Goal: Task Accomplishment & Management: Complete application form

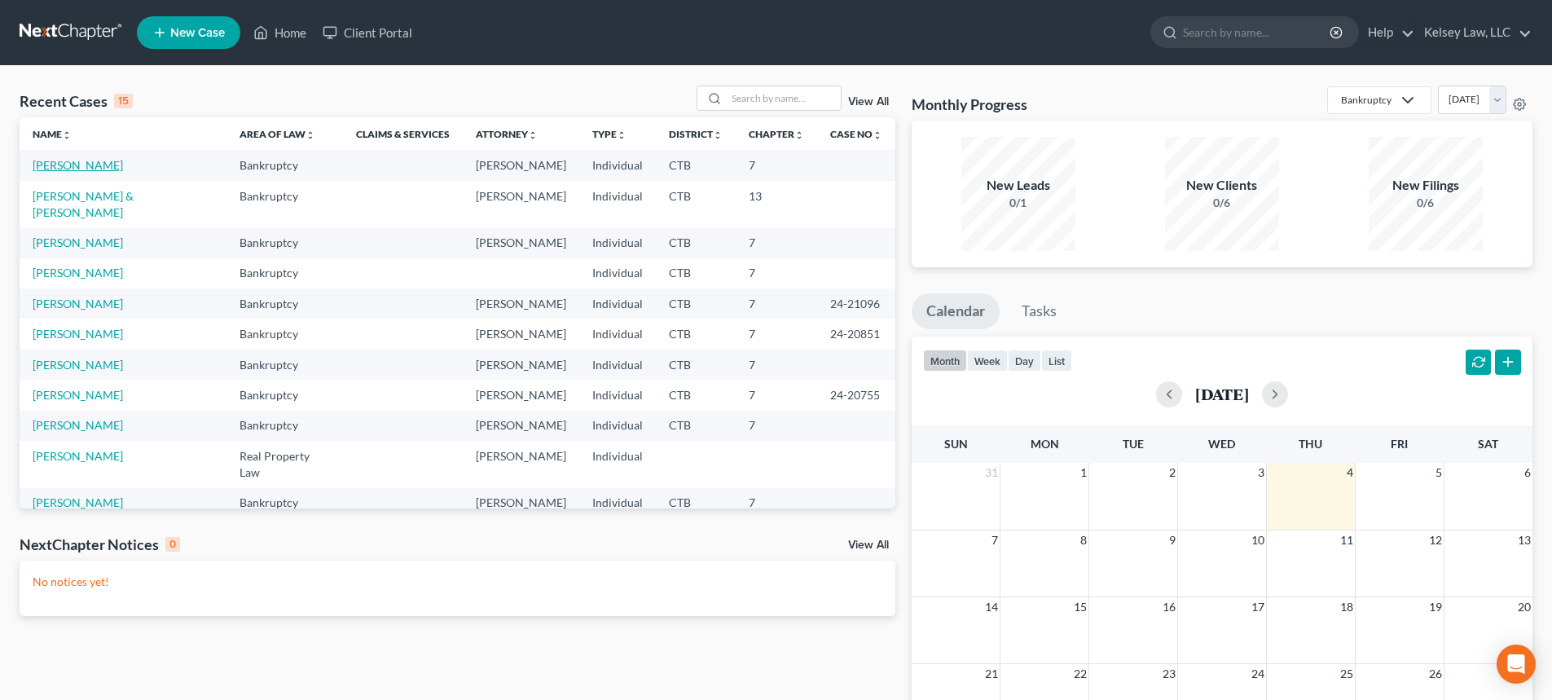
click at [87, 168] on link "[PERSON_NAME]" at bounding box center [78, 165] width 90 height 14
select select "4"
select select "6"
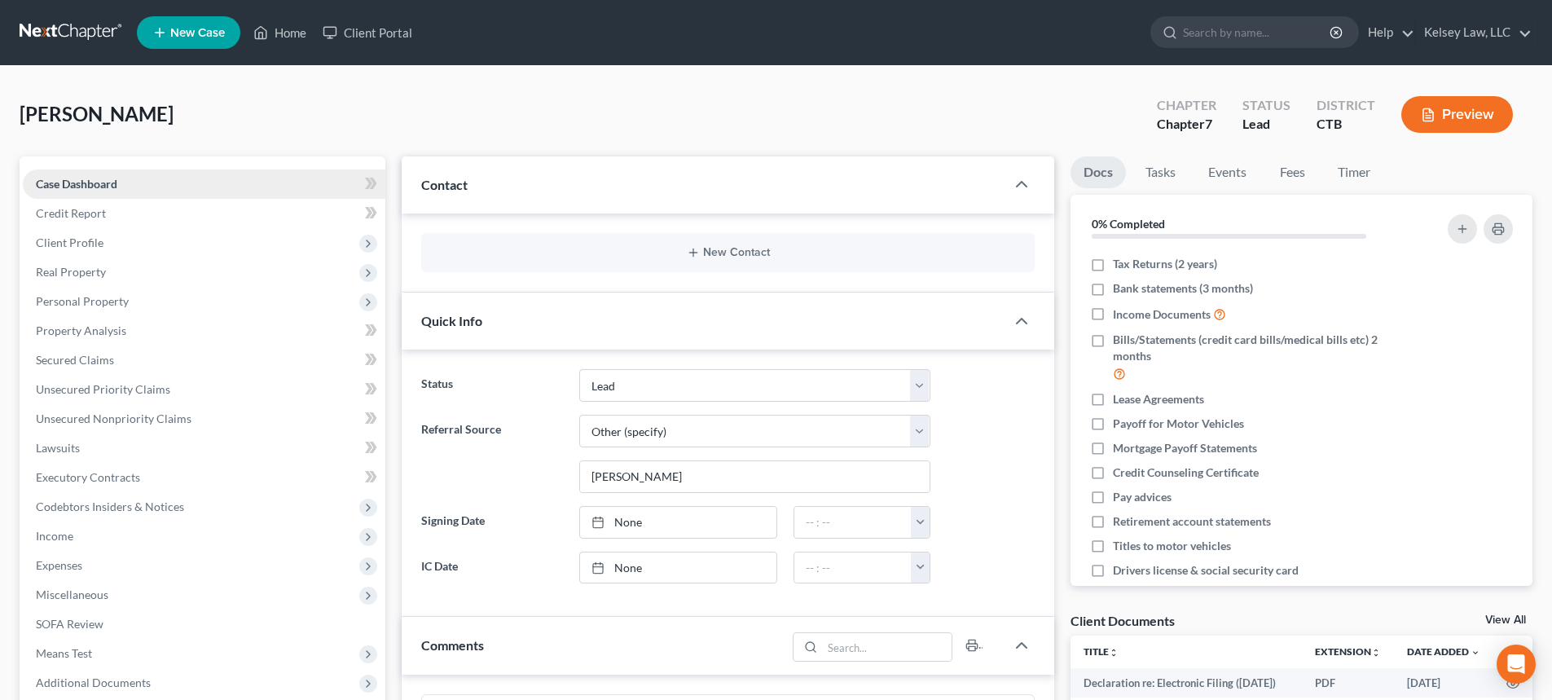
click at [84, 191] on link "Case Dashboard" at bounding box center [204, 183] width 363 height 29
click at [73, 539] on span "Income" at bounding box center [54, 536] width 37 height 14
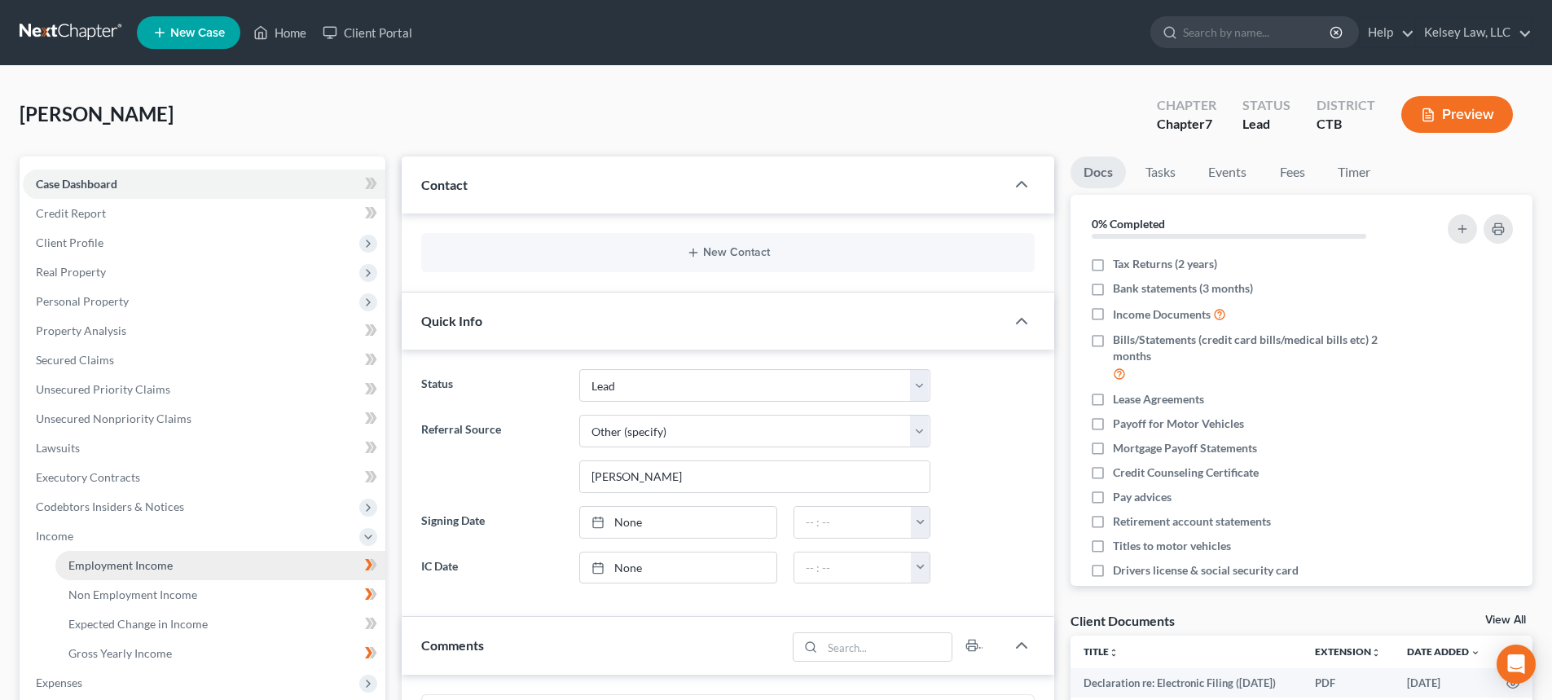
click at [155, 571] on span "Employment Income" at bounding box center [120, 565] width 104 height 14
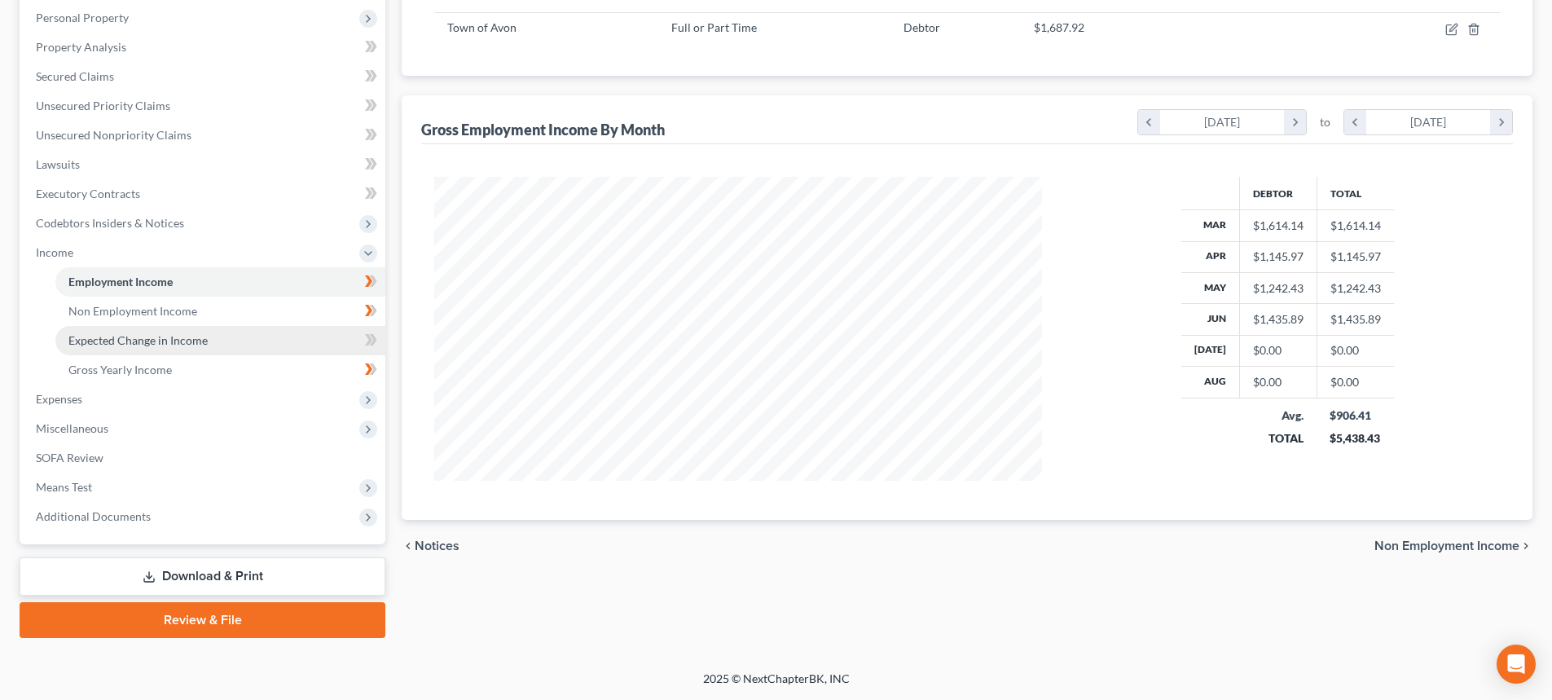
scroll to position [202, 0]
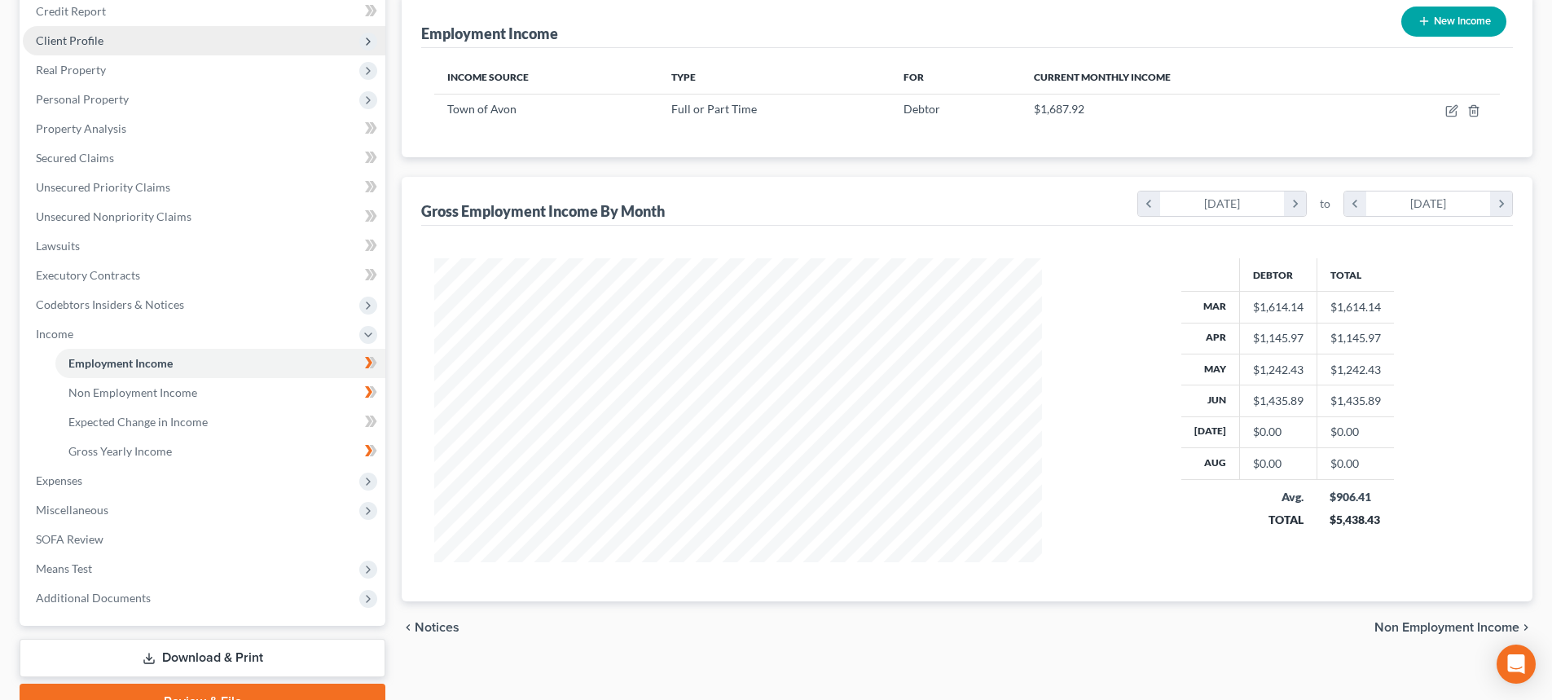
select select "6"
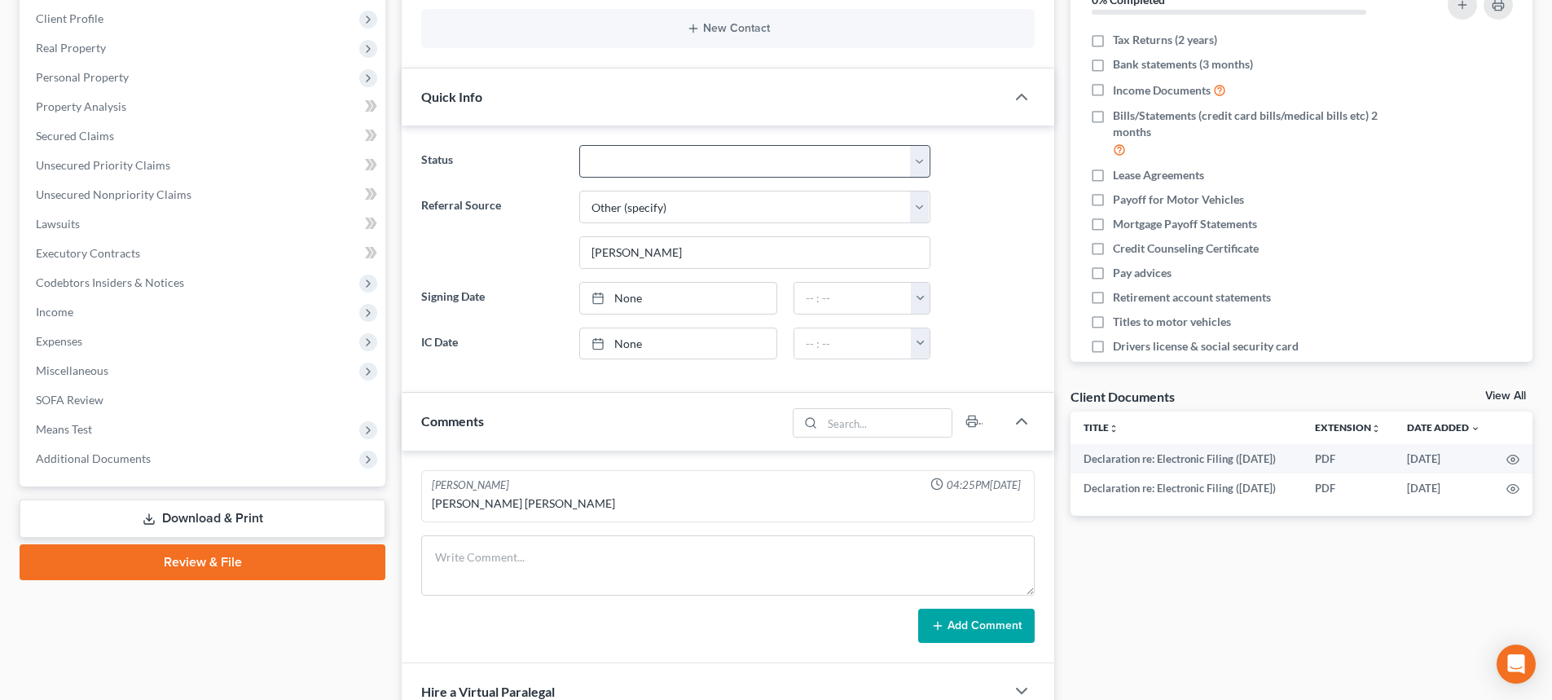
scroll to position [81, 0]
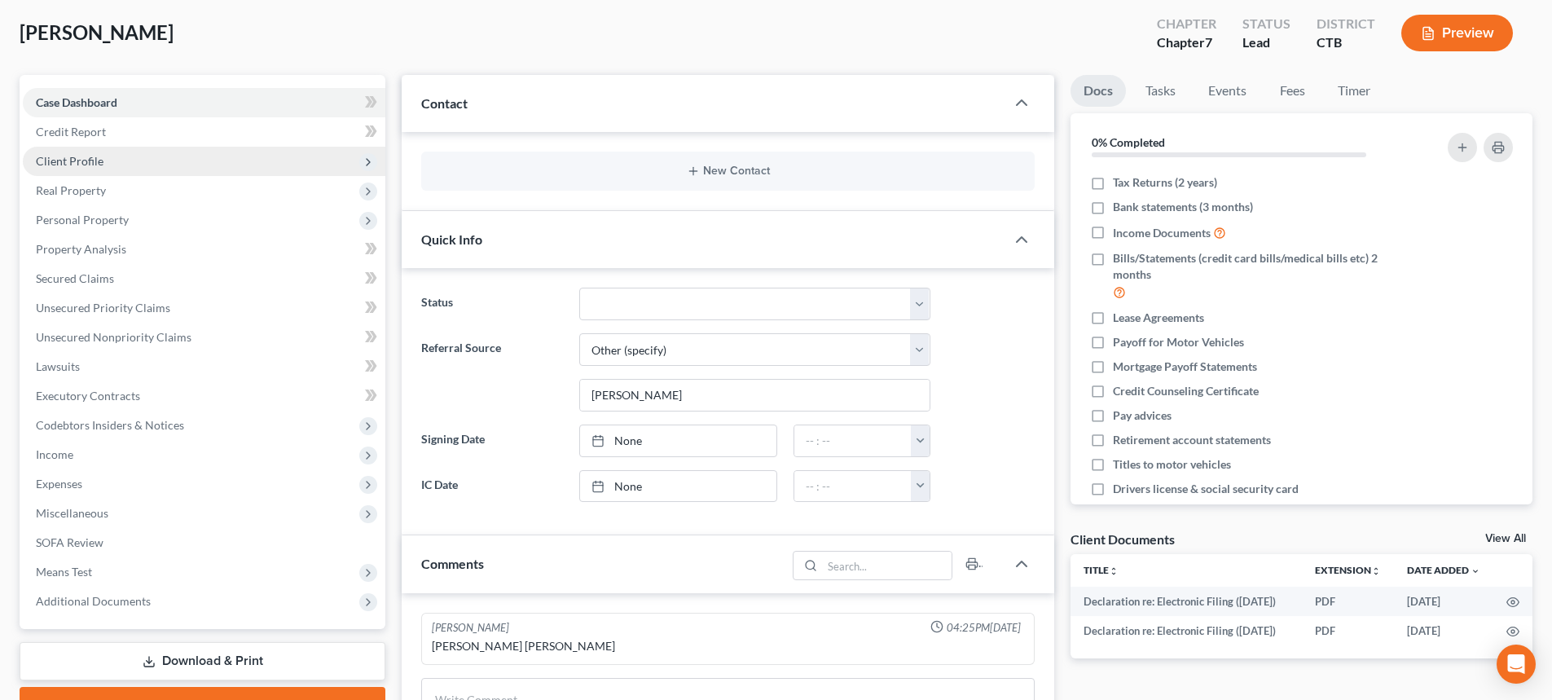
click at [75, 164] on span "Client Profile" at bounding box center [70, 161] width 68 height 14
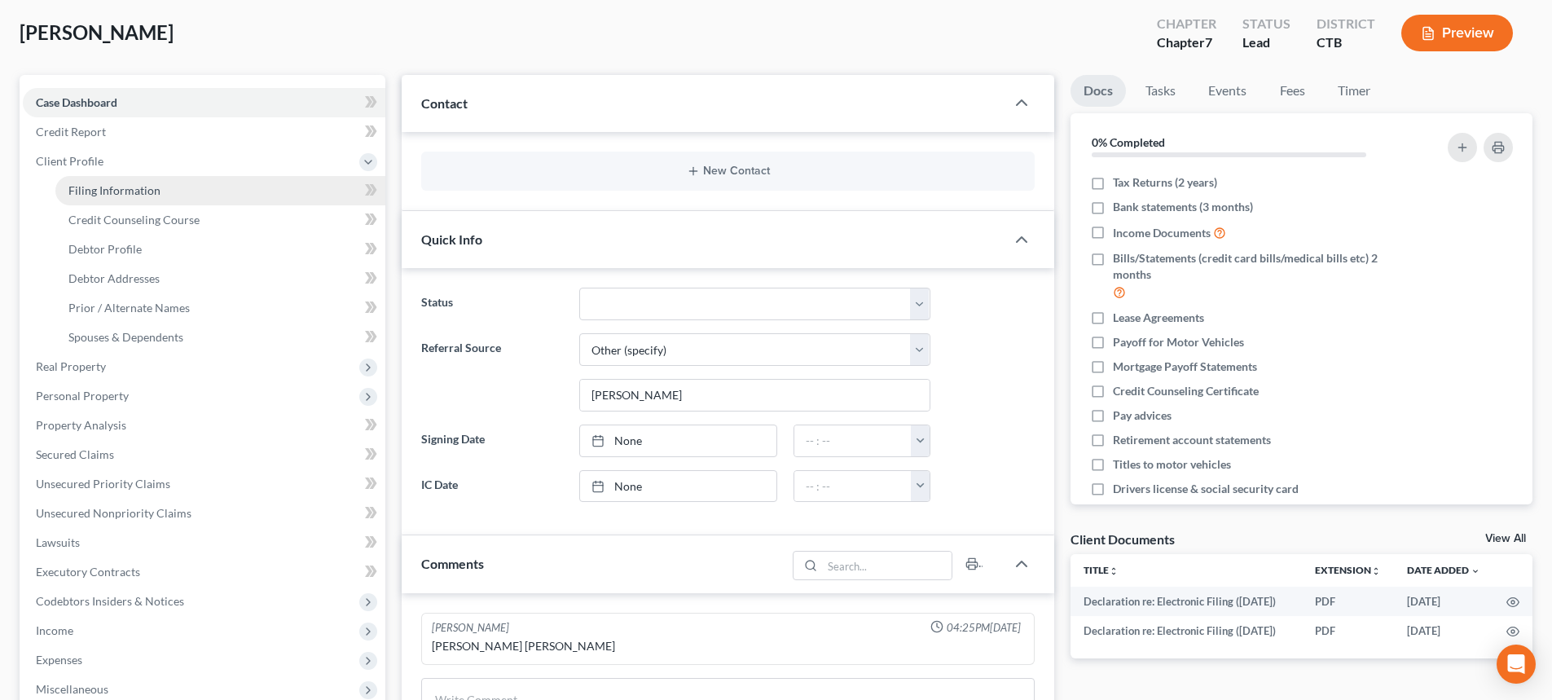
click at [78, 188] on span "Filing Information" at bounding box center [114, 190] width 92 height 14
select select "1"
select select "0"
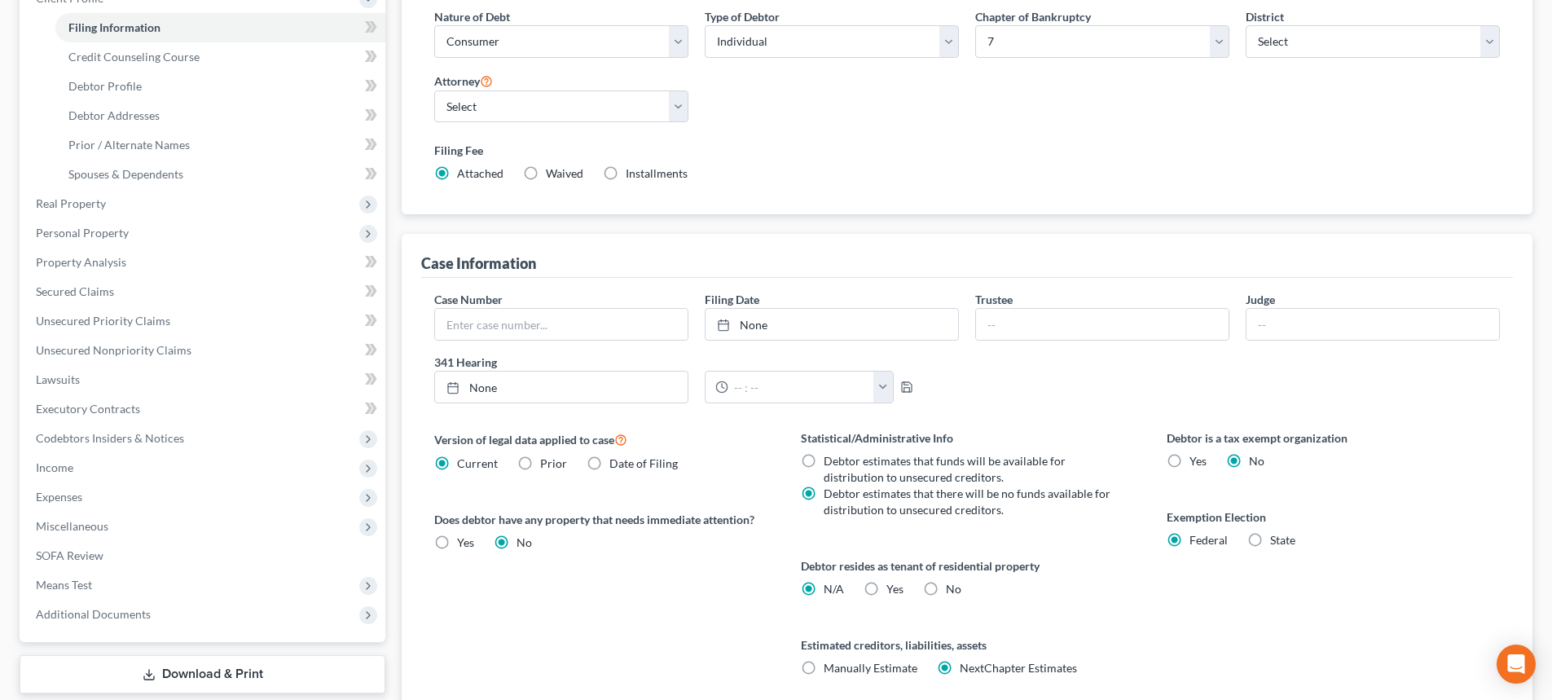
scroll to position [326, 0]
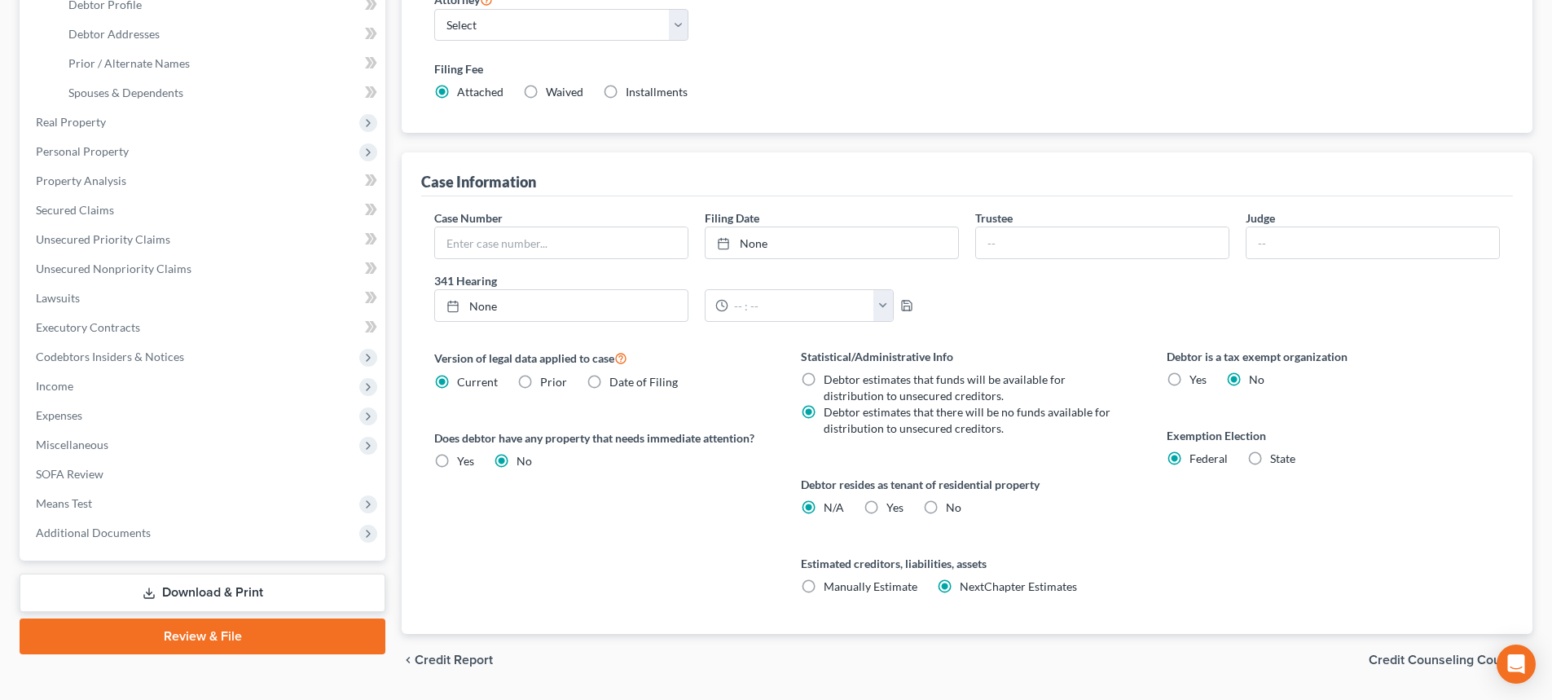
click at [886, 510] on label "Yes Yes" at bounding box center [894, 507] width 17 height 16
click at [893, 510] on input "Yes Yes" at bounding box center [898, 504] width 11 height 11
radio input "true"
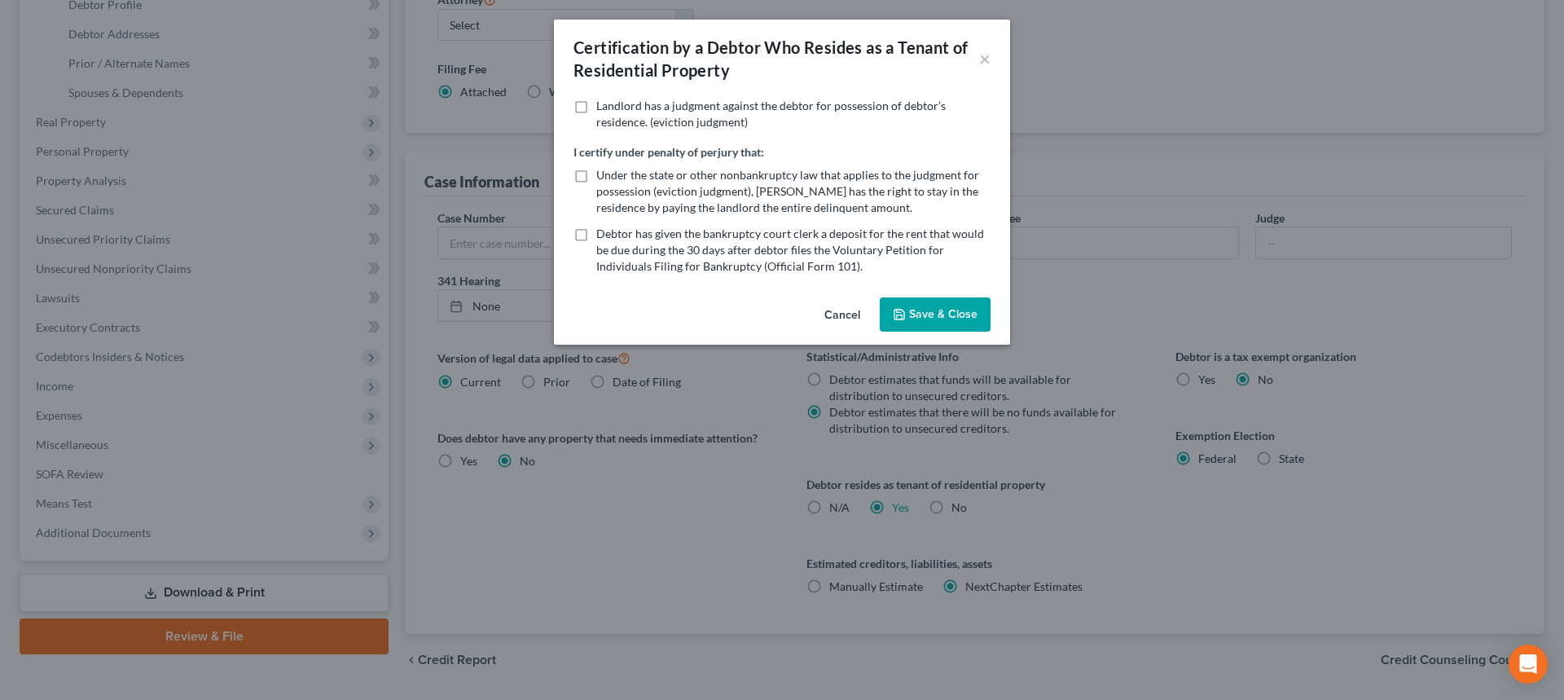
click at [843, 309] on button "Cancel" at bounding box center [842, 315] width 62 height 33
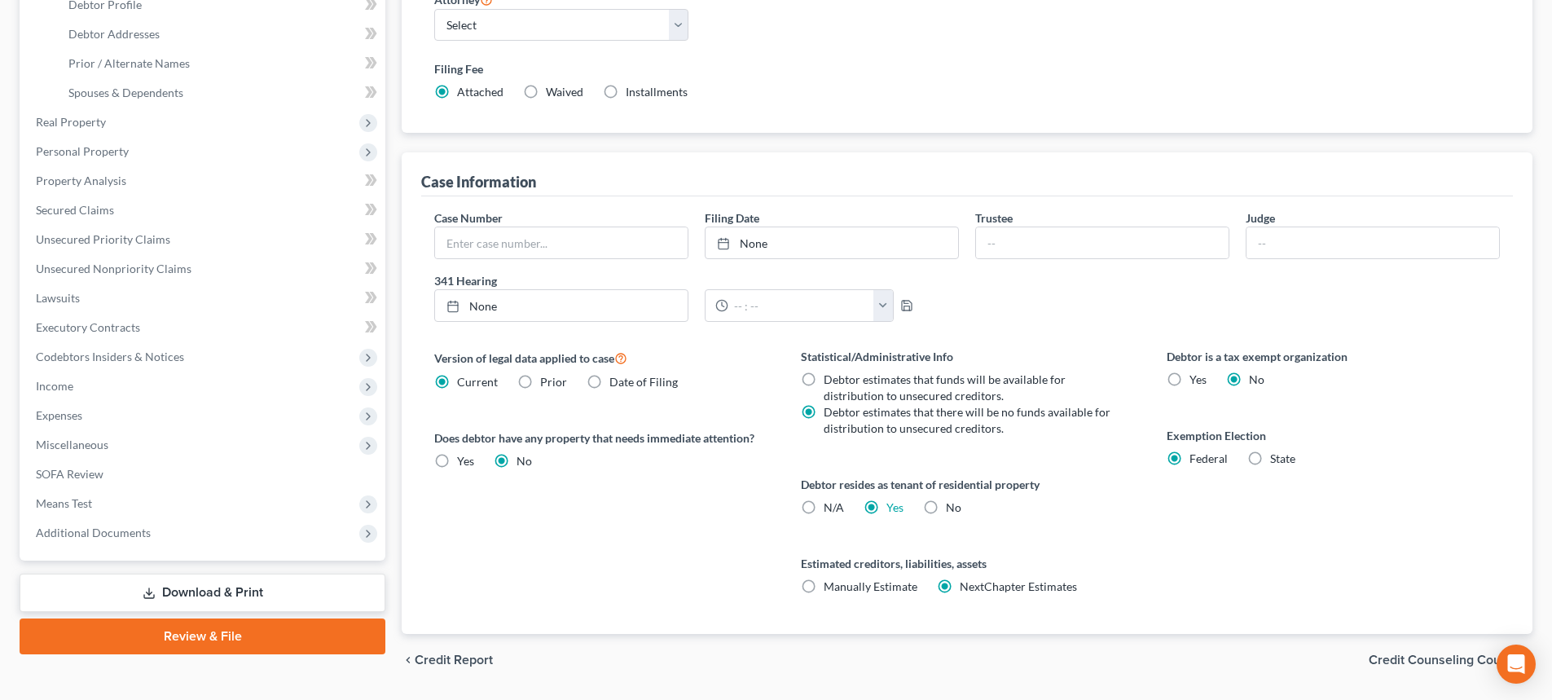
click at [824, 508] on label "N/A" at bounding box center [834, 507] width 20 height 16
click at [830, 508] on input "N/A" at bounding box center [835, 504] width 11 height 11
radio input "true"
radio input "false"
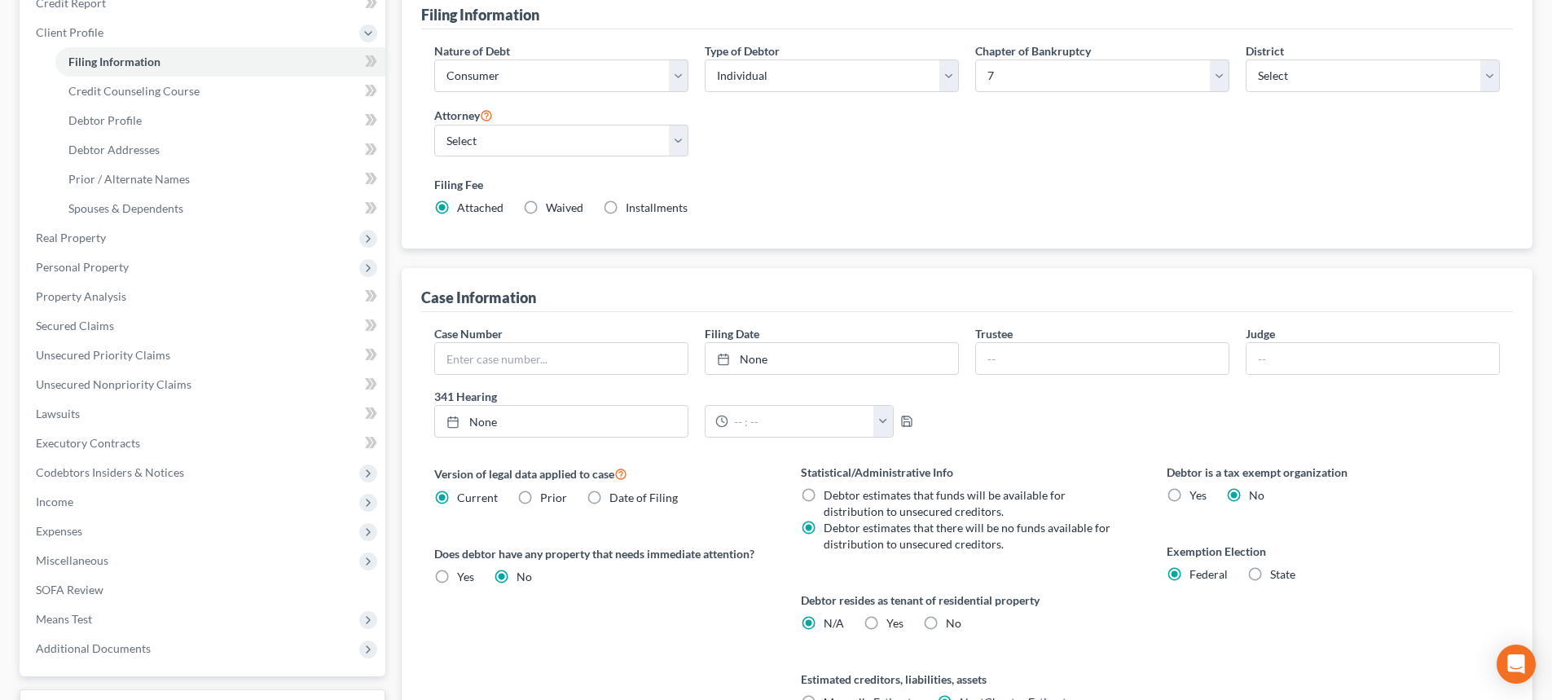
scroll to position [48, 0]
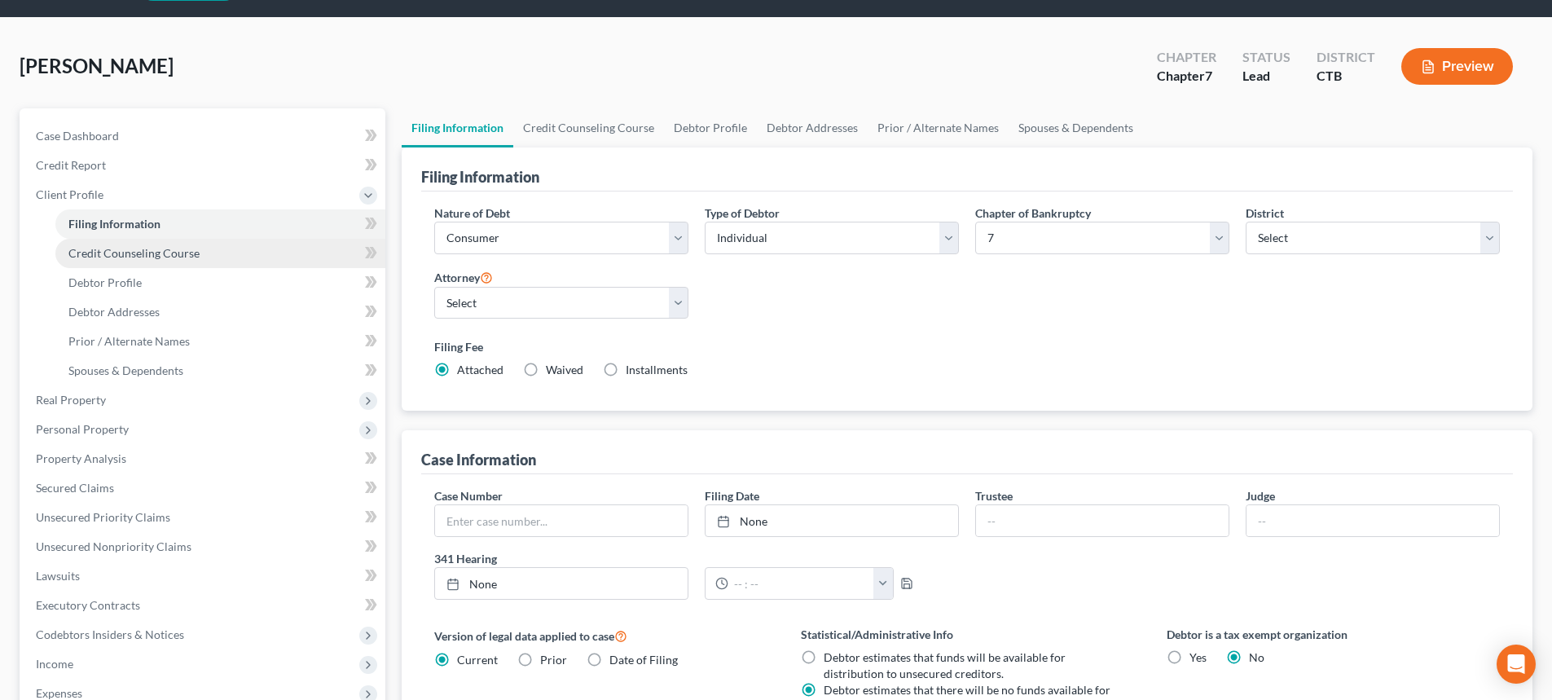
click at [160, 253] on span "Credit Counseling Course" at bounding box center [133, 253] width 131 height 14
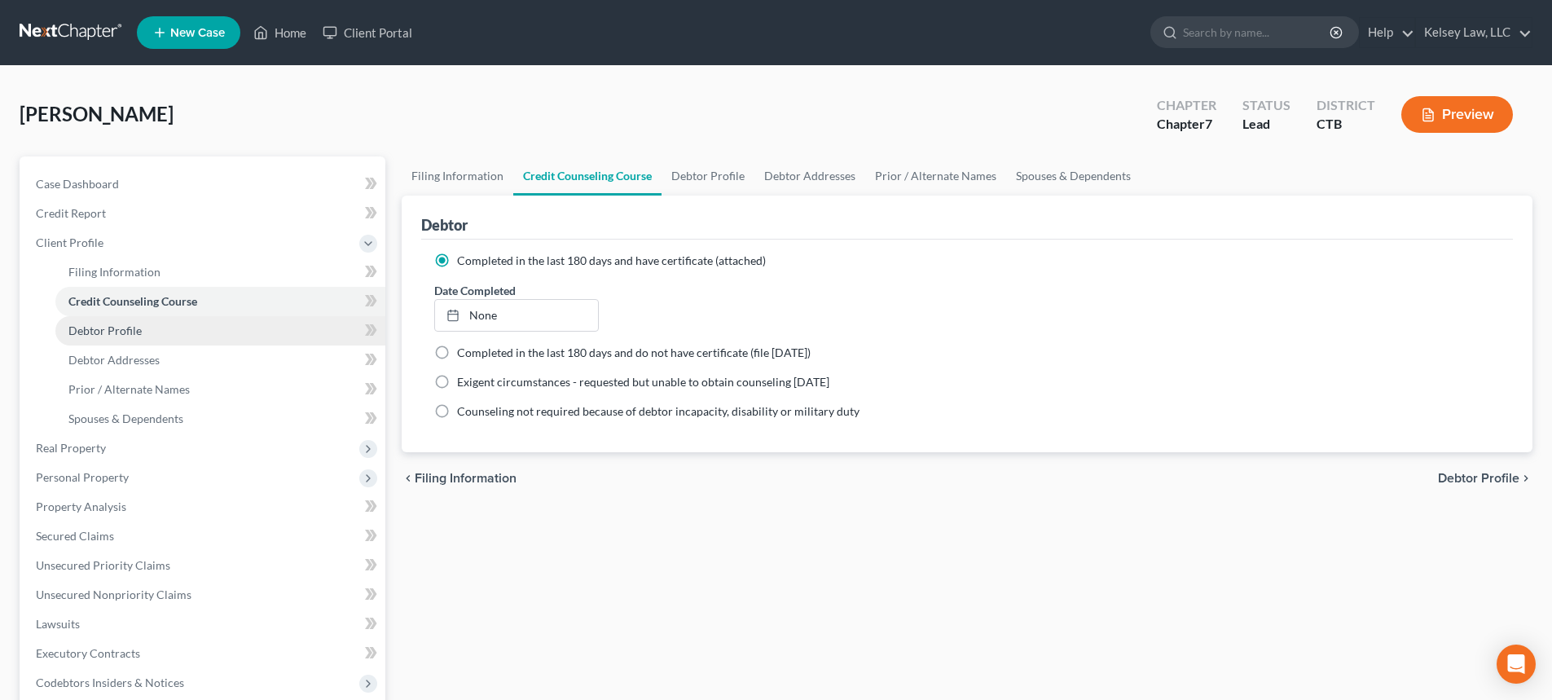
click at [115, 332] on span "Debtor Profile" at bounding box center [104, 330] width 73 height 14
select select "4"
select select "0"
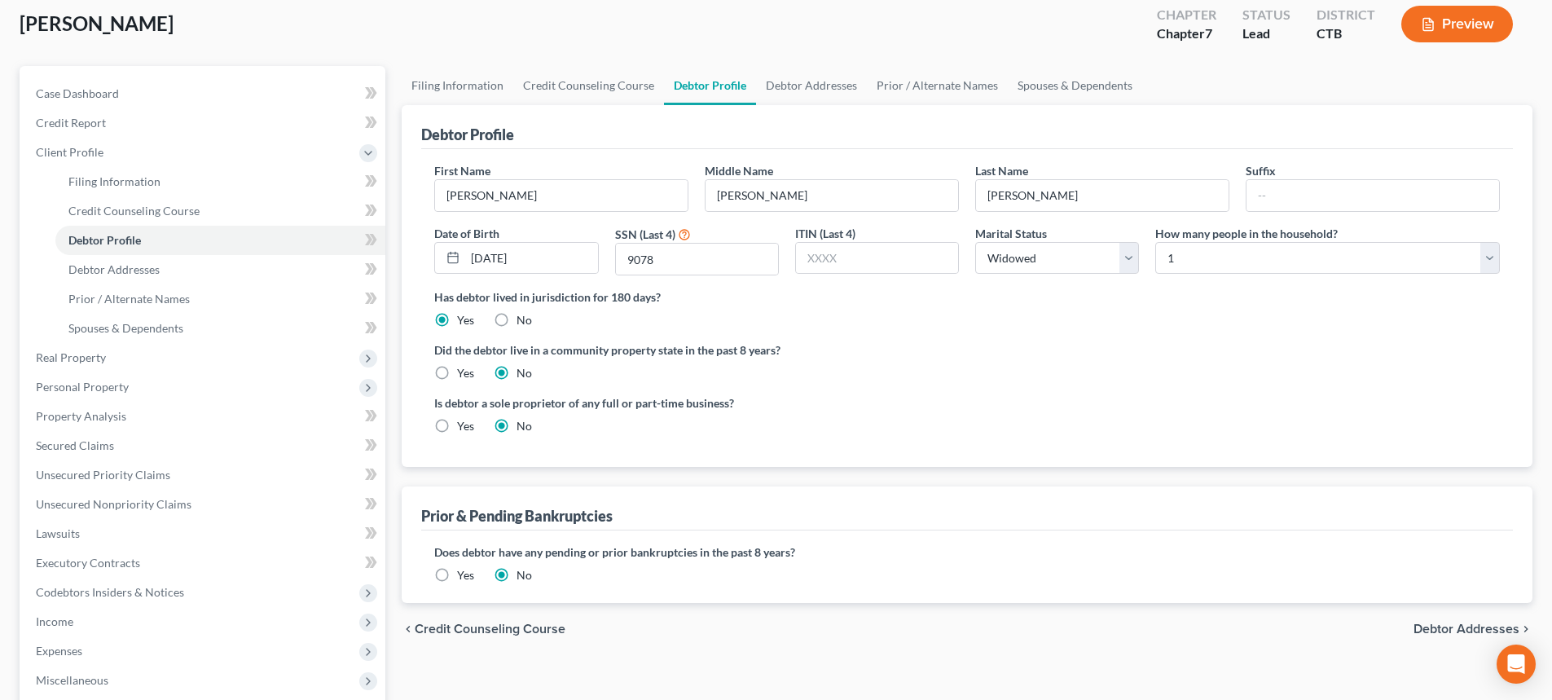
scroll to position [81, 0]
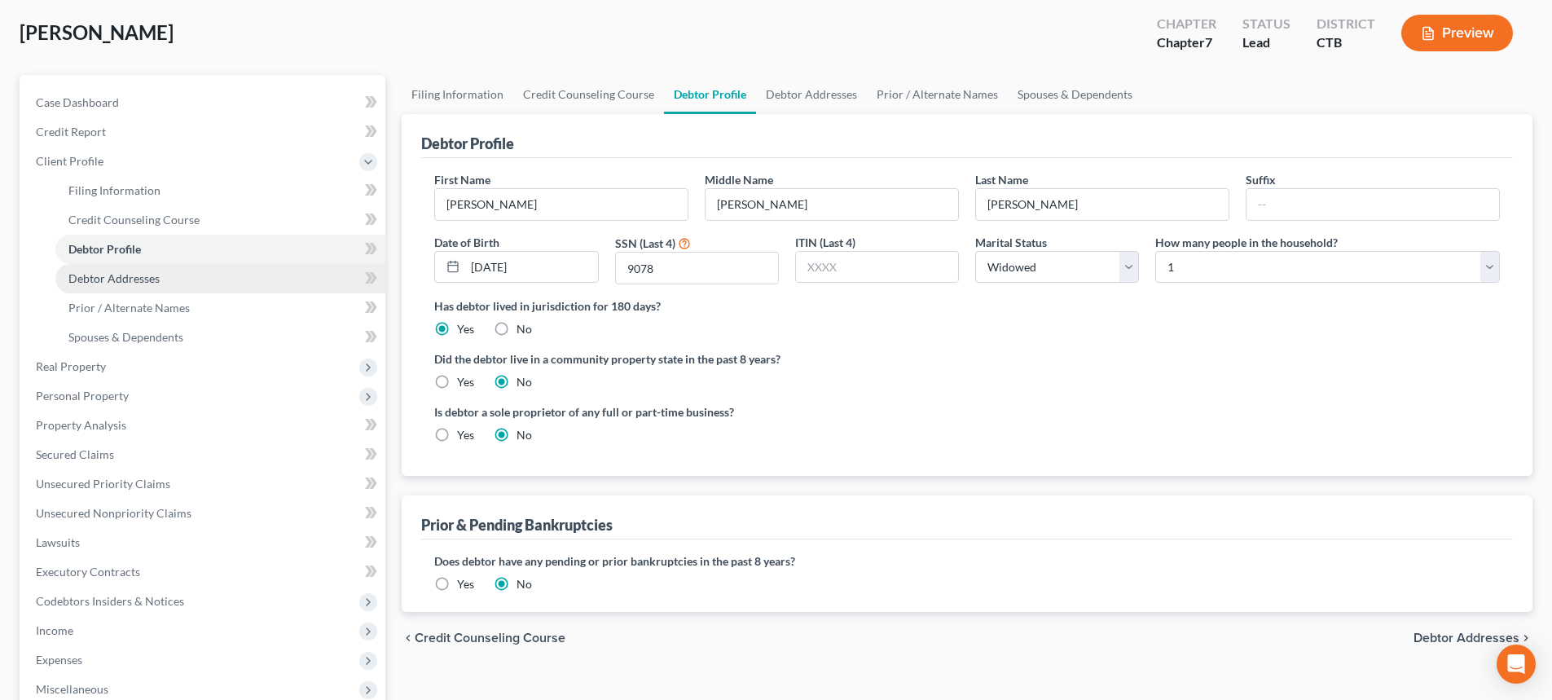
click at [139, 279] on span "Debtor Addresses" at bounding box center [113, 278] width 91 height 14
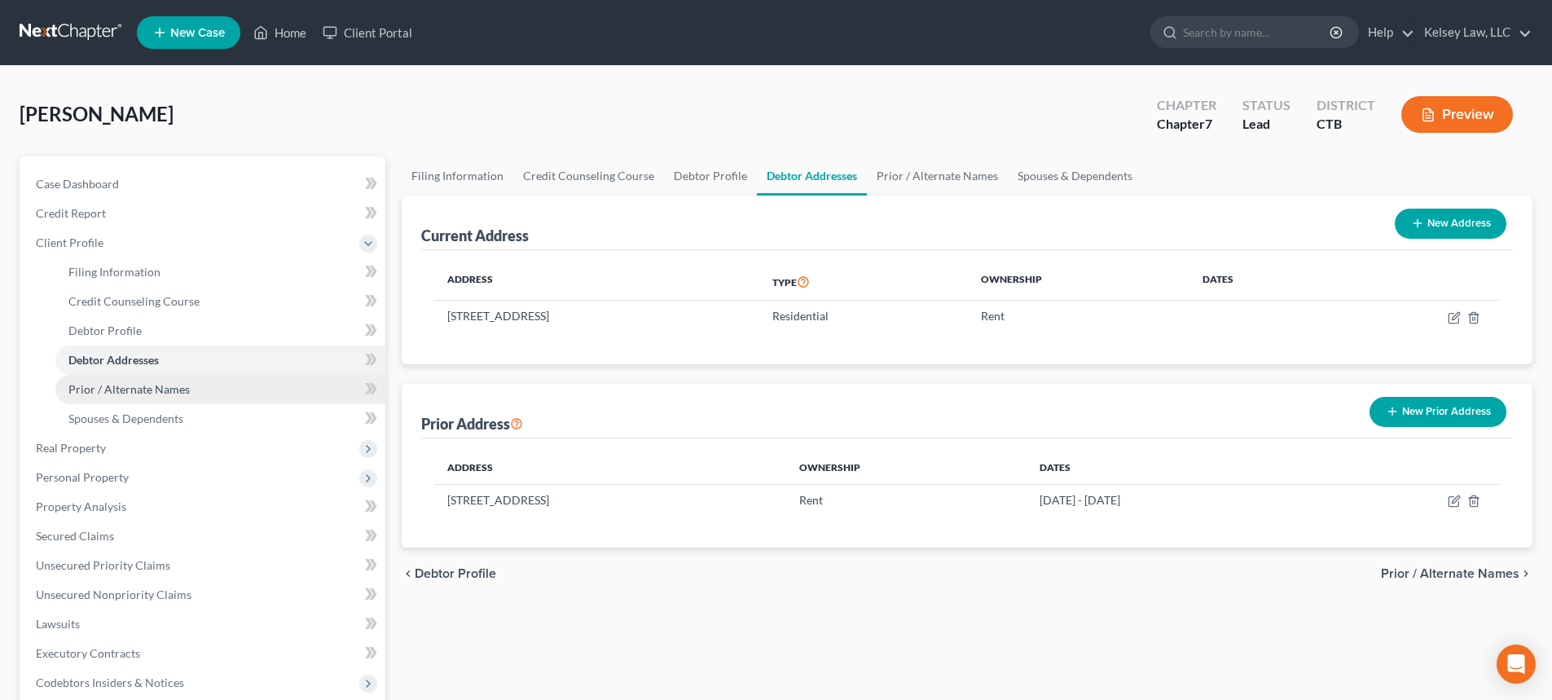
click at [135, 385] on span "Prior / Alternate Names" at bounding box center [128, 389] width 121 height 14
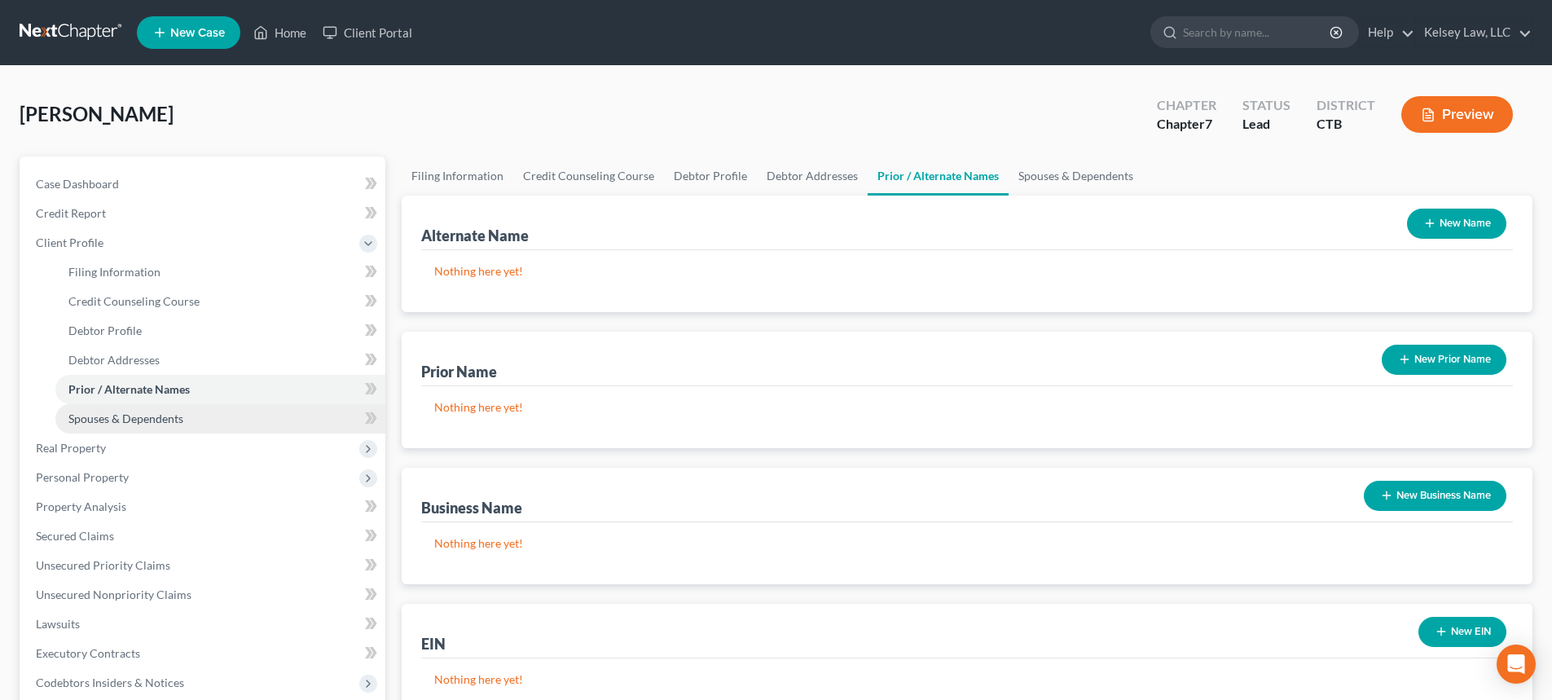
click at [152, 422] on span "Spouses & Dependents" at bounding box center [125, 418] width 115 height 14
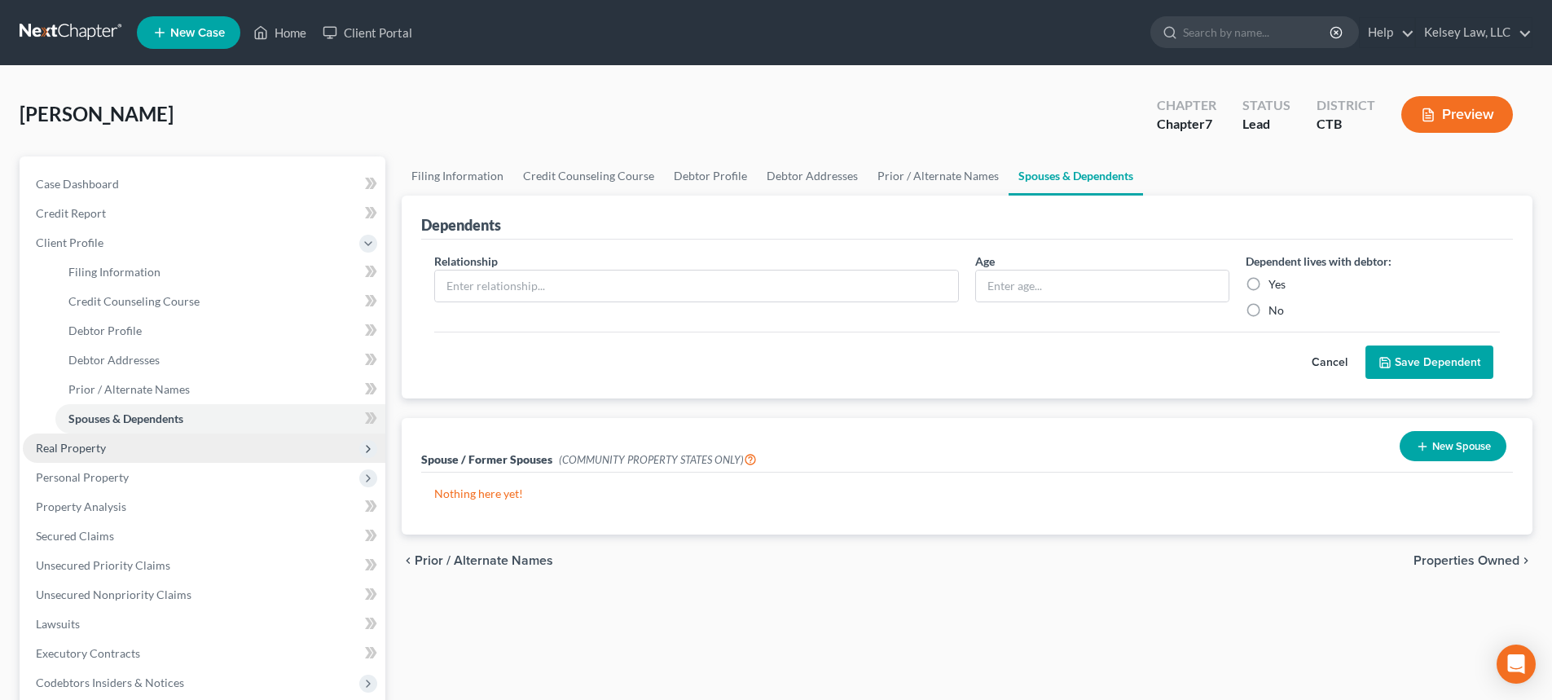
click at [155, 445] on span "Real Property" at bounding box center [204, 447] width 363 height 29
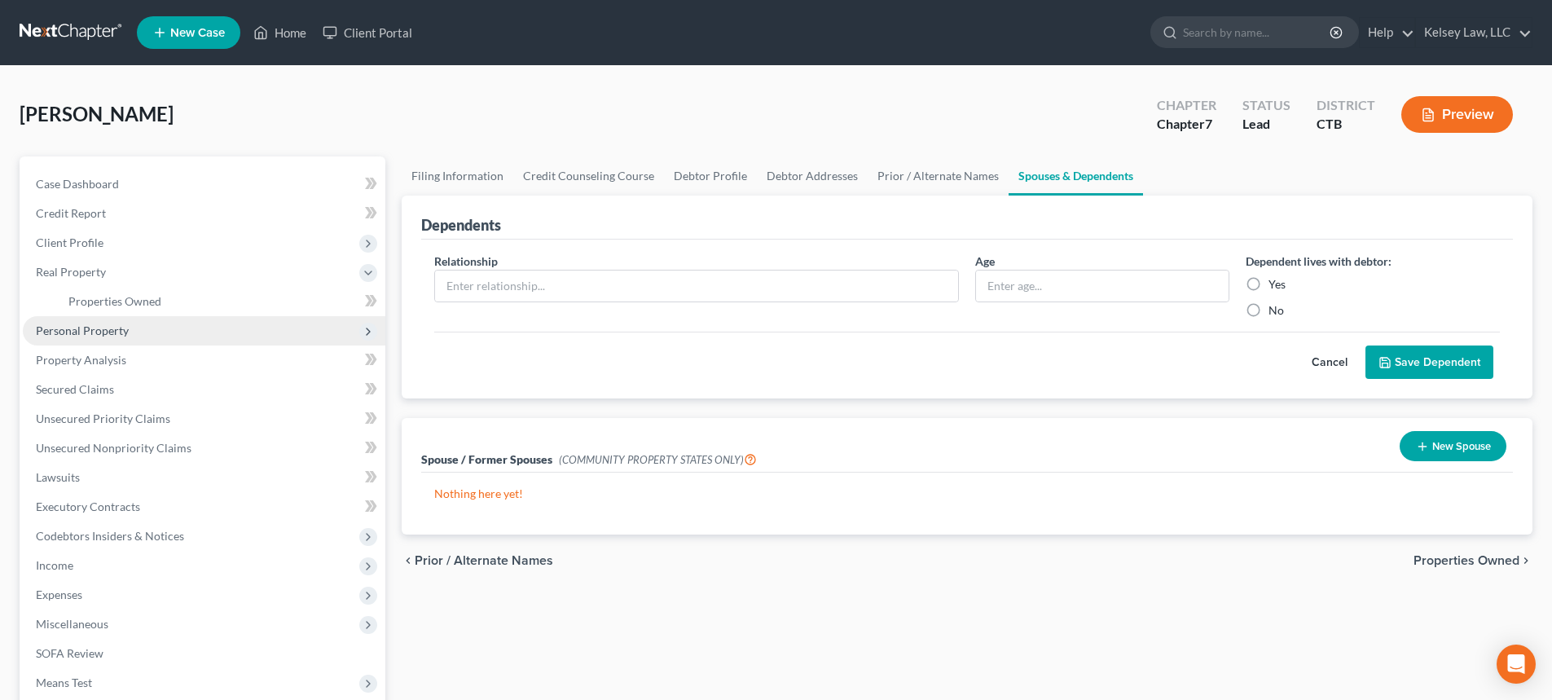
click at [150, 323] on span "Personal Property" at bounding box center [204, 330] width 363 height 29
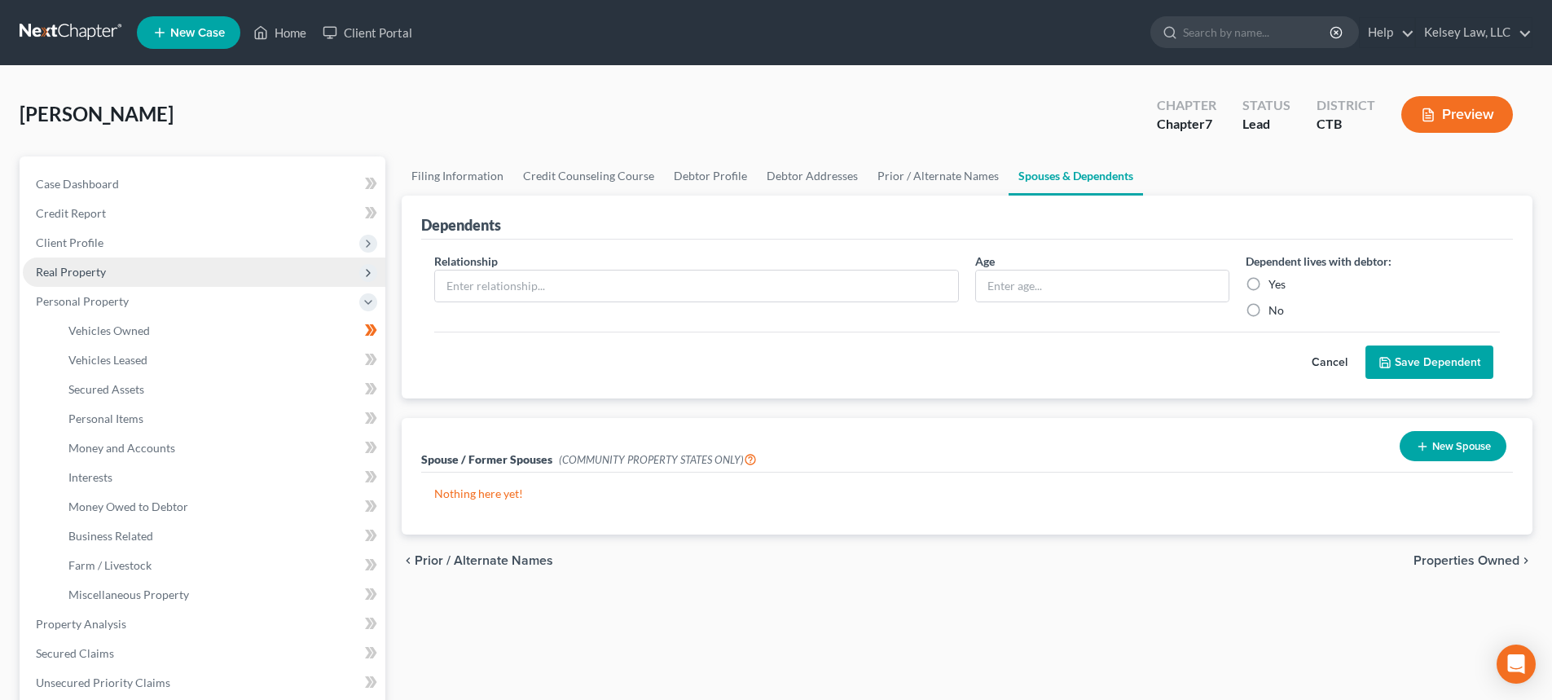
click at [169, 272] on span "Real Property" at bounding box center [204, 271] width 363 height 29
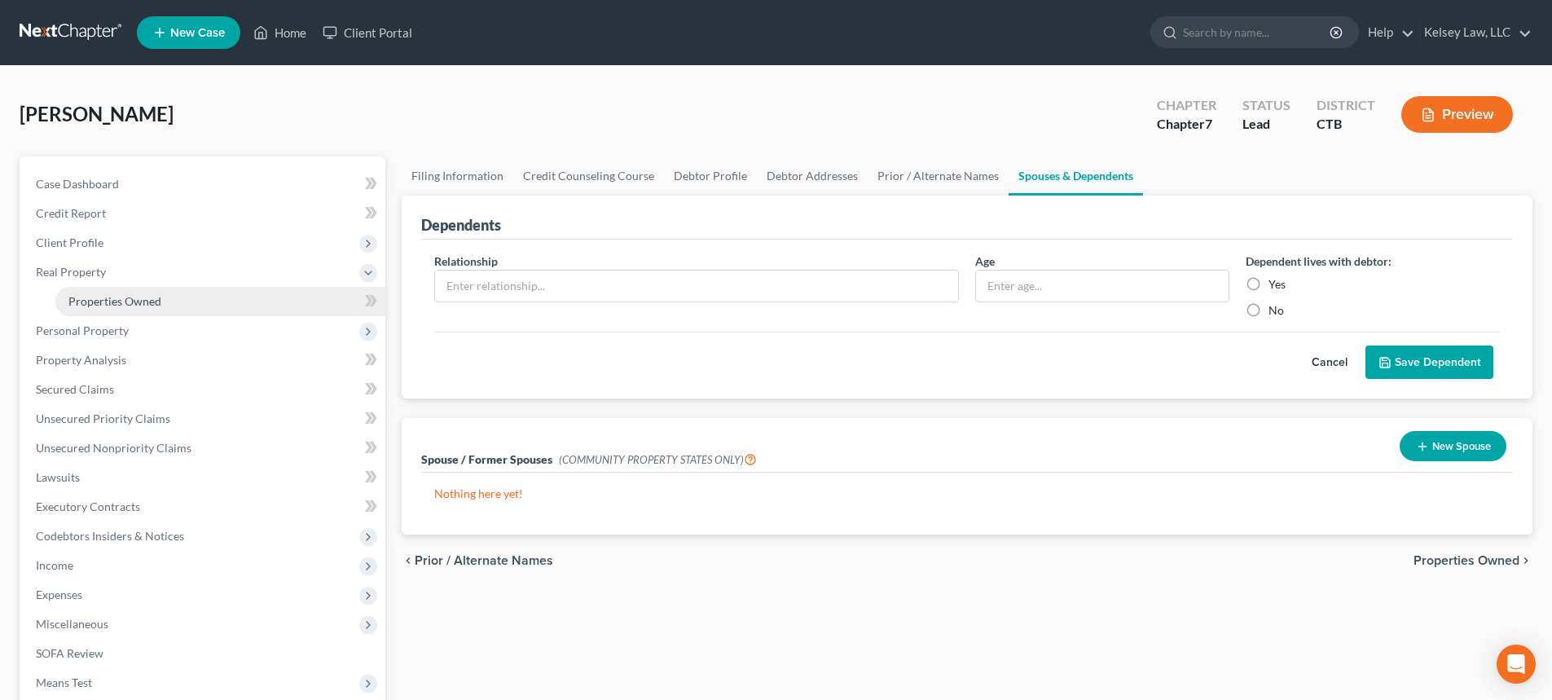
click at [163, 297] on link "Properties Owned" at bounding box center [220, 301] width 330 height 29
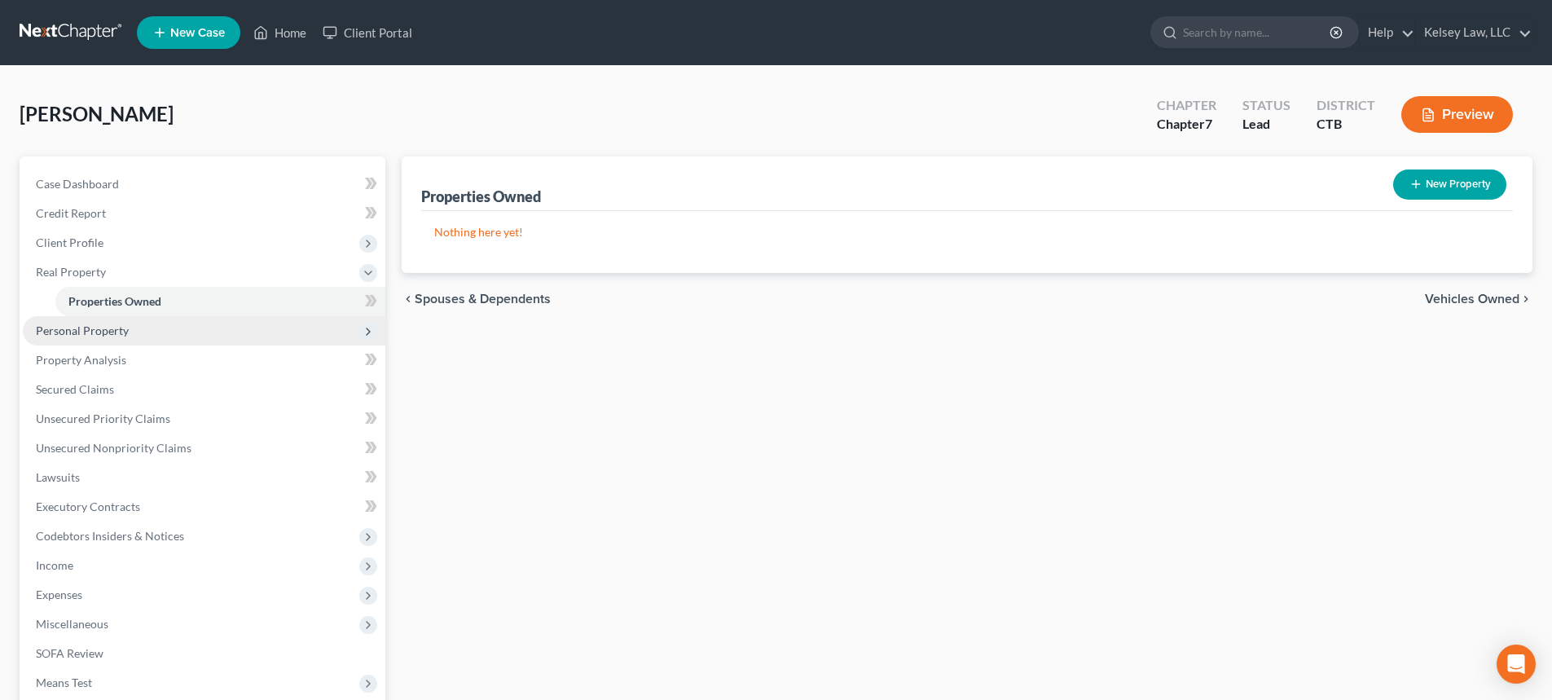
click at [125, 327] on span "Personal Property" at bounding box center [82, 330] width 93 height 14
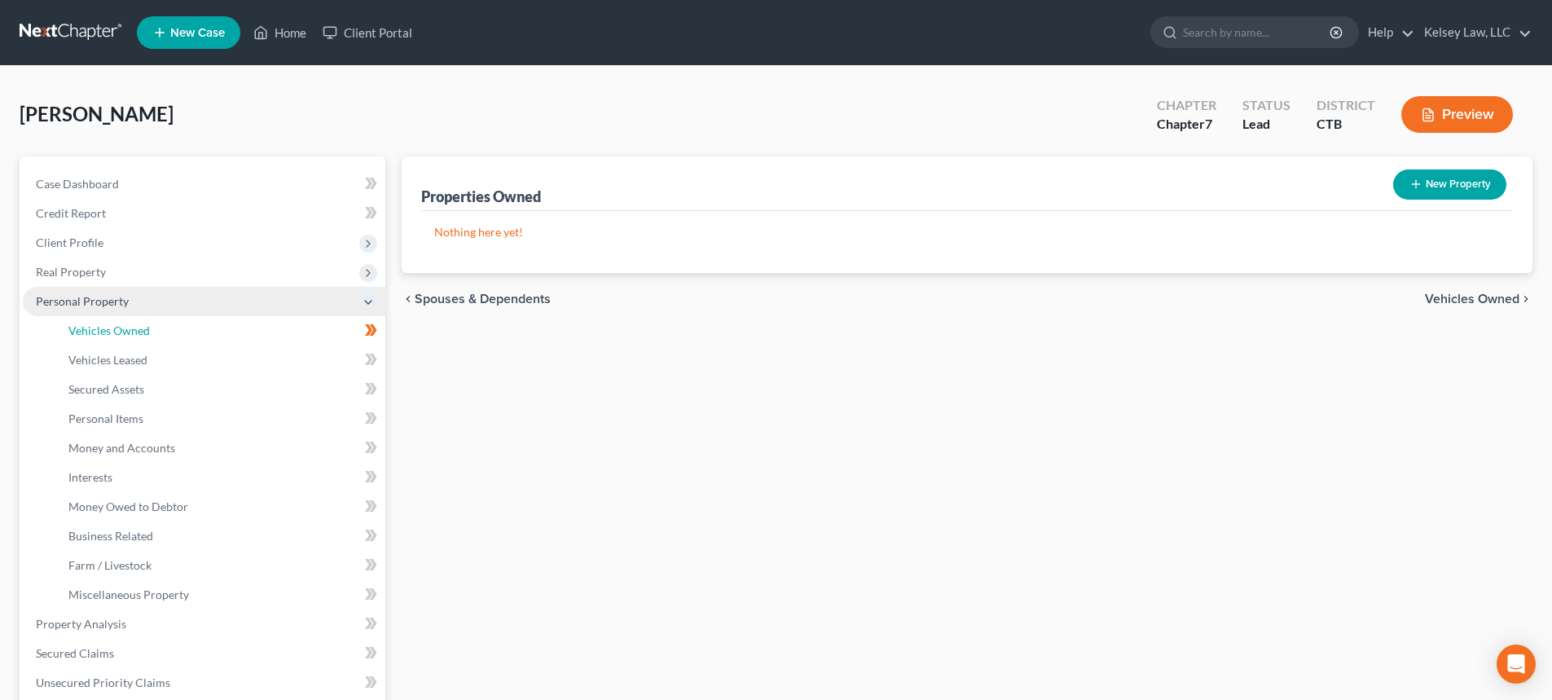
click at [125, 327] on span "Vehicles Owned" at bounding box center [108, 330] width 81 height 14
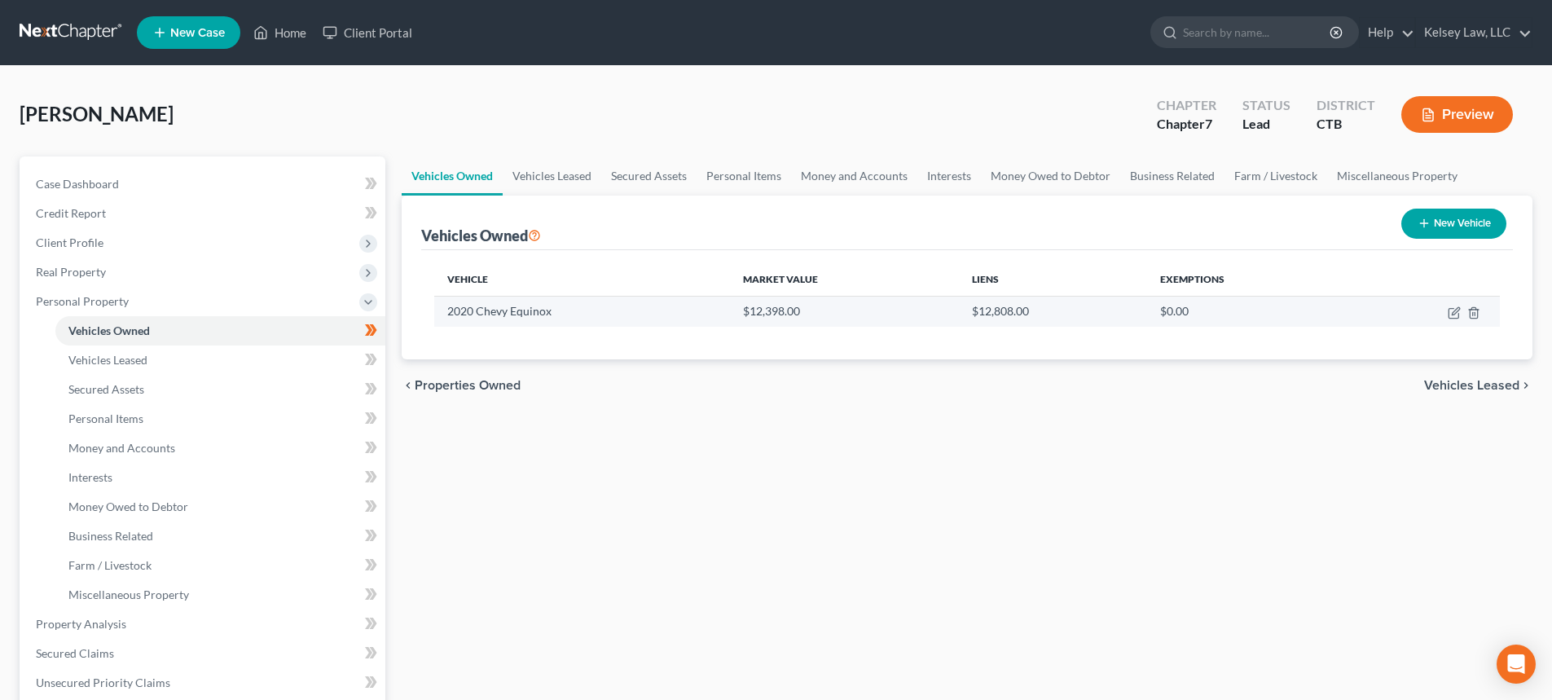
click at [1445, 310] on td at bounding box center [1425, 311] width 147 height 31
click at [1448, 312] on icon "button" at bounding box center [1453, 314] width 10 height 10
select select "7"
select select "6"
select select "2"
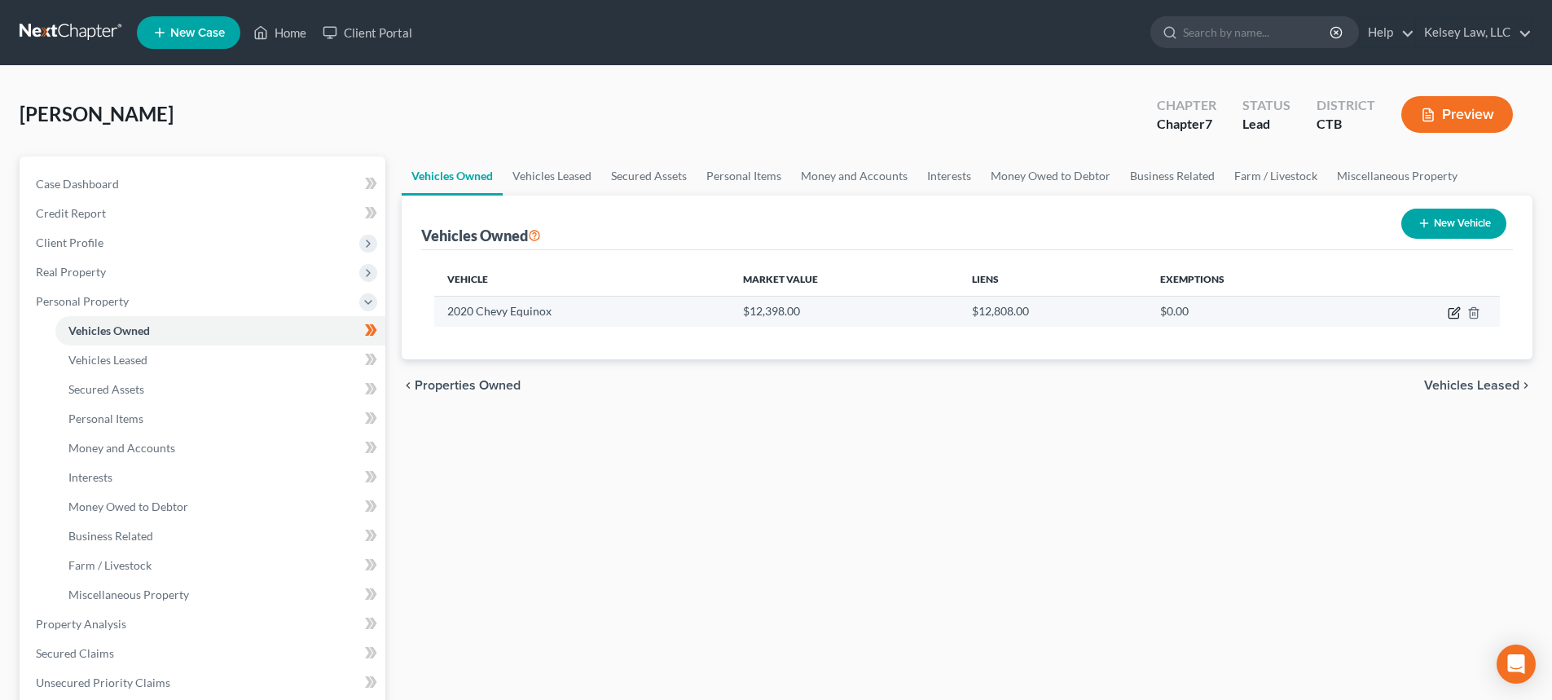
select select "0"
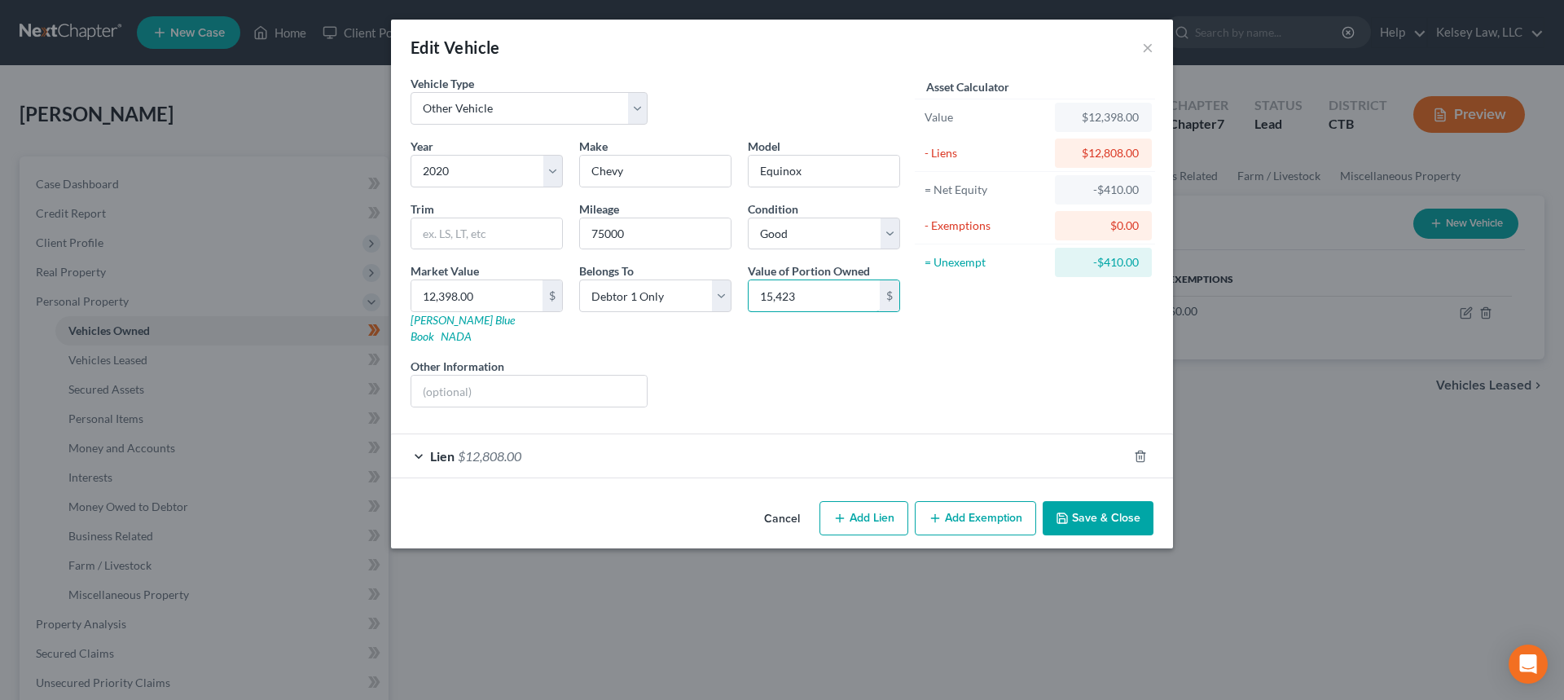
type input "15,423"
click at [1110, 434] on div "Lien $12,808.00" at bounding box center [759, 455] width 736 height 43
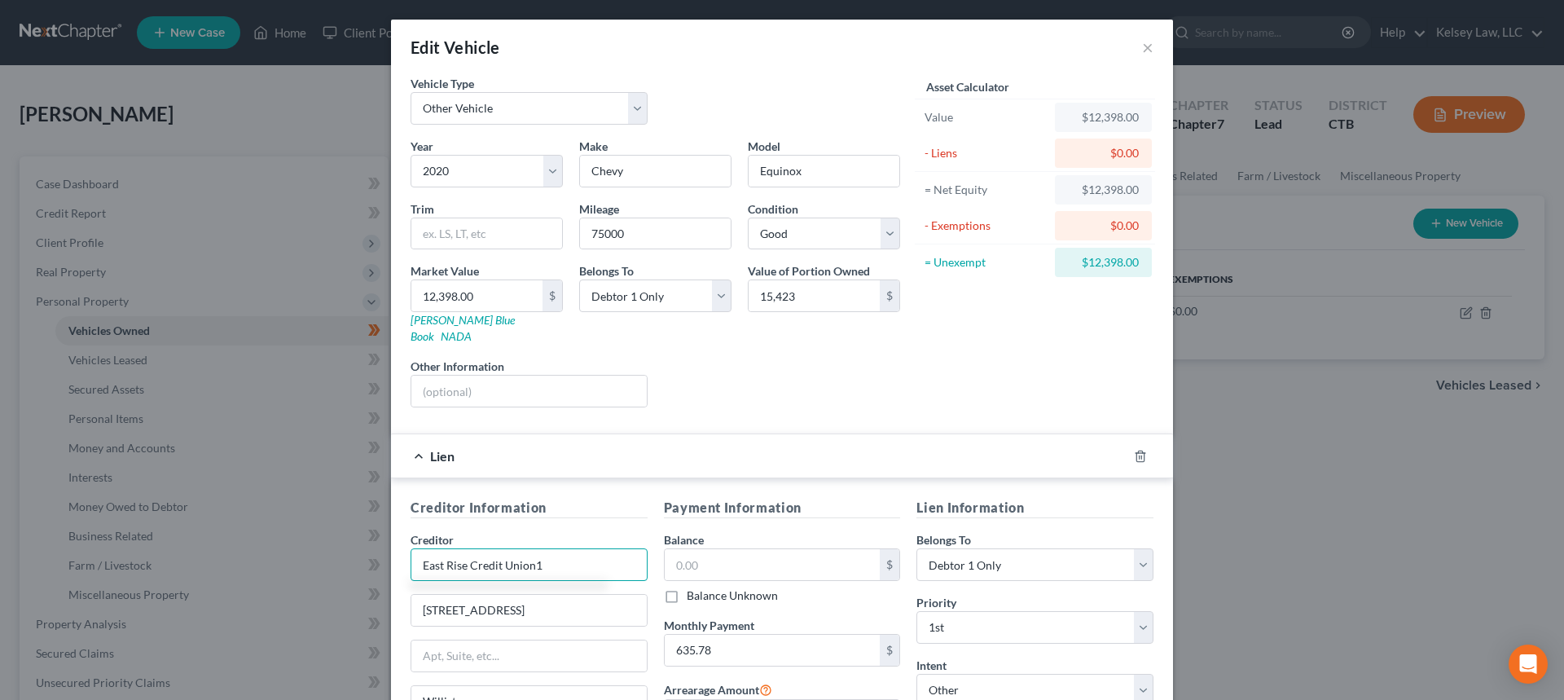
type input "East Rise Credit Union"
click at [749, 549] on input "text" at bounding box center [773, 564] width 216 height 31
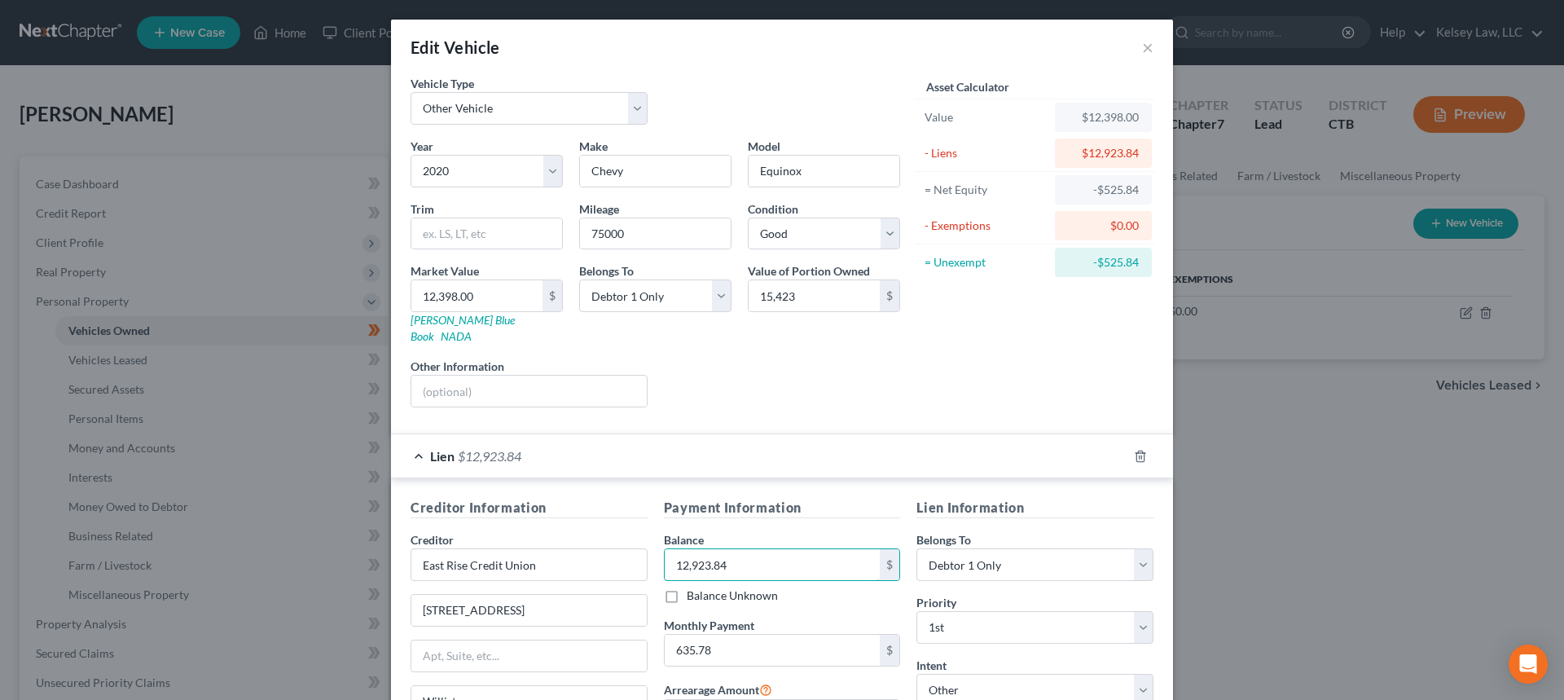
type input "12,923.84"
click at [777, 587] on div "Balance Unknown" at bounding box center [782, 595] width 237 height 16
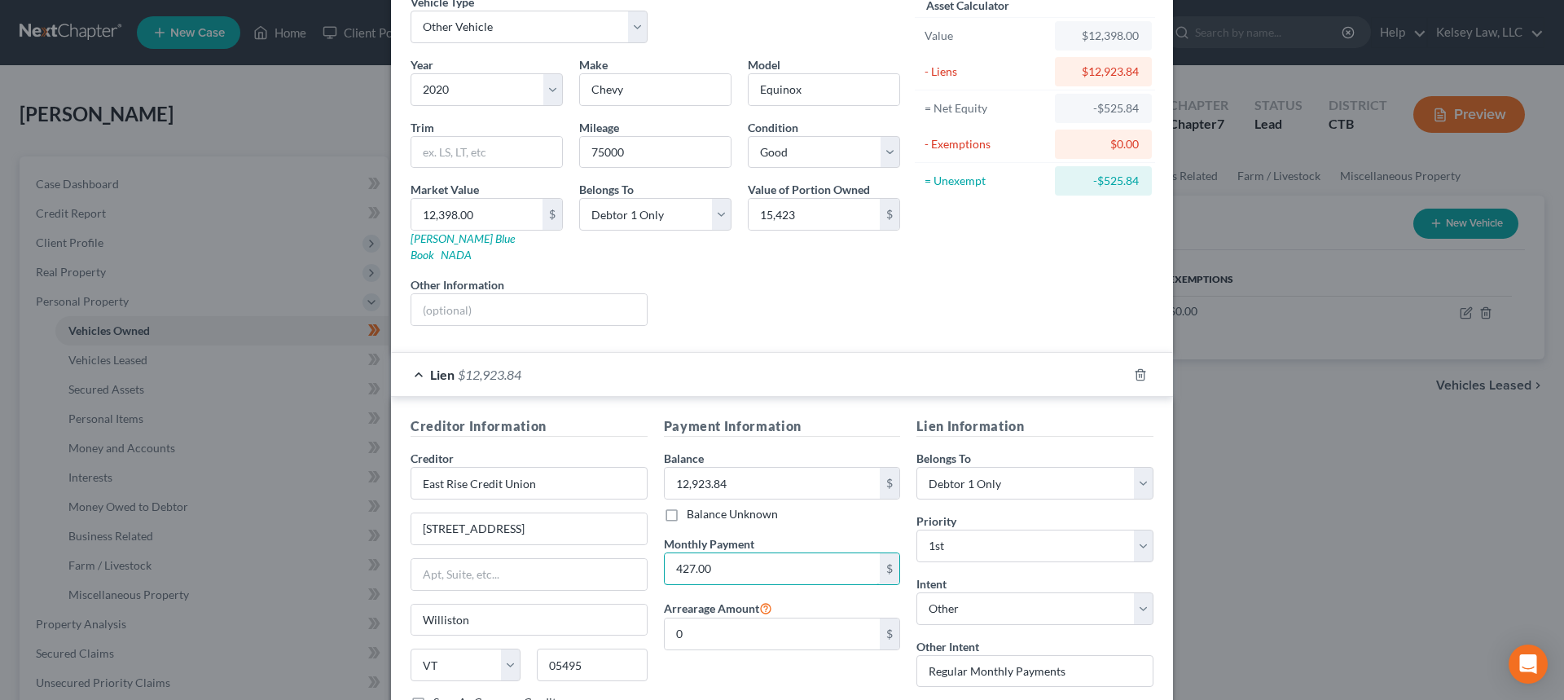
type input "427.00"
click at [866, 598] on div "Arrearage Amount 0 $" at bounding box center [782, 624] width 237 height 52
drag, startPoint x: 864, startPoint y: 675, endPoint x: 864, endPoint y: 654, distance: 21.2
click at [864, 668] on div "Payment Information Balance 12,923.84 $ Balance Unknown Balance Undetermined 12…" at bounding box center [782, 569] width 253 height 307
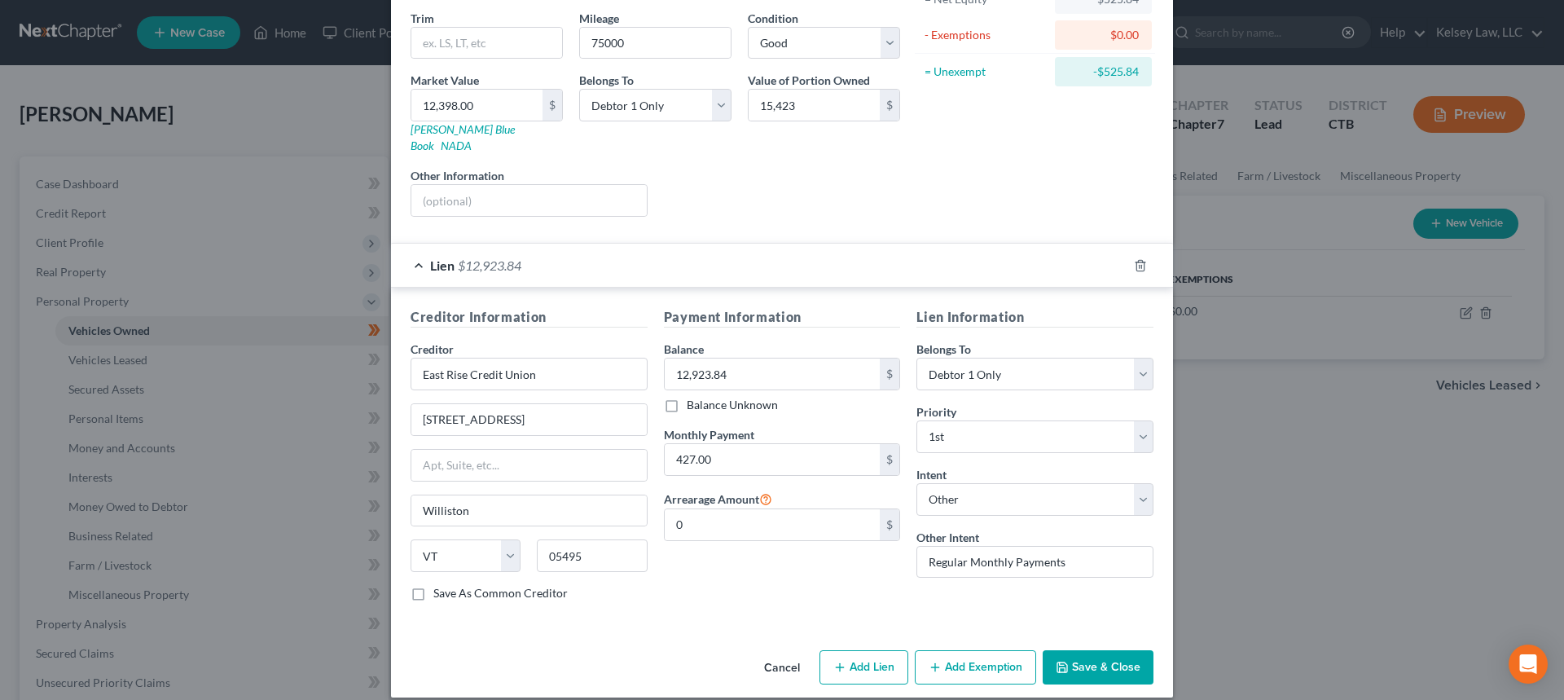
scroll to position [191, 0]
click at [929, 660] on icon "button" at bounding box center [935, 666] width 13 height 13
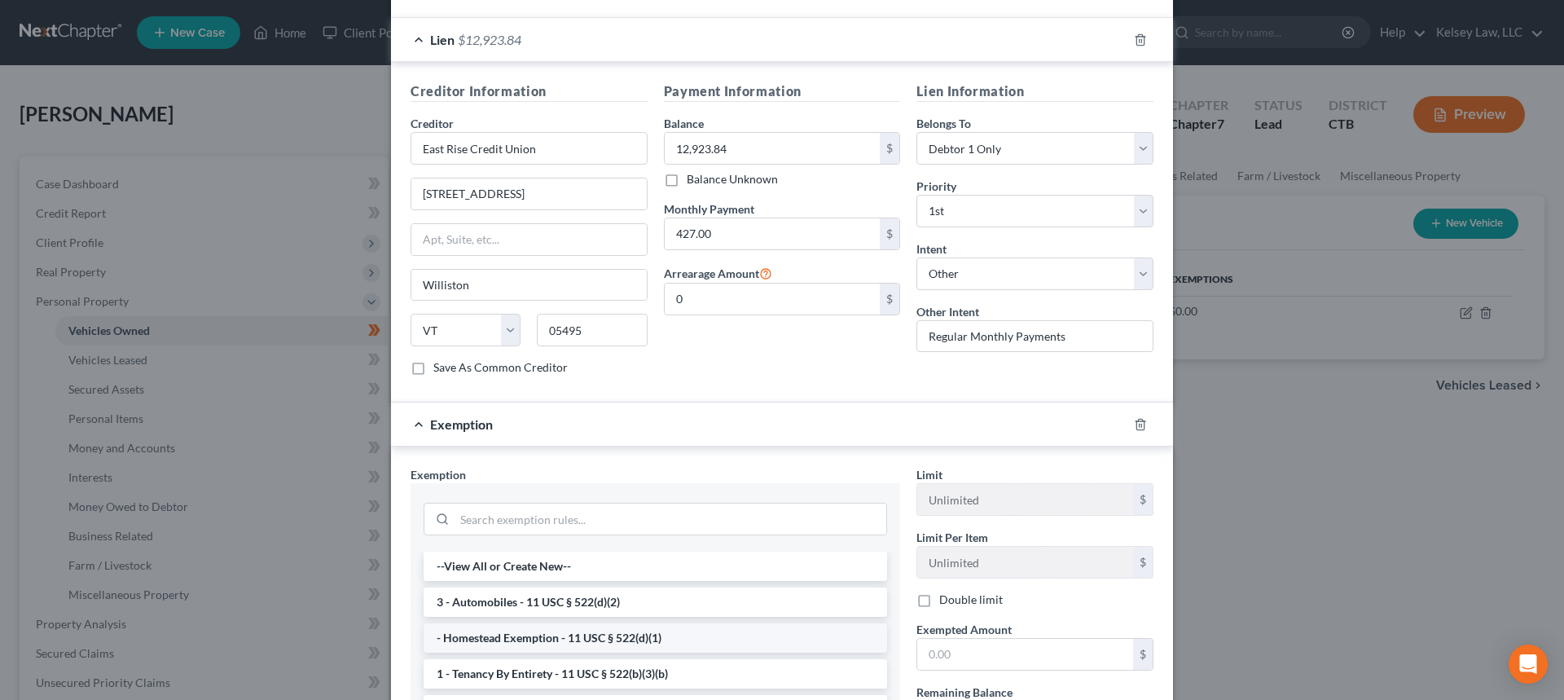
scroll to position [436, 0]
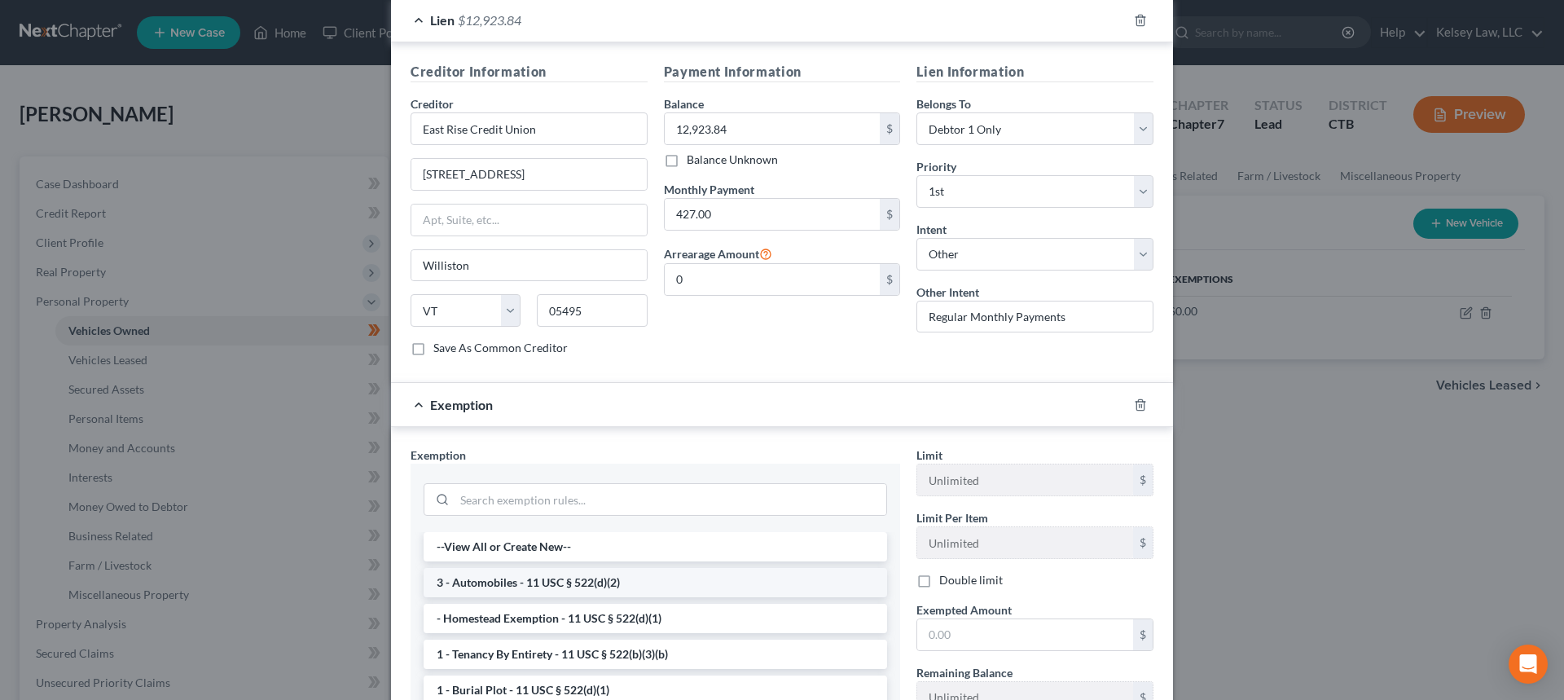
click at [474, 568] on li "3 - Automobiles - 11 USC § 522(d)(2)" at bounding box center [656, 582] width 464 height 29
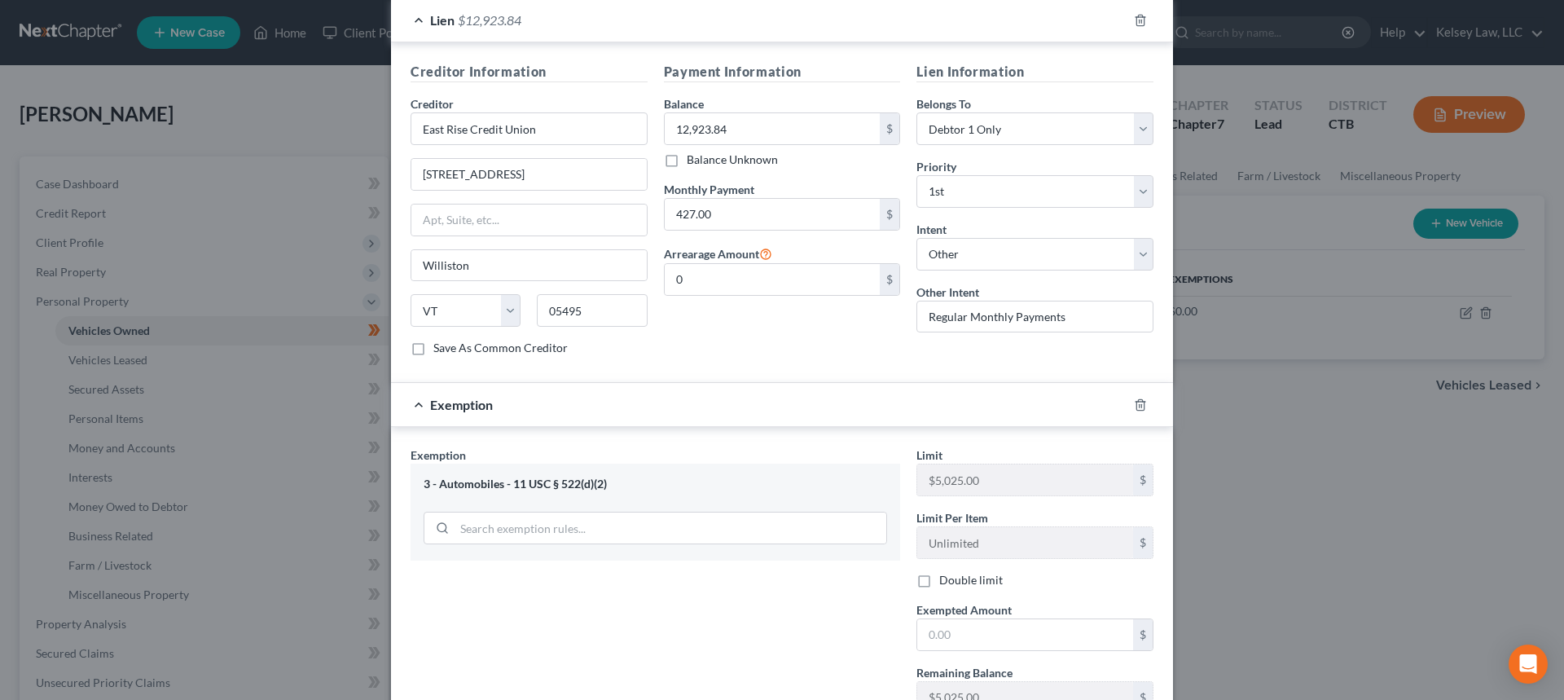
scroll to position [549, 0]
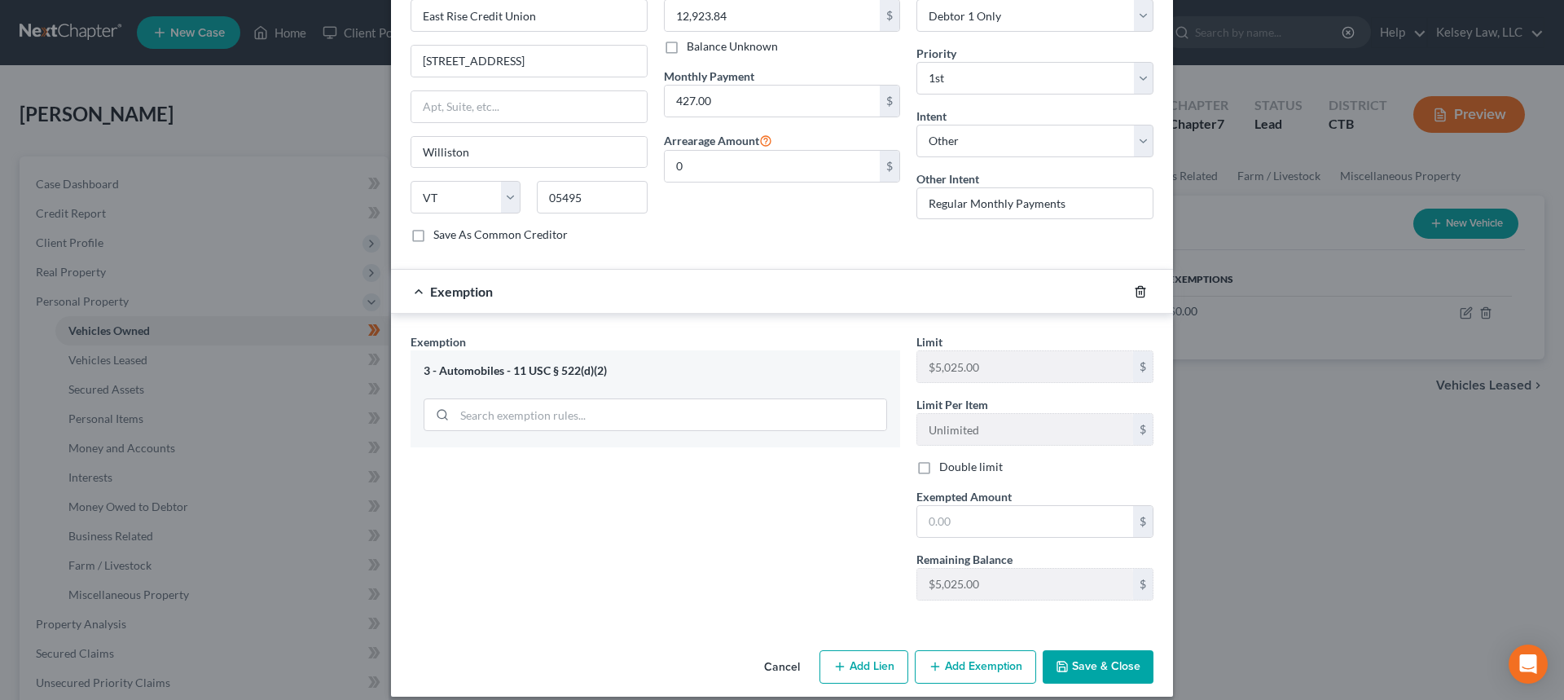
click at [1139, 285] on icon "button" at bounding box center [1140, 291] width 13 height 13
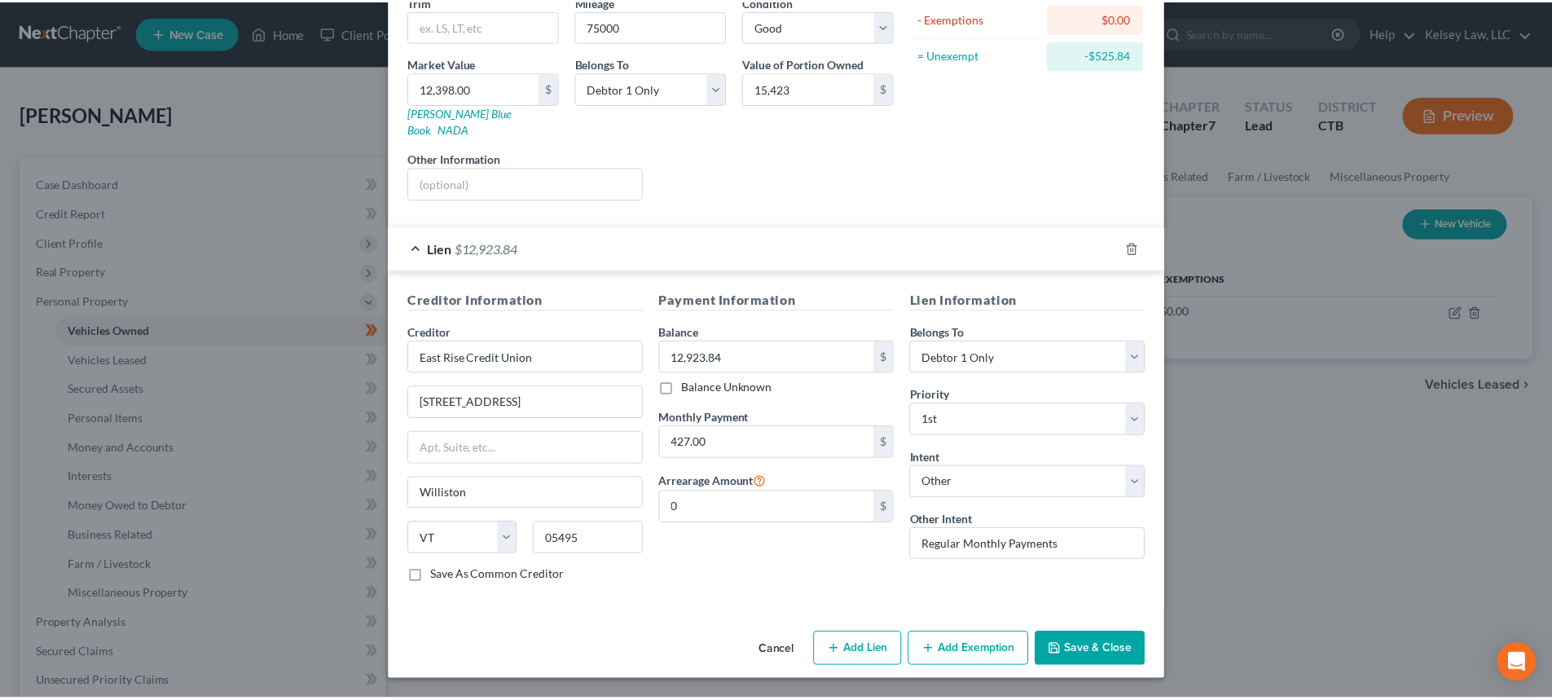
scroll to position [191, 0]
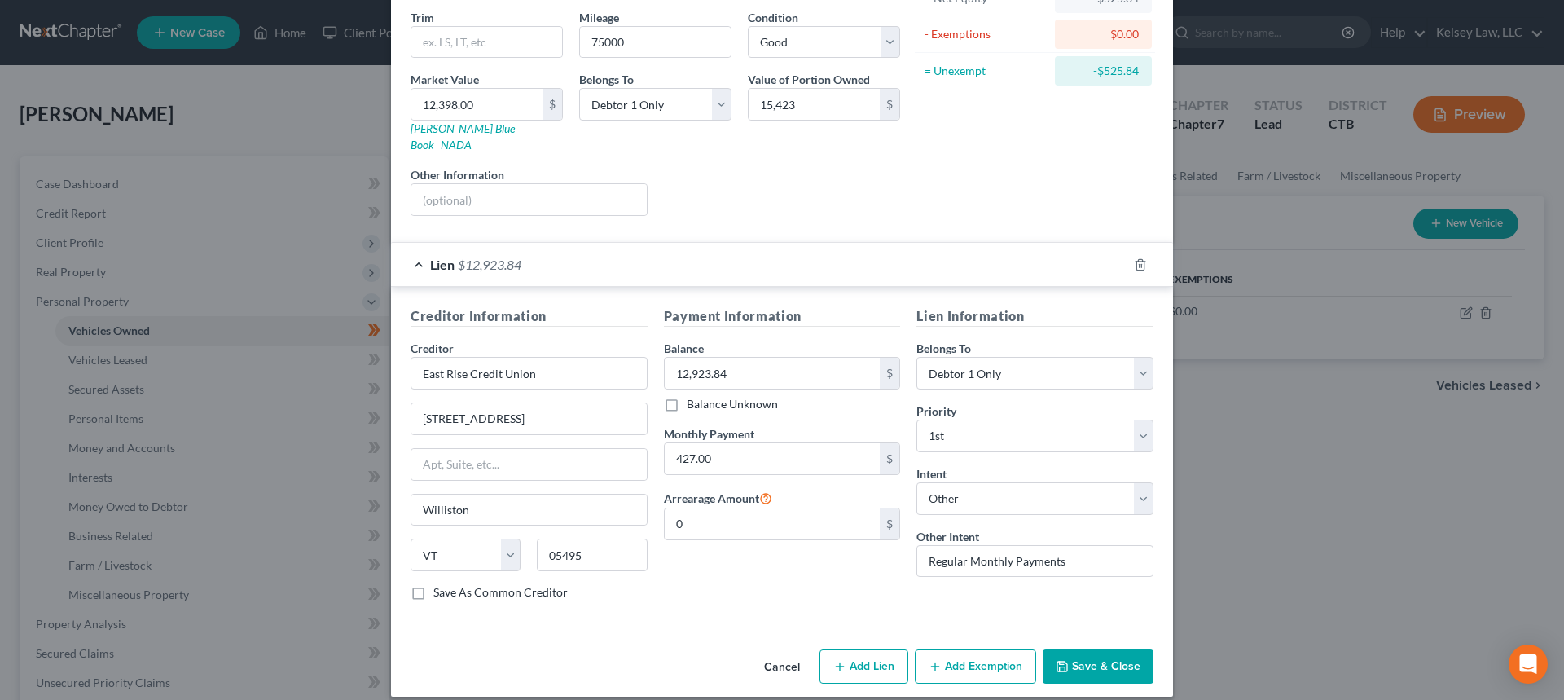
click at [315, 487] on div "Edit Vehicle × Vehicle Type Select Automobile Truck Trailer Watercraft Aircraft…" at bounding box center [782, 350] width 1564 height 700
click at [1086, 650] on button "Save & Close" at bounding box center [1098, 666] width 111 height 34
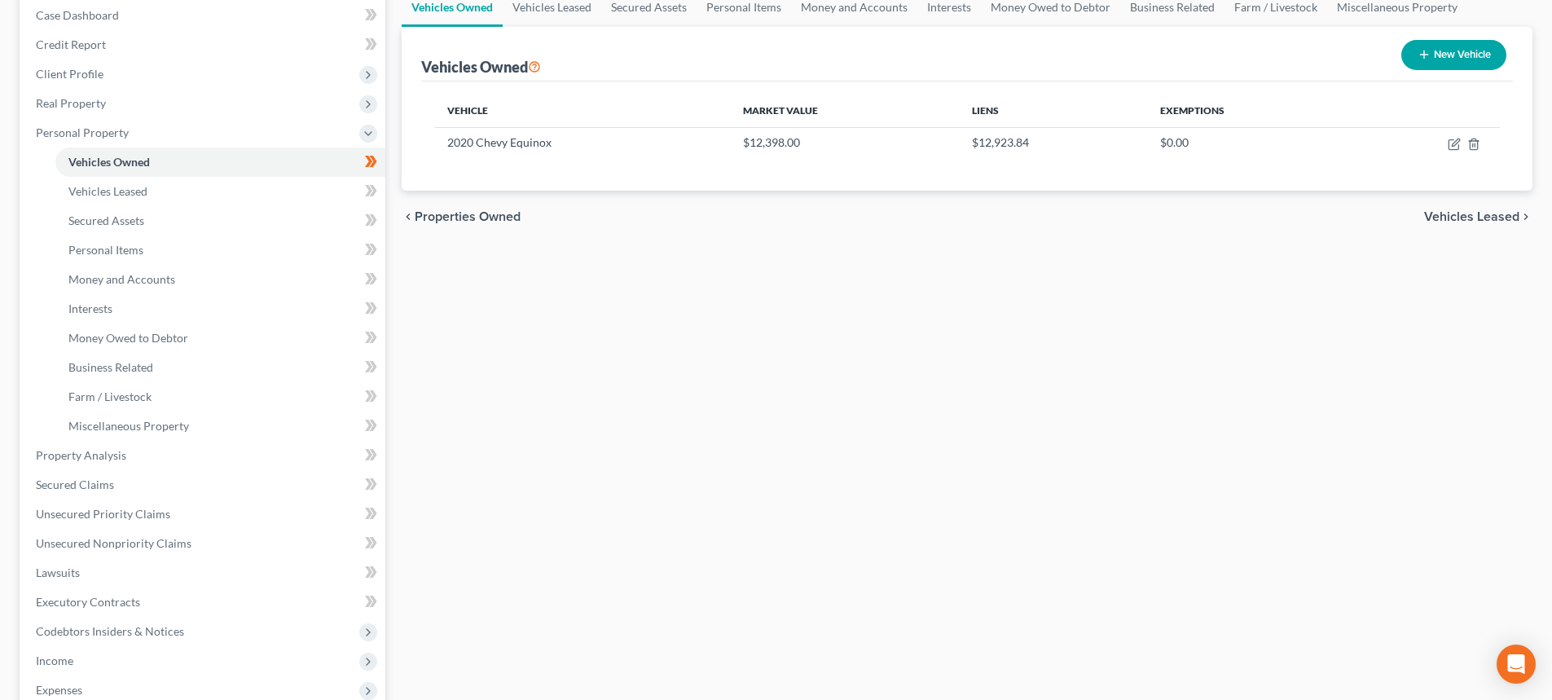
scroll to position [0, 0]
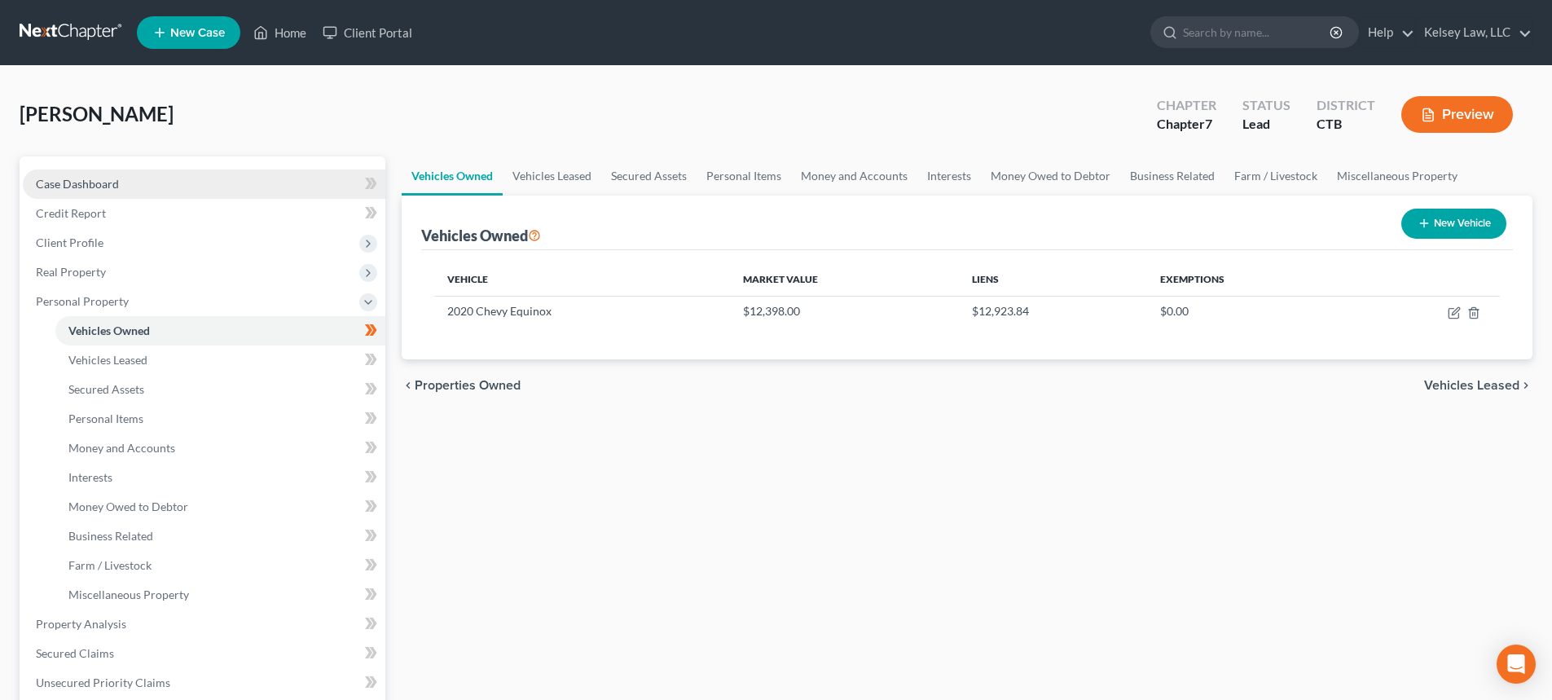
click at [114, 195] on link "Case Dashboard" at bounding box center [204, 183] width 363 height 29
select select "6"
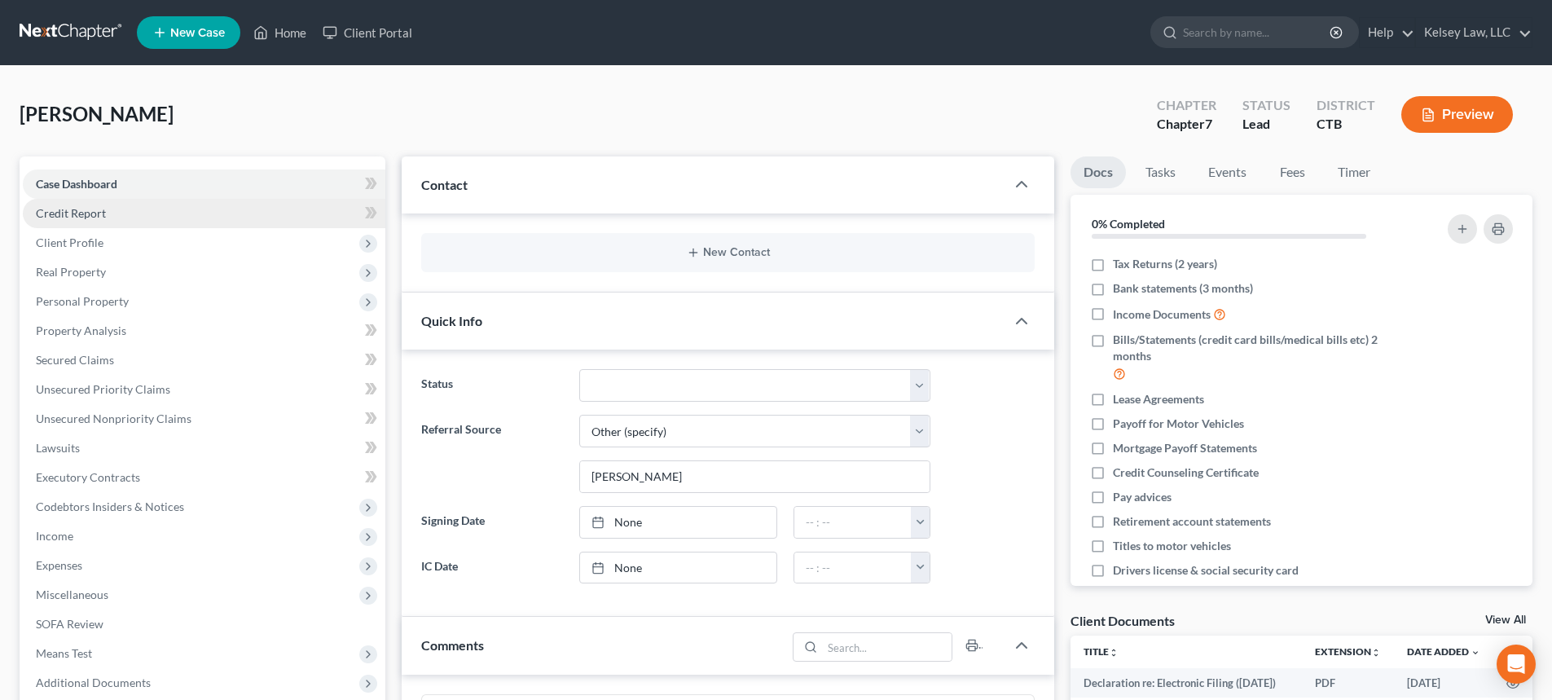
click at [76, 213] on span "Credit Report" at bounding box center [71, 213] width 70 height 14
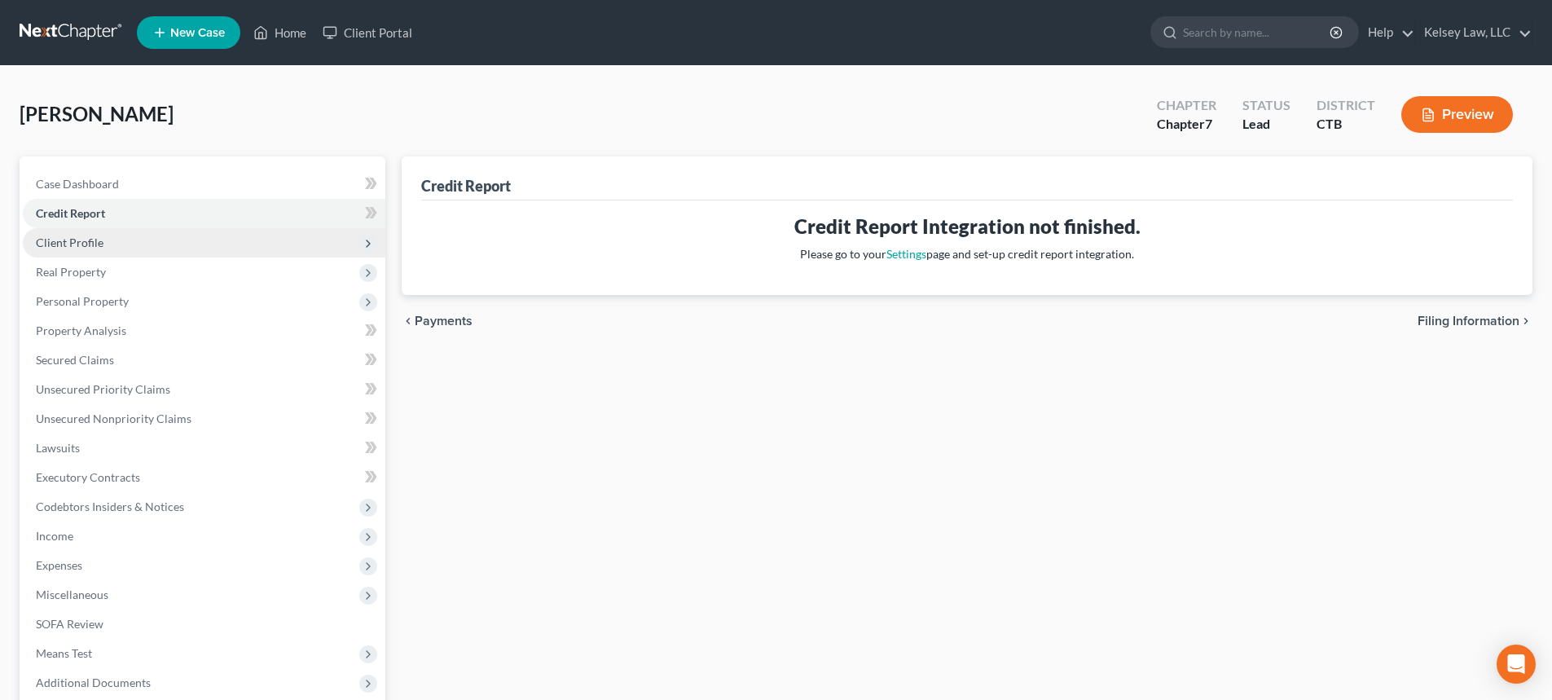
click at [77, 247] on span "Client Profile" at bounding box center [70, 242] width 68 height 14
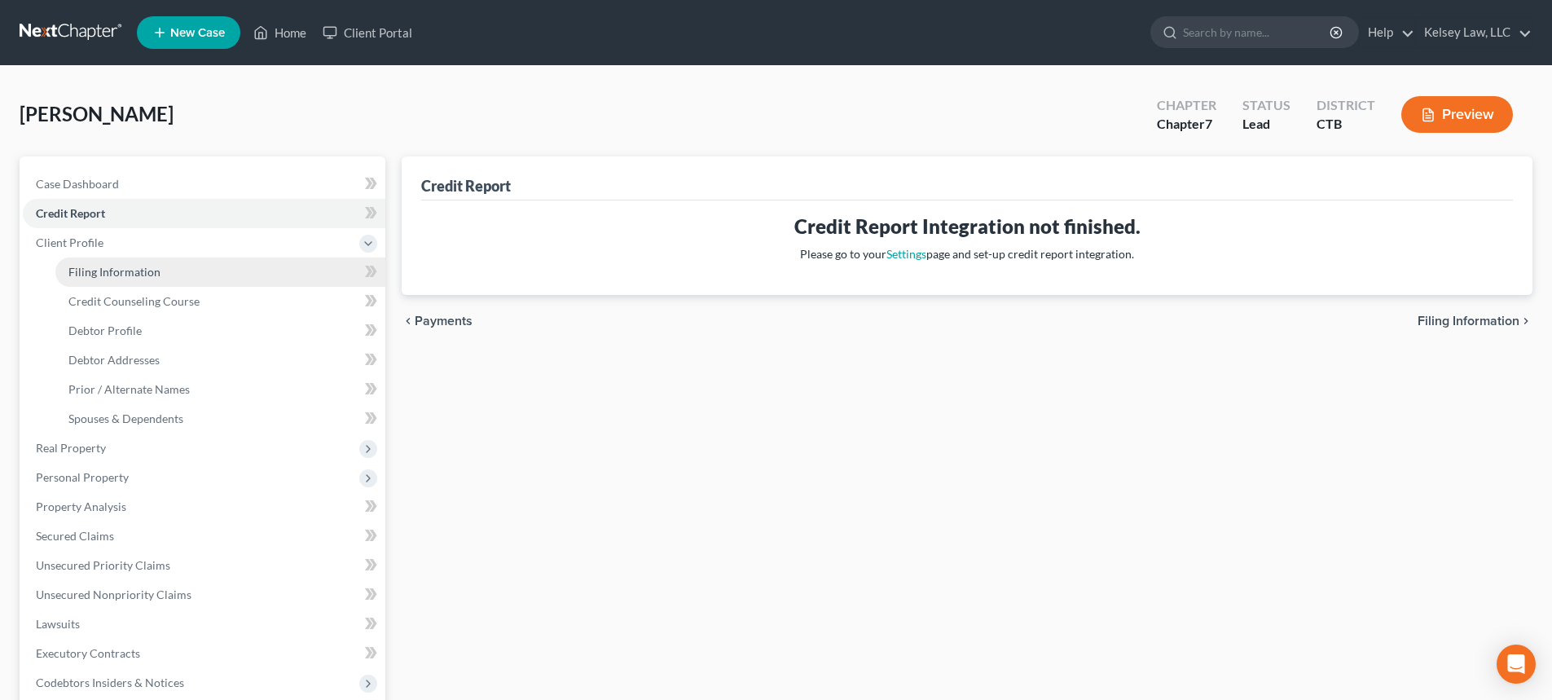
click at [94, 266] on span "Filing Information" at bounding box center [114, 272] width 92 height 14
select select "1"
select select "0"
select select "12"
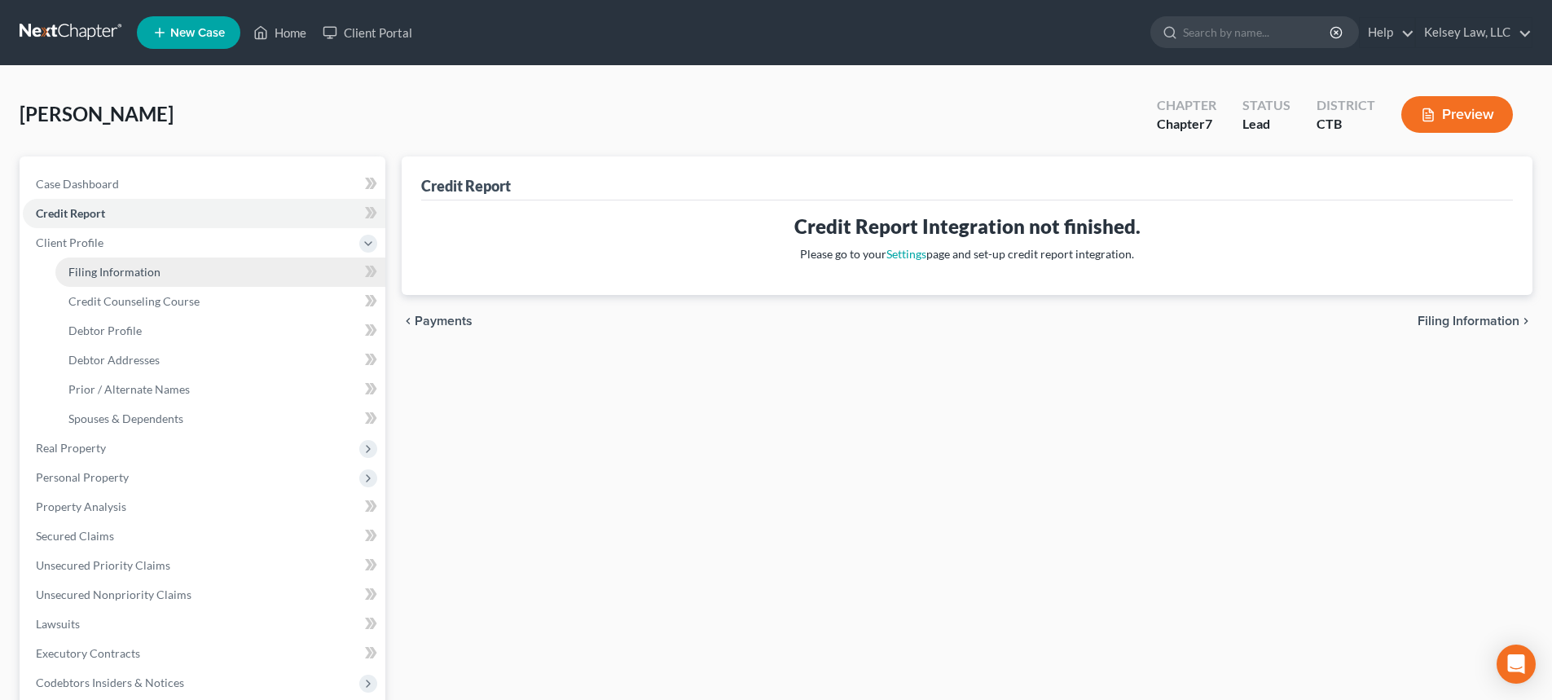
select select "0"
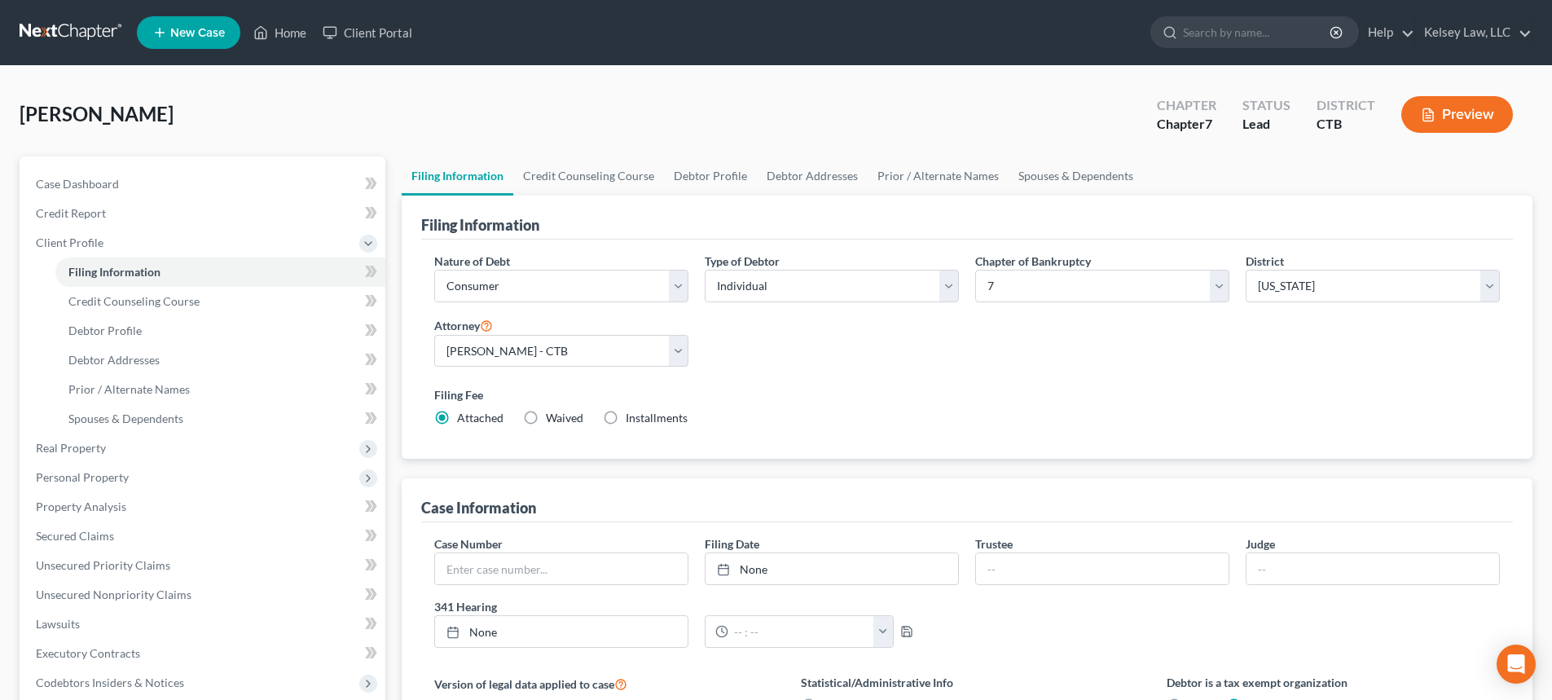
click at [546, 418] on label "Waived Waived" at bounding box center [564, 418] width 37 height 16
click at [552, 418] on input "Waived Waived" at bounding box center [557, 415] width 11 height 11
radio input "true"
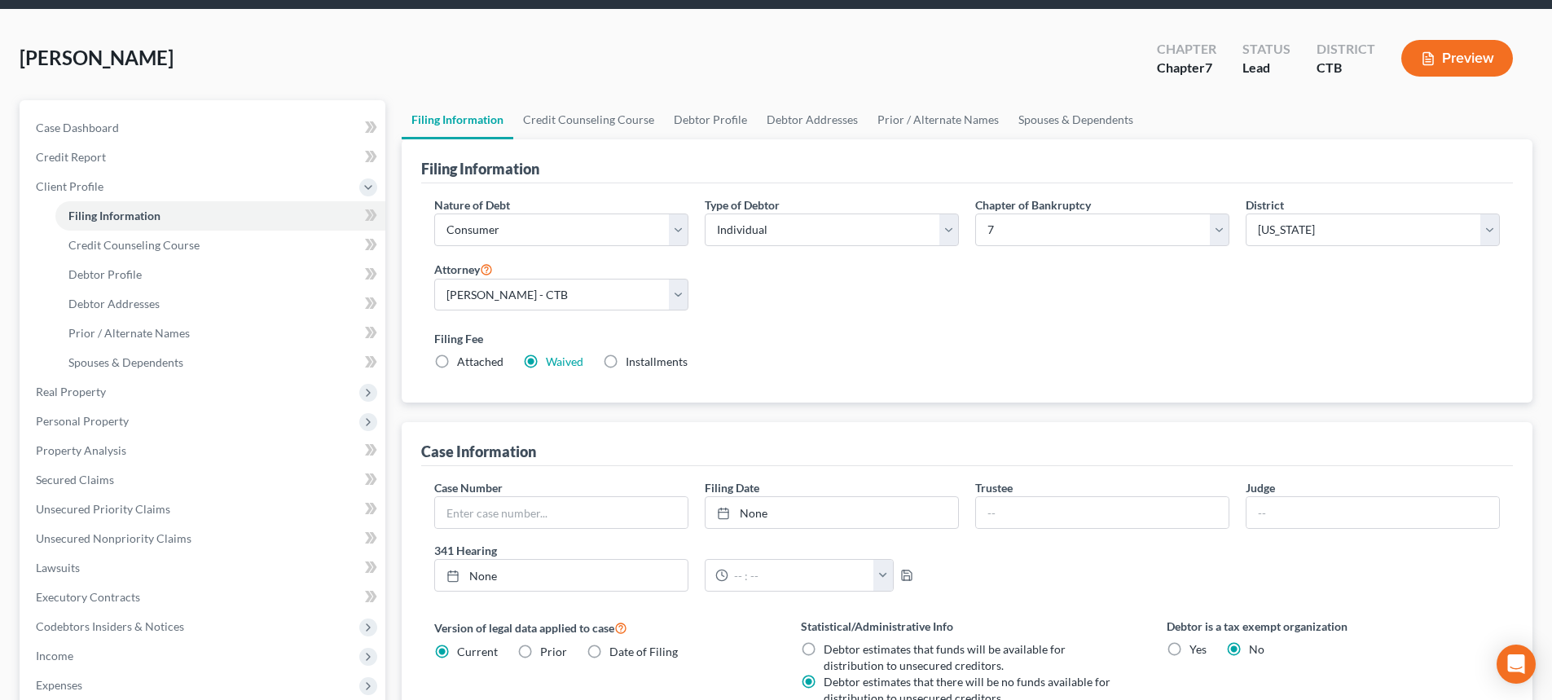
scroll to position [81, 0]
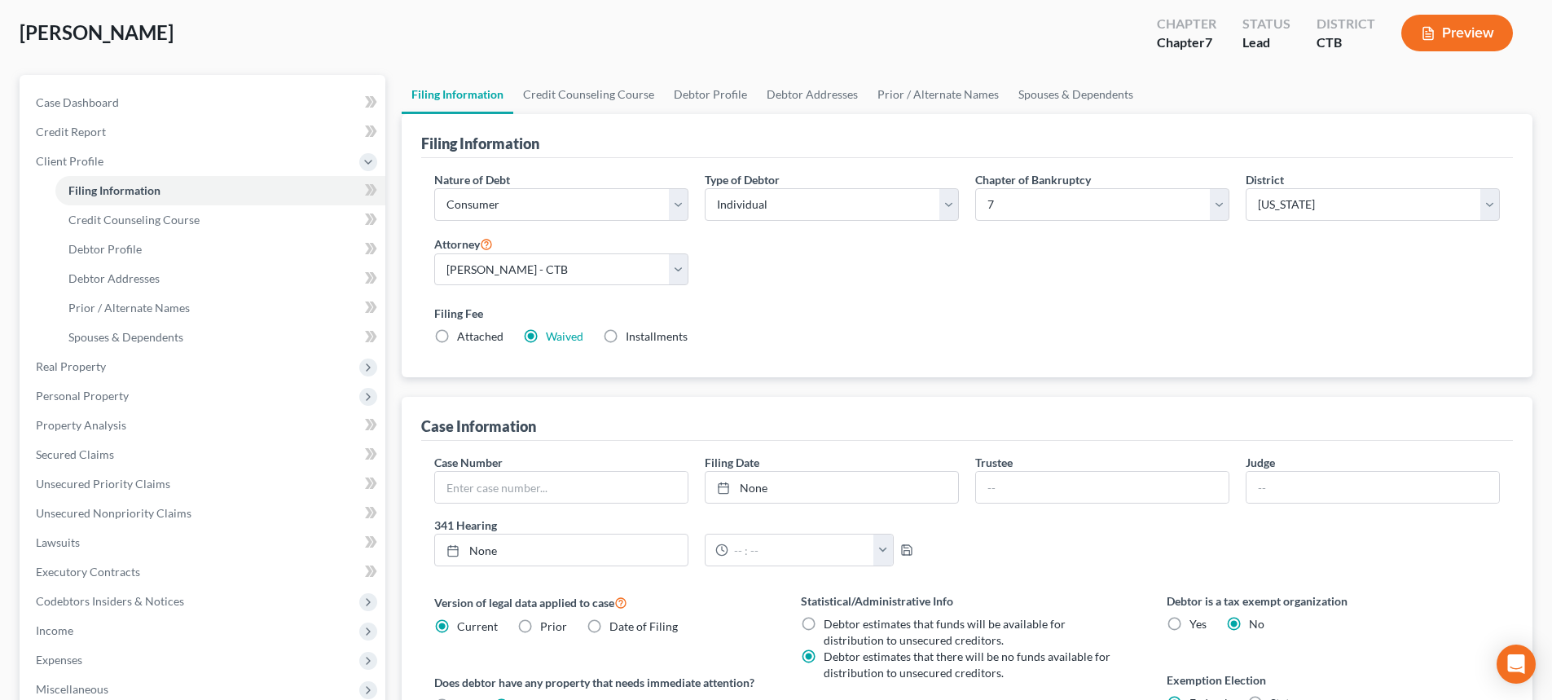
click at [457, 340] on label "Attached" at bounding box center [480, 336] width 46 height 16
click at [464, 339] on input "Attached" at bounding box center [469, 333] width 11 height 11
radio input "true"
radio input "false"
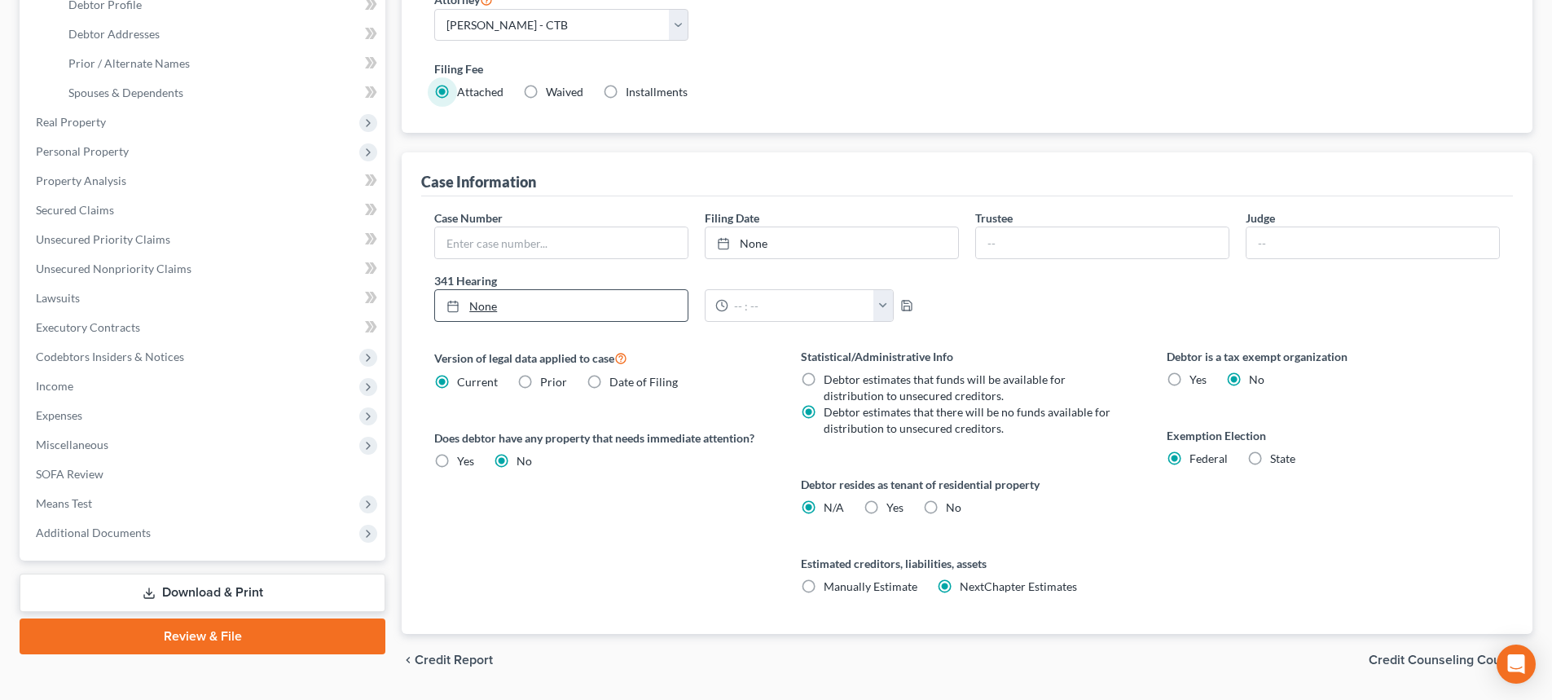
scroll to position [0, 0]
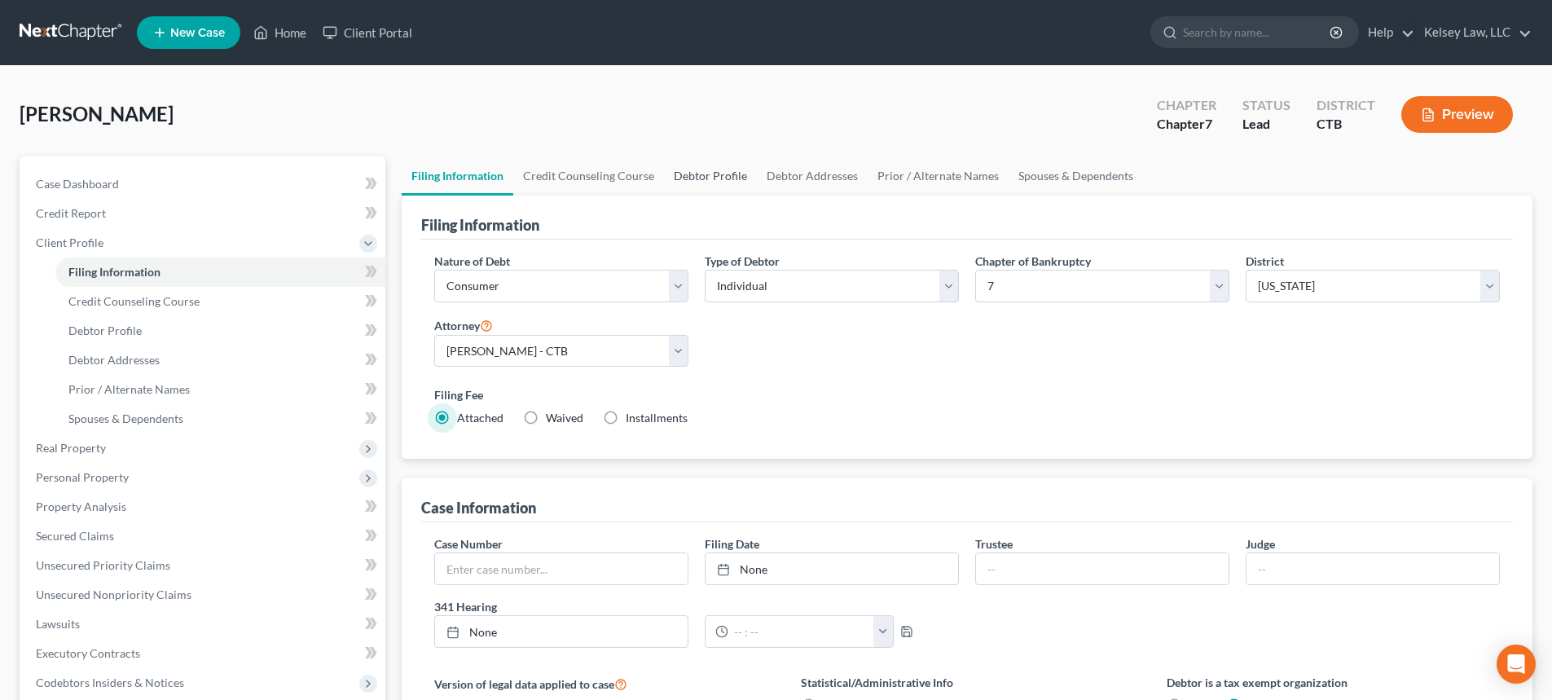
click at [685, 180] on link "Debtor Profile" at bounding box center [710, 175] width 93 height 39
select select "4"
select select "0"
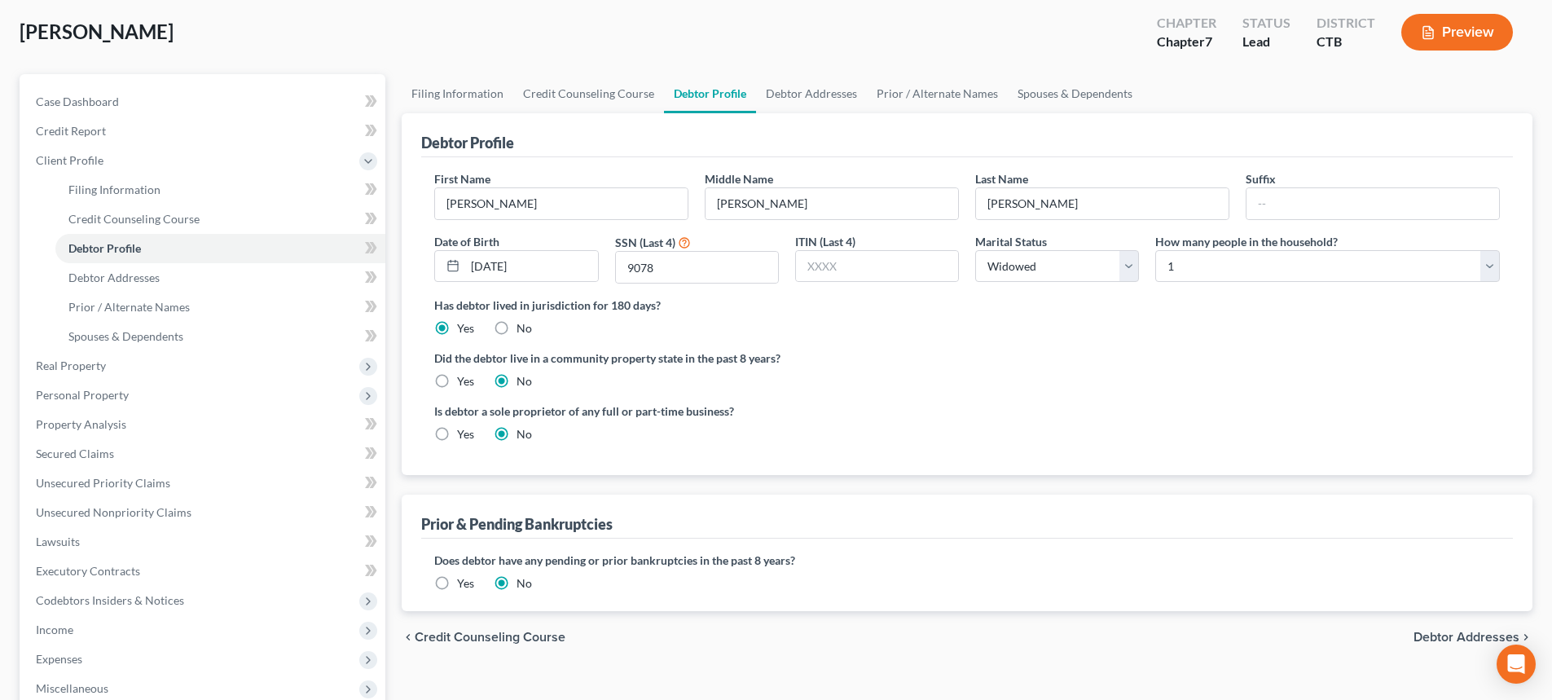
scroll to position [81, 0]
click at [126, 275] on span "Debtor Addresses" at bounding box center [113, 278] width 91 height 14
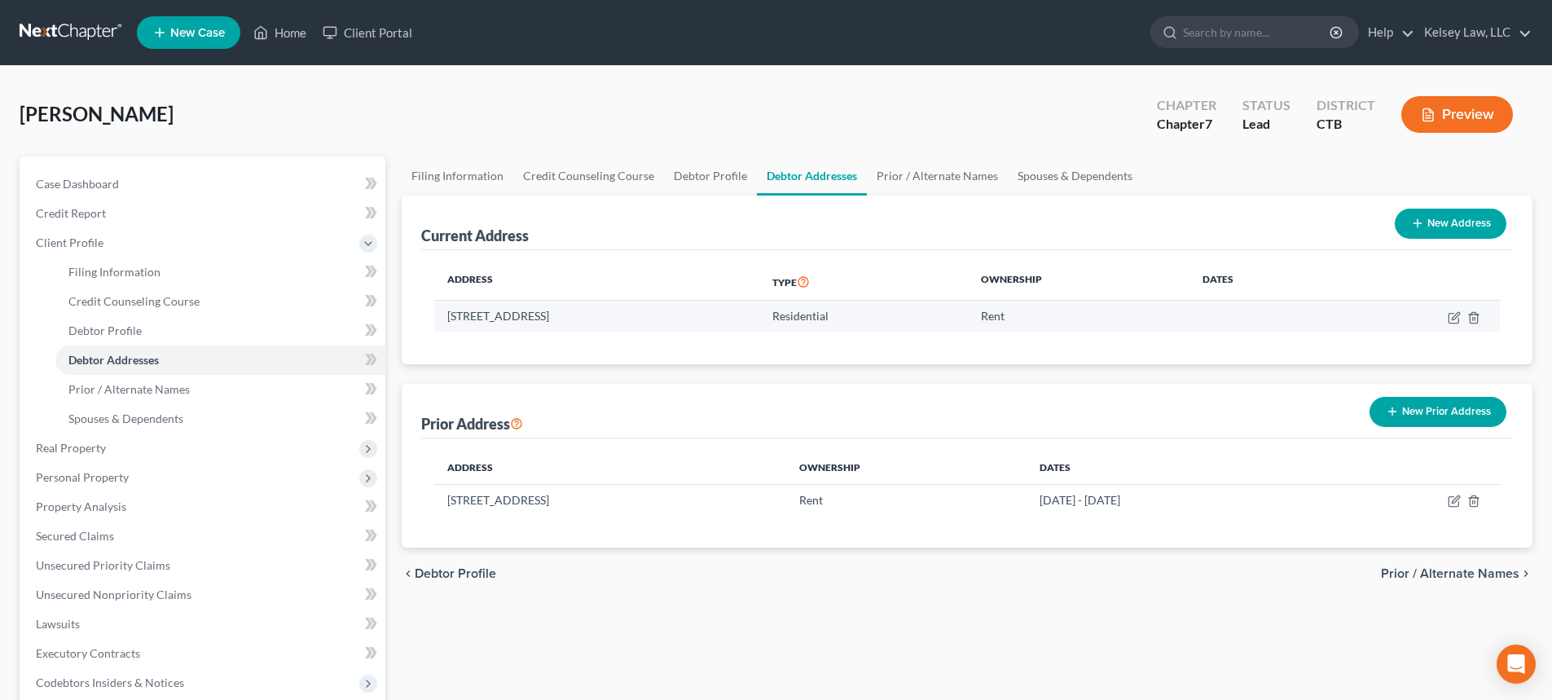
click at [1040, 307] on td "Rent" at bounding box center [1079, 316] width 222 height 31
click at [1463, 313] on td at bounding box center [1416, 316] width 165 height 31
click at [1458, 316] on icon "button" at bounding box center [1454, 317] width 13 height 13
select select "6"
select select "0"
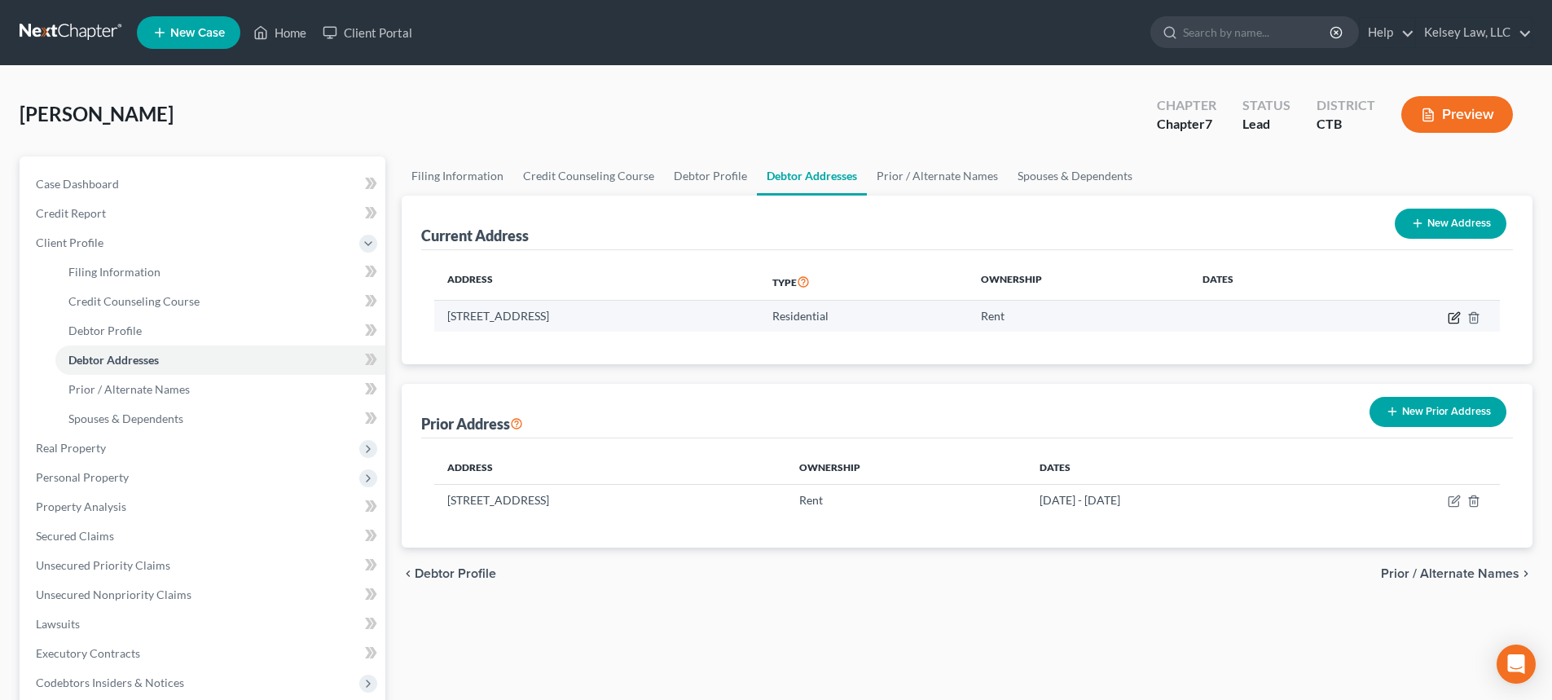
select select "0"
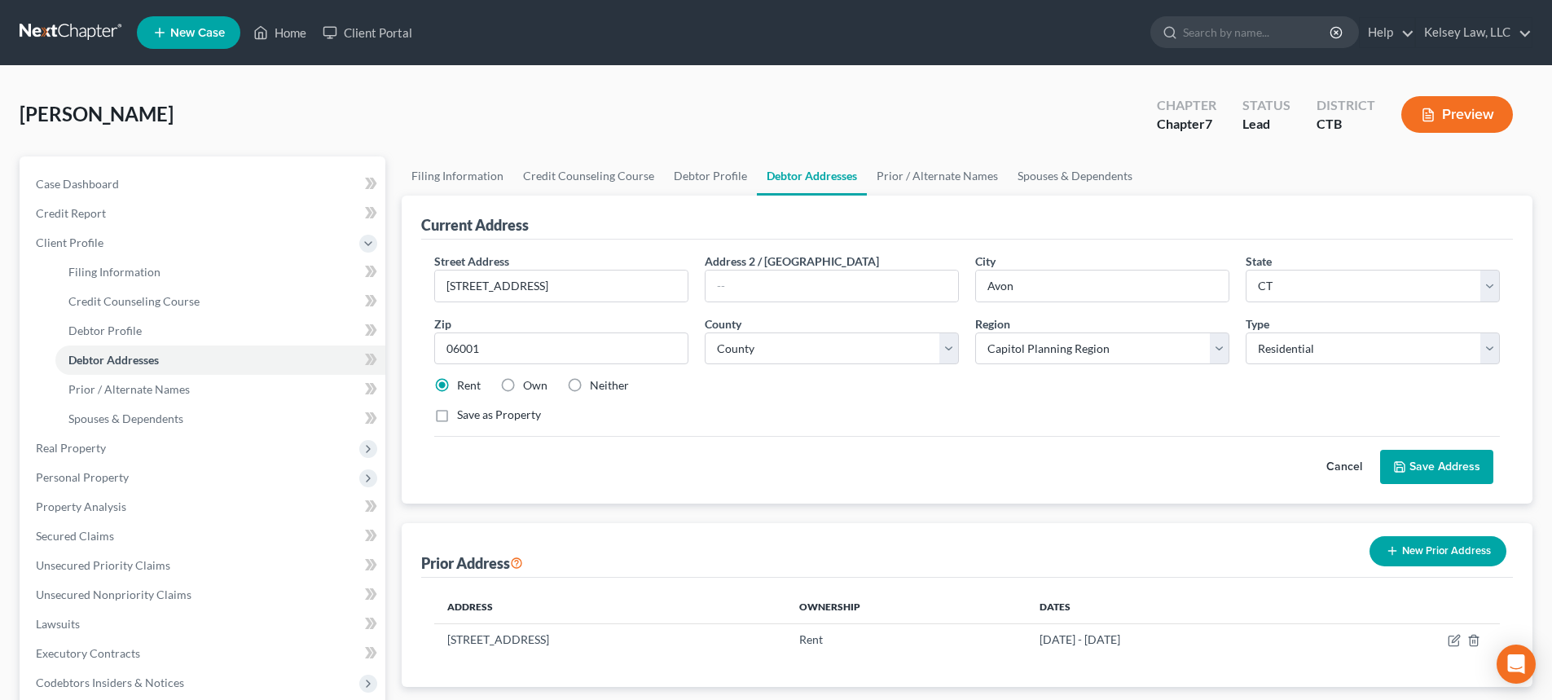
click at [1429, 470] on button "Save Address" at bounding box center [1436, 467] width 113 height 34
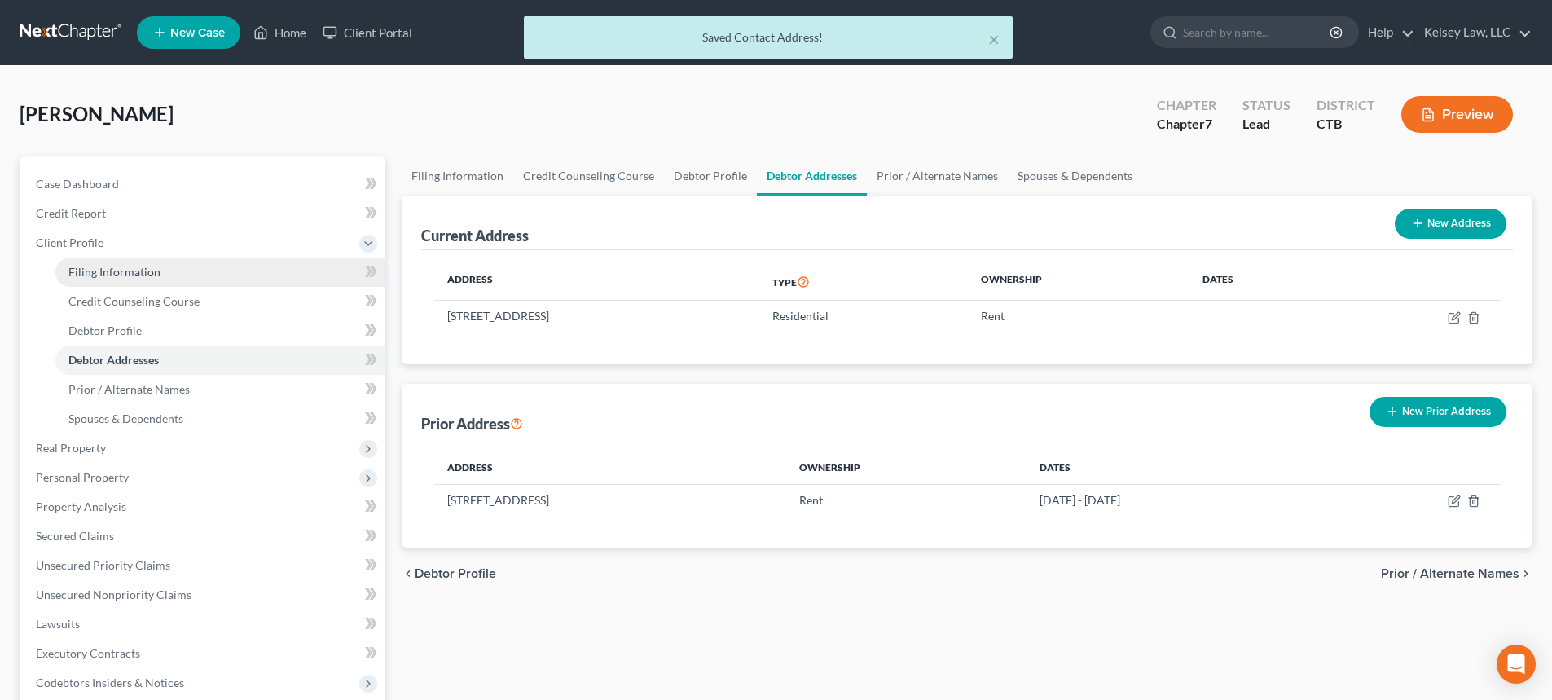
click at [130, 270] on span "Filing Information" at bounding box center [114, 272] width 92 height 14
select select "1"
select select "0"
select select "12"
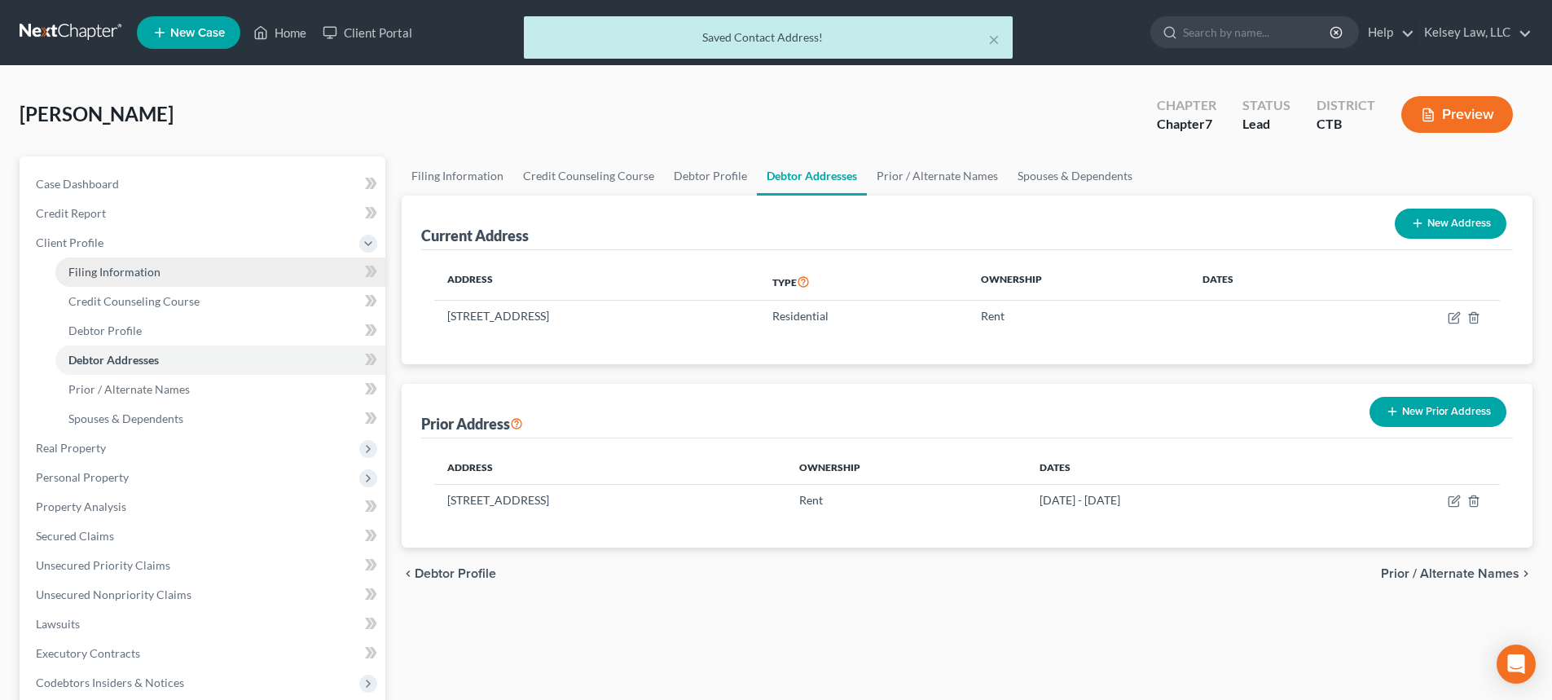
select select "0"
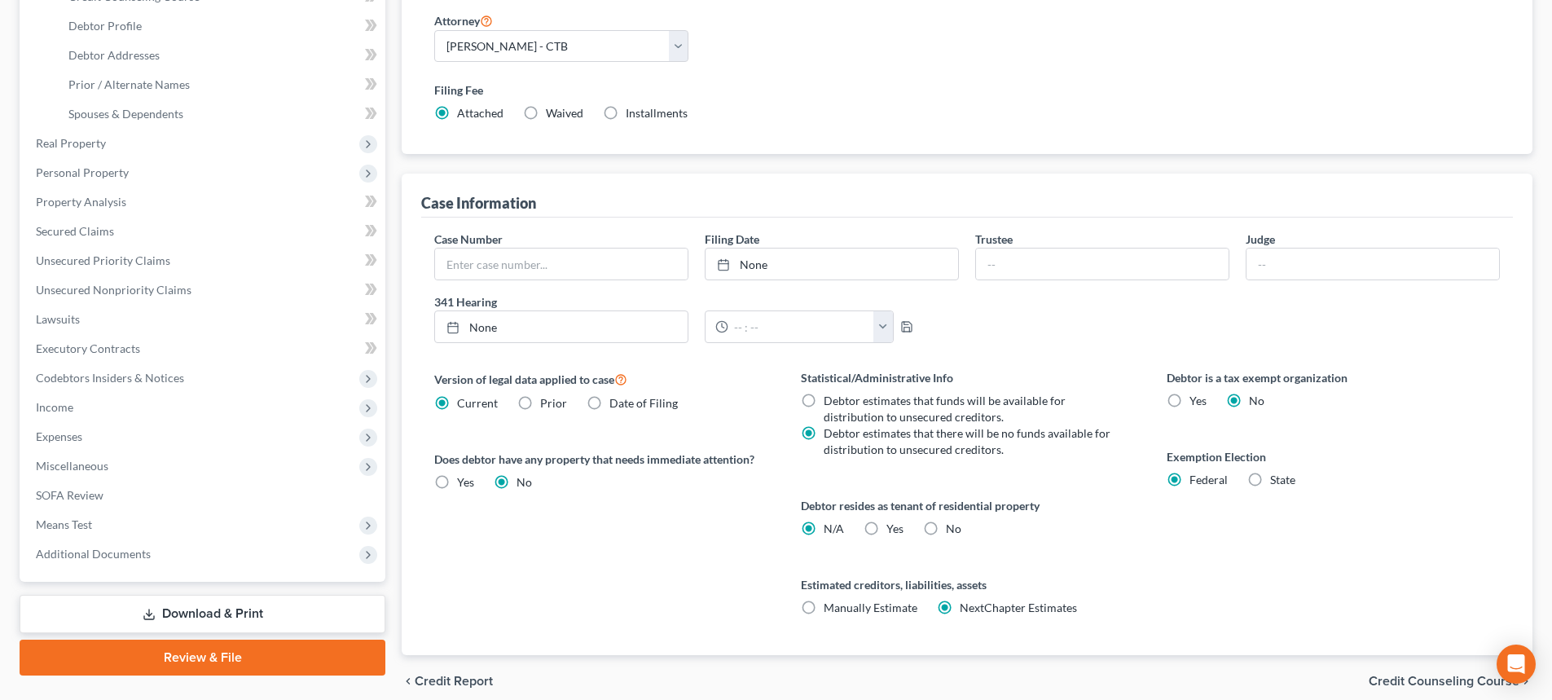
scroll to position [326, 0]
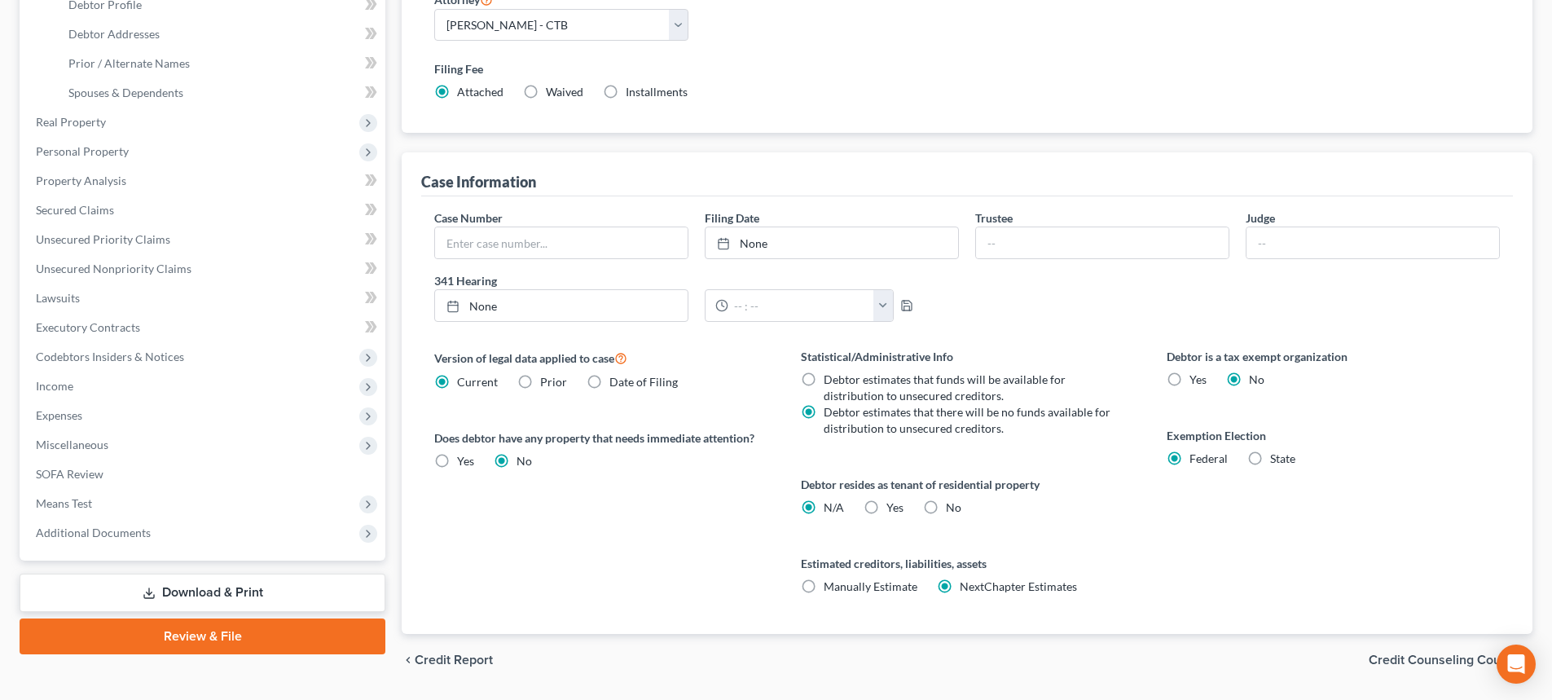
click at [886, 509] on label "Yes Yes" at bounding box center [894, 507] width 17 height 16
click at [893, 509] on input "Yes Yes" at bounding box center [898, 504] width 11 height 11
radio input "true"
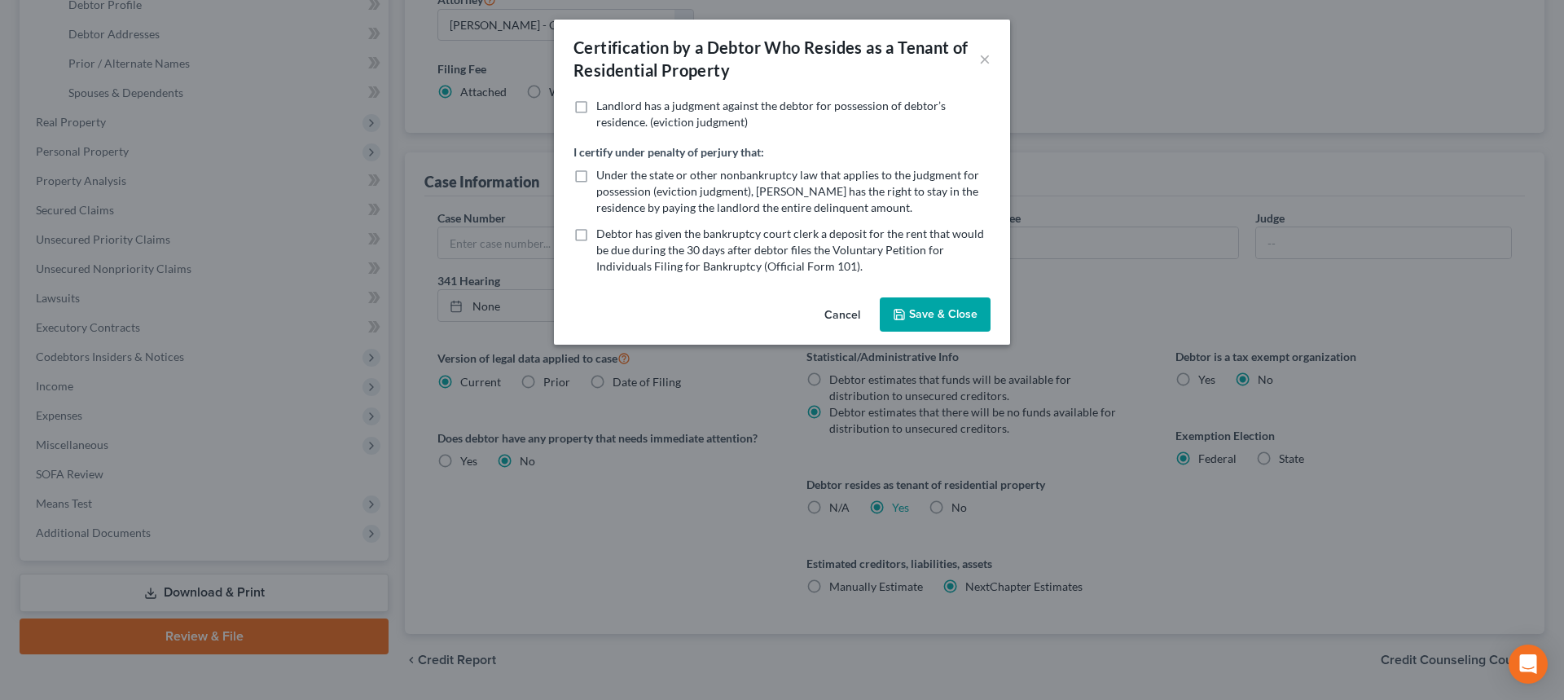
click at [934, 312] on button "Save & Close" at bounding box center [935, 314] width 111 height 34
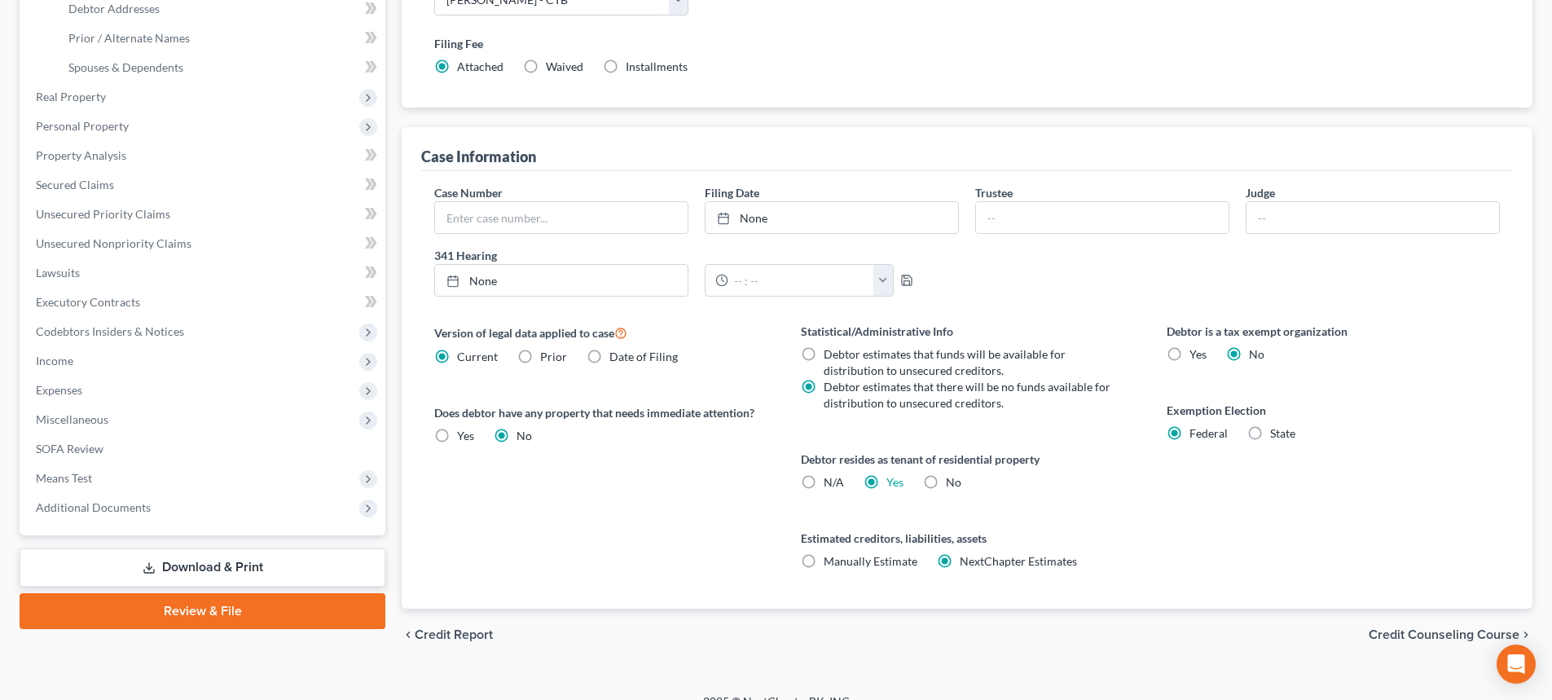
scroll to position [374, 0]
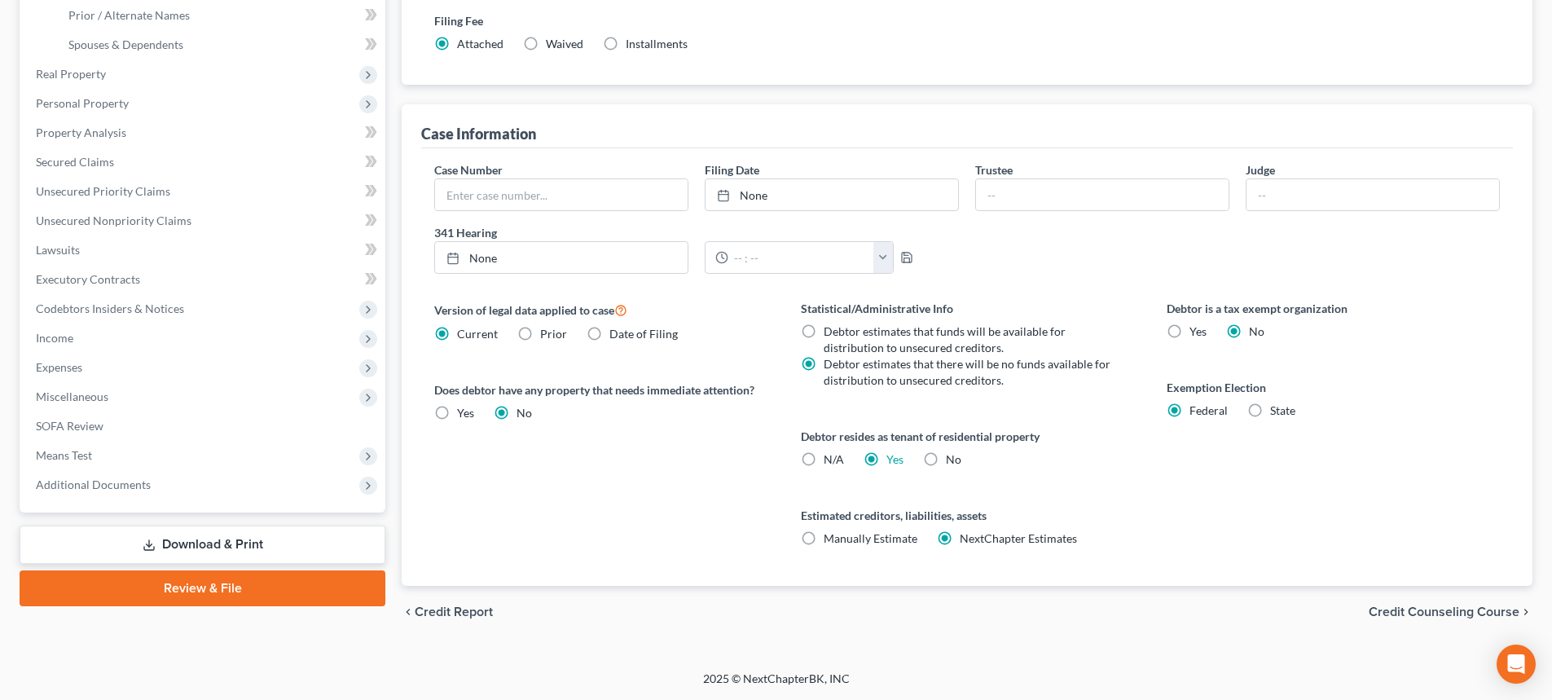
click at [824, 455] on label "N/A" at bounding box center [834, 459] width 20 height 16
click at [830, 455] on input "N/A" at bounding box center [835, 456] width 11 height 11
radio input "true"
click at [886, 458] on label "Yes Yes" at bounding box center [894, 459] width 17 height 16
click at [893, 458] on input "Yes Yes" at bounding box center [898, 456] width 11 height 11
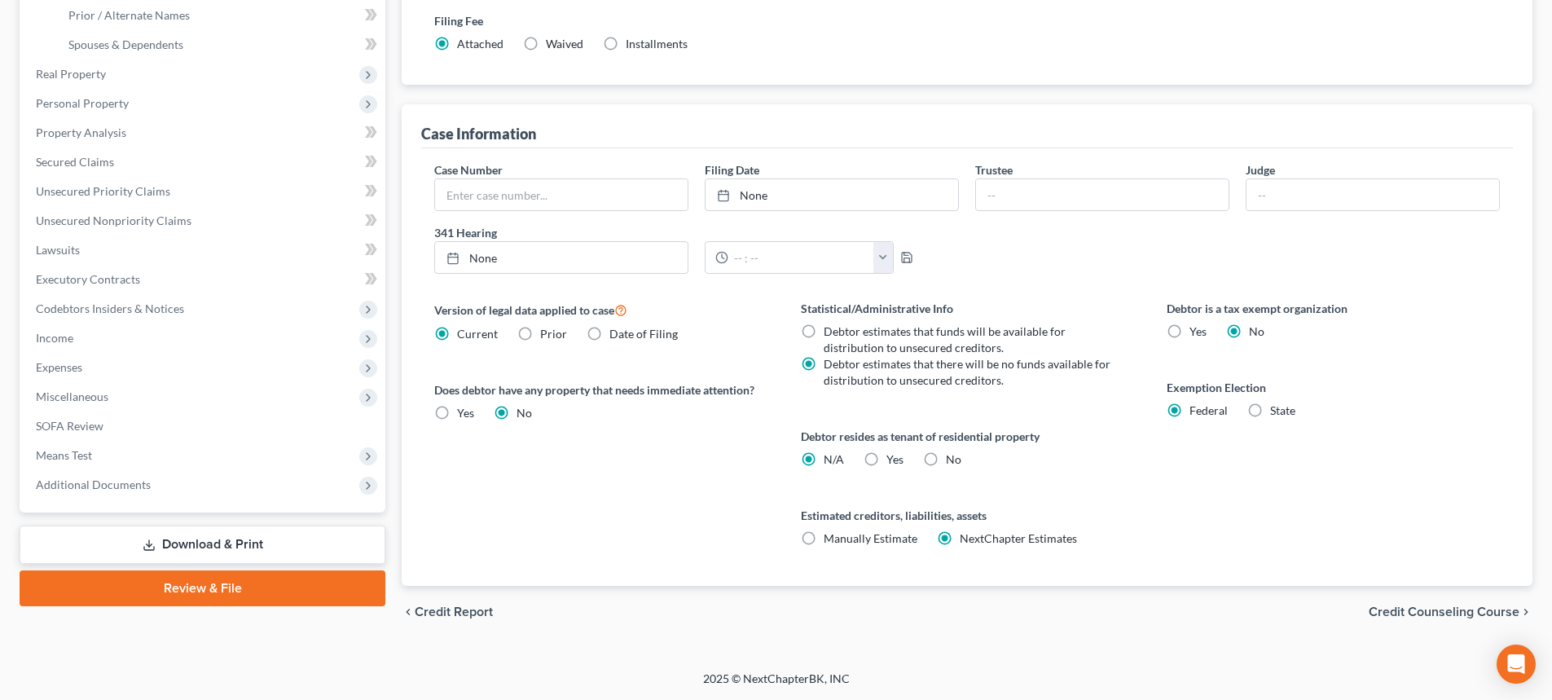
radio input "true"
radio input "false"
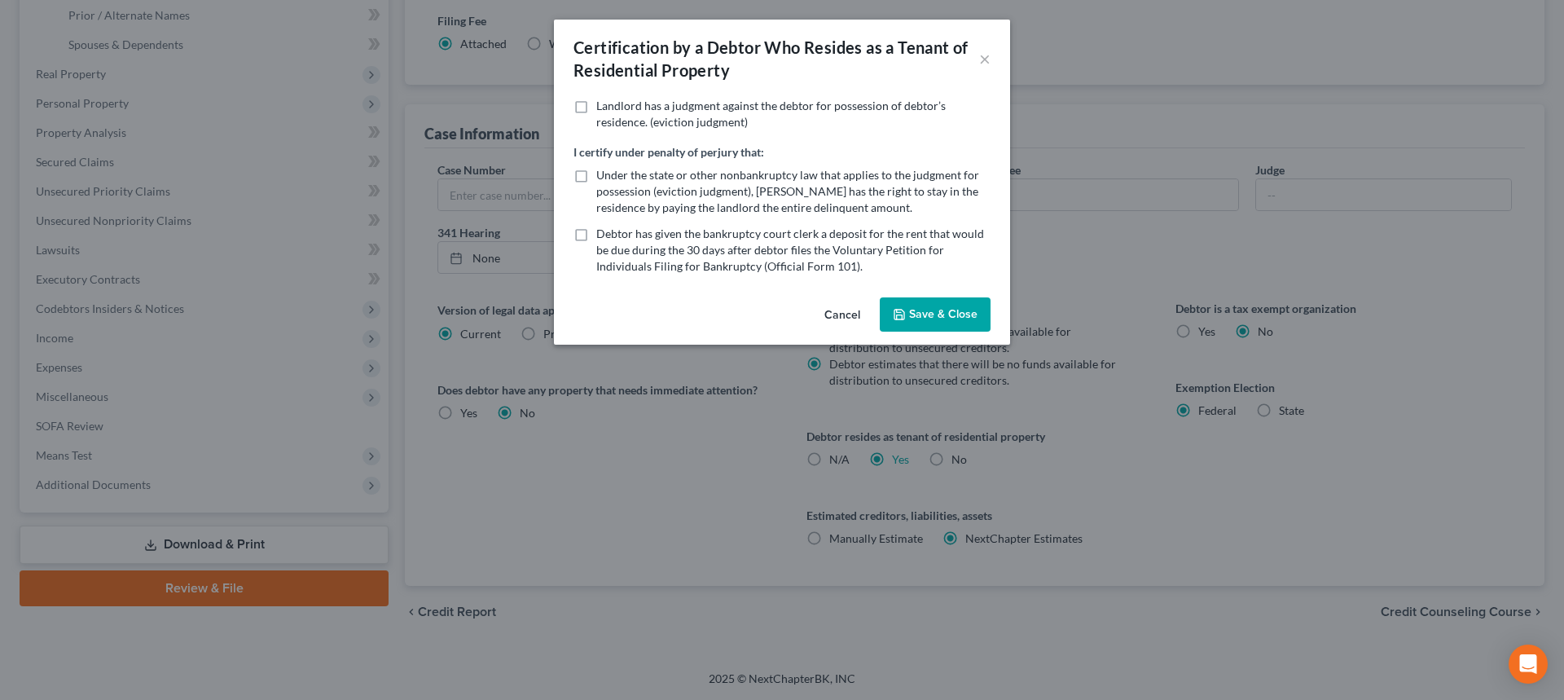
click at [72, 448] on div "Certification by a Debtor Who Resides as a Tenant of Residential Property × Lan…" at bounding box center [782, 350] width 1564 height 700
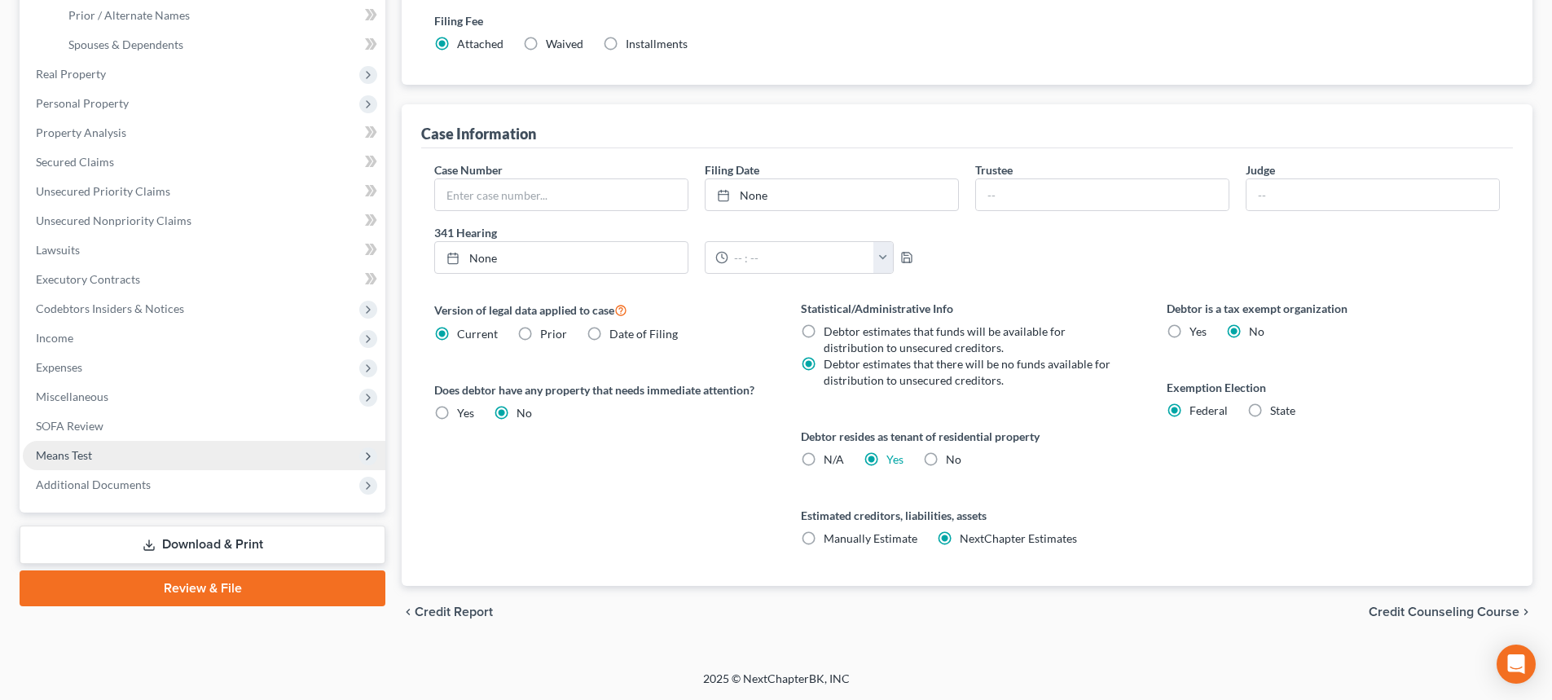
click at [222, 455] on span "Means Test" at bounding box center [204, 455] width 363 height 29
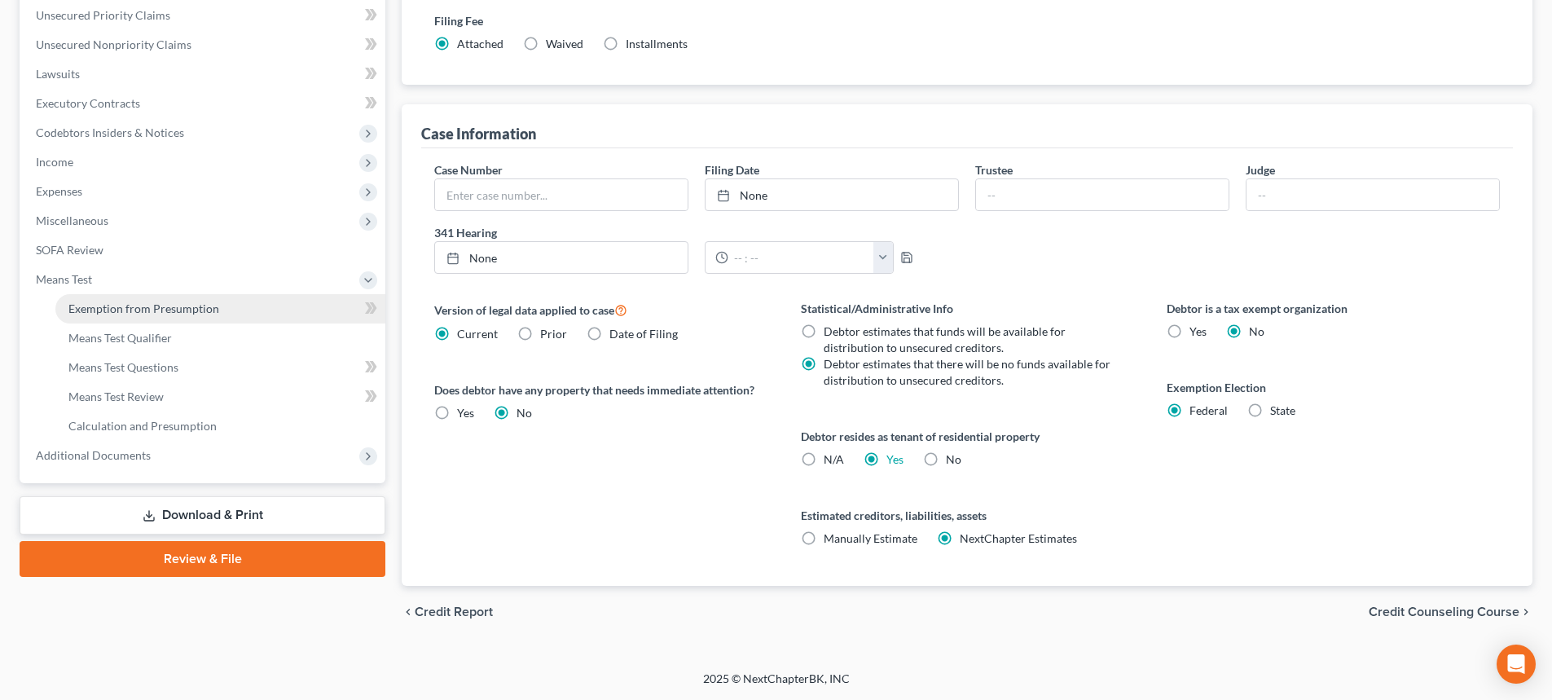
click at [235, 301] on link "Exemption from Presumption" at bounding box center [220, 308] width 330 height 29
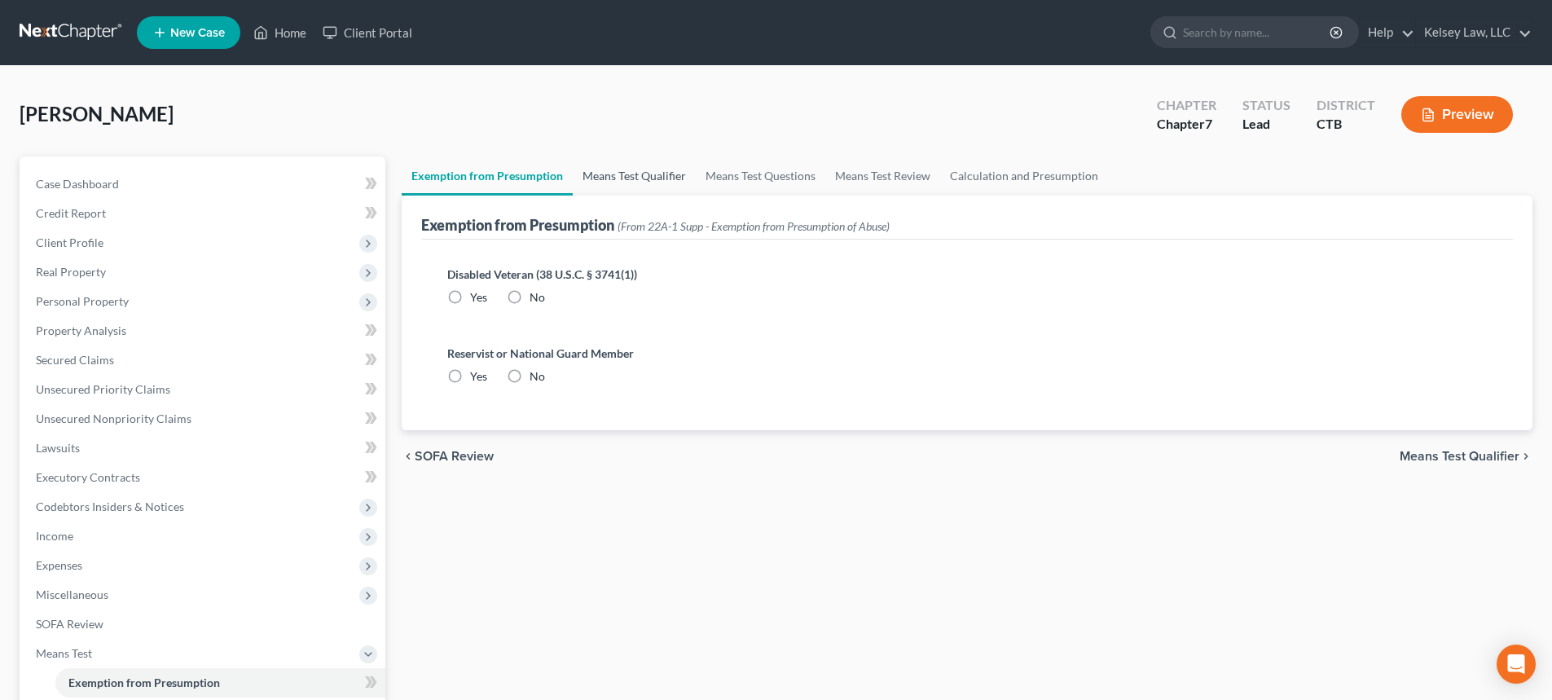
click at [619, 175] on link "Means Test Qualifier" at bounding box center [634, 175] width 123 height 39
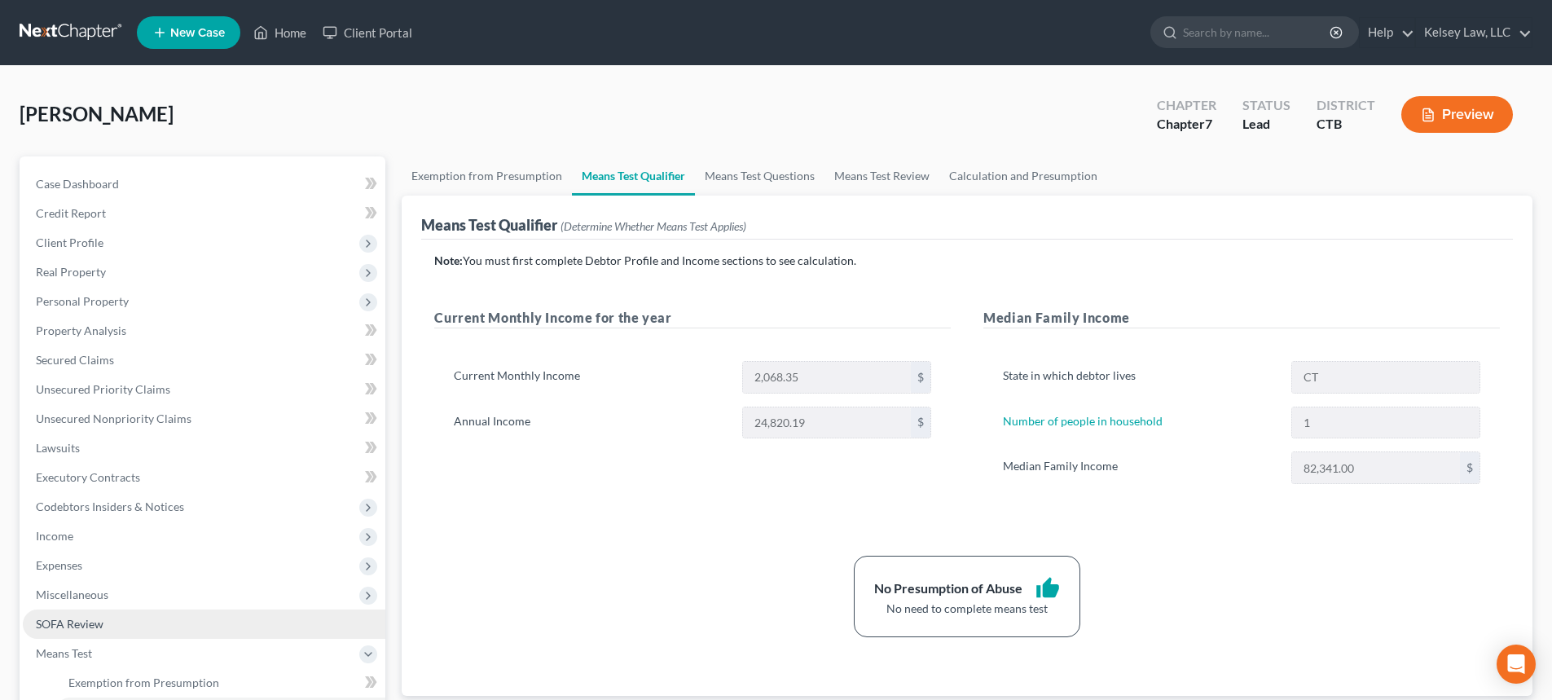
click at [77, 623] on span "SOFA Review" at bounding box center [70, 624] width 68 height 14
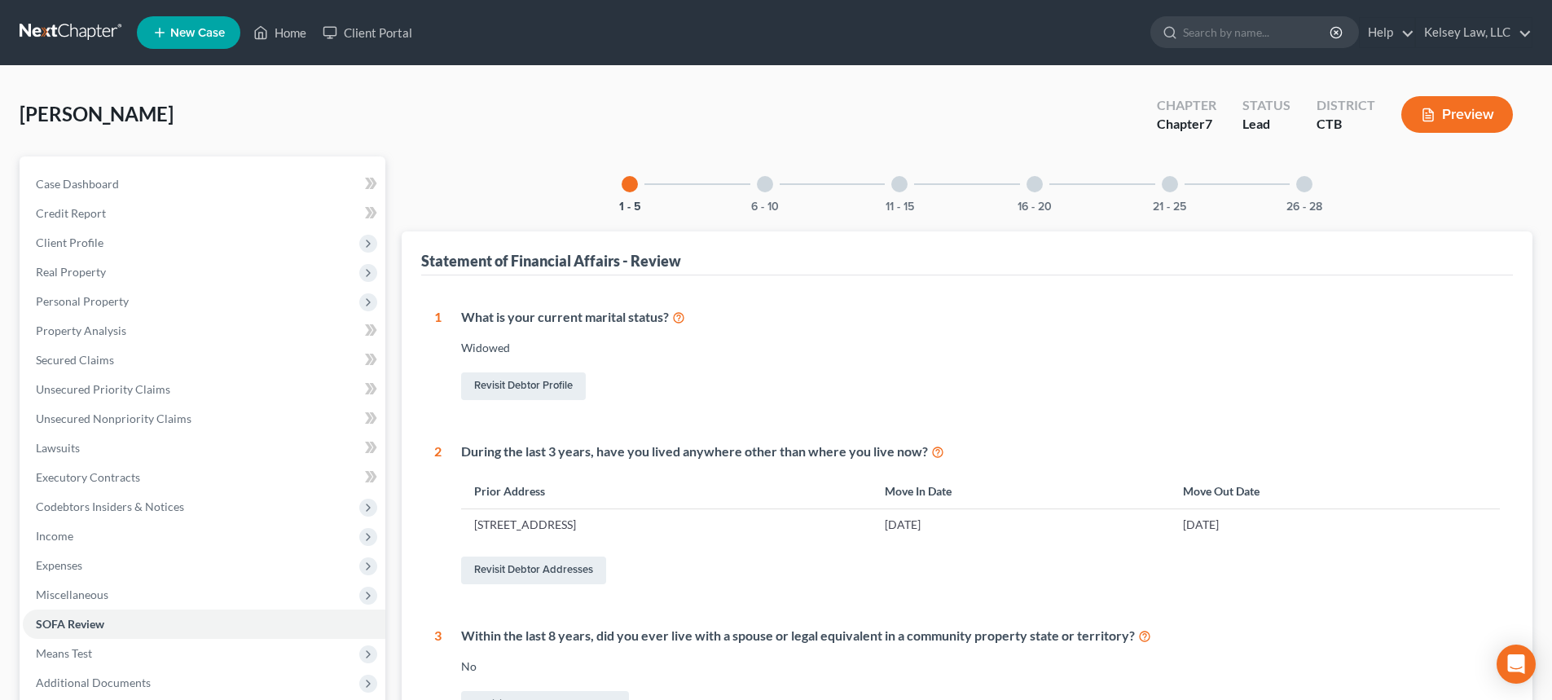
click at [909, 189] on div "11 - 15" at bounding box center [899, 183] width 55 height 55
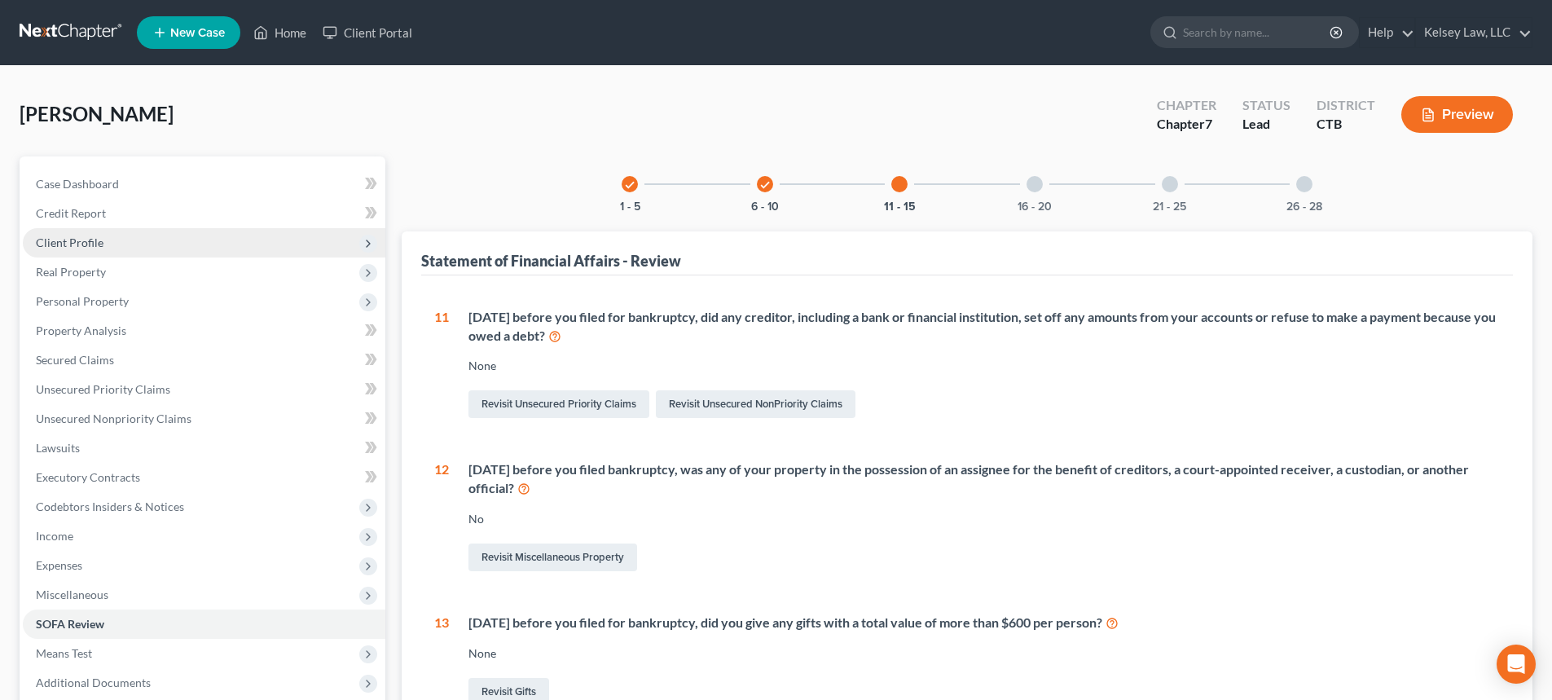
click at [78, 249] on span "Client Profile" at bounding box center [204, 242] width 363 height 29
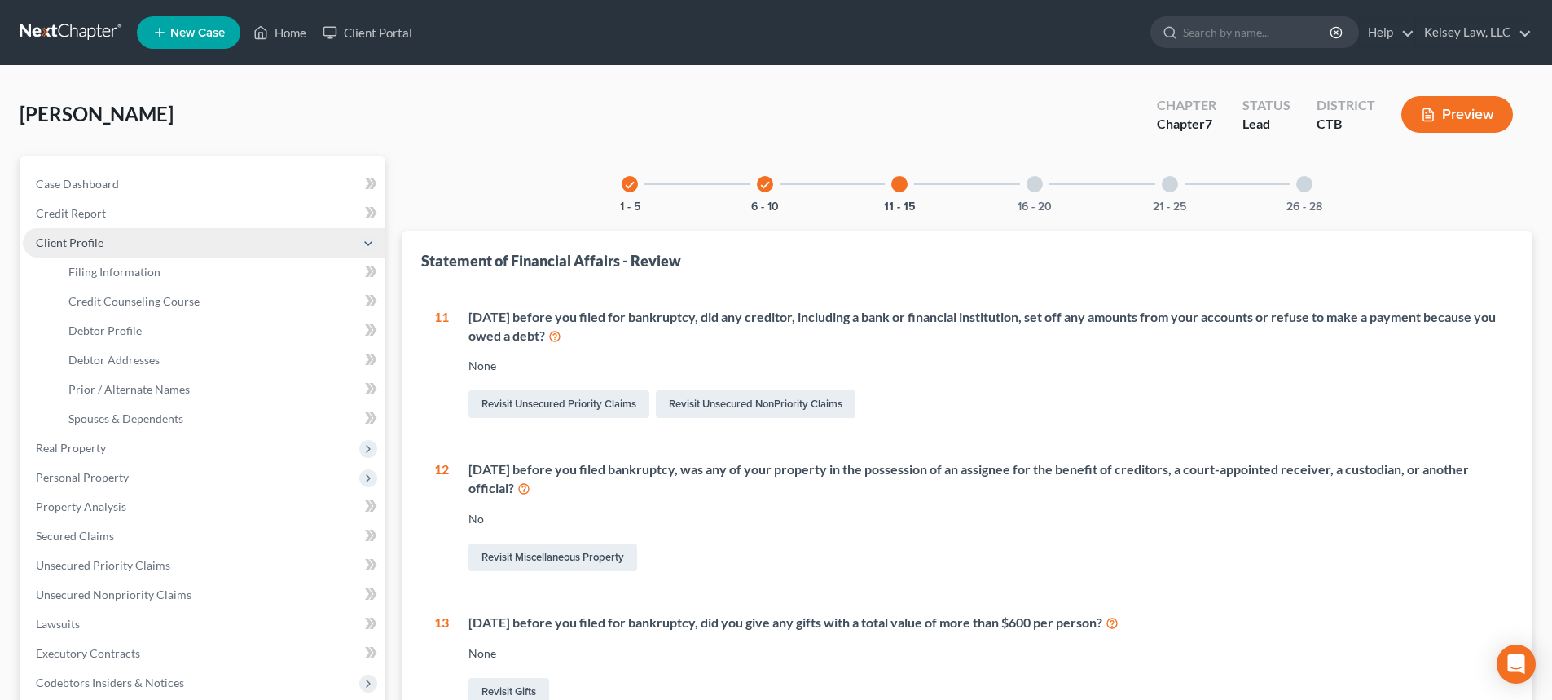
click at [92, 242] on span "Client Profile" at bounding box center [70, 242] width 68 height 14
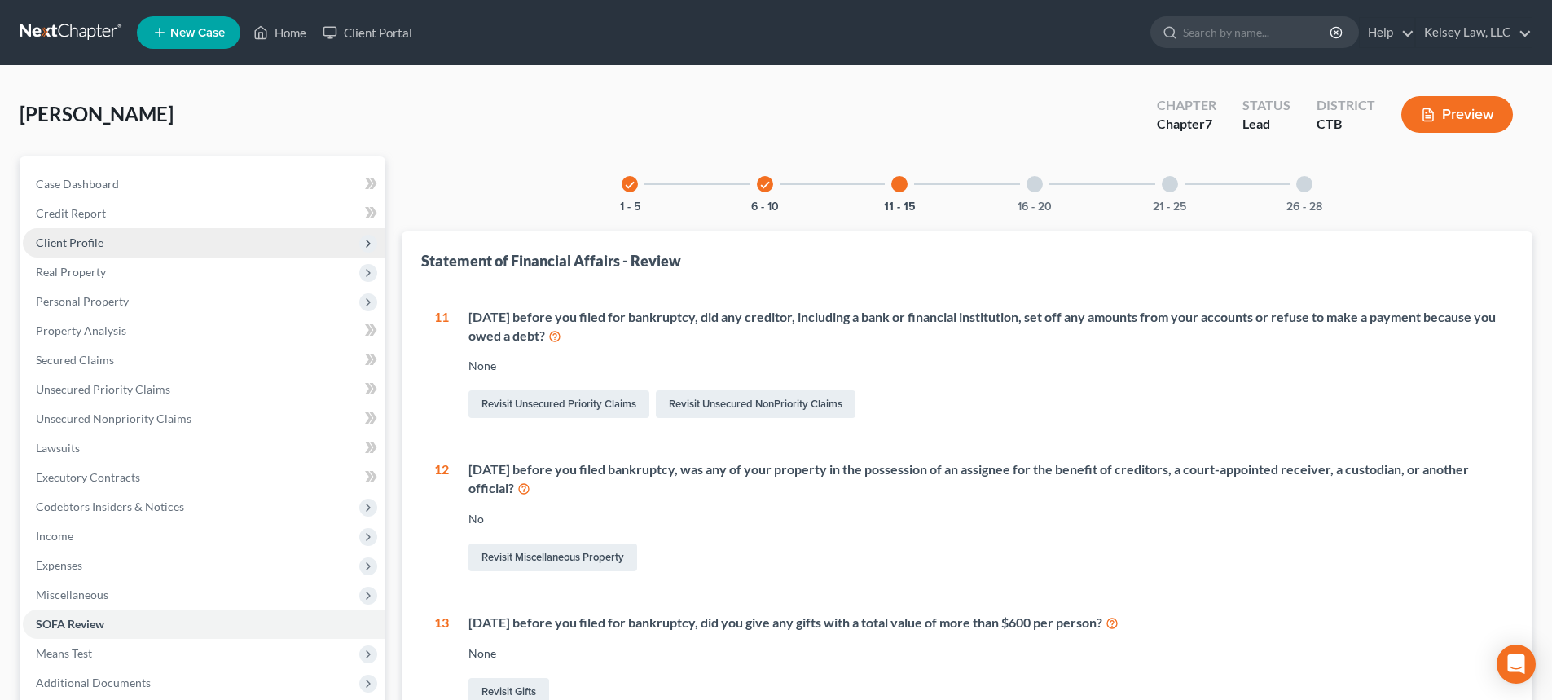
click at [93, 246] on span "Client Profile" at bounding box center [70, 242] width 68 height 14
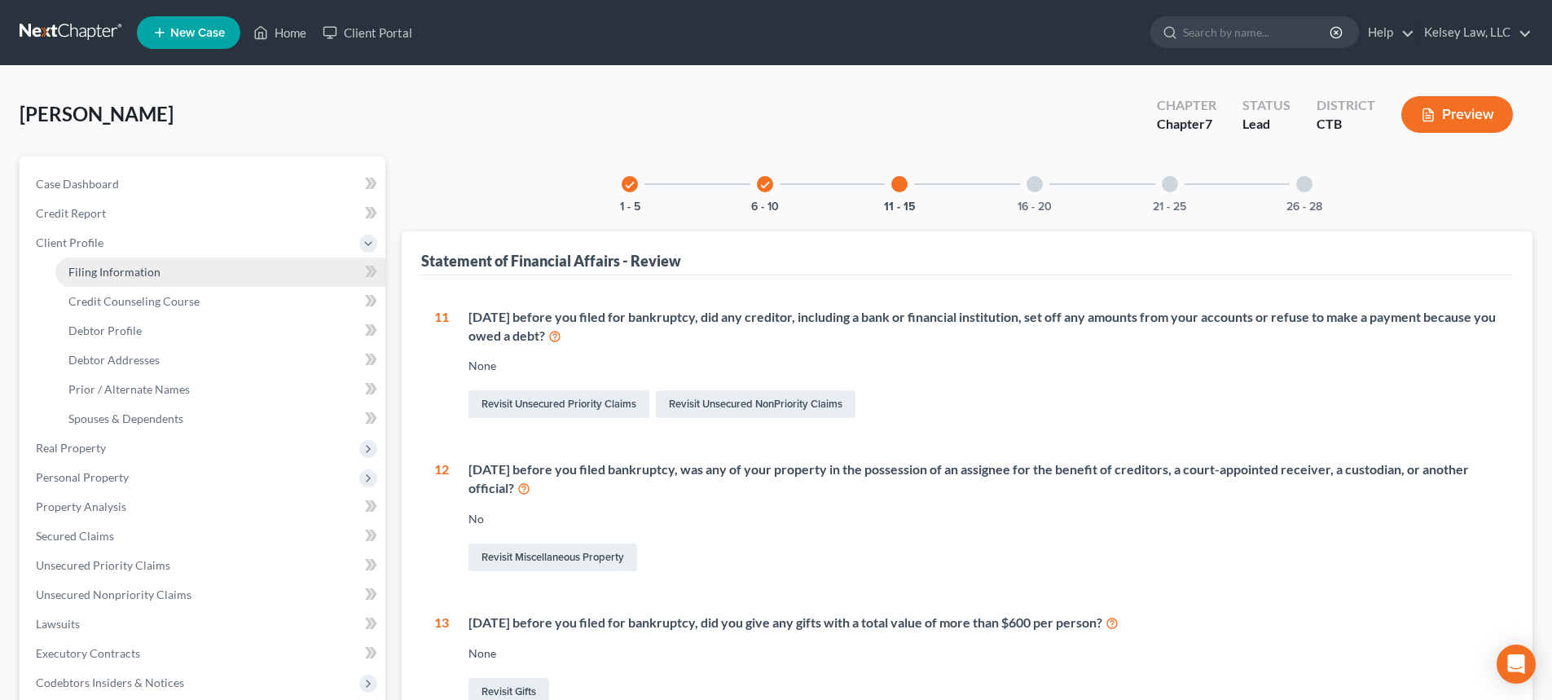
click at [143, 275] on span "Filing Information" at bounding box center [114, 272] width 92 height 14
select select "1"
select select "0"
select select "12"
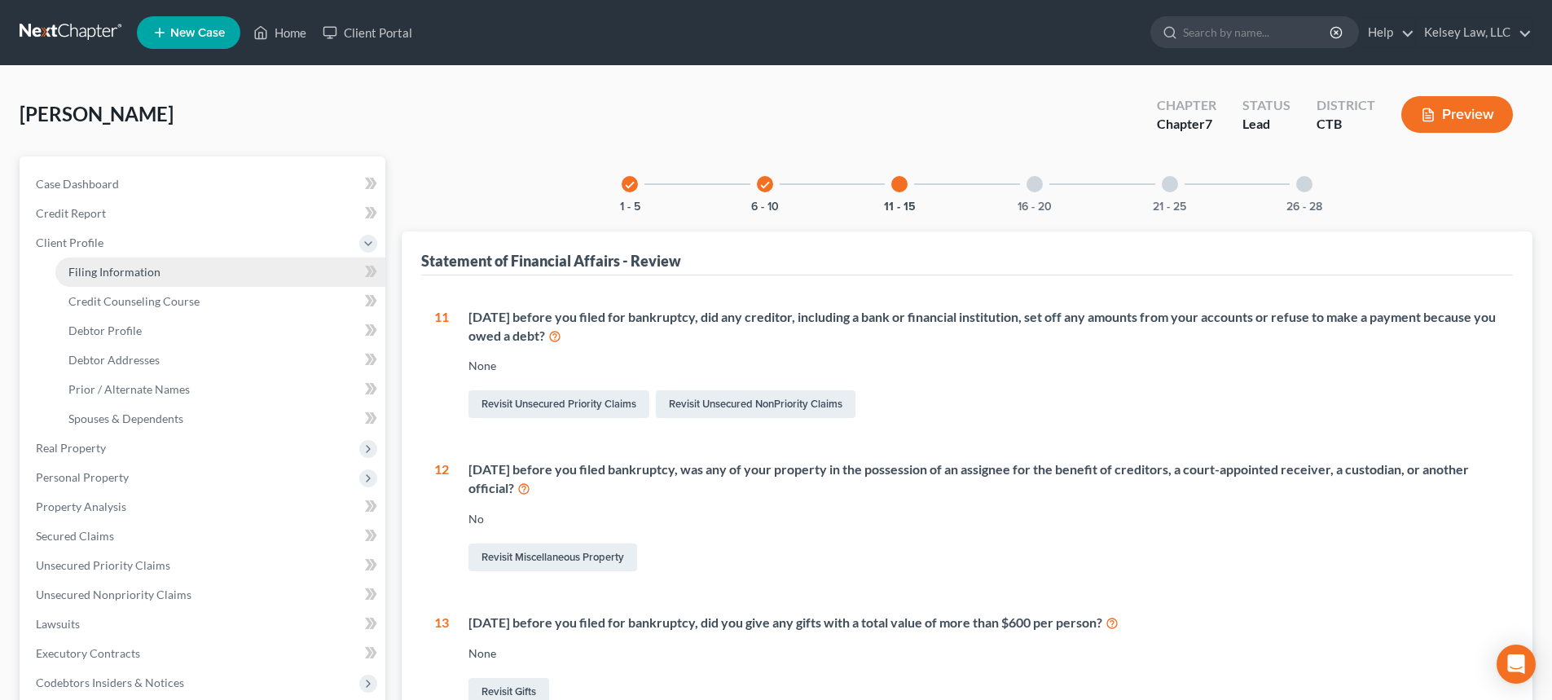
select select "0"
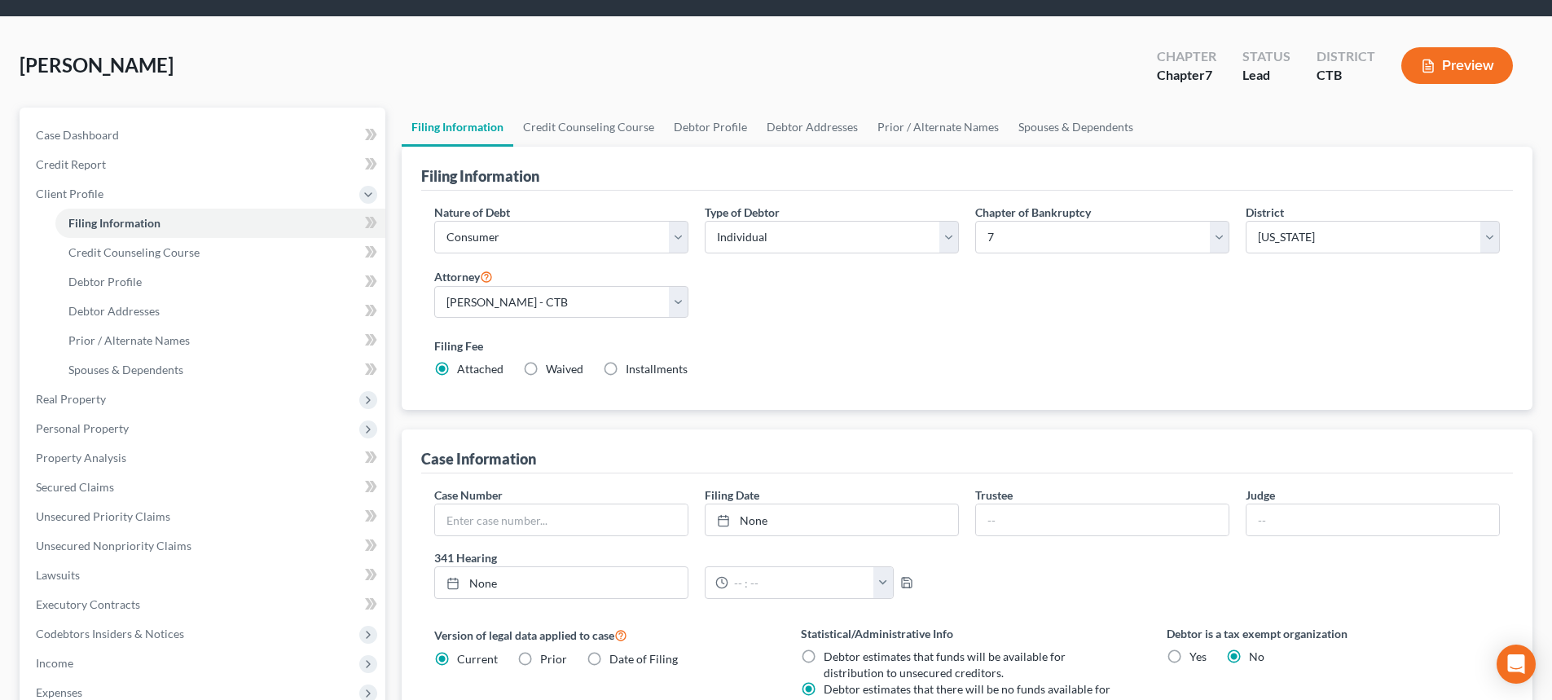
scroll to position [48, 0]
click at [124, 283] on span "Debtor Profile" at bounding box center [104, 282] width 73 height 14
select select "4"
select select "0"
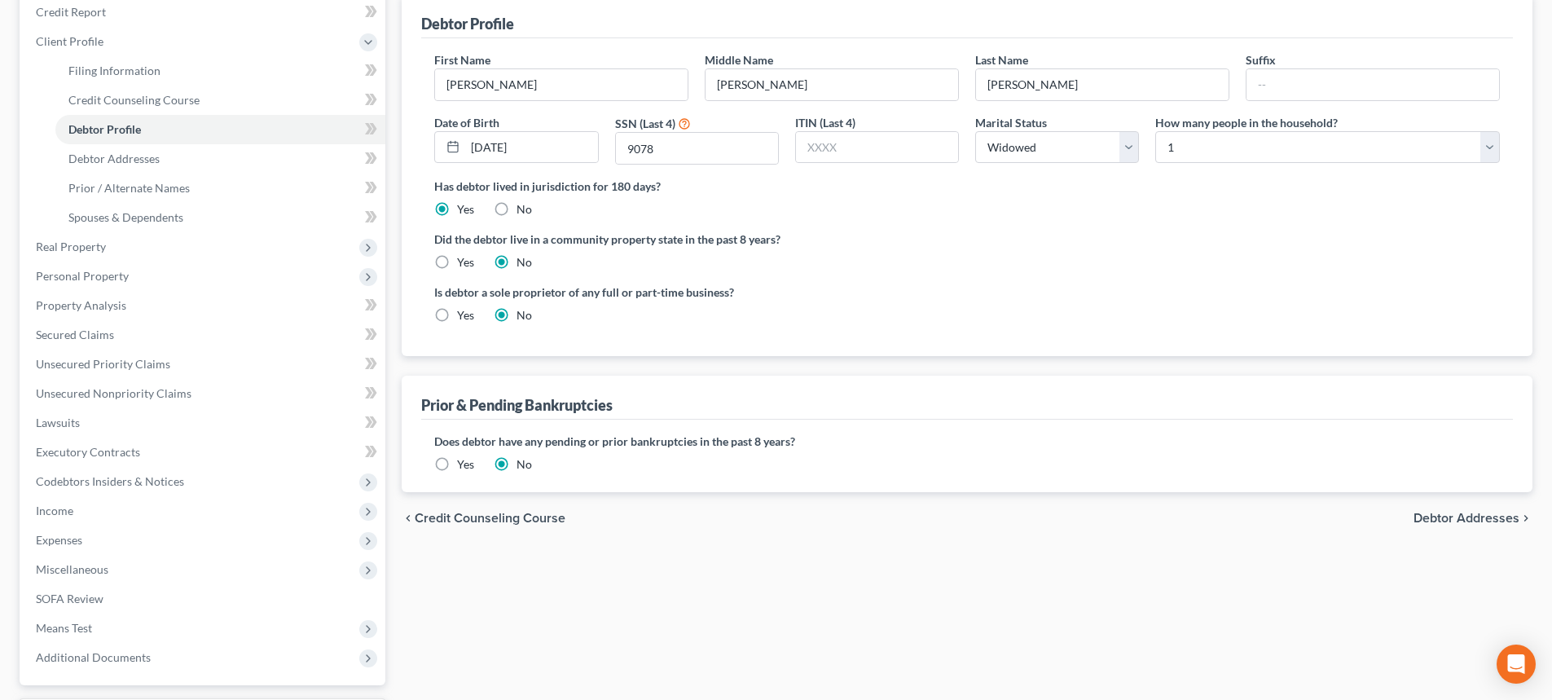
scroll to position [163, 0]
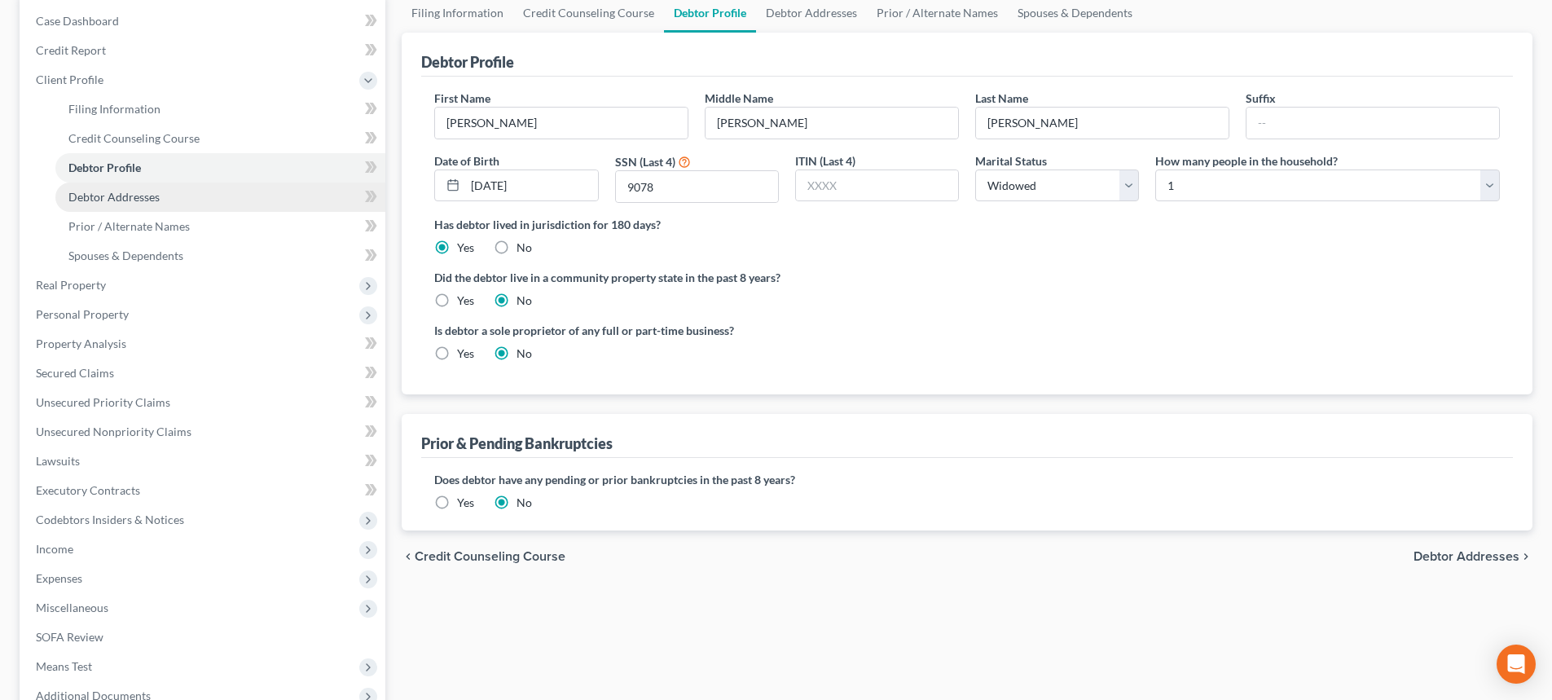
click at [151, 191] on span "Debtor Addresses" at bounding box center [113, 197] width 91 height 14
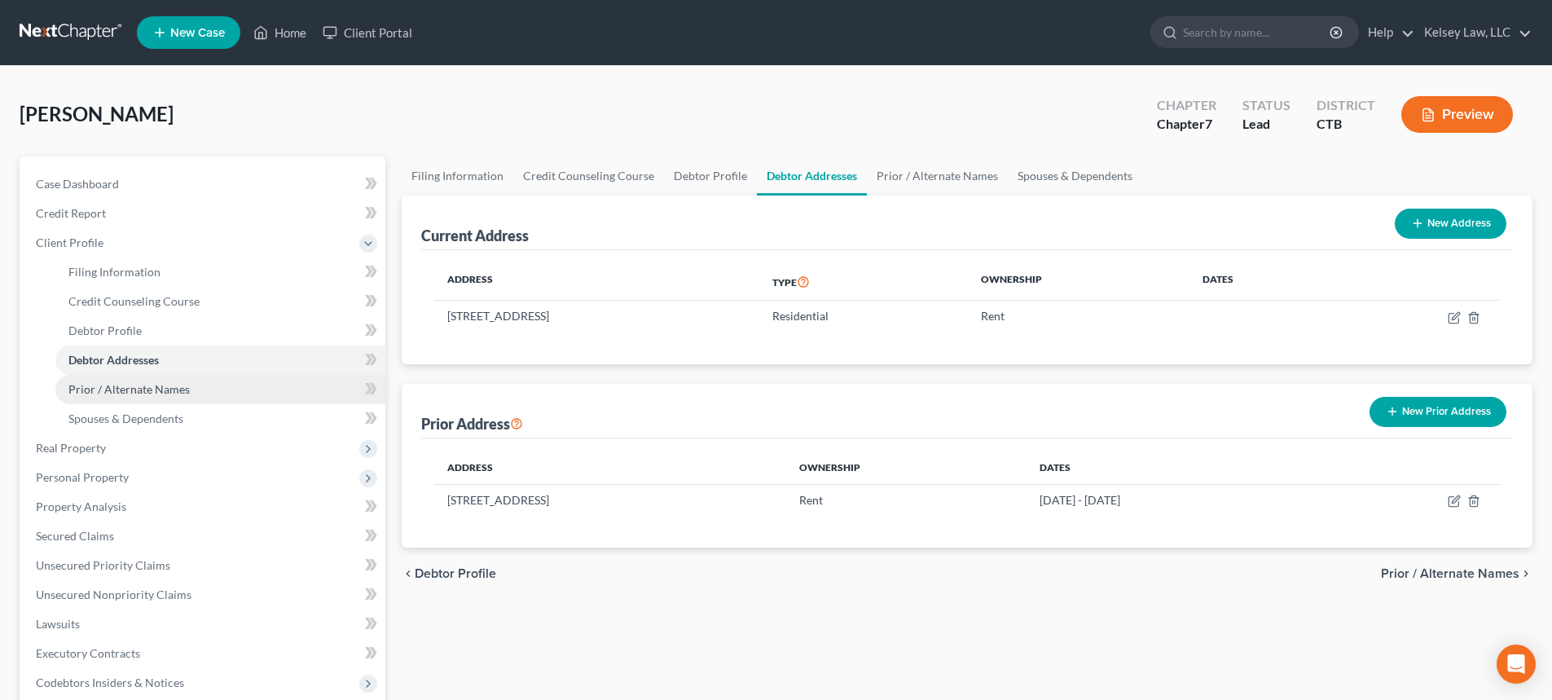
click at [115, 375] on link "Prior / Alternate Names" at bounding box center [220, 389] width 330 height 29
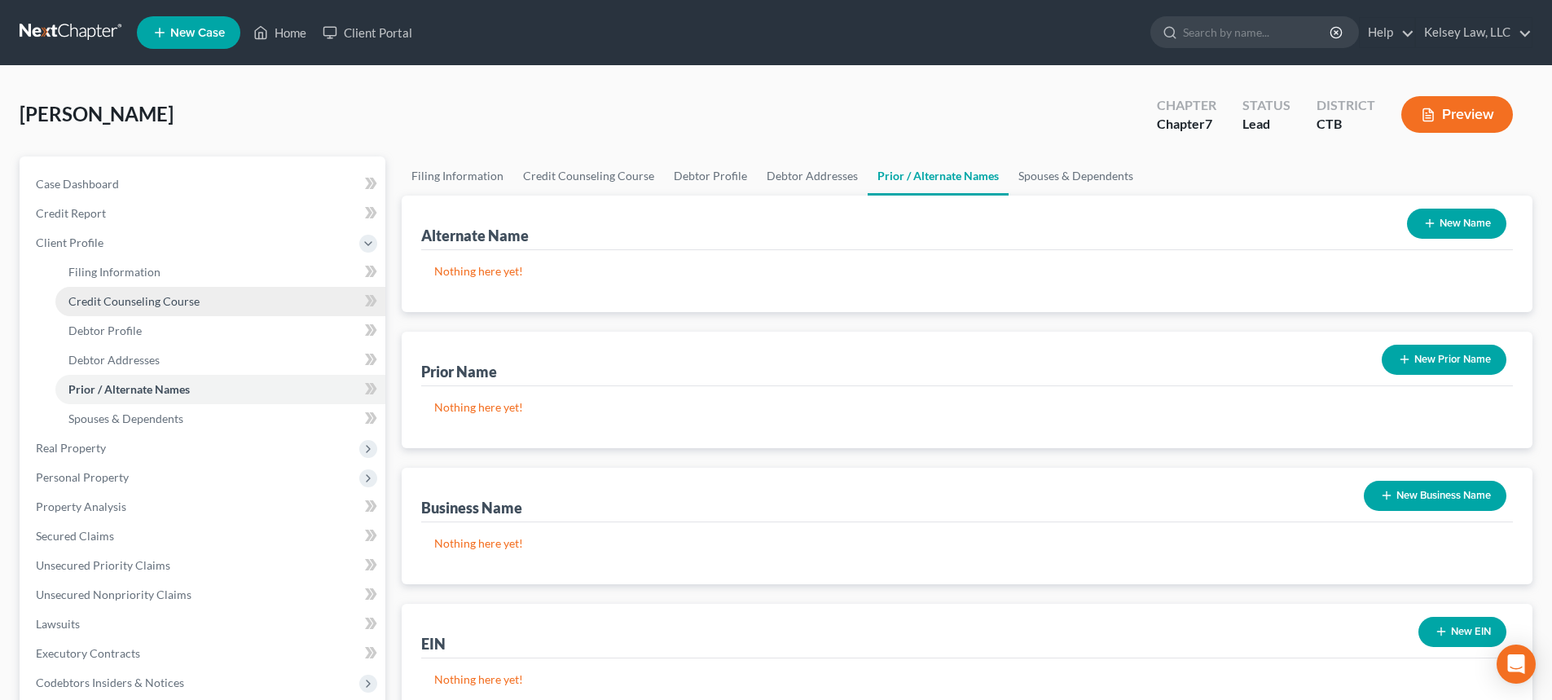
click at [162, 305] on span "Credit Counseling Course" at bounding box center [133, 301] width 131 height 14
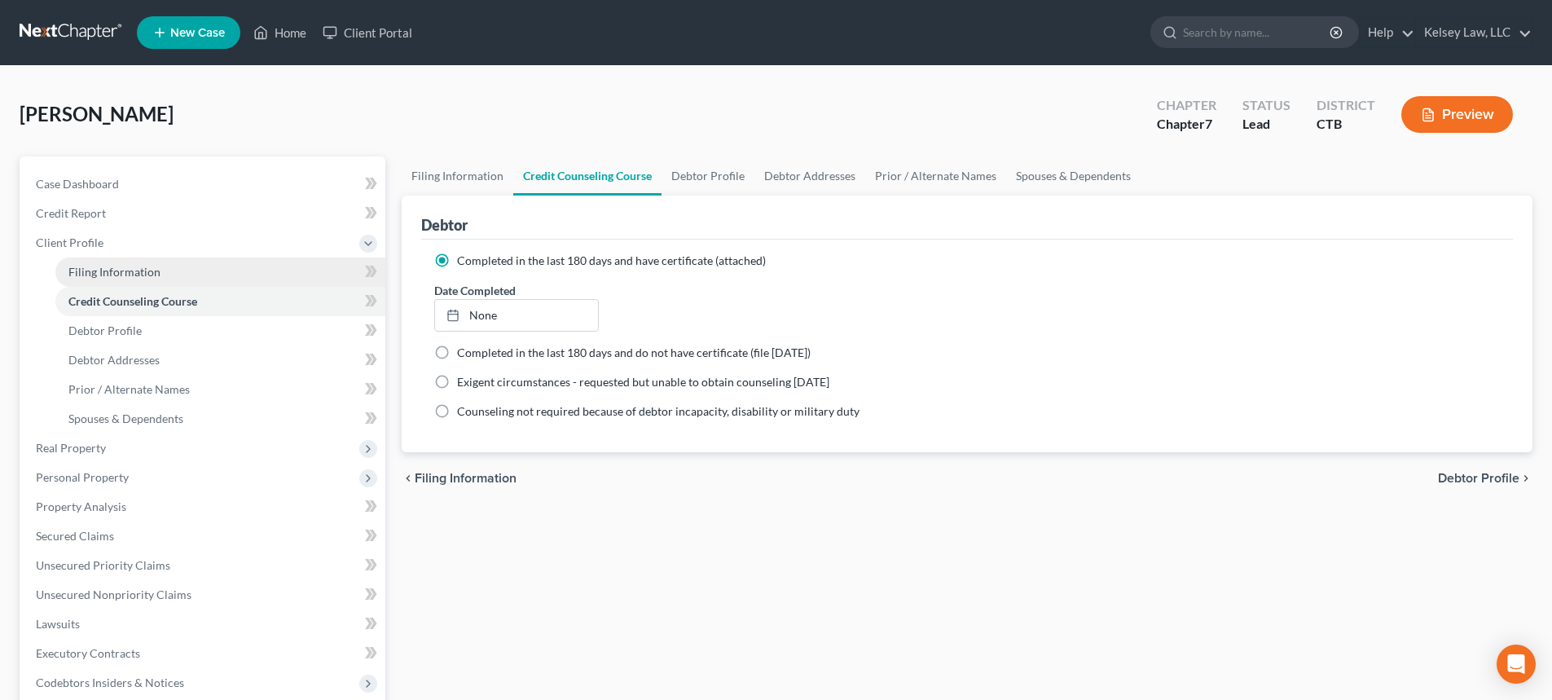
click at [167, 267] on link "Filing Information" at bounding box center [220, 271] width 330 height 29
select select "1"
select select "0"
select select "12"
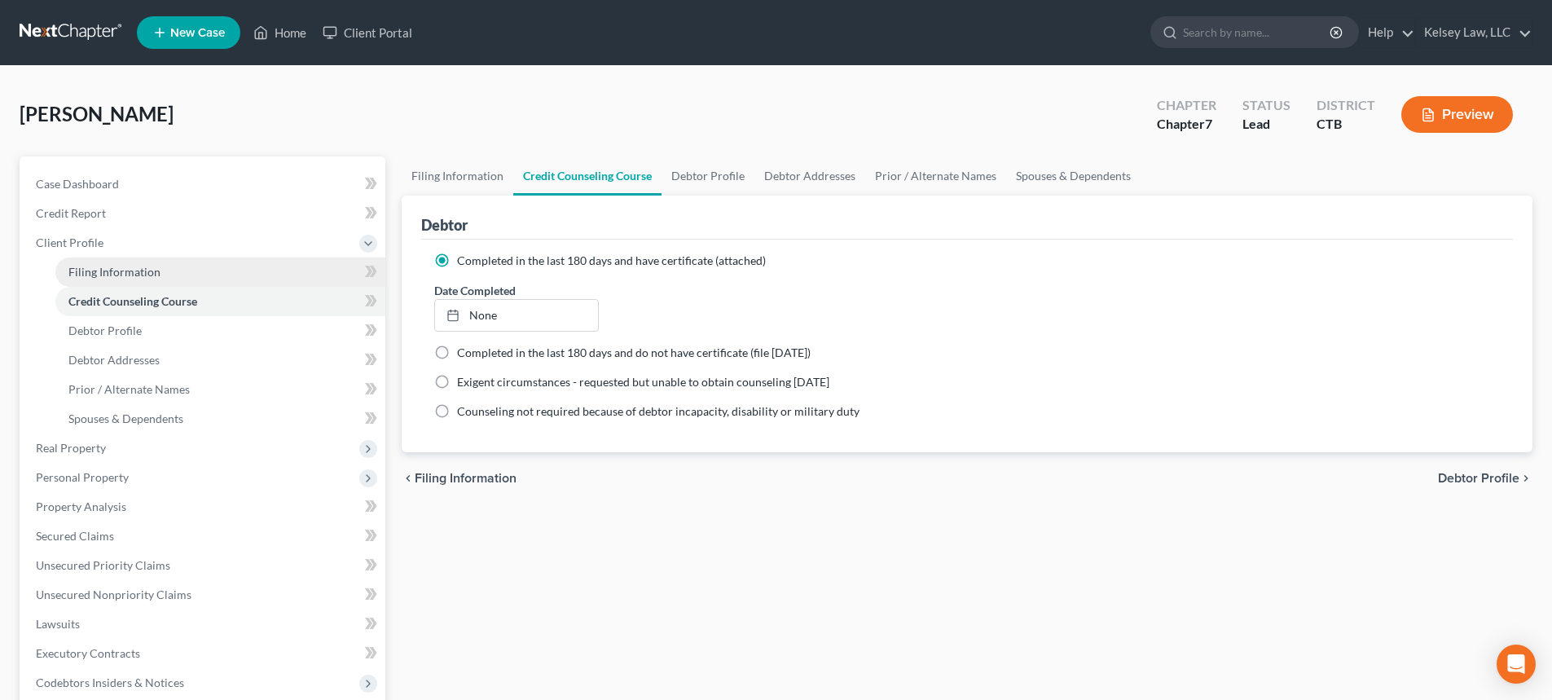
select select "0"
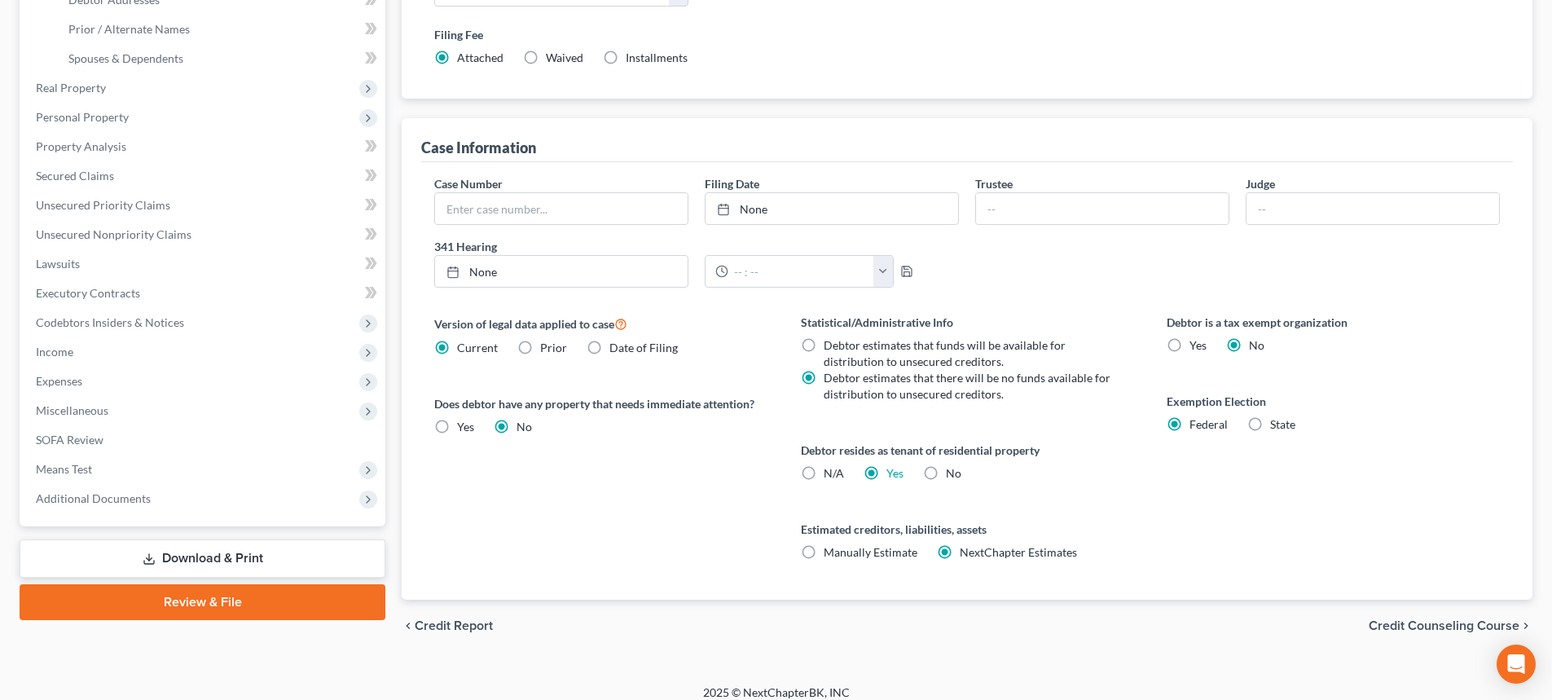
scroll to position [374, 0]
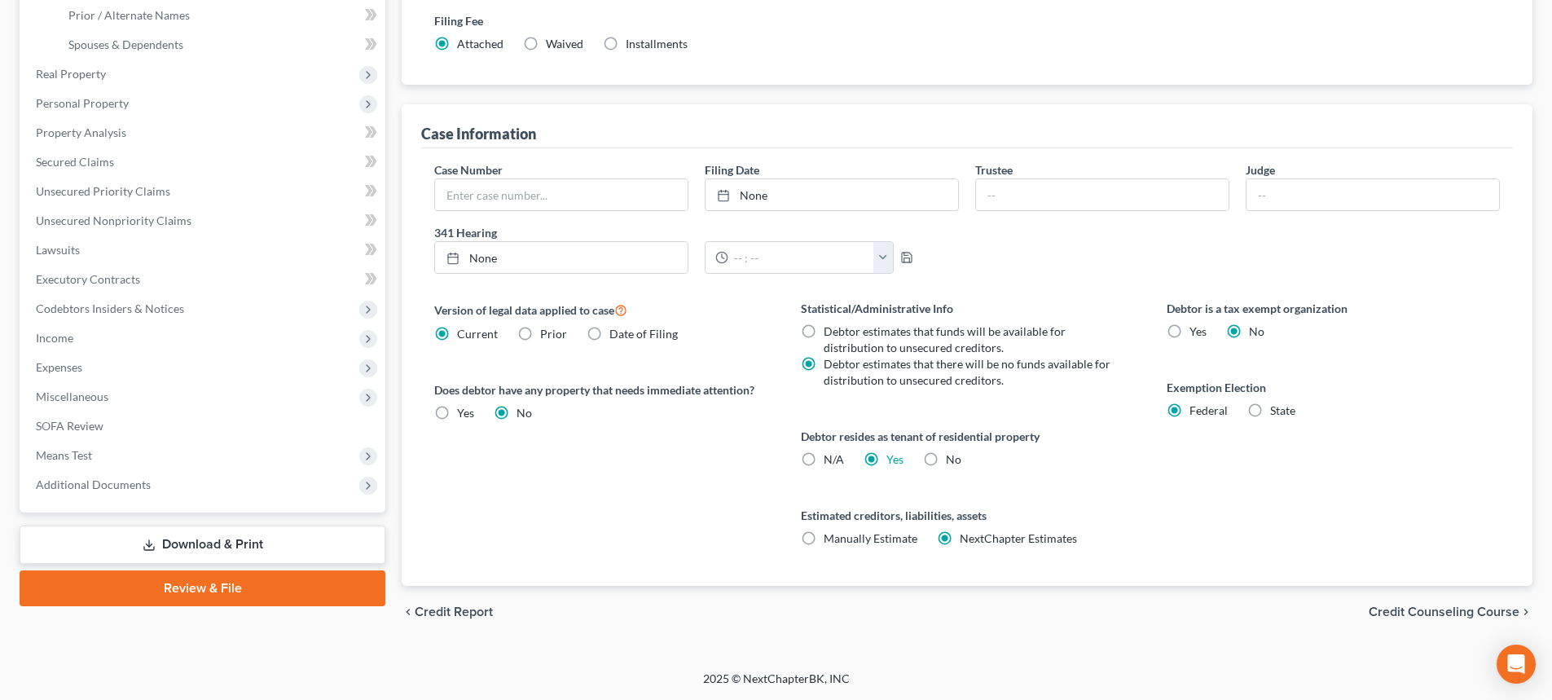
click at [946, 457] on label "No" at bounding box center [953, 459] width 15 height 16
click at [952, 457] on input "No" at bounding box center [957, 456] width 11 height 11
radio input "true"
radio input "false"
click at [824, 460] on label "N/A" at bounding box center [834, 459] width 20 height 16
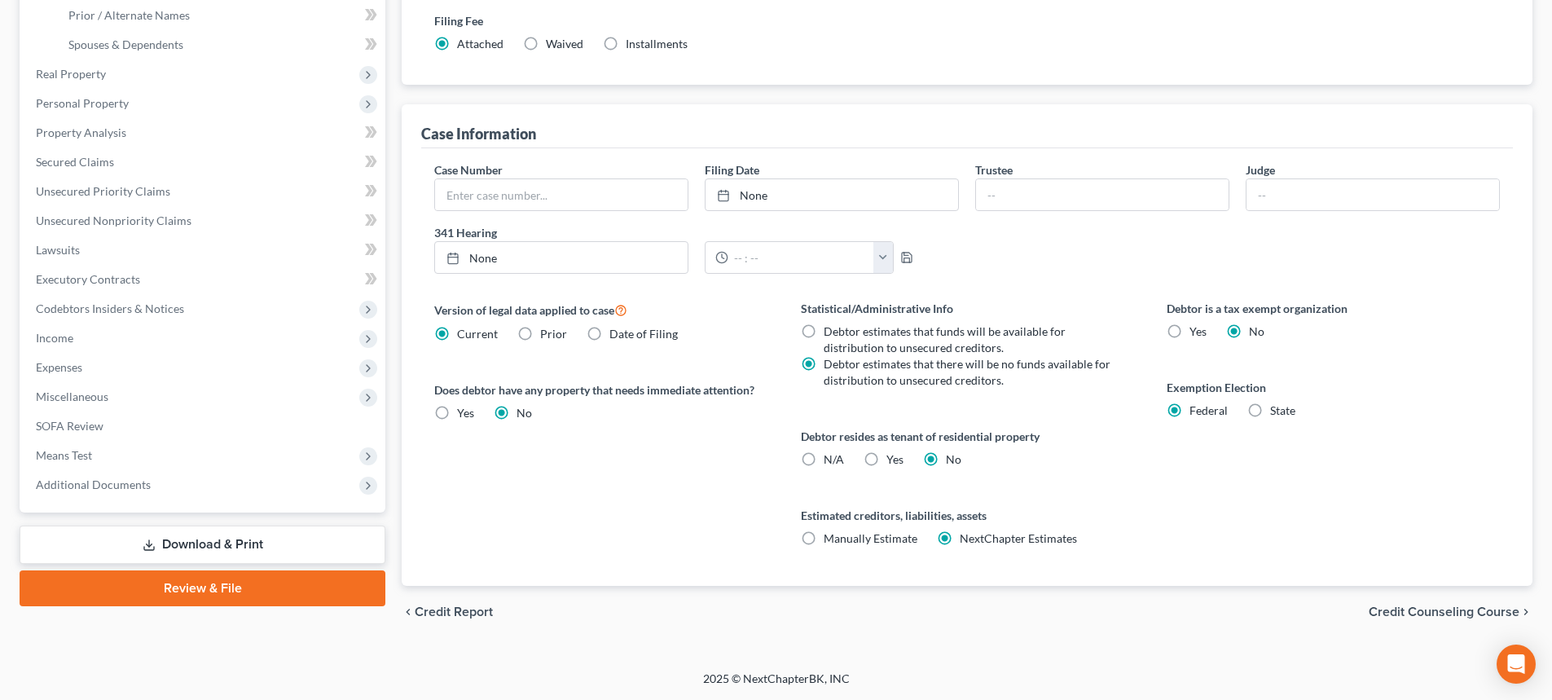
click at [830, 460] on input "N/A" at bounding box center [835, 456] width 11 height 11
radio input "true"
radio input "false"
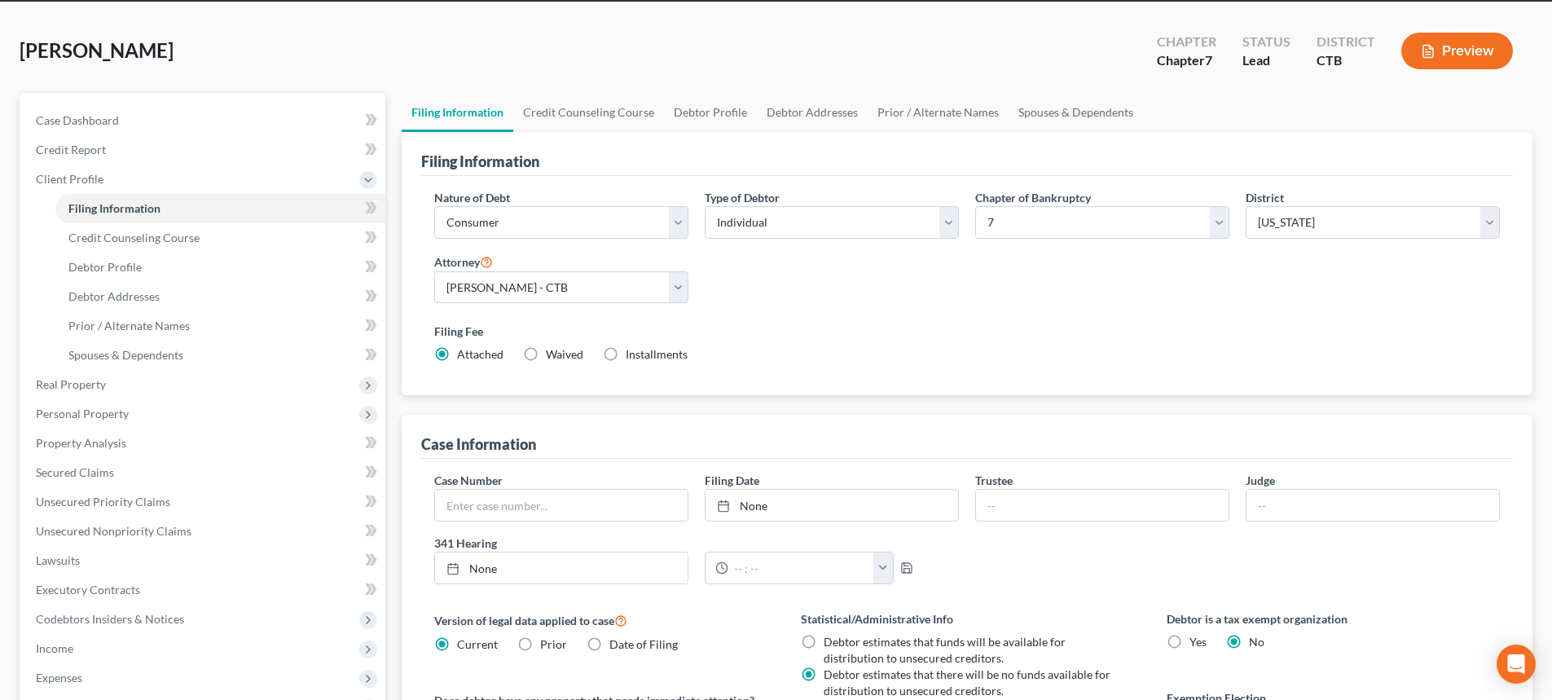
scroll to position [0, 0]
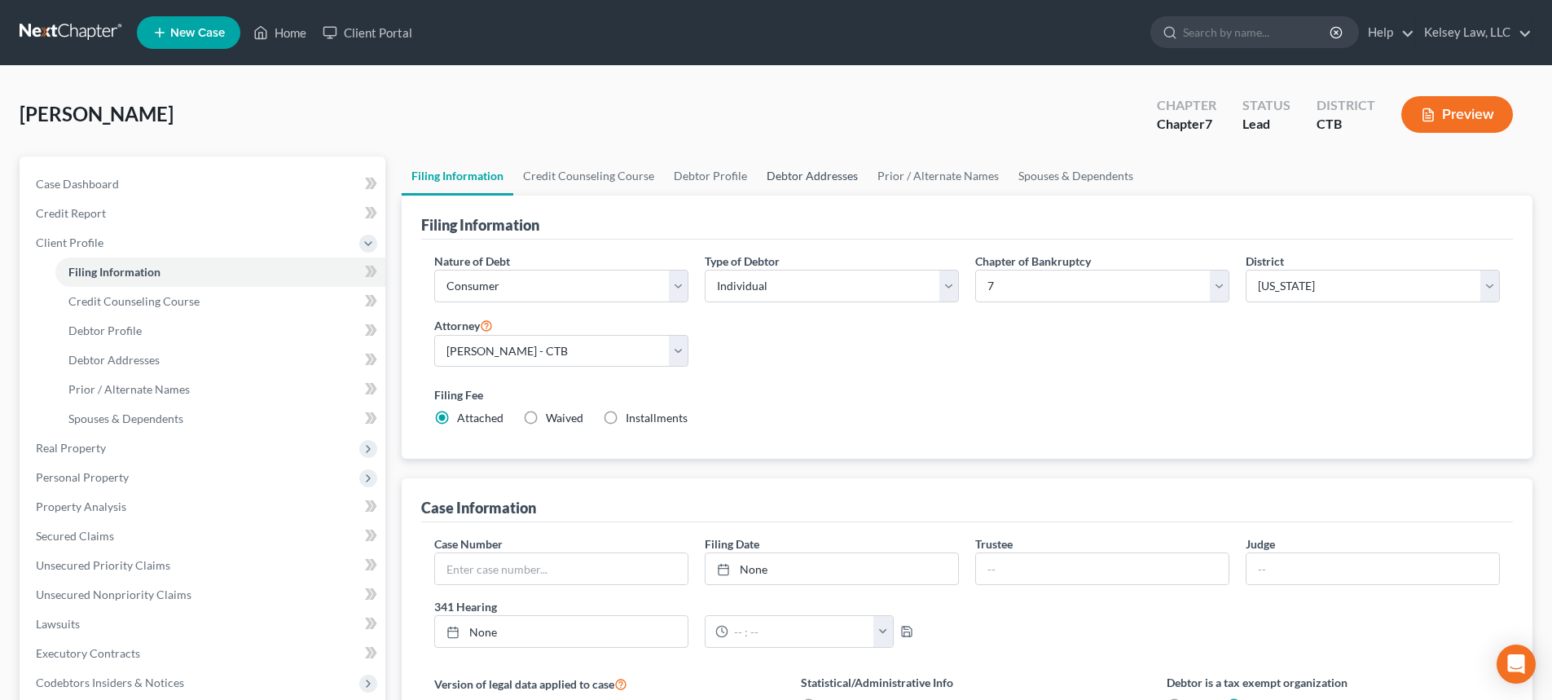
click at [824, 172] on link "Debtor Addresses" at bounding box center [812, 175] width 111 height 39
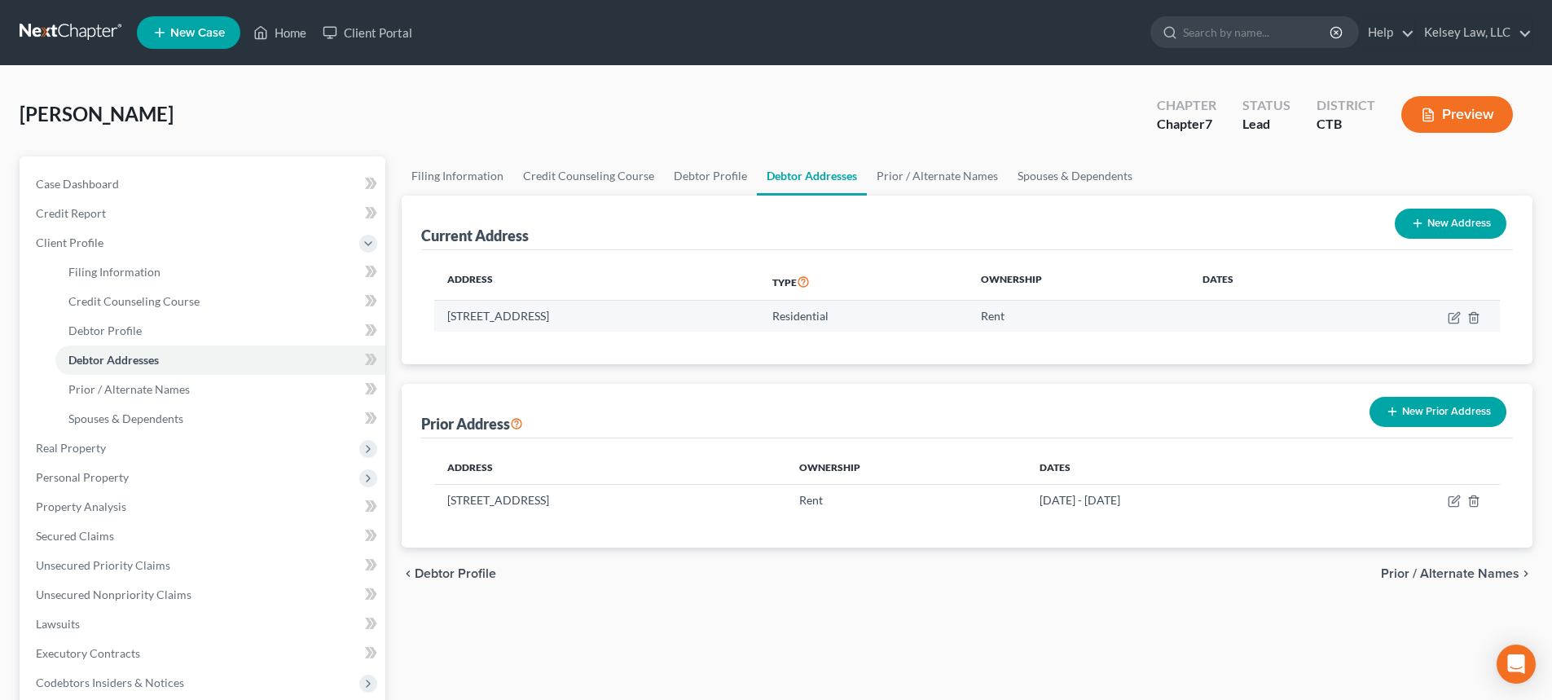
click at [1037, 309] on td "Rent" at bounding box center [1079, 316] width 222 height 31
click at [1453, 321] on icon "button" at bounding box center [1454, 317] width 13 height 13
select select "6"
select select "1"
select select "0"
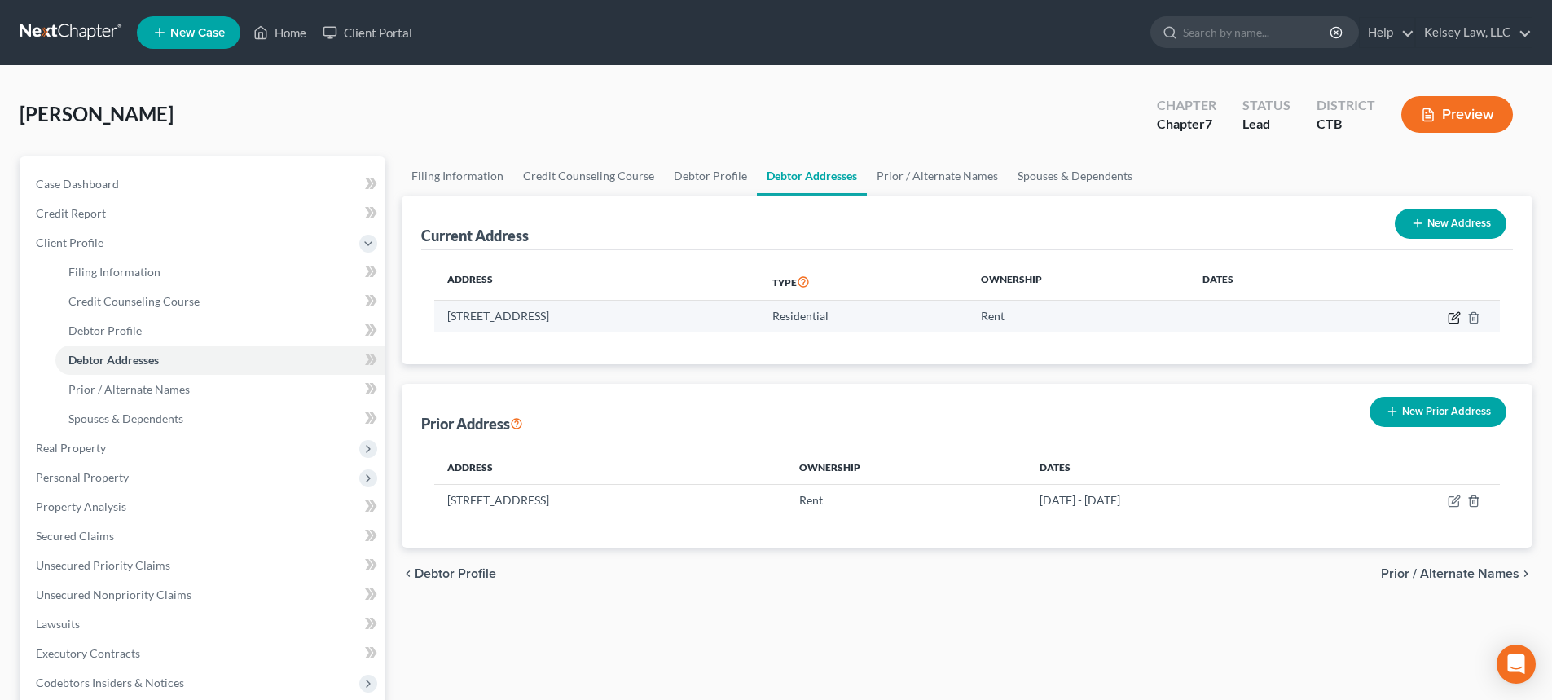
select select "0"
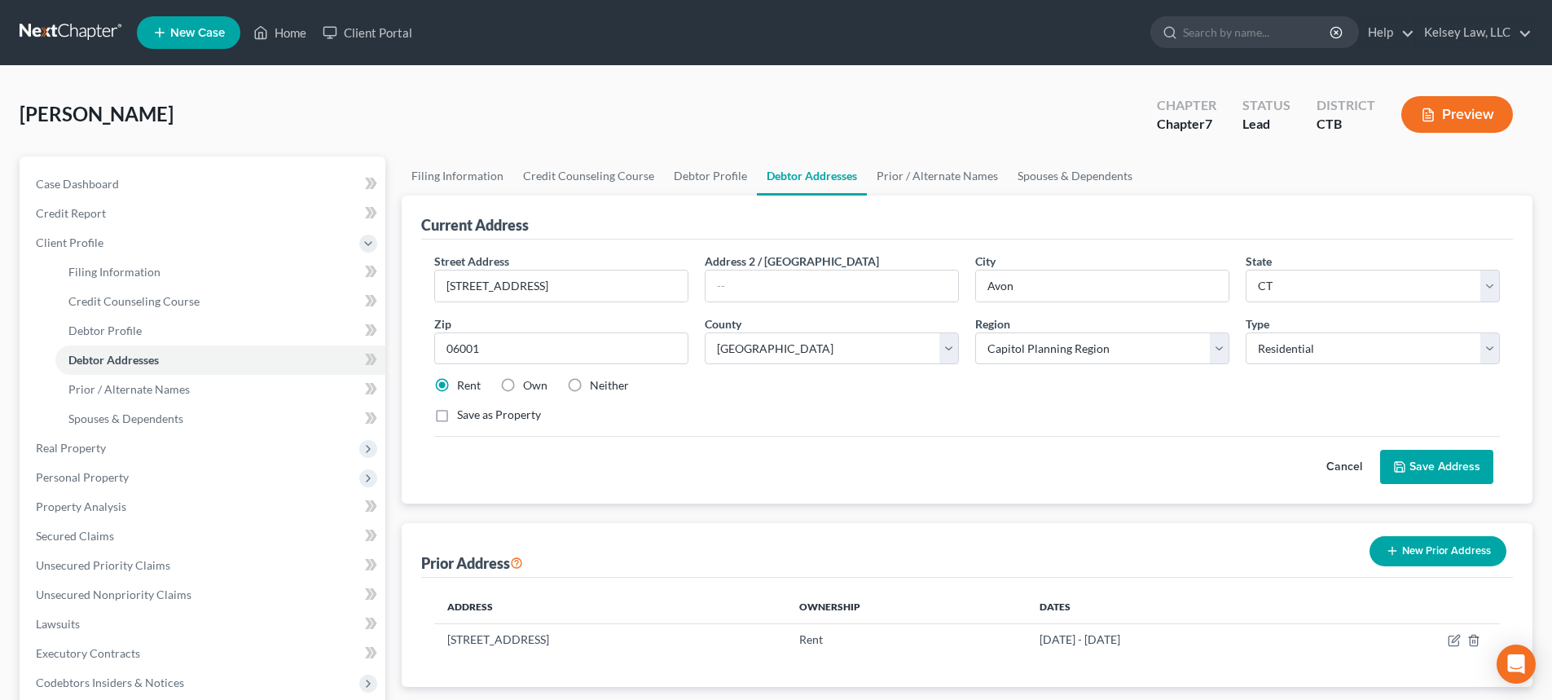
click at [457, 417] on label "Save as Property" at bounding box center [499, 415] width 84 height 16
click at [464, 417] on input "Save as Property" at bounding box center [469, 412] width 11 height 11
checkbox input "true"
click at [1437, 462] on button "Save Address" at bounding box center [1436, 467] width 113 height 34
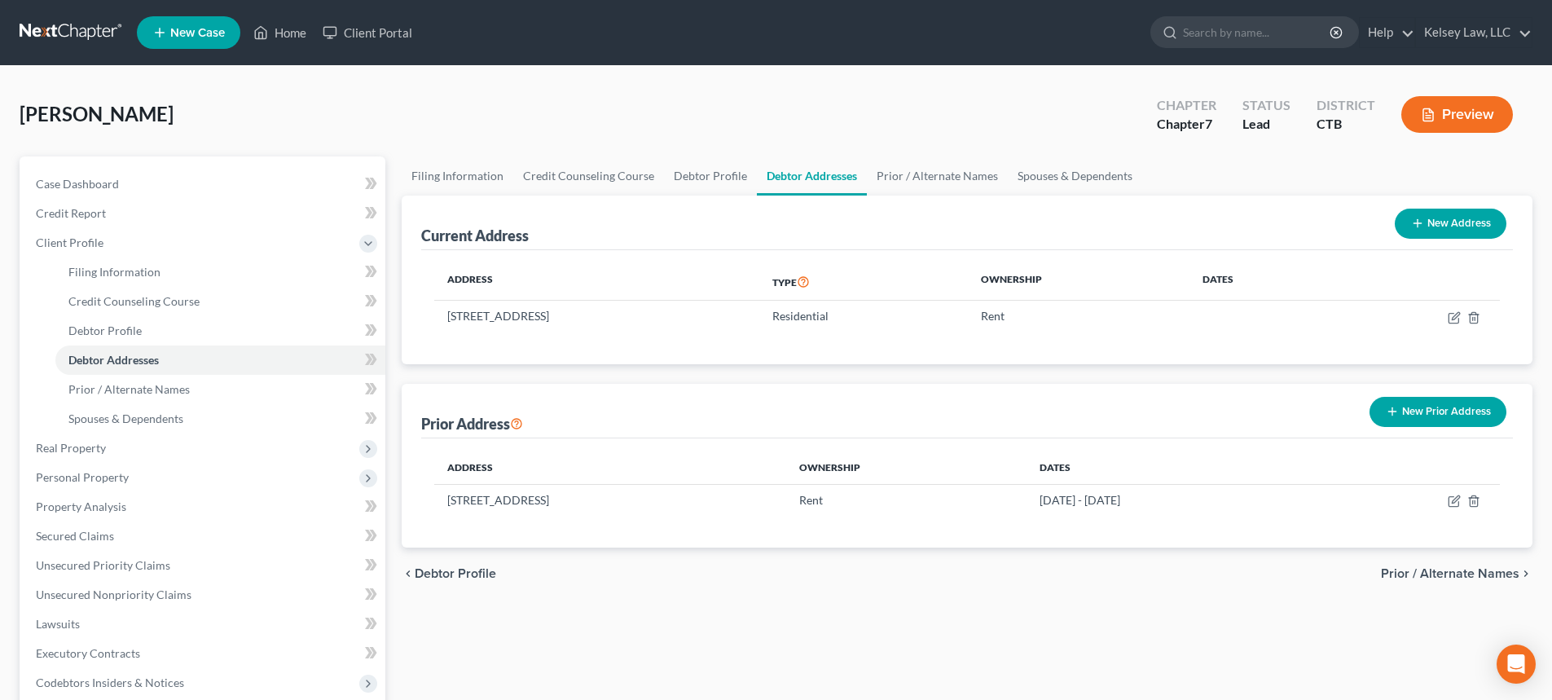
click at [1246, 282] on th "Dates" at bounding box center [1261, 281] width 145 height 37
click at [1228, 316] on td at bounding box center [1261, 316] width 145 height 31
click at [1459, 311] on icon "button" at bounding box center [1454, 317] width 13 height 13
select select "6"
select select "1"
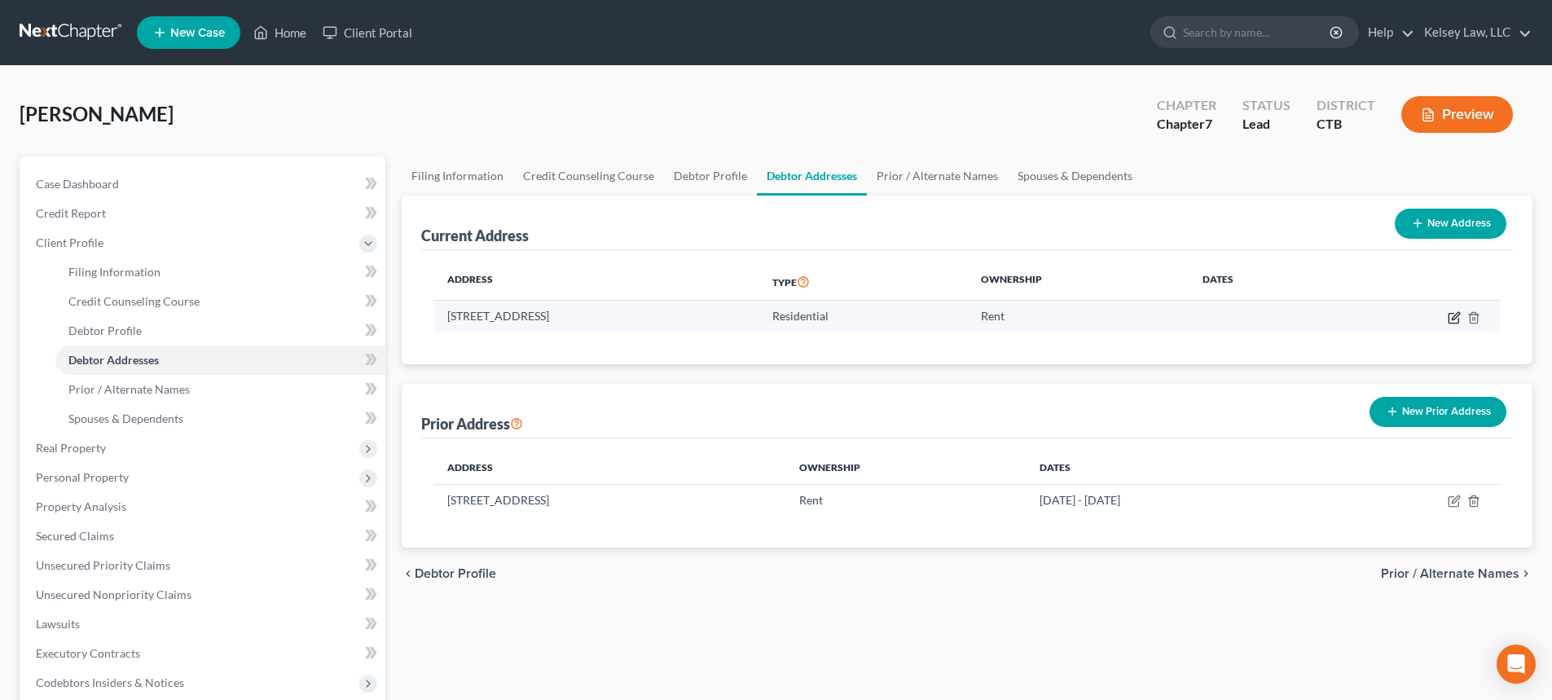
select select "0"
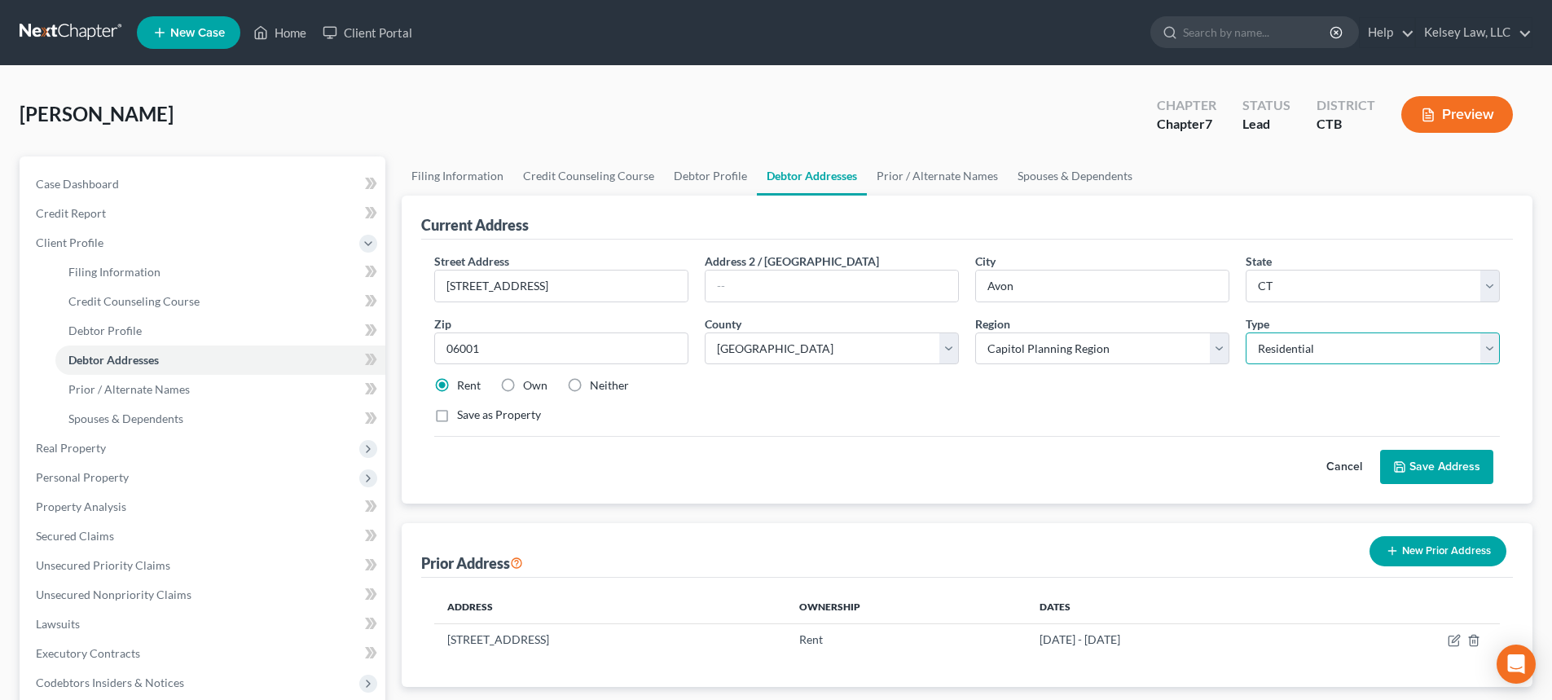
click at [1365, 354] on select "Select Residential Mailing Rental Business" at bounding box center [1373, 348] width 254 height 33
drag, startPoint x: 441, startPoint y: 419, endPoint x: 850, endPoint y: 492, distance: 416.3
click at [457, 418] on label "Save as Property" at bounding box center [499, 415] width 84 height 16
click at [457, 412] on label "Save as Property" at bounding box center [499, 415] width 84 height 16
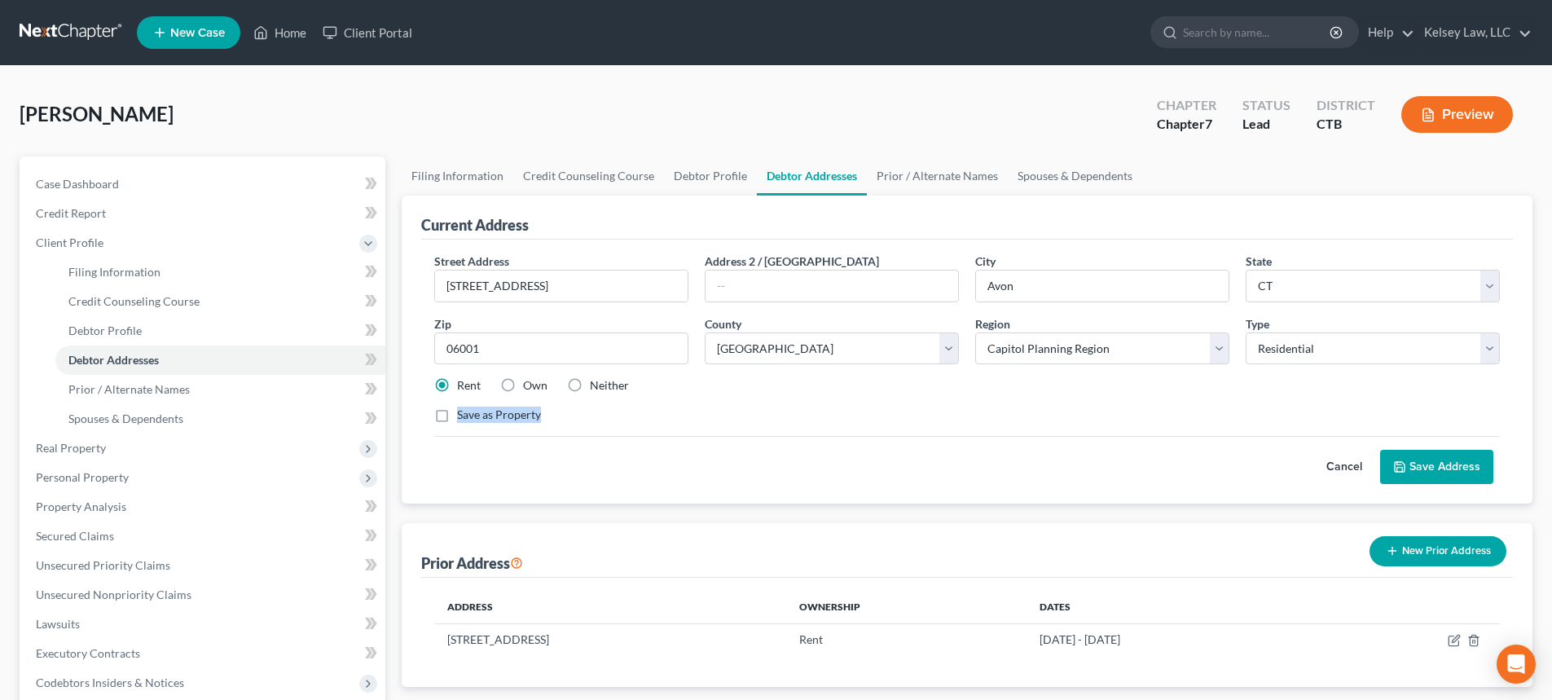
click at [464, 412] on input "Save as Property" at bounding box center [469, 412] width 11 height 11
click at [457, 417] on label "Save as Property" at bounding box center [499, 415] width 84 height 16
click at [464, 417] on input "Save as Property" at bounding box center [469, 412] width 11 height 11
checkbox input "false"
click at [1448, 465] on button "Save Address" at bounding box center [1436, 467] width 113 height 34
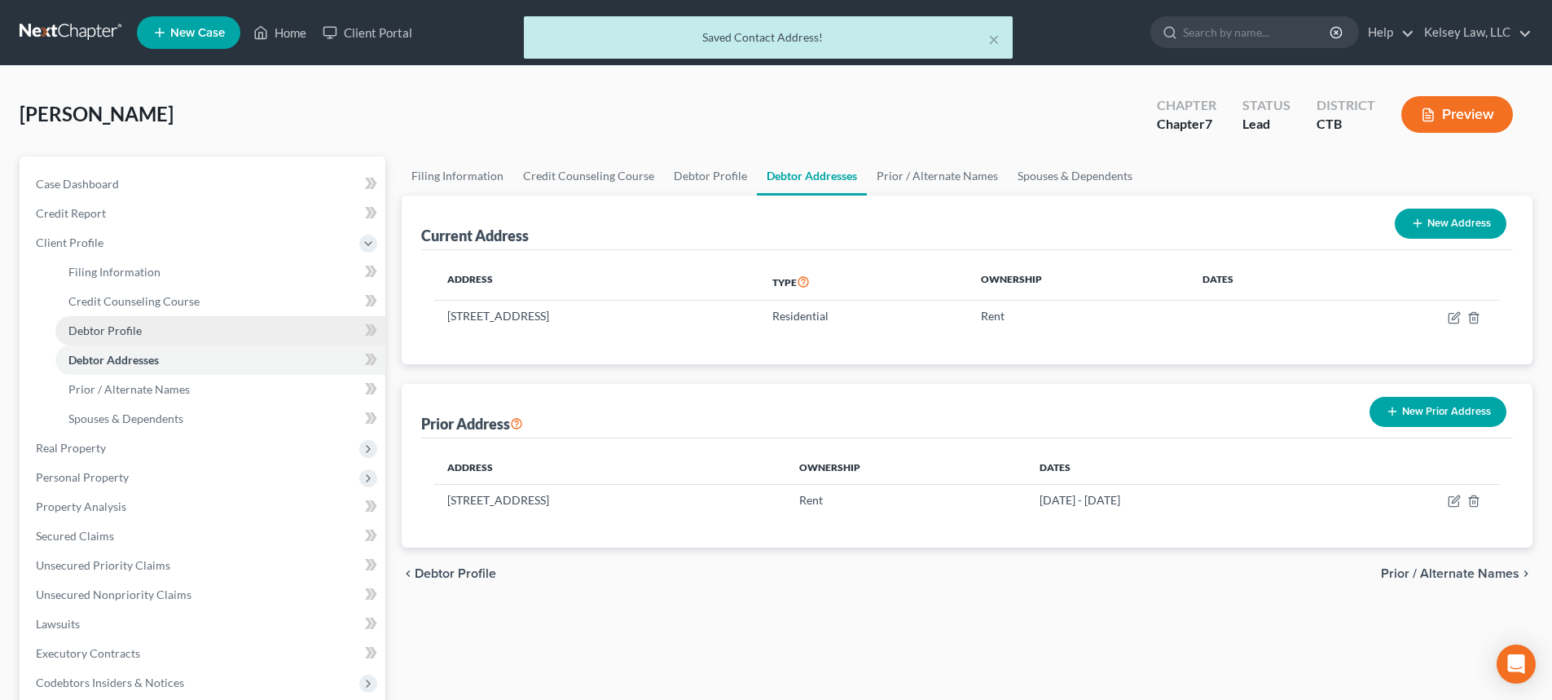
click at [116, 334] on span "Debtor Profile" at bounding box center [104, 330] width 73 height 14
select select "4"
select select "0"
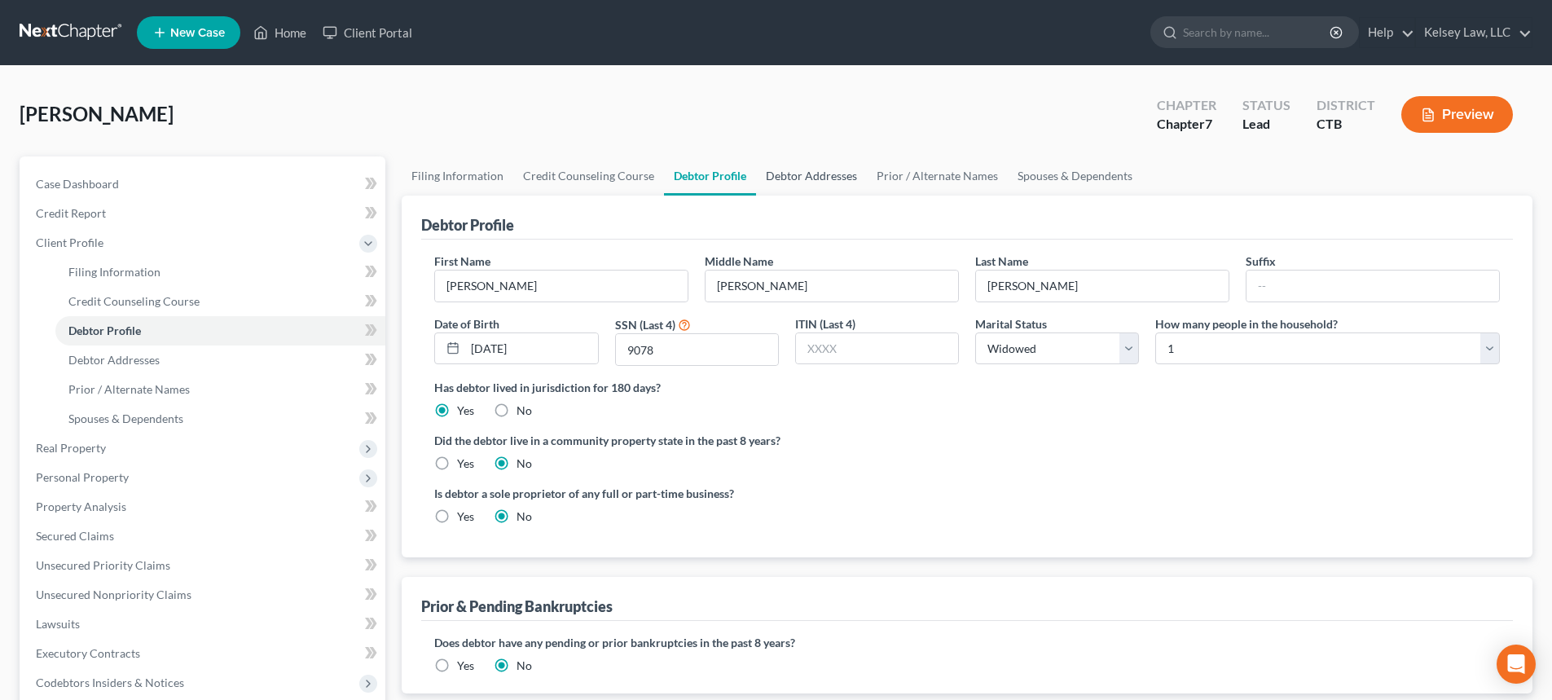
click at [792, 175] on link "Debtor Addresses" at bounding box center [811, 175] width 111 height 39
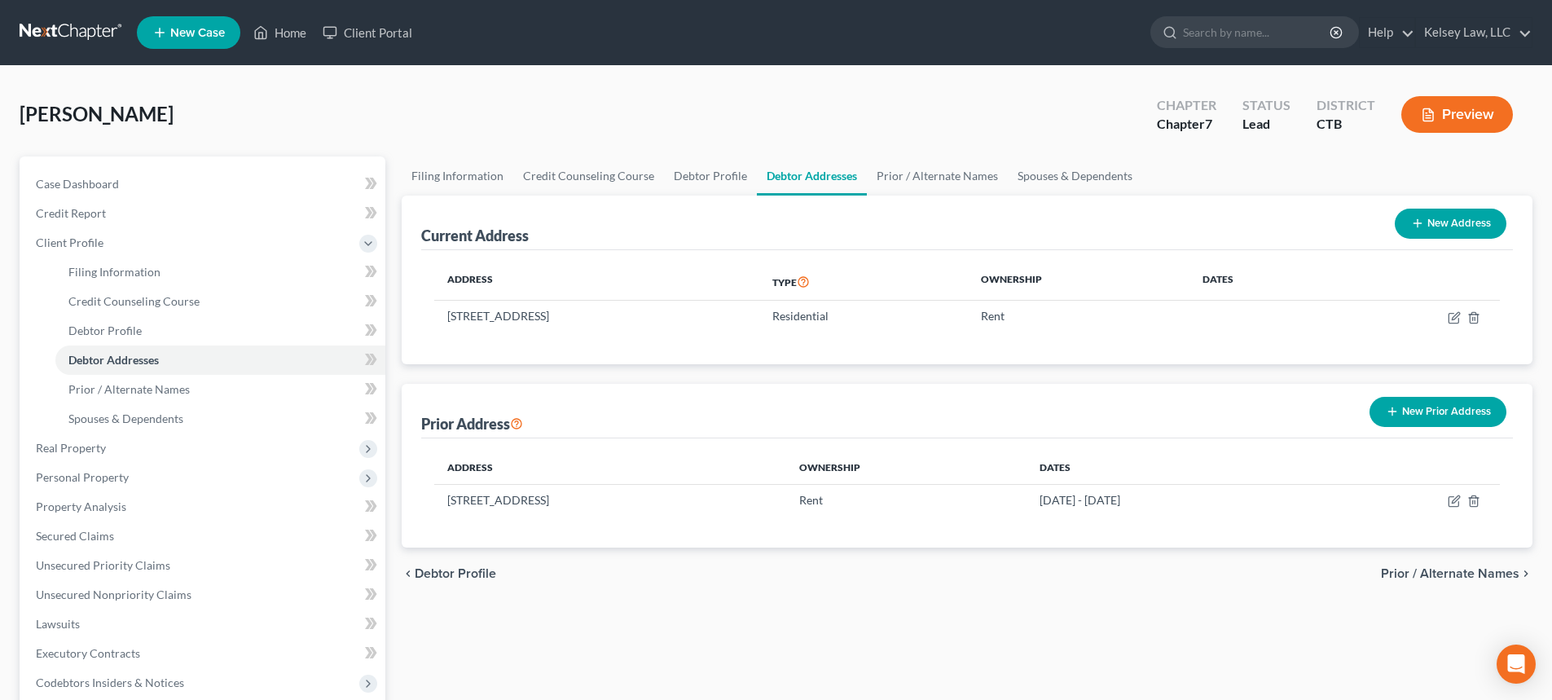
click at [1260, 276] on th "Dates" at bounding box center [1261, 281] width 145 height 37
click at [1252, 288] on th "Dates" at bounding box center [1261, 281] width 145 height 37
click at [1263, 309] on td at bounding box center [1261, 316] width 145 height 31
click at [1460, 316] on icon "button" at bounding box center [1454, 317] width 13 height 13
select select "6"
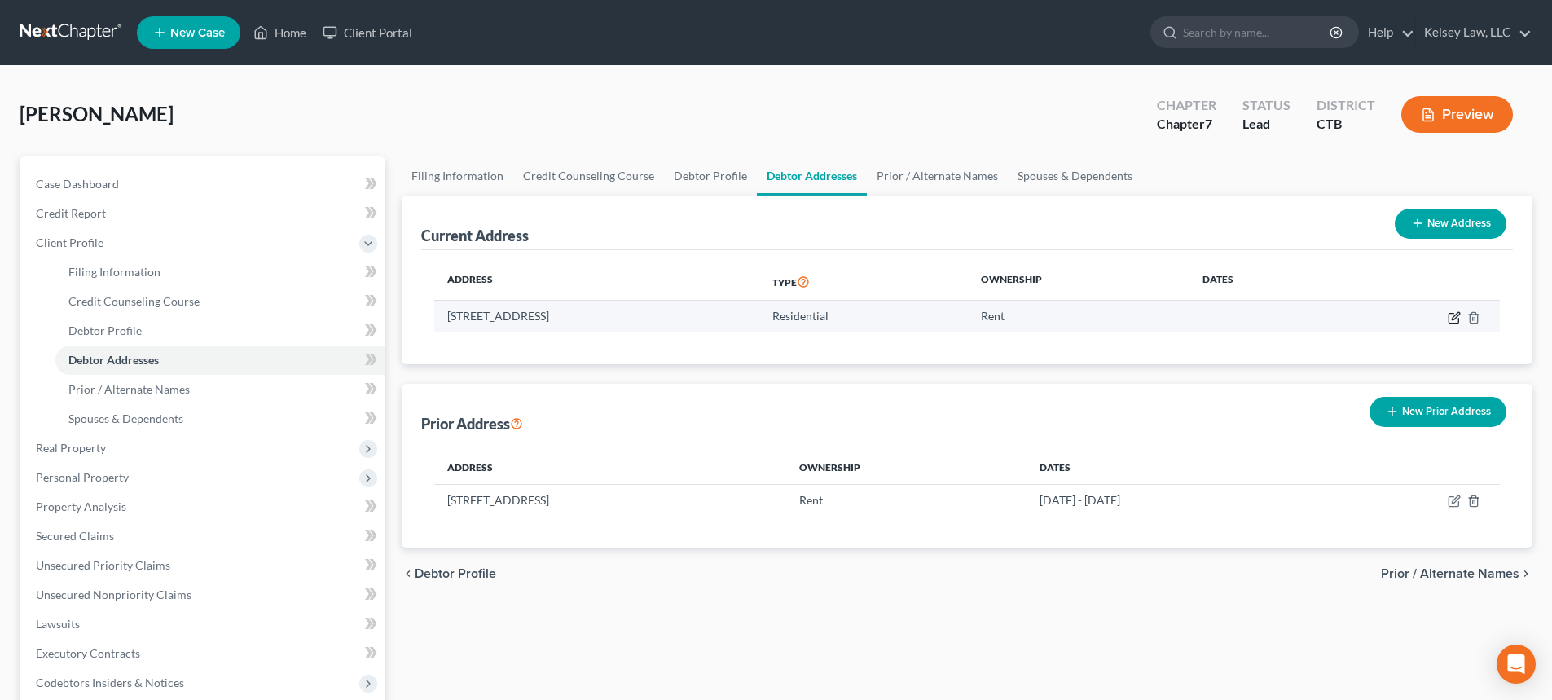
select select "1"
select select "0"
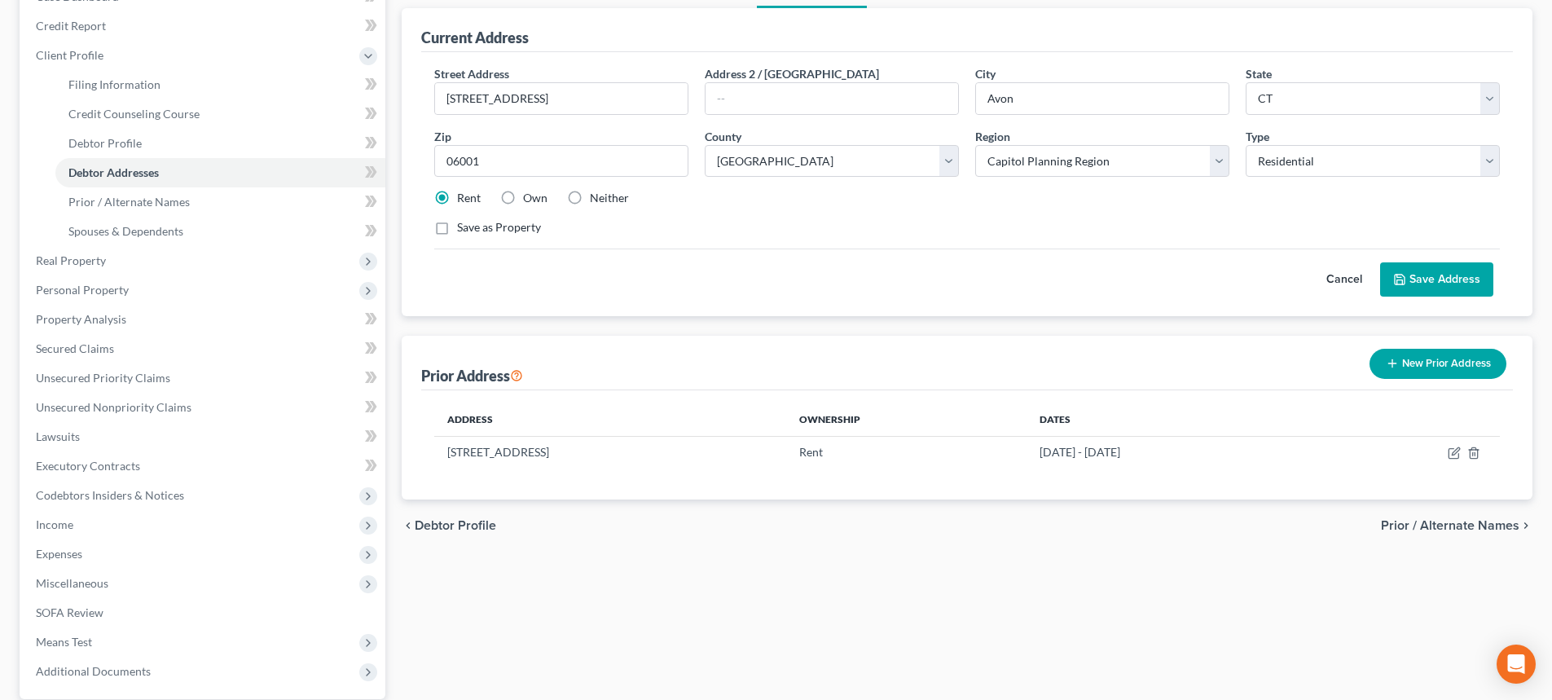
scroll to position [81, 0]
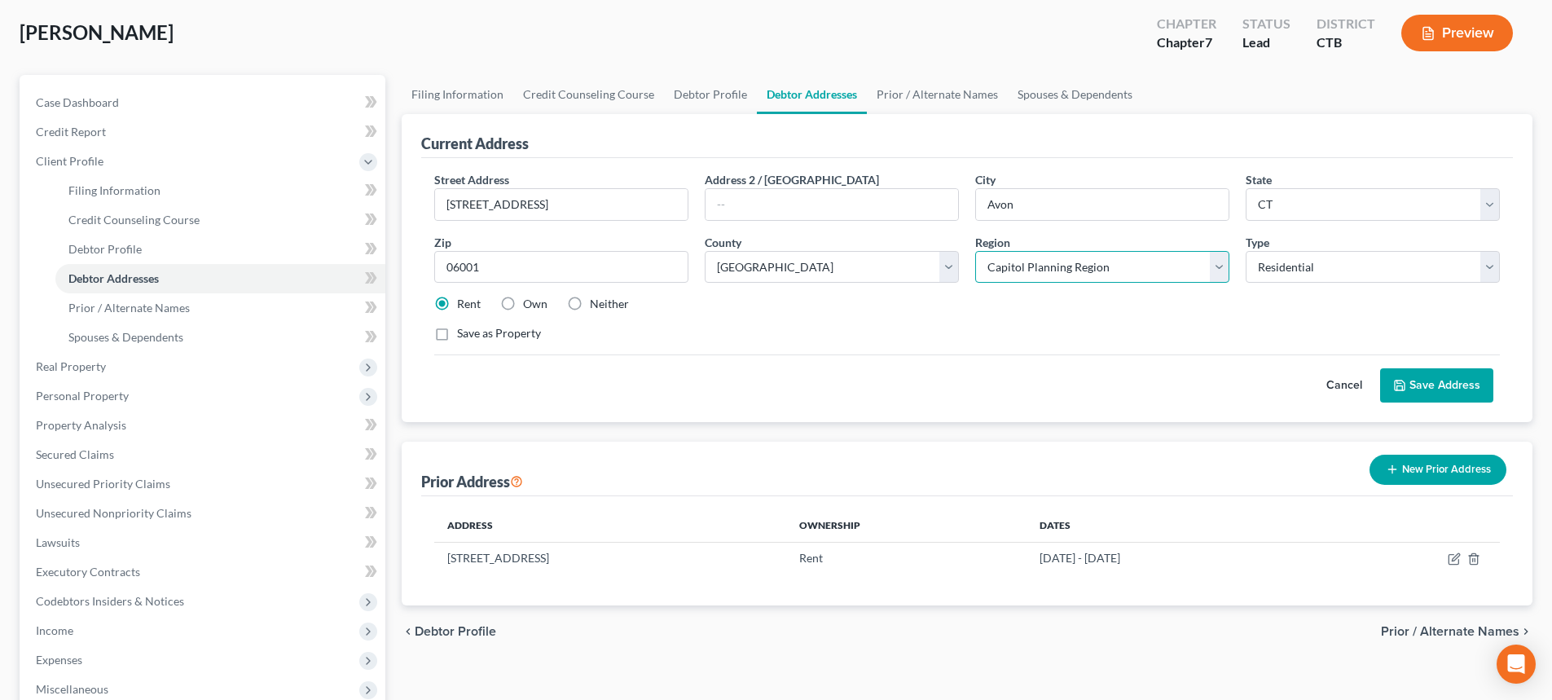
click at [1039, 266] on select "Planning Region Capitol Planning Region [GEOGRAPHIC_DATA] Planning Region [GEOG…" at bounding box center [1102, 267] width 254 height 33
click at [975, 251] on select "Planning Region Capitol Planning Region [GEOGRAPHIC_DATA] Planning Region [GEOG…" at bounding box center [1102, 267] width 254 height 33
click at [1052, 276] on select "Planning Region Capitol Planning Region [GEOGRAPHIC_DATA] Planning Region [GEOG…" at bounding box center [1102, 267] width 254 height 33
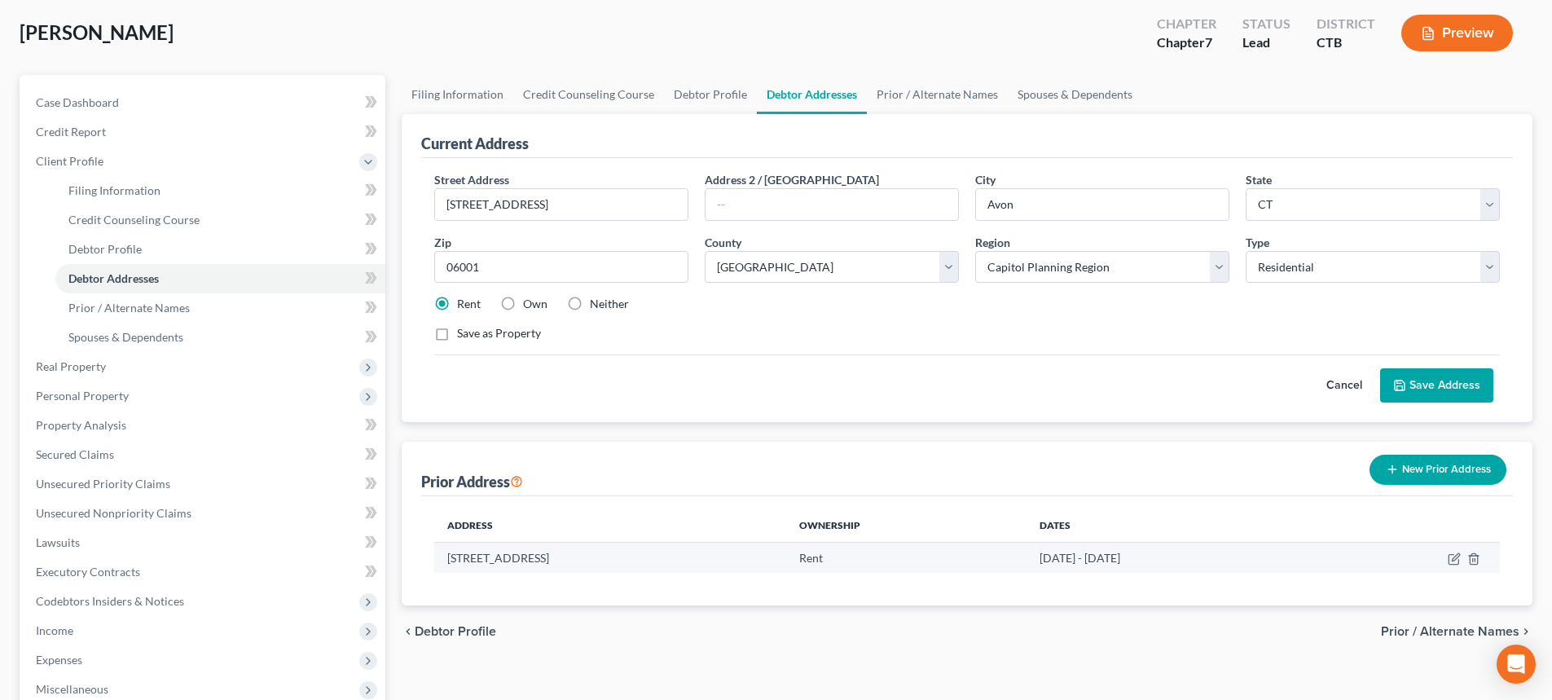
click at [1088, 550] on td "[DATE] - [DATE]" at bounding box center [1173, 557] width 294 height 31
click at [1448, 560] on icon "button" at bounding box center [1453, 560] width 10 height 10
select select "49"
select select "3"
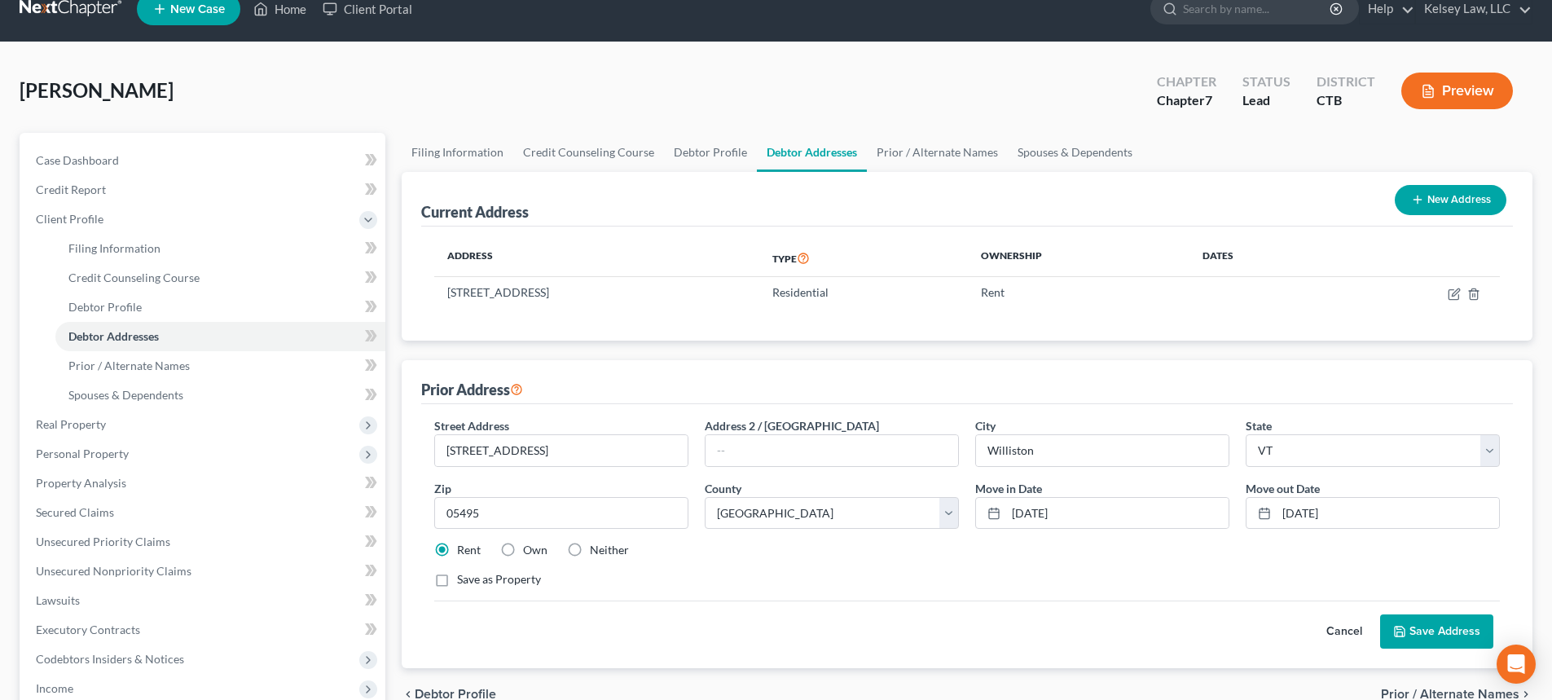
scroll to position [0, 0]
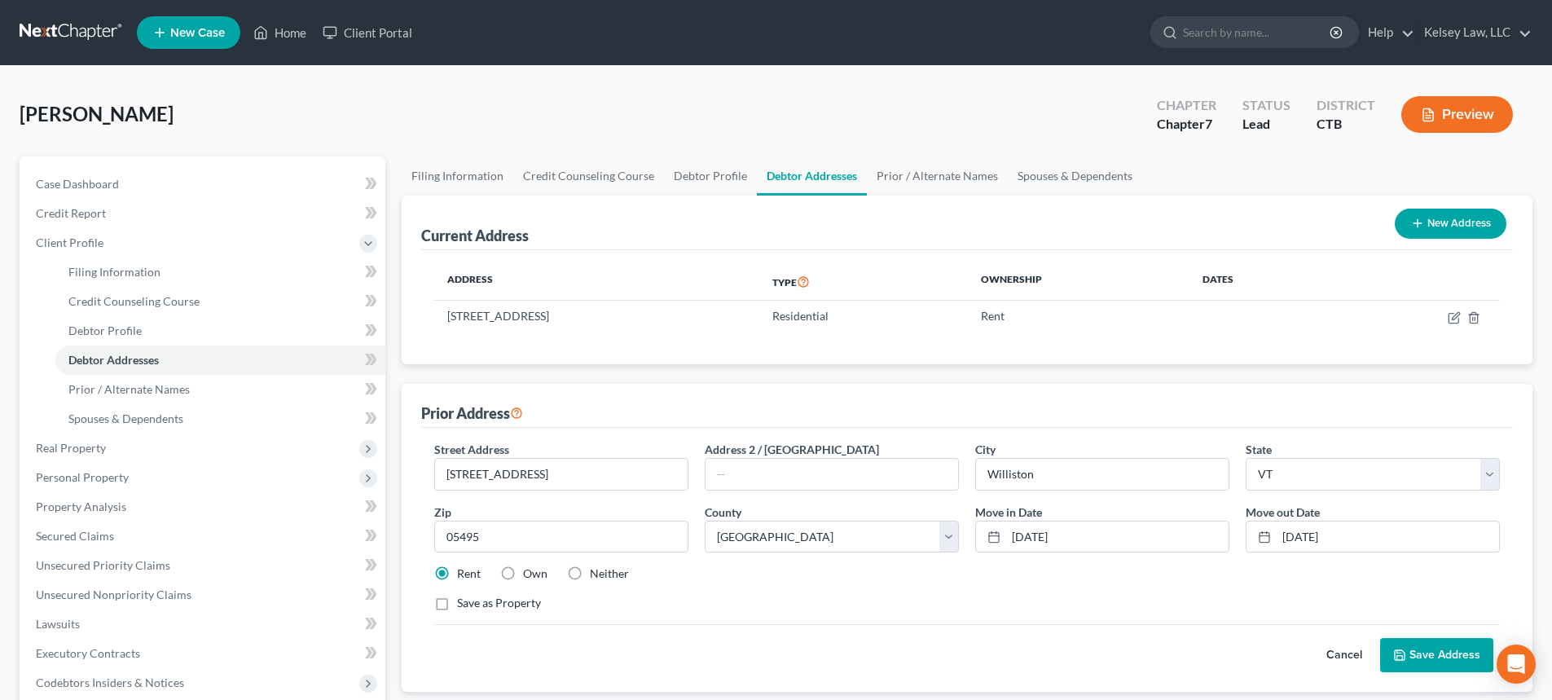
drag, startPoint x: 1248, startPoint y: 289, endPoint x: 1255, endPoint y: 285, distance: 8.4
click at [1249, 289] on th "Dates" at bounding box center [1261, 281] width 145 height 37
click at [1458, 321] on icon "button" at bounding box center [1453, 318] width 10 height 10
select select "6"
select select "1"
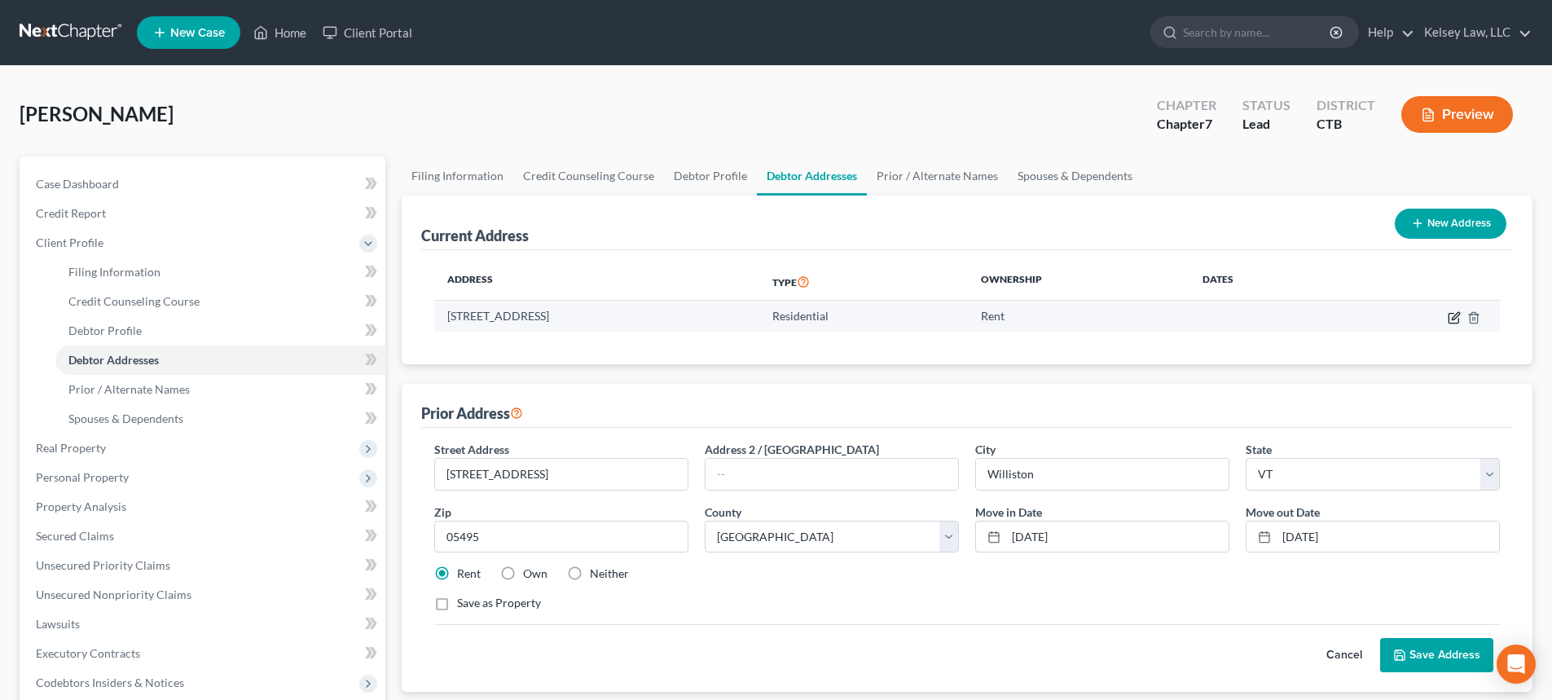
select select "0"
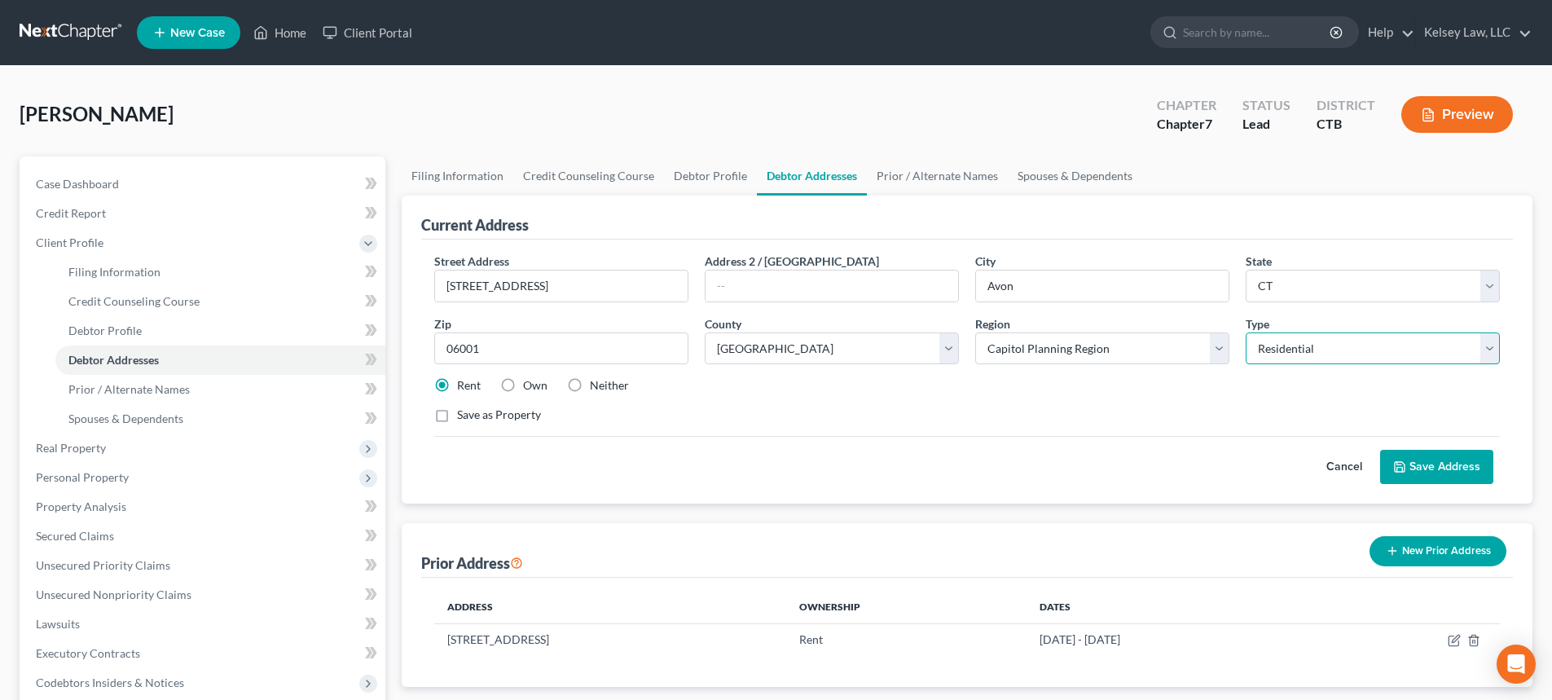
click at [1433, 353] on select "Select Residential Mailing Rental Business" at bounding box center [1373, 348] width 254 height 33
click at [1246, 332] on select "Select Residential Mailing Rental Business" at bounding box center [1373, 348] width 254 height 33
select select "1"
click at [1436, 466] on button "Save Address" at bounding box center [1436, 467] width 113 height 34
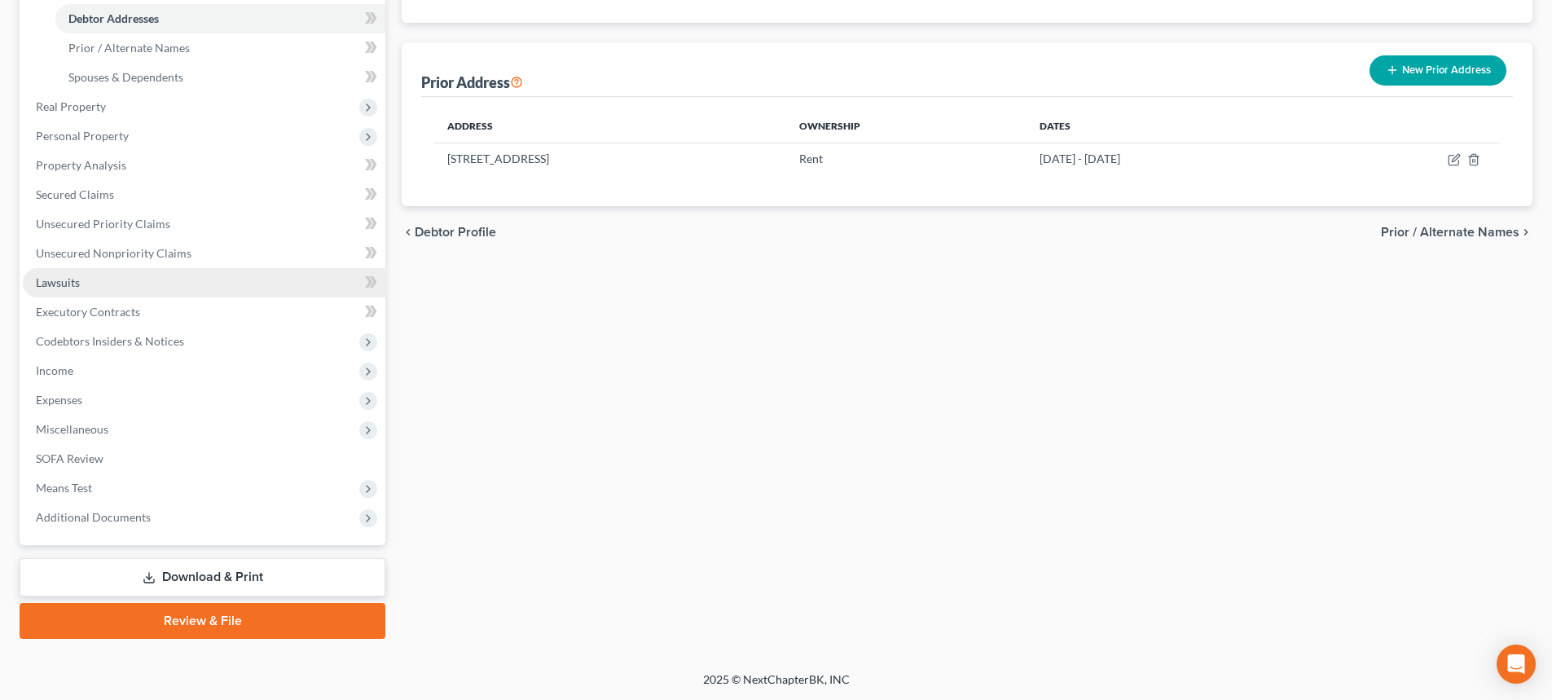
scroll to position [342, 0]
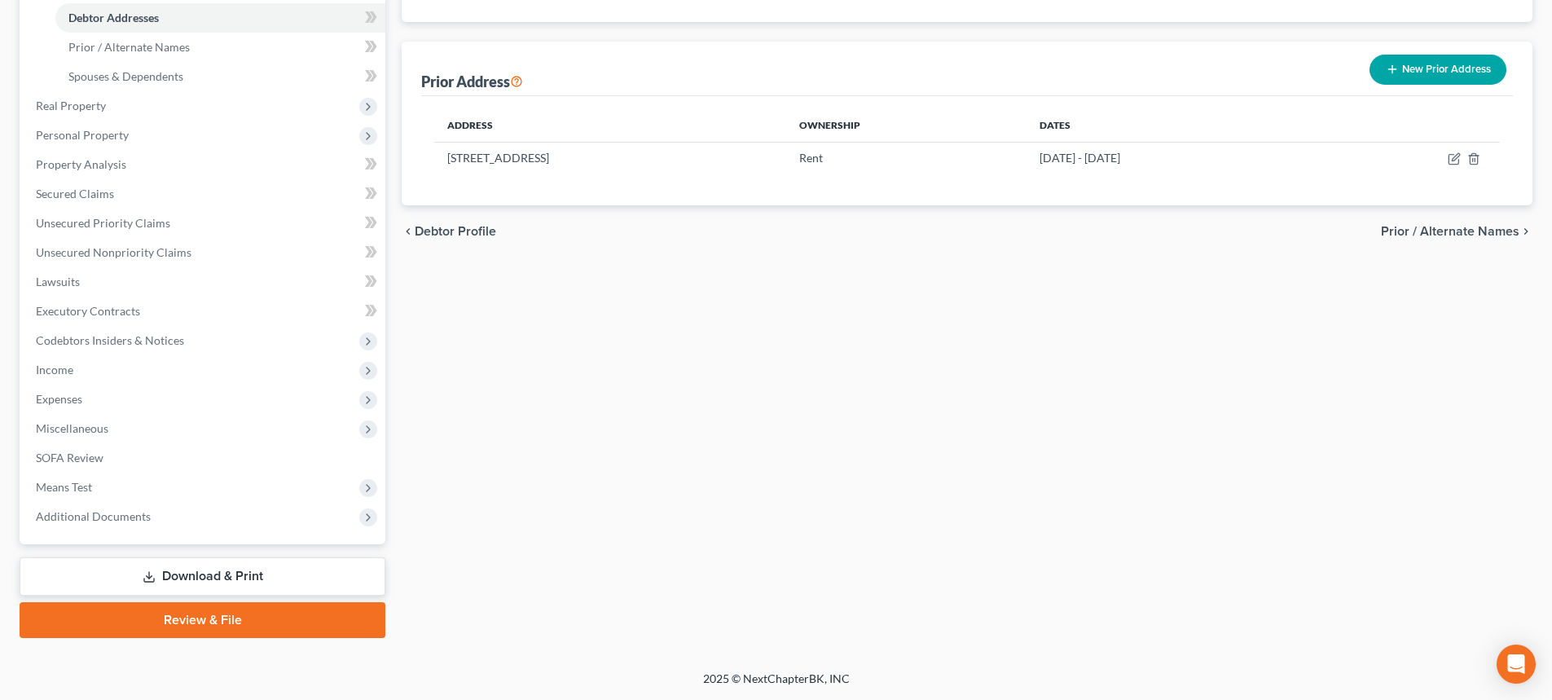
click at [162, 578] on link "Download & Print" at bounding box center [203, 576] width 366 height 38
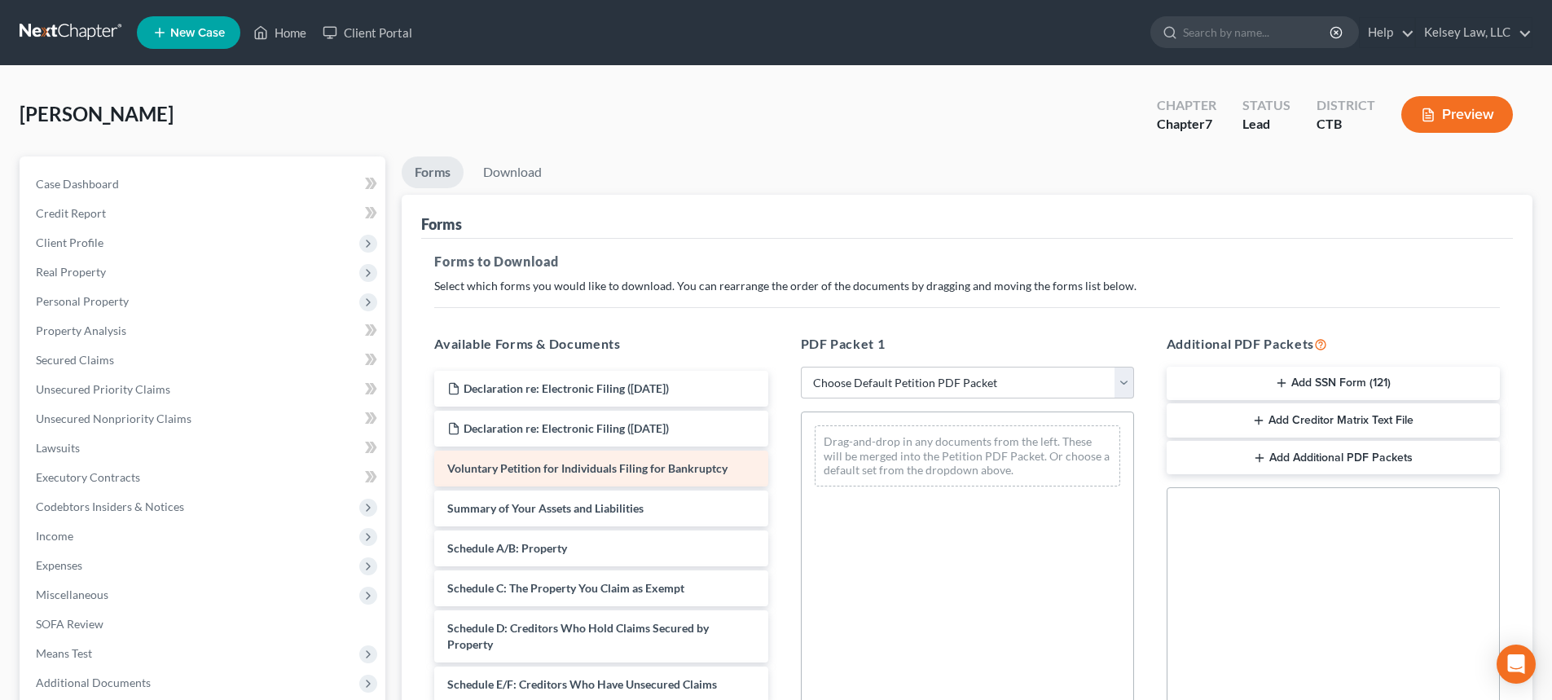
click at [607, 474] on span "Voluntary Petition for Individuals Filing for Bankruptcy" at bounding box center [587, 468] width 280 height 14
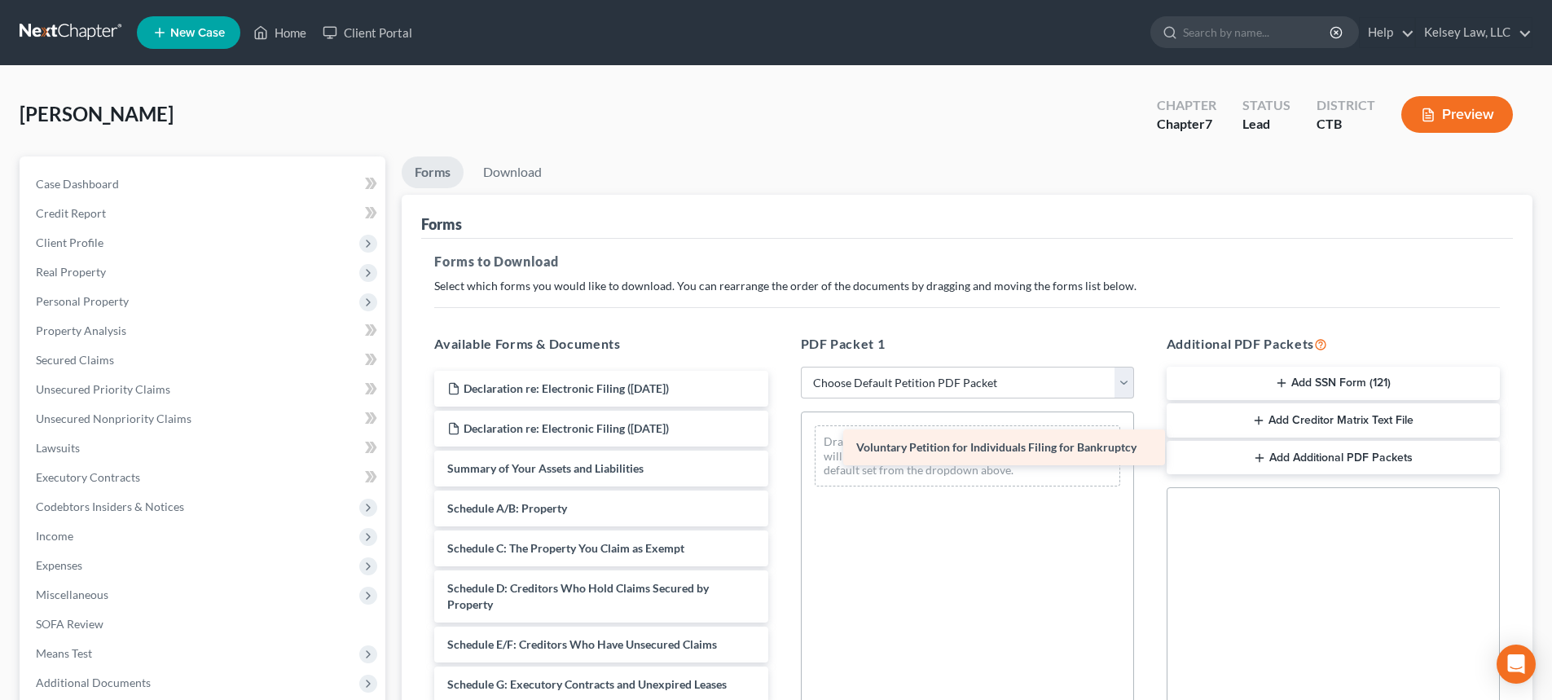
drag, startPoint x: 612, startPoint y: 467, endPoint x: 1021, endPoint y: 445, distance: 409.5
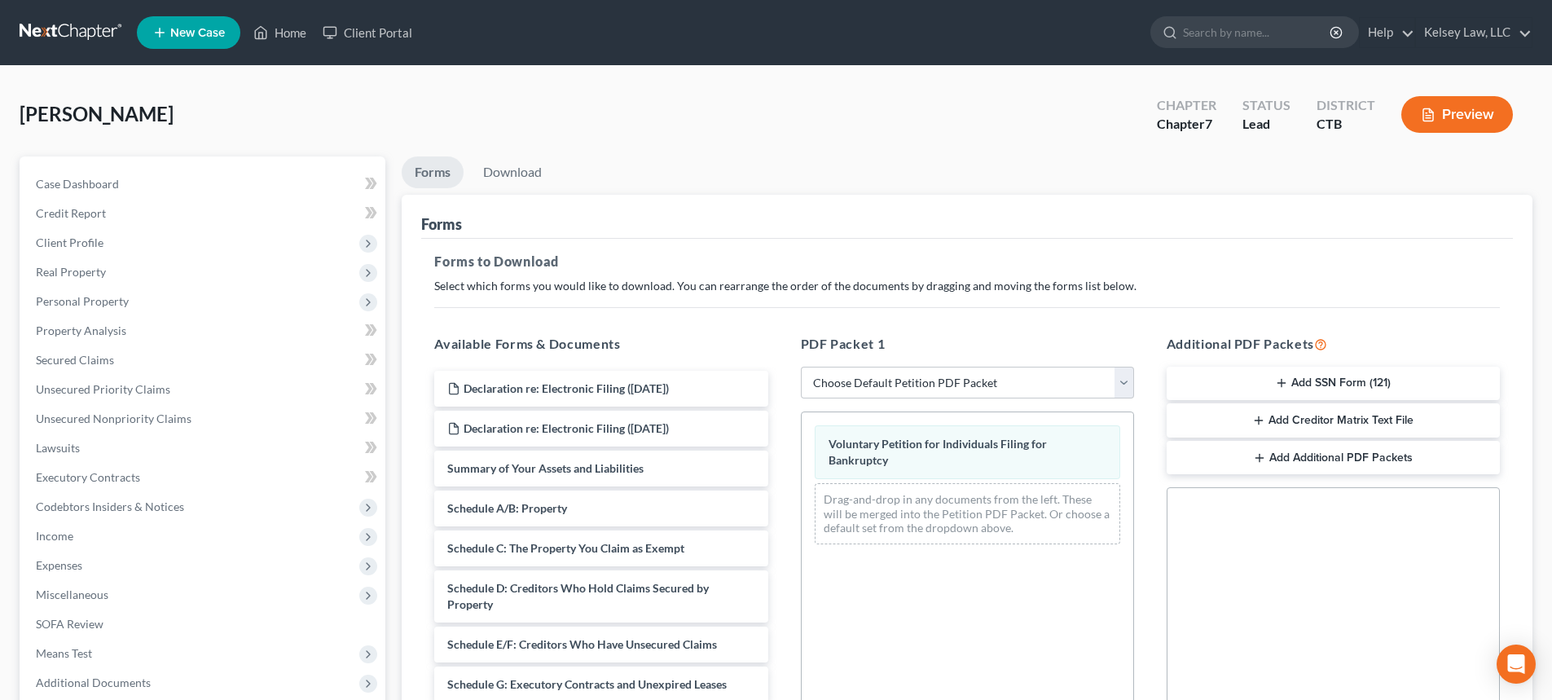
scroll to position [306, 0]
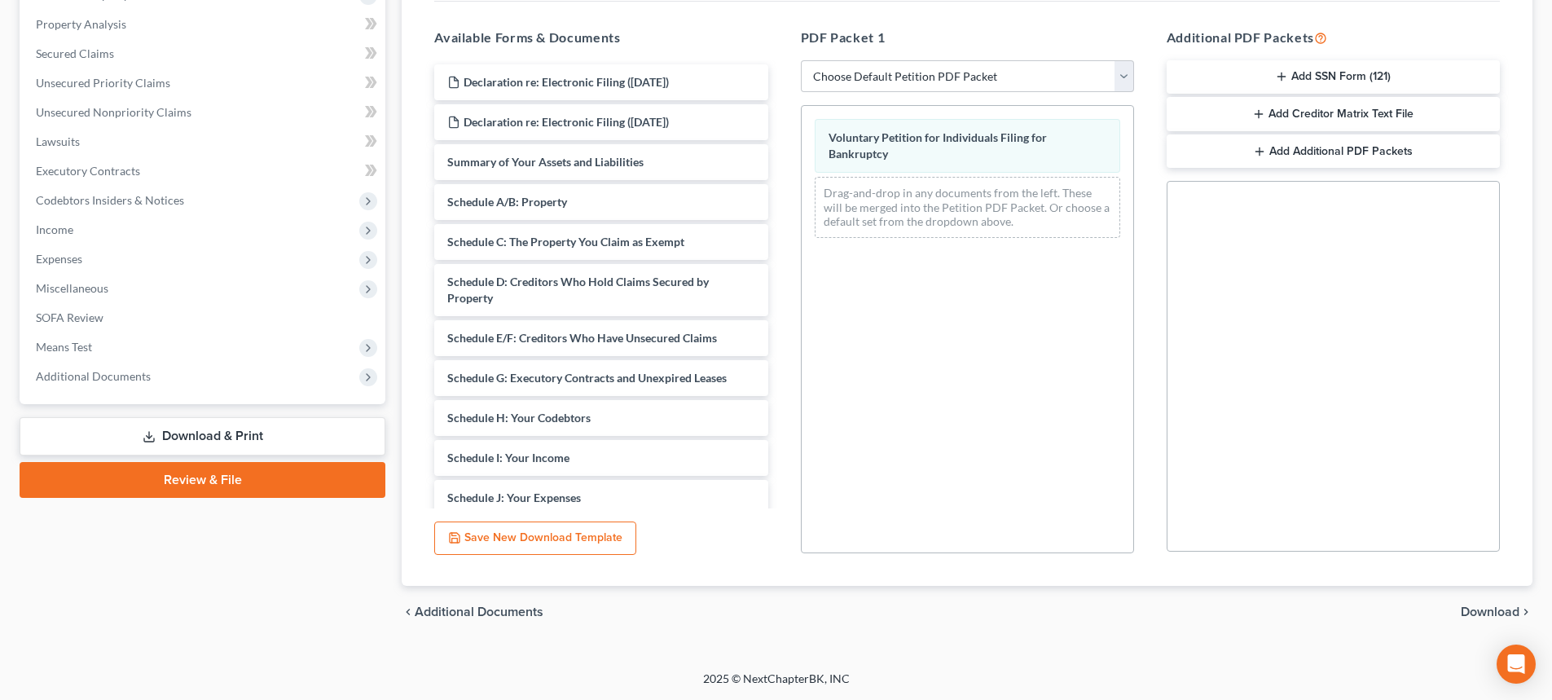
click at [1497, 606] on span "Download" at bounding box center [1490, 611] width 59 height 13
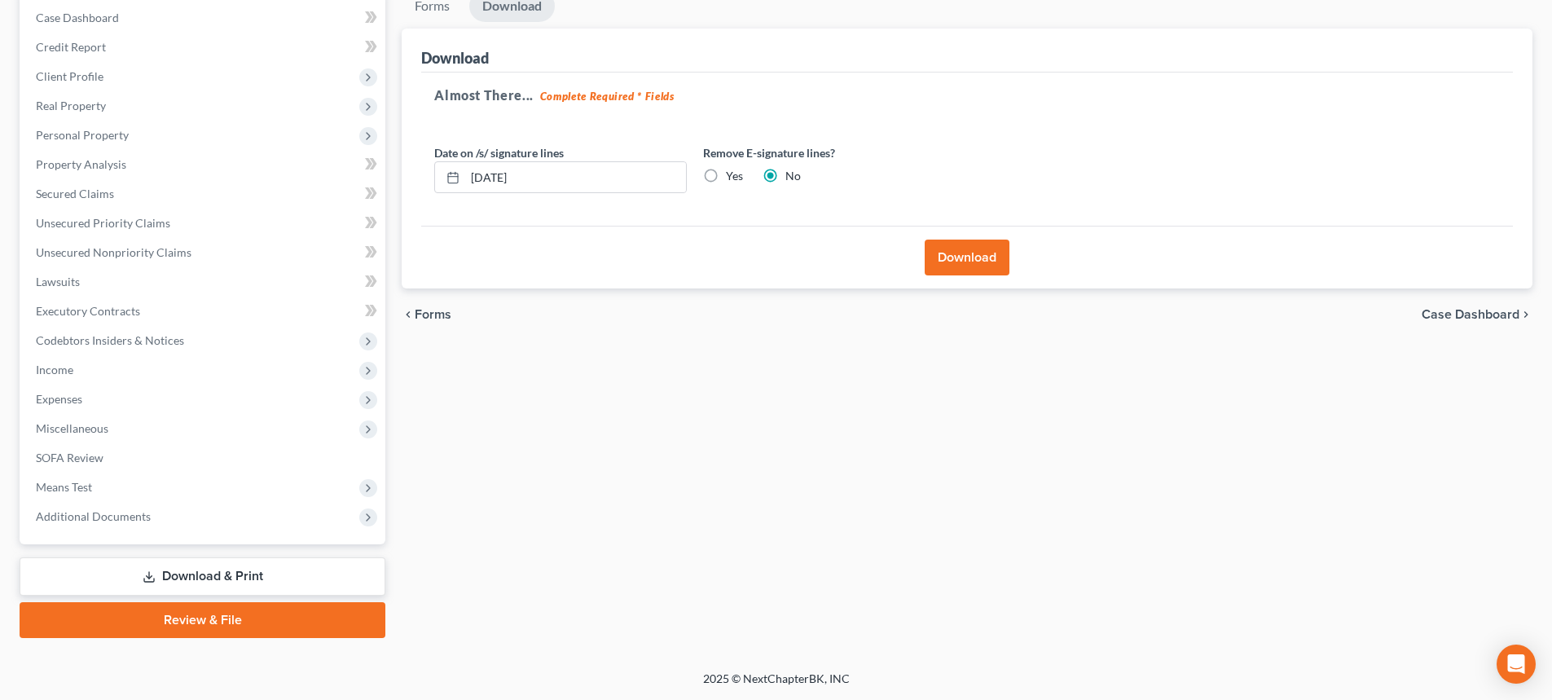
scroll to position [166, 0]
click at [967, 262] on button "Download" at bounding box center [967, 258] width 85 height 36
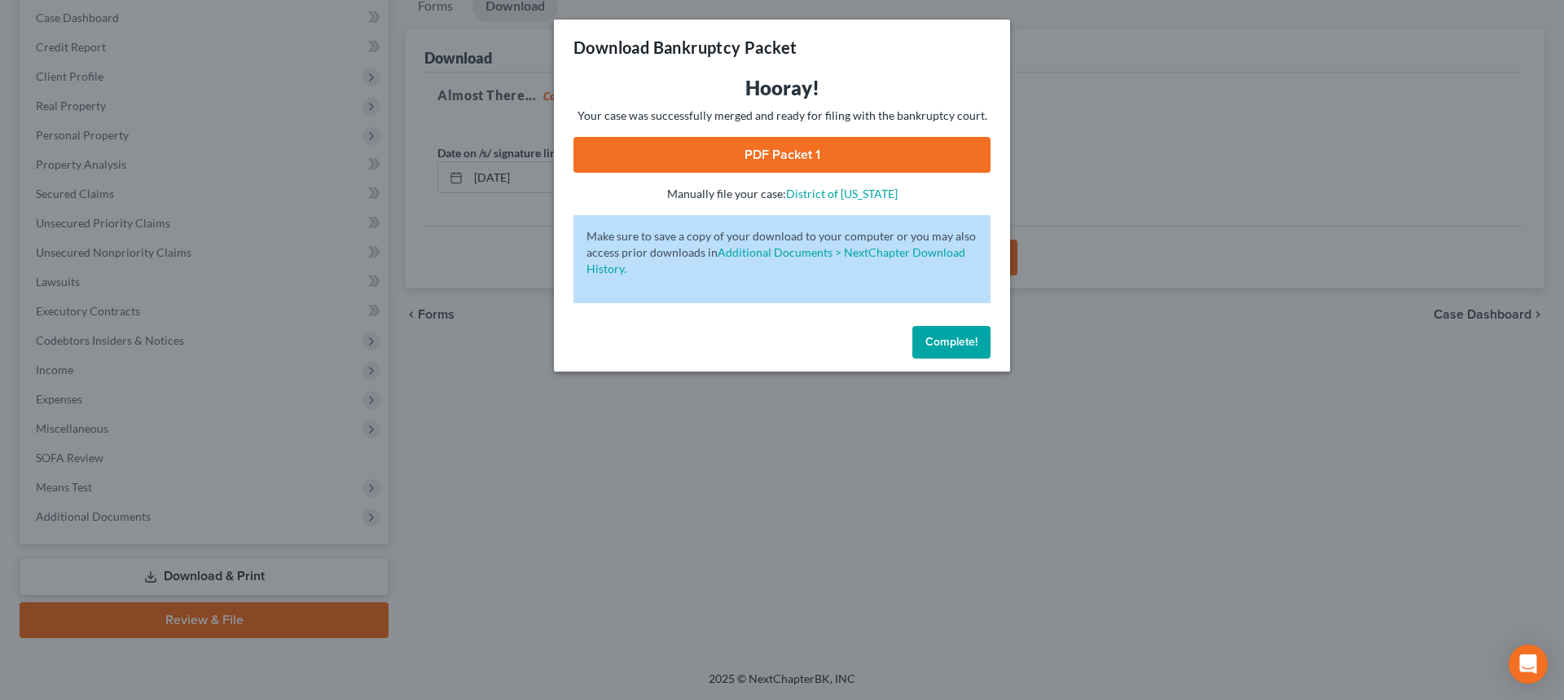
click at [799, 152] on link "PDF Packet 1" at bounding box center [782, 155] width 417 height 36
click at [965, 335] on span "Complete!" at bounding box center [951, 342] width 52 height 14
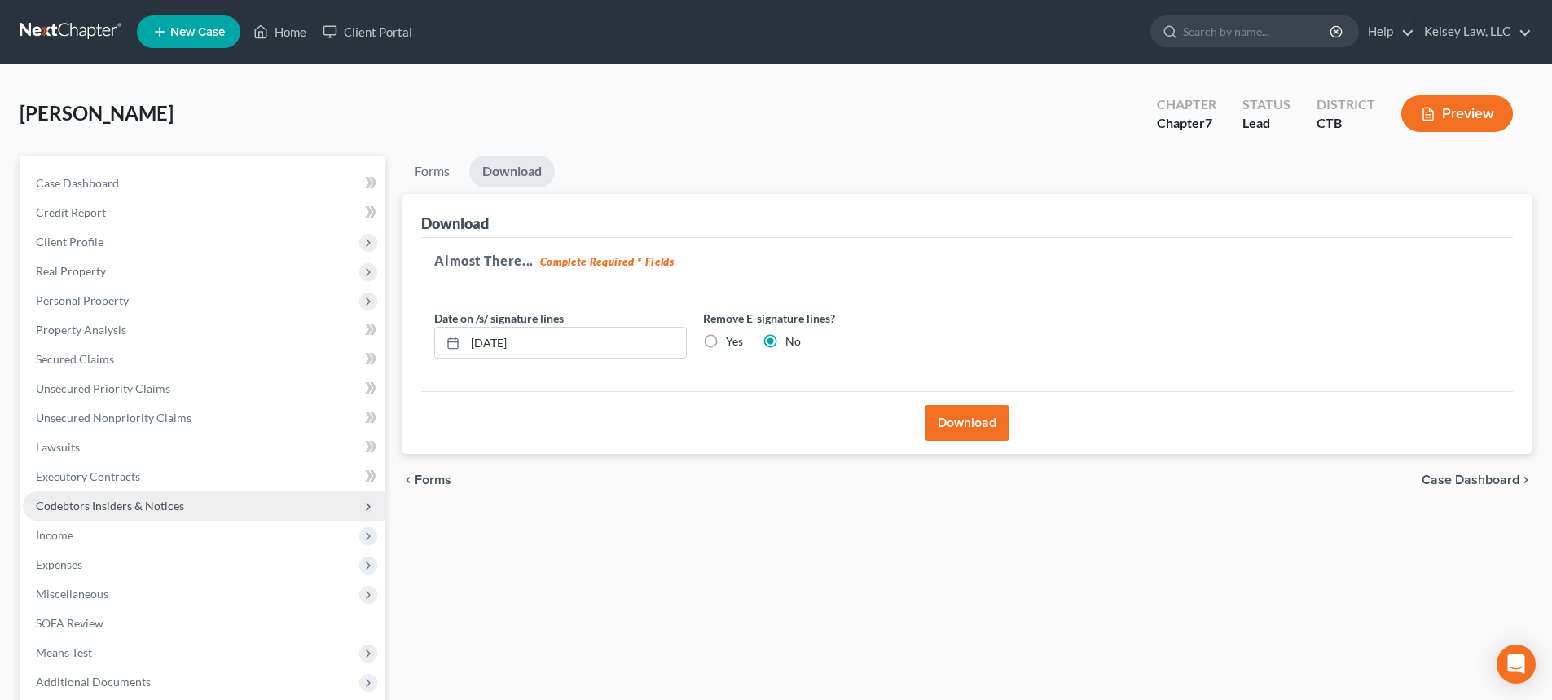
scroll to position [0, 0]
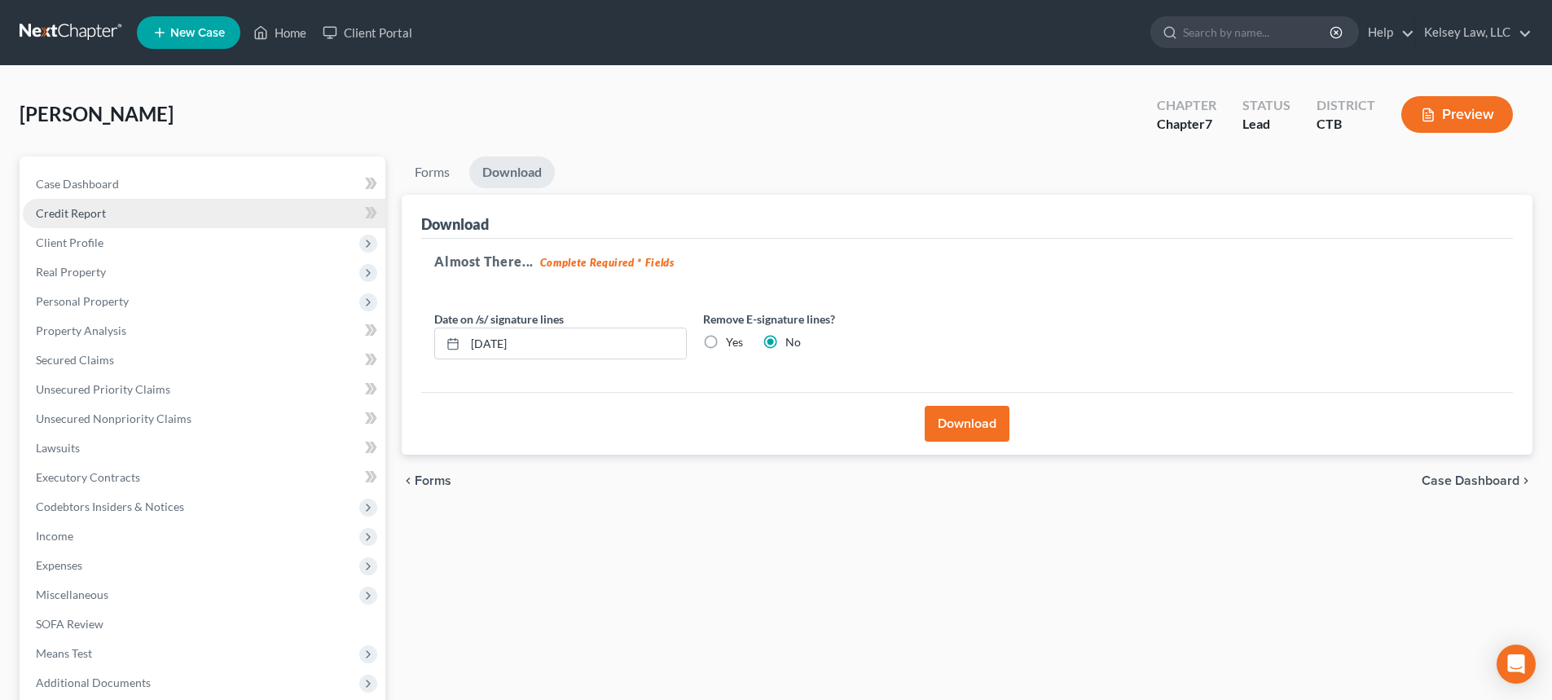
click at [97, 213] on span "Credit Report" at bounding box center [71, 213] width 70 height 14
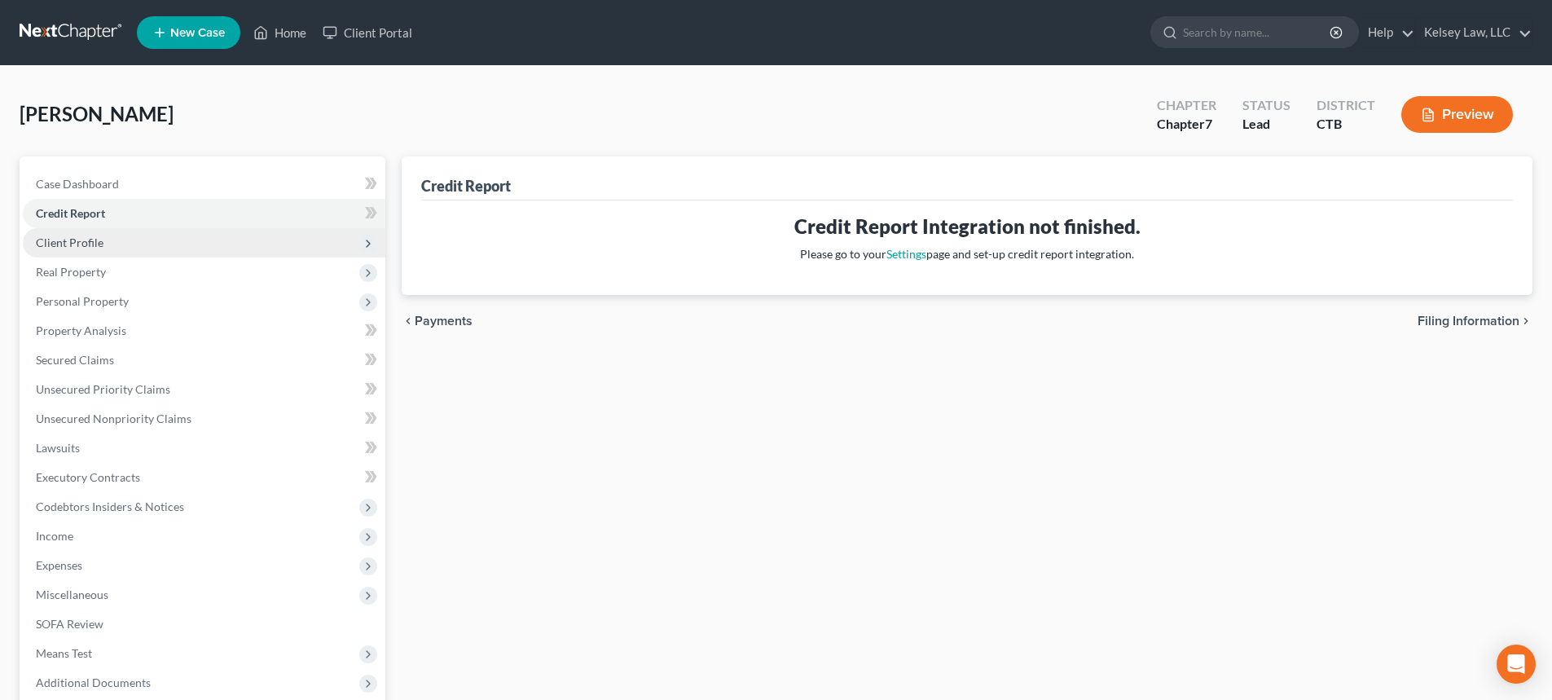
click at [99, 245] on span "Client Profile" at bounding box center [70, 242] width 68 height 14
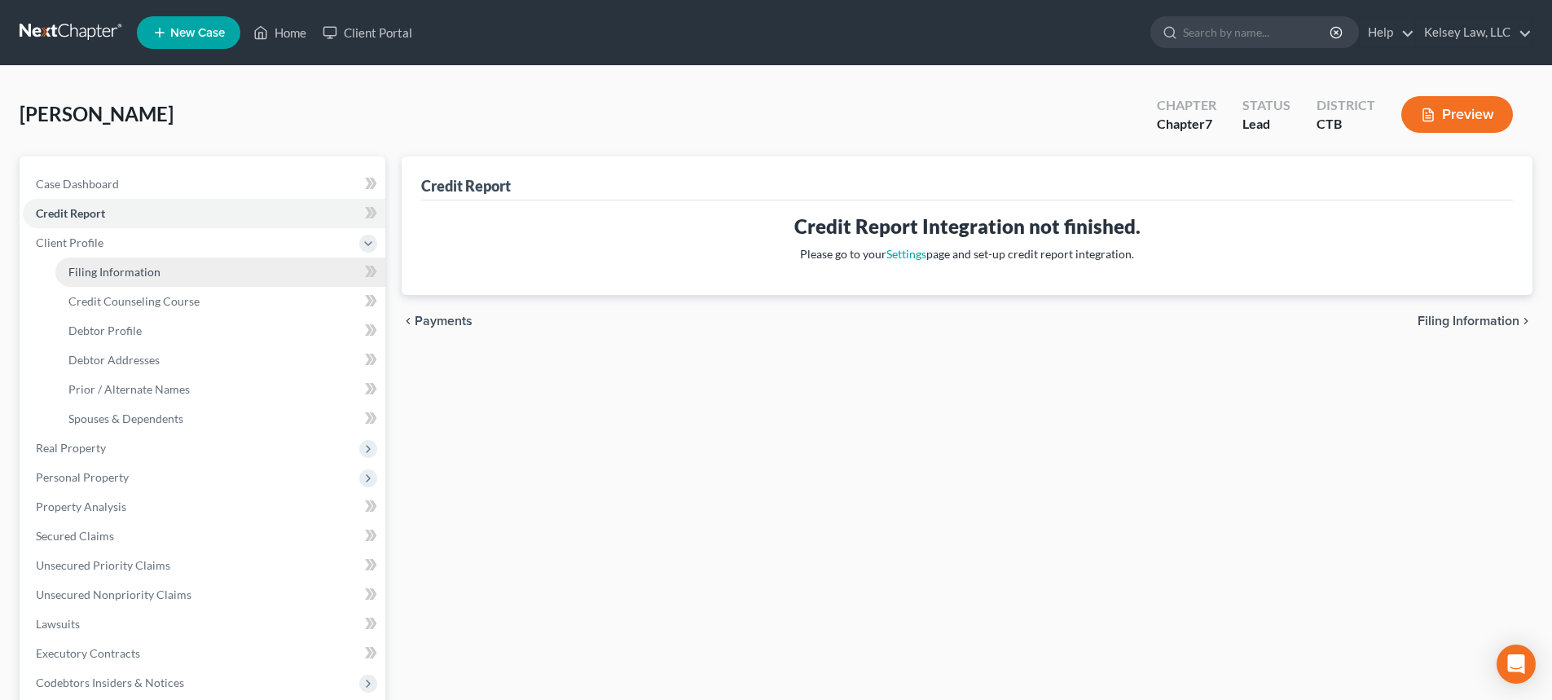
click at [115, 276] on span "Filing Information" at bounding box center [114, 272] width 92 height 14
select select "1"
select select "0"
select select "12"
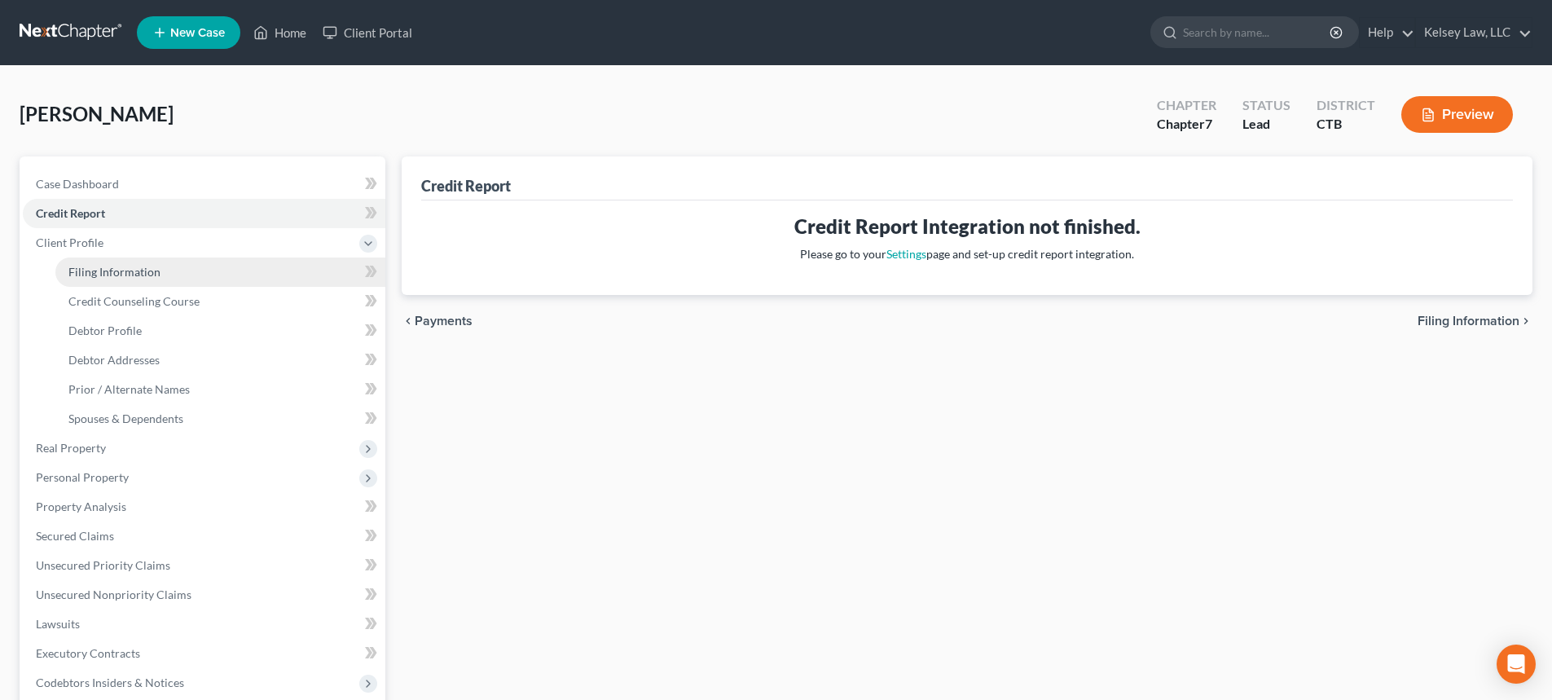
select select "0"
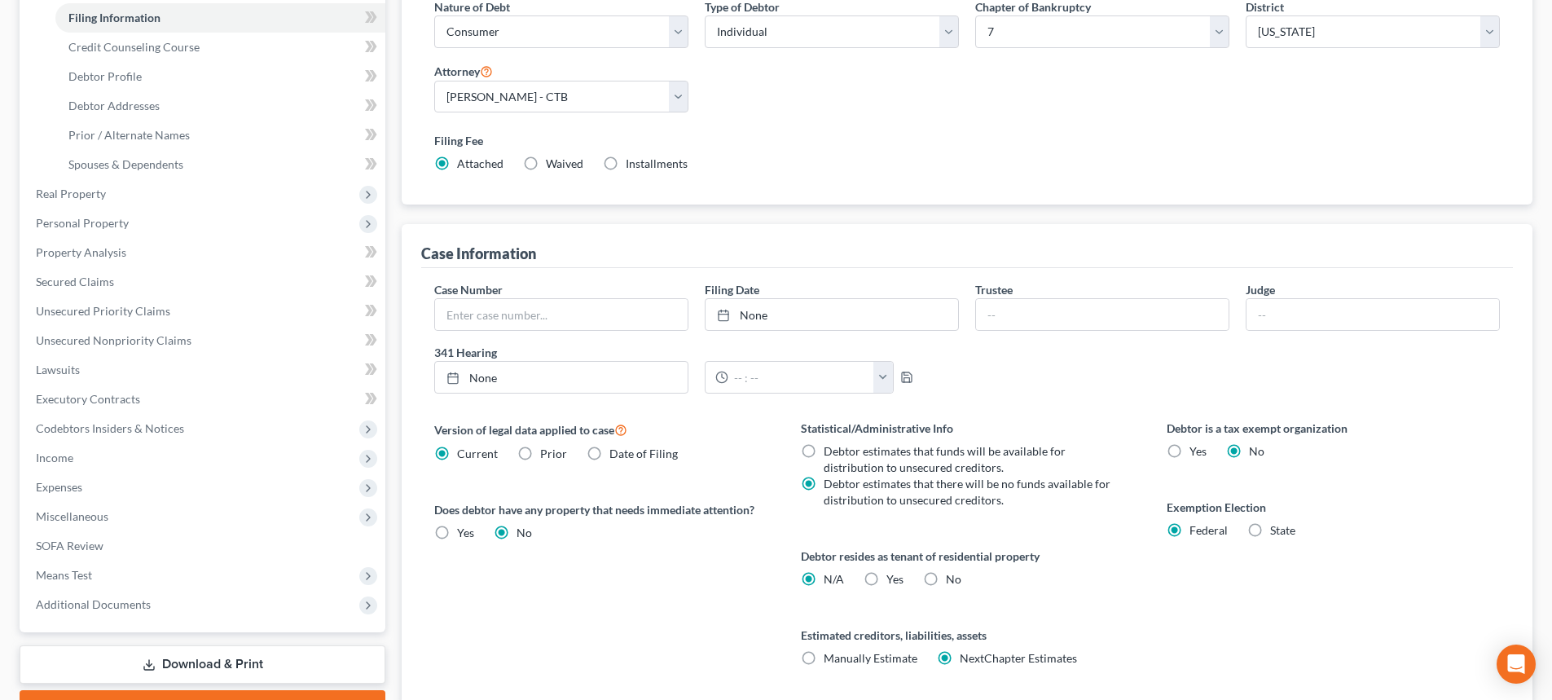
scroll to position [326, 0]
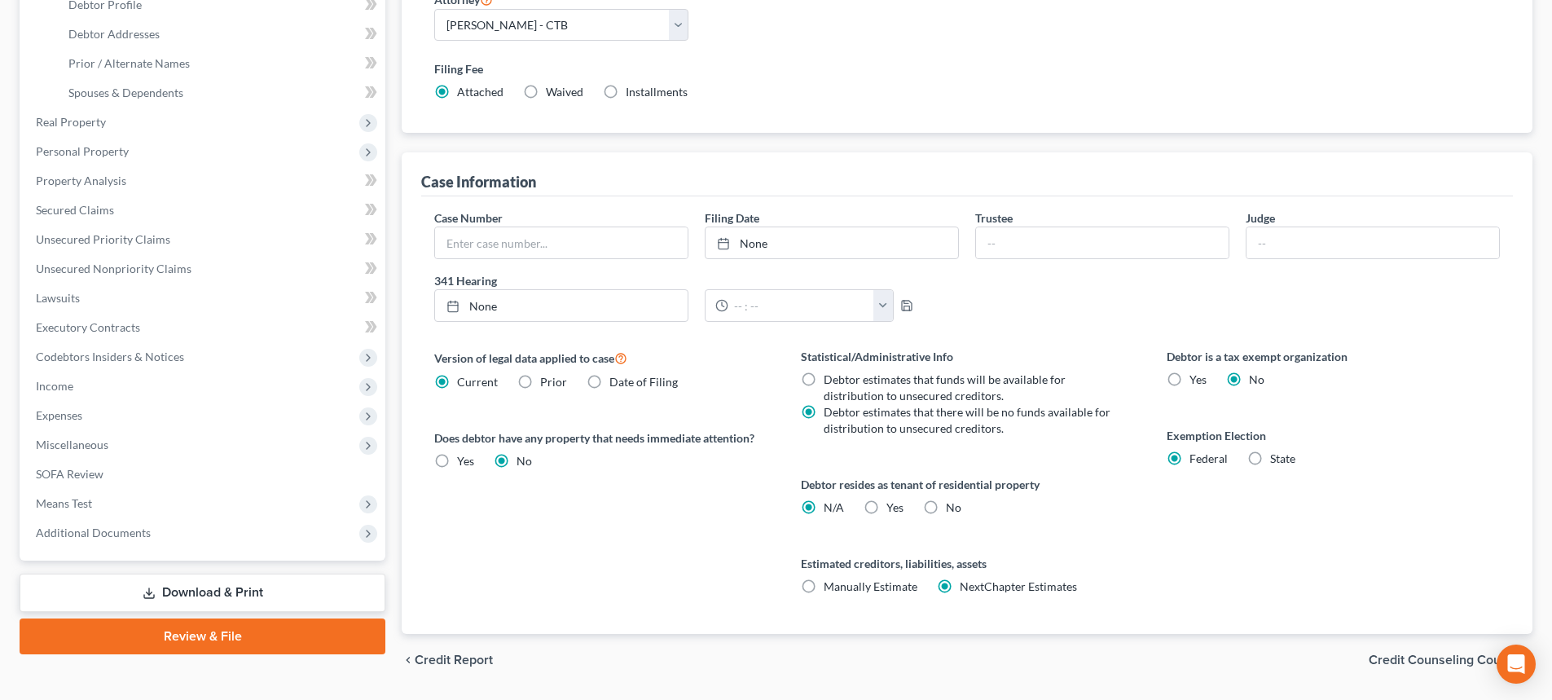
click at [886, 508] on label "Yes Yes" at bounding box center [894, 507] width 17 height 16
click at [893, 508] on input "Yes Yes" at bounding box center [898, 504] width 11 height 11
radio input "true"
radio input "false"
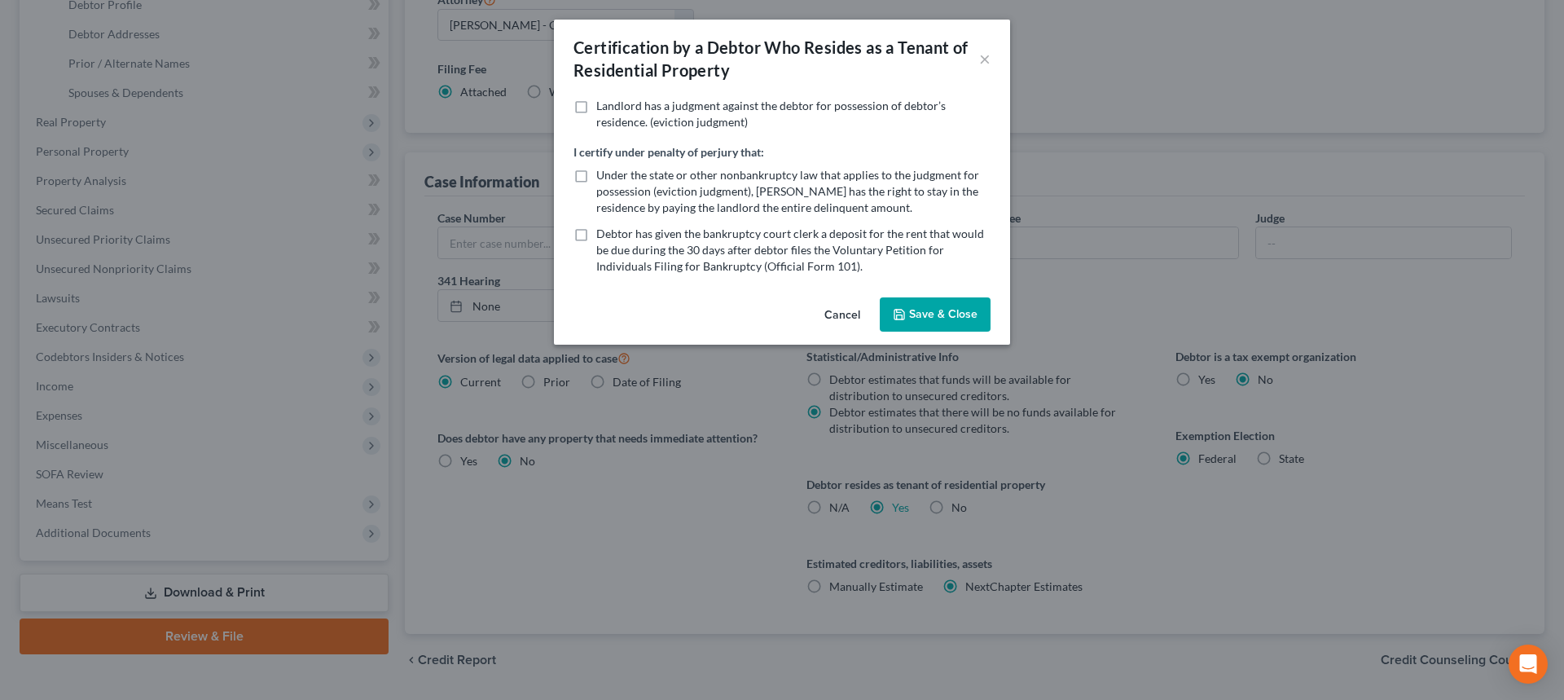
click at [899, 306] on button "Save & Close" at bounding box center [935, 314] width 111 height 34
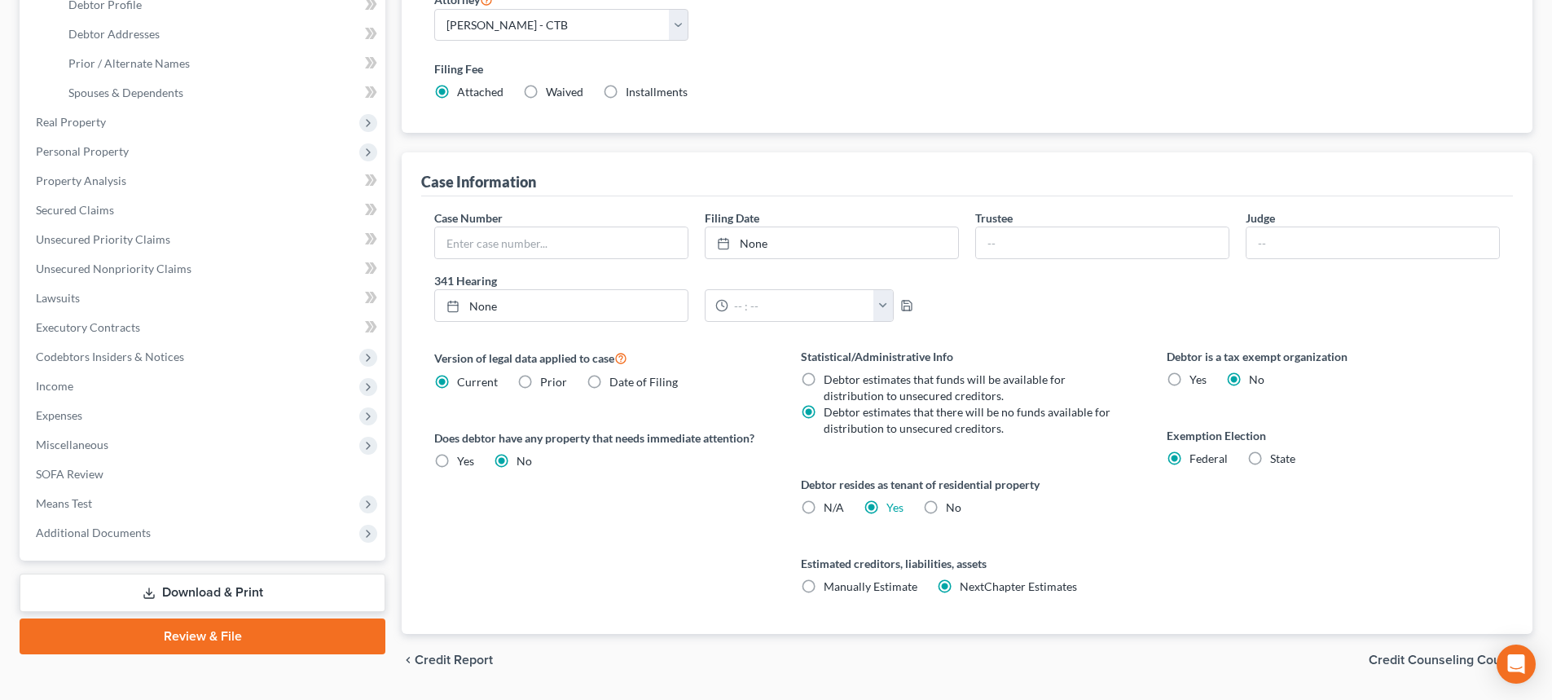
click at [218, 581] on link "Download & Print" at bounding box center [203, 593] width 366 height 38
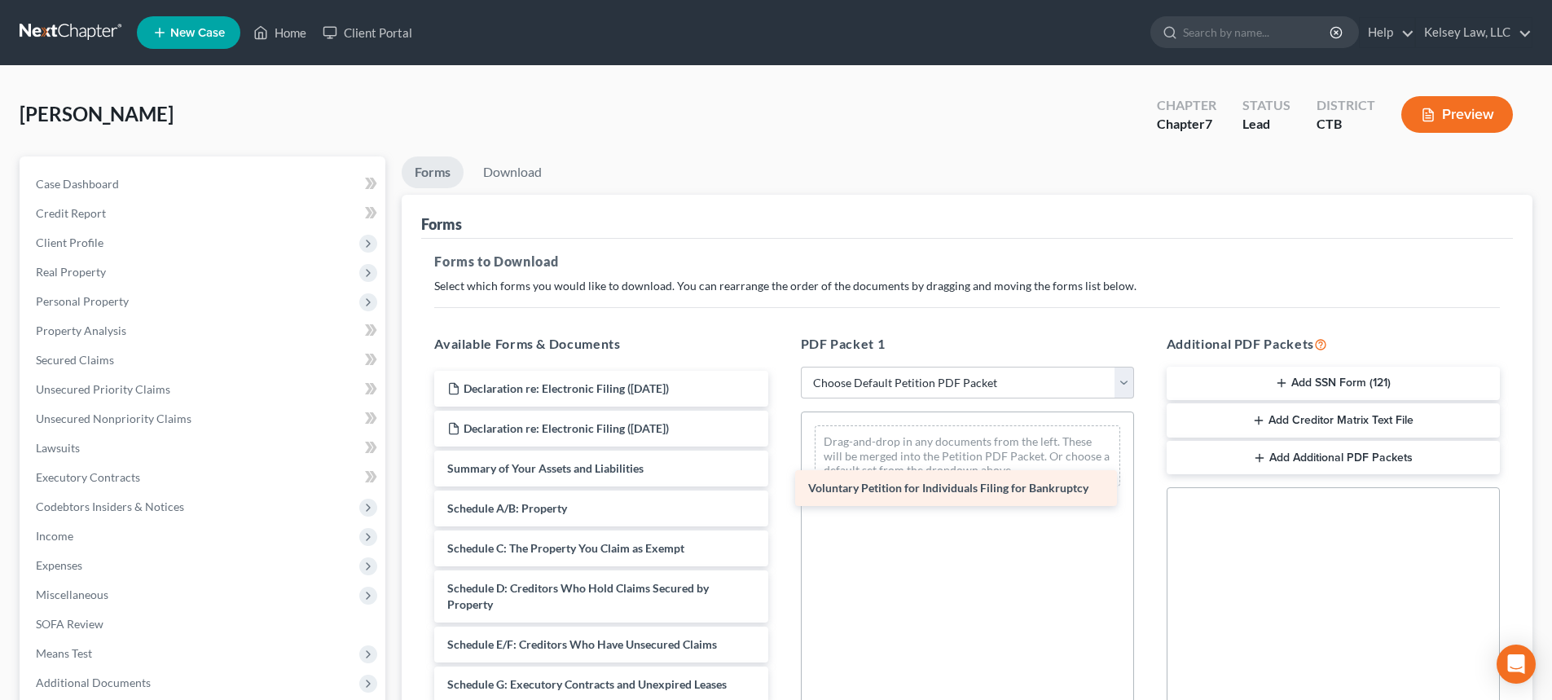
drag, startPoint x: 493, startPoint y: 472, endPoint x: 854, endPoint y: 491, distance: 361.4
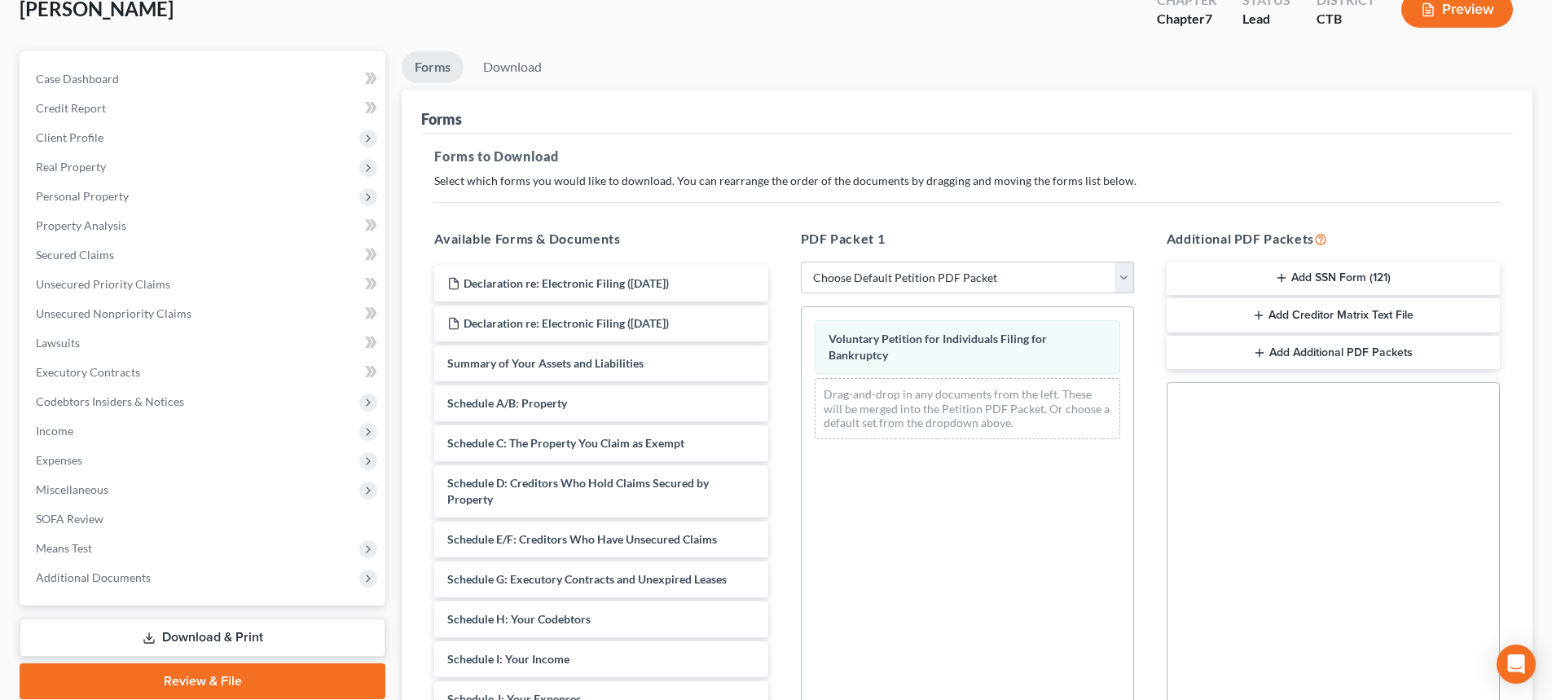
scroll to position [306, 0]
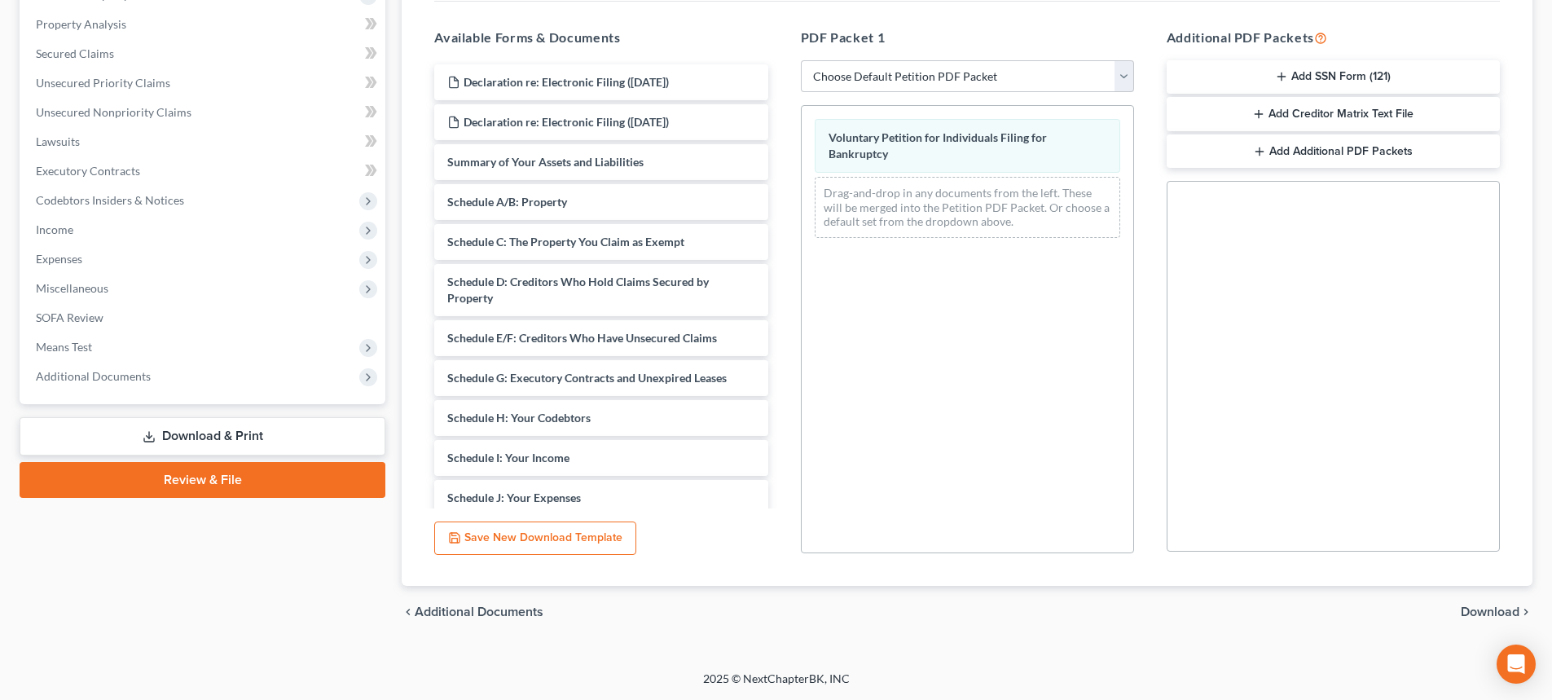
click at [1481, 605] on span "Download" at bounding box center [1490, 611] width 59 height 13
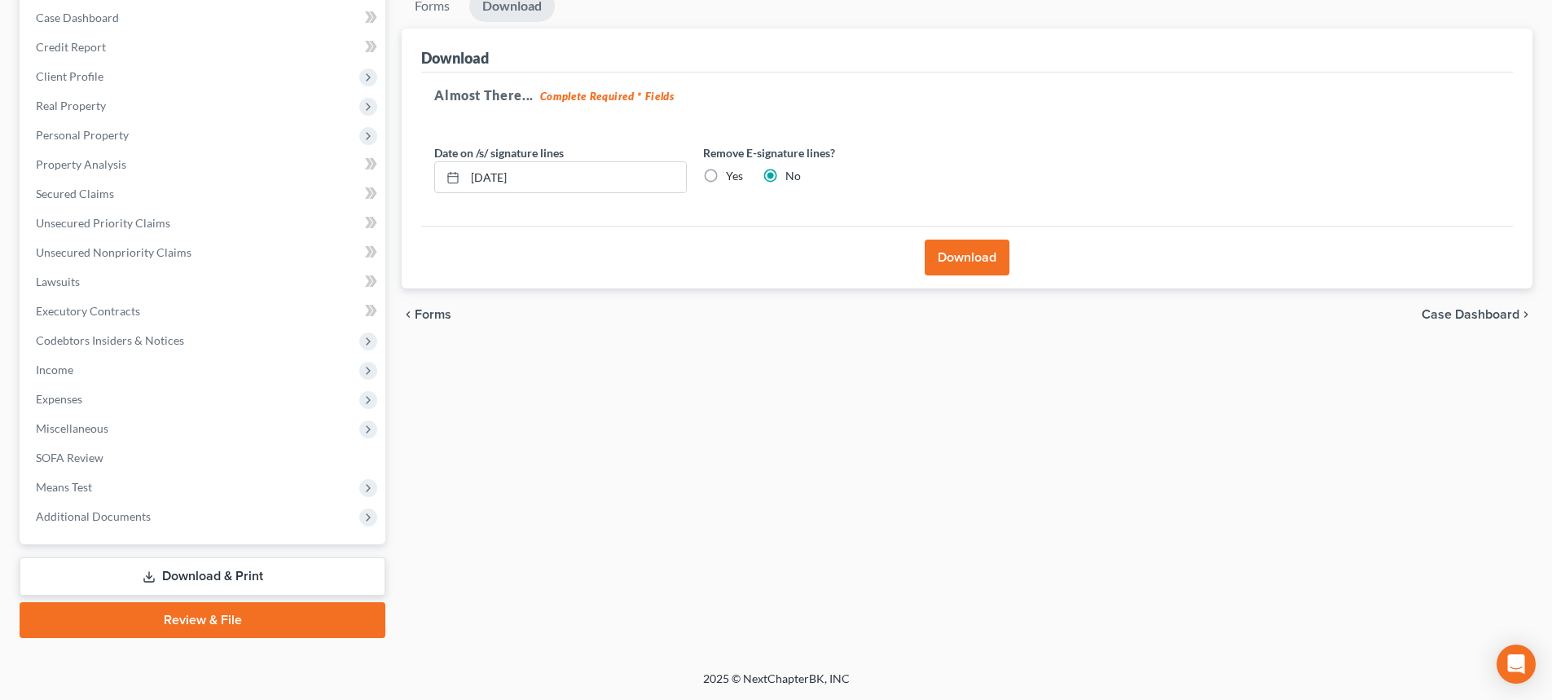
scroll to position [166, 0]
click at [984, 256] on button "Download" at bounding box center [967, 258] width 85 height 36
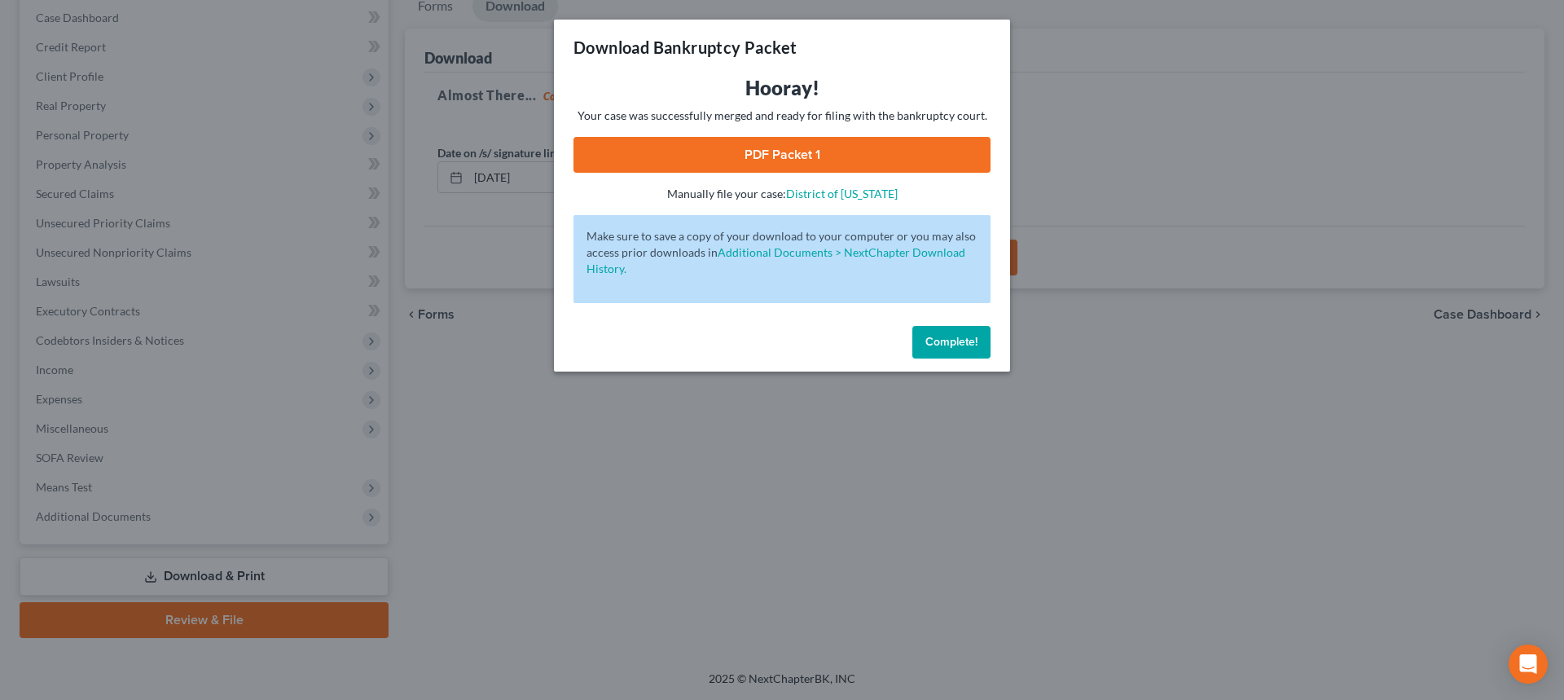
click at [814, 152] on link "PDF Packet 1" at bounding box center [782, 155] width 417 height 36
drag, startPoint x: 956, startPoint y: 341, endPoint x: 642, endPoint y: 394, distance: 318.2
click at [956, 341] on span "Complete!" at bounding box center [951, 342] width 52 height 14
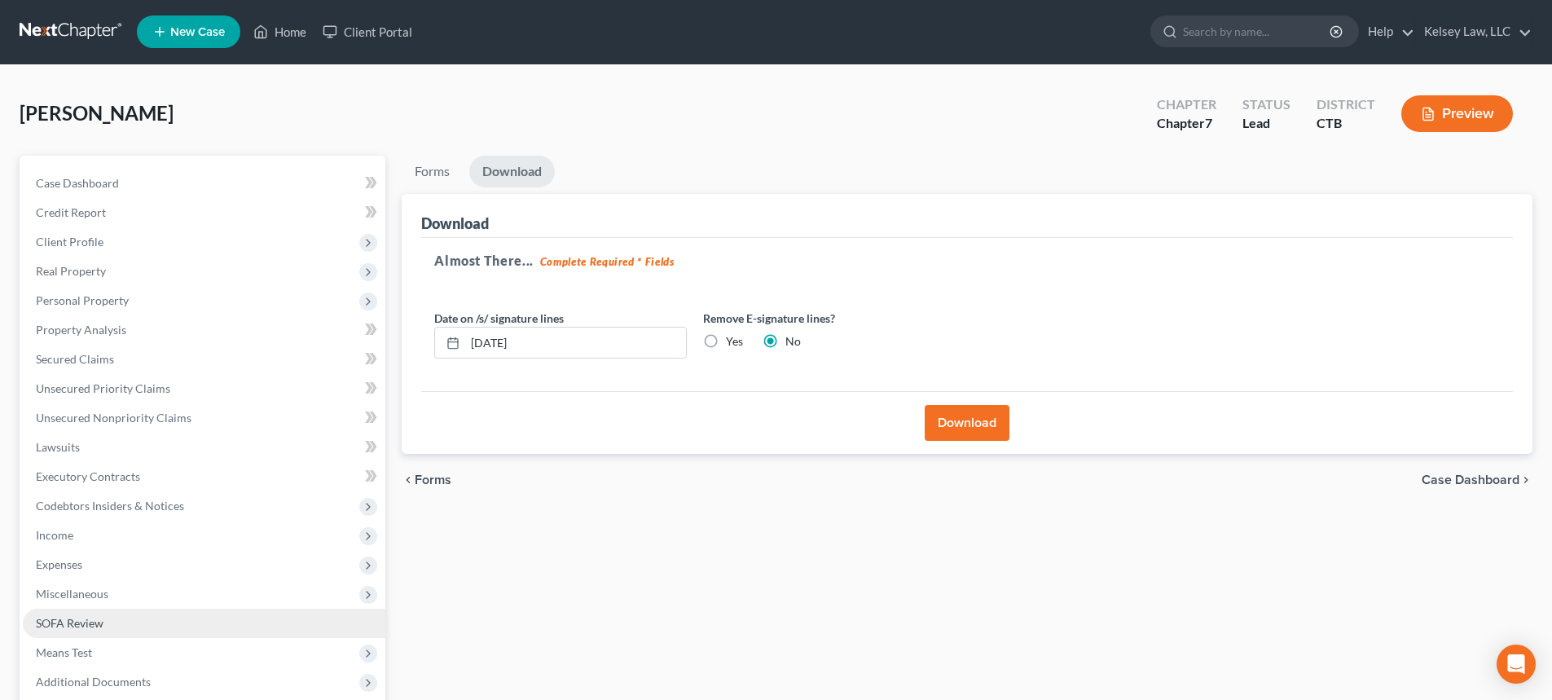
scroll to position [0, 0]
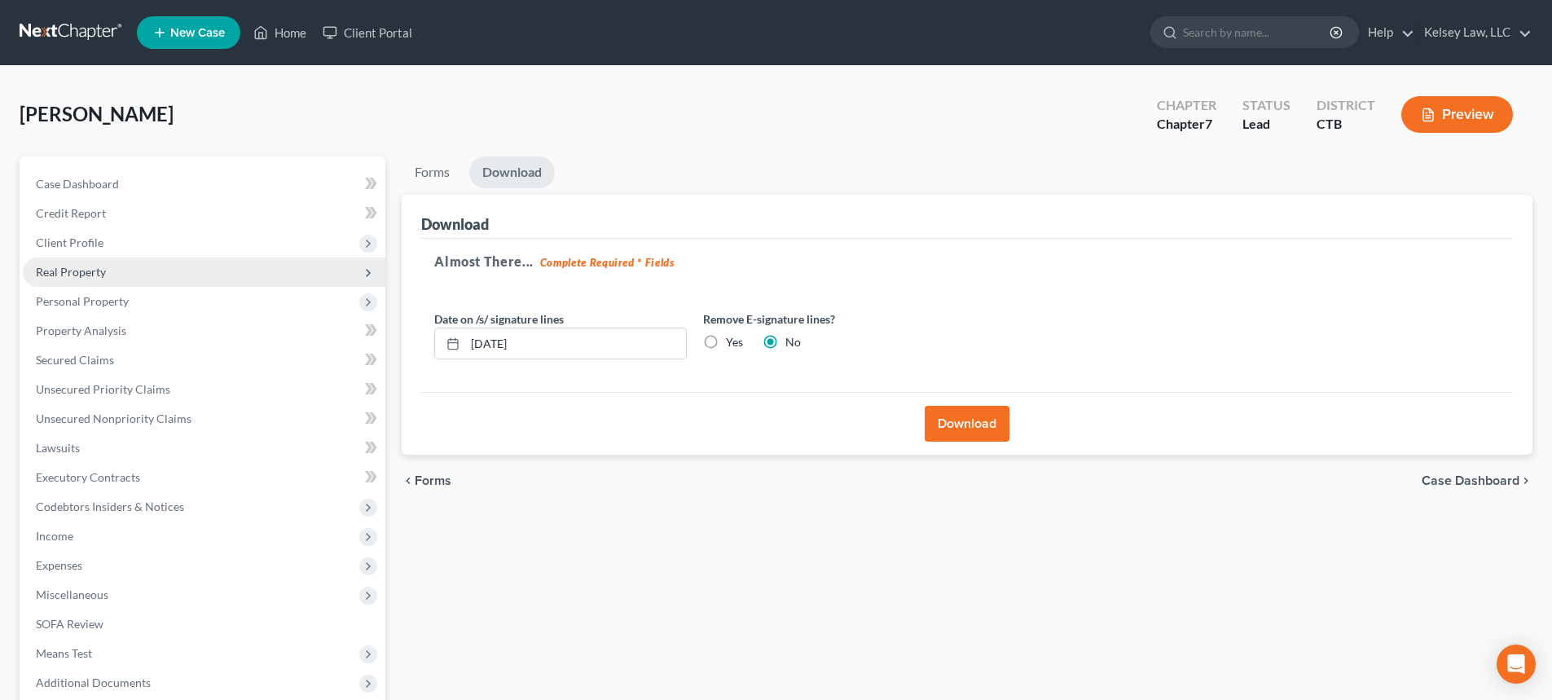
click at [100, 268] on span "Real Property" at bounding box center [71, 272] width 70 height 14
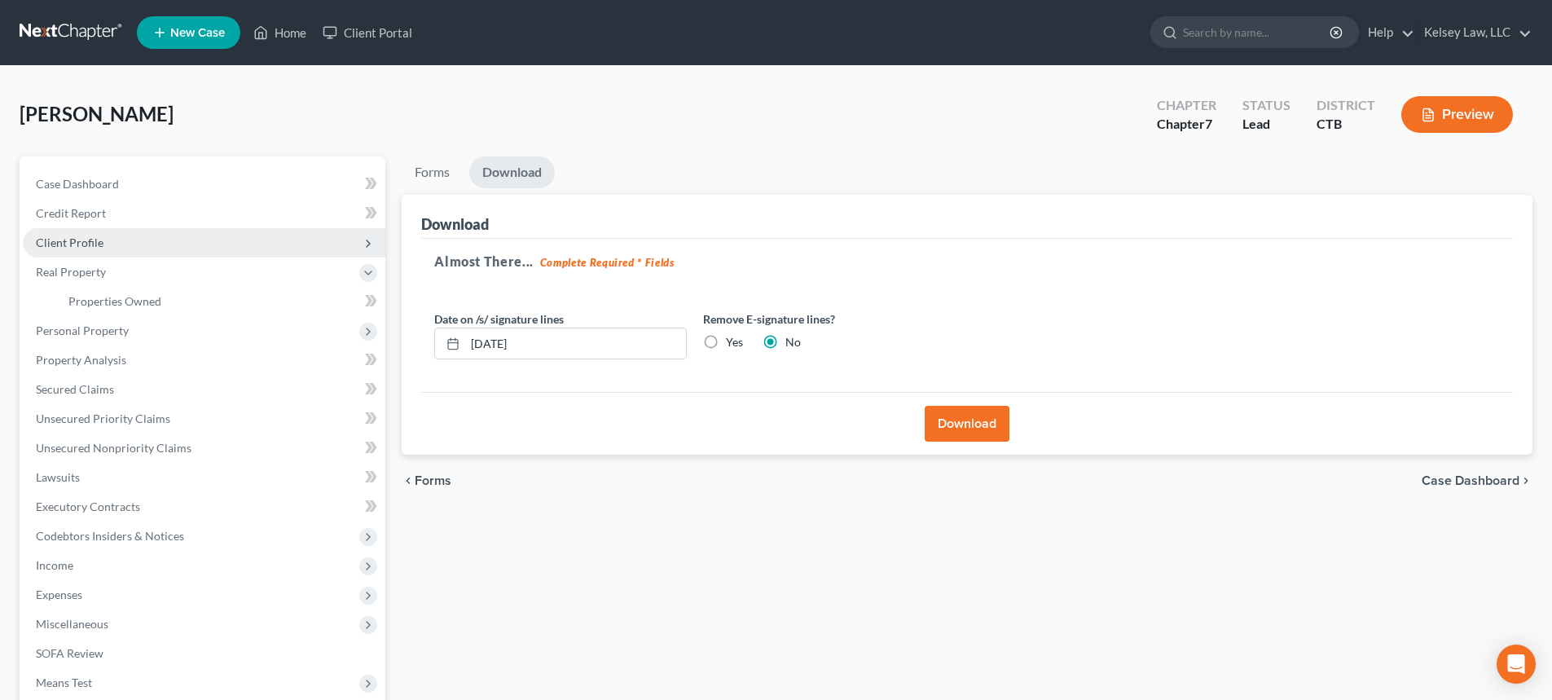
click at [90, 235] on span "Client Profile" at bounding box center [70, 242] width 68 height 14
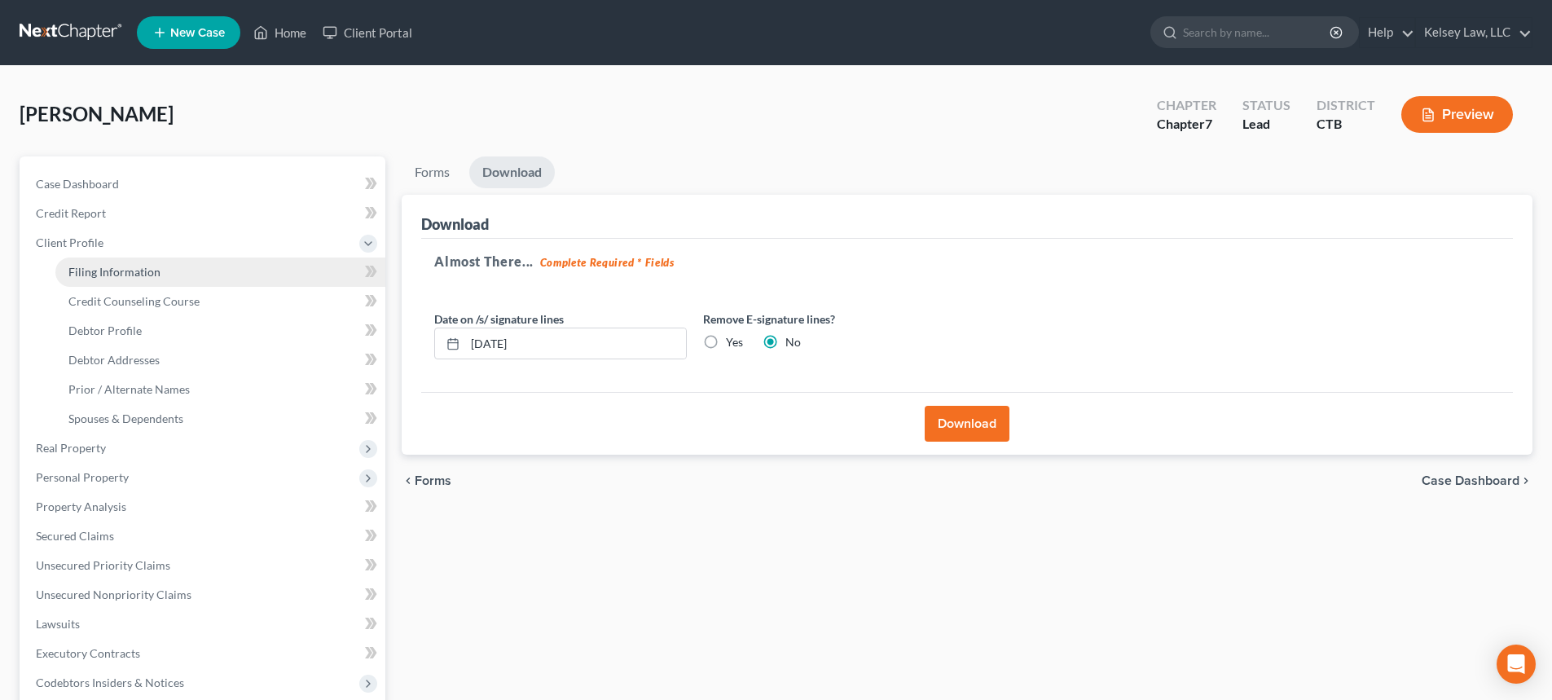
click at [134, 267] on span "Filing Information" at bounding box center [114, 272] width 92 height 14
select select "1"
select select "0"
select select "12"
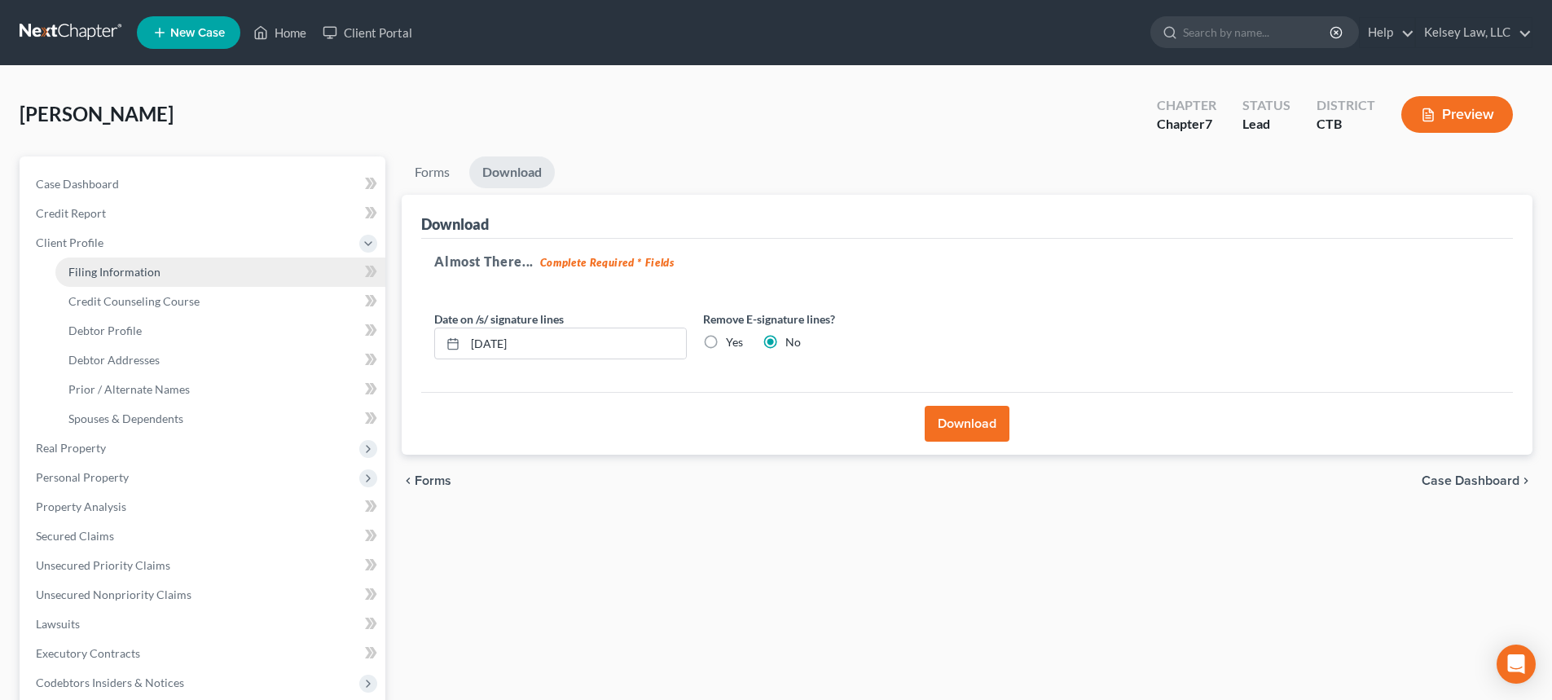
select select "0"
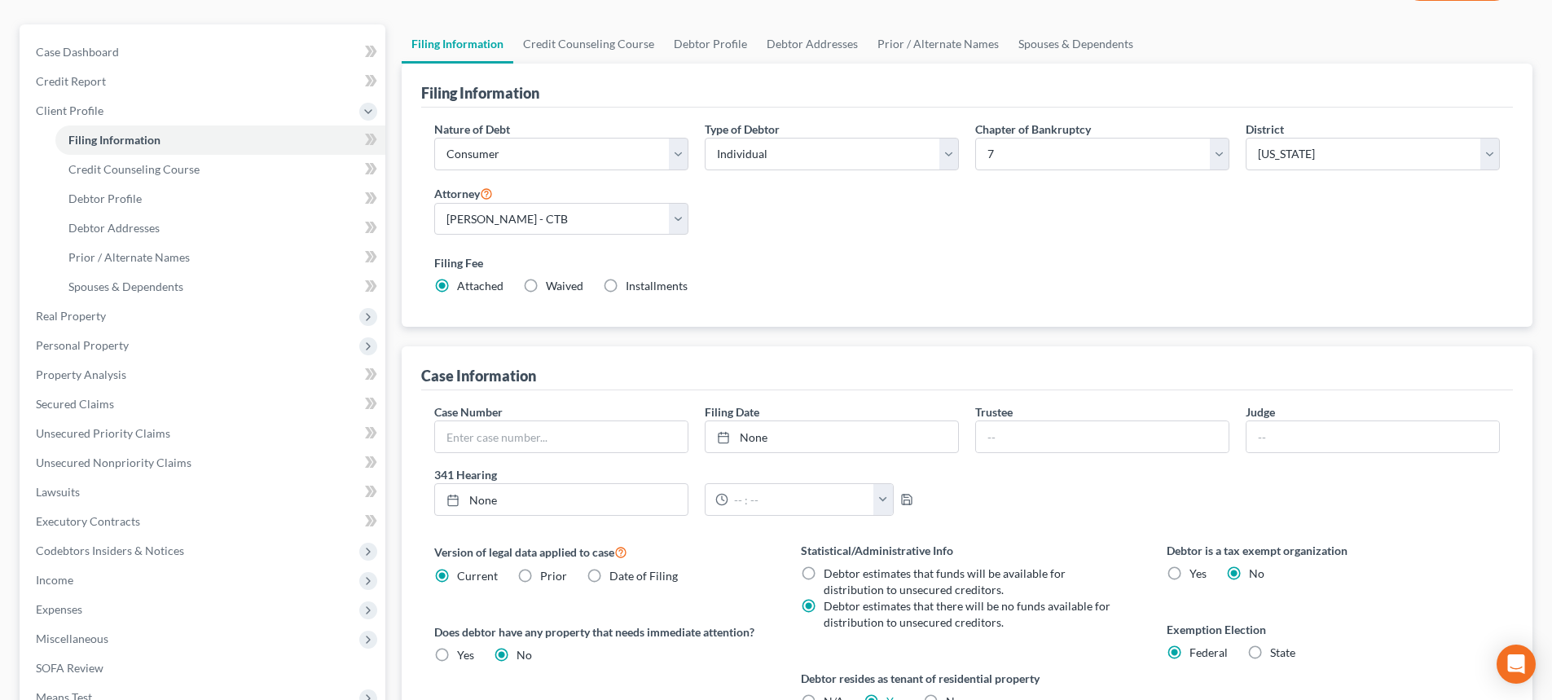
scroll to position [81, 0]
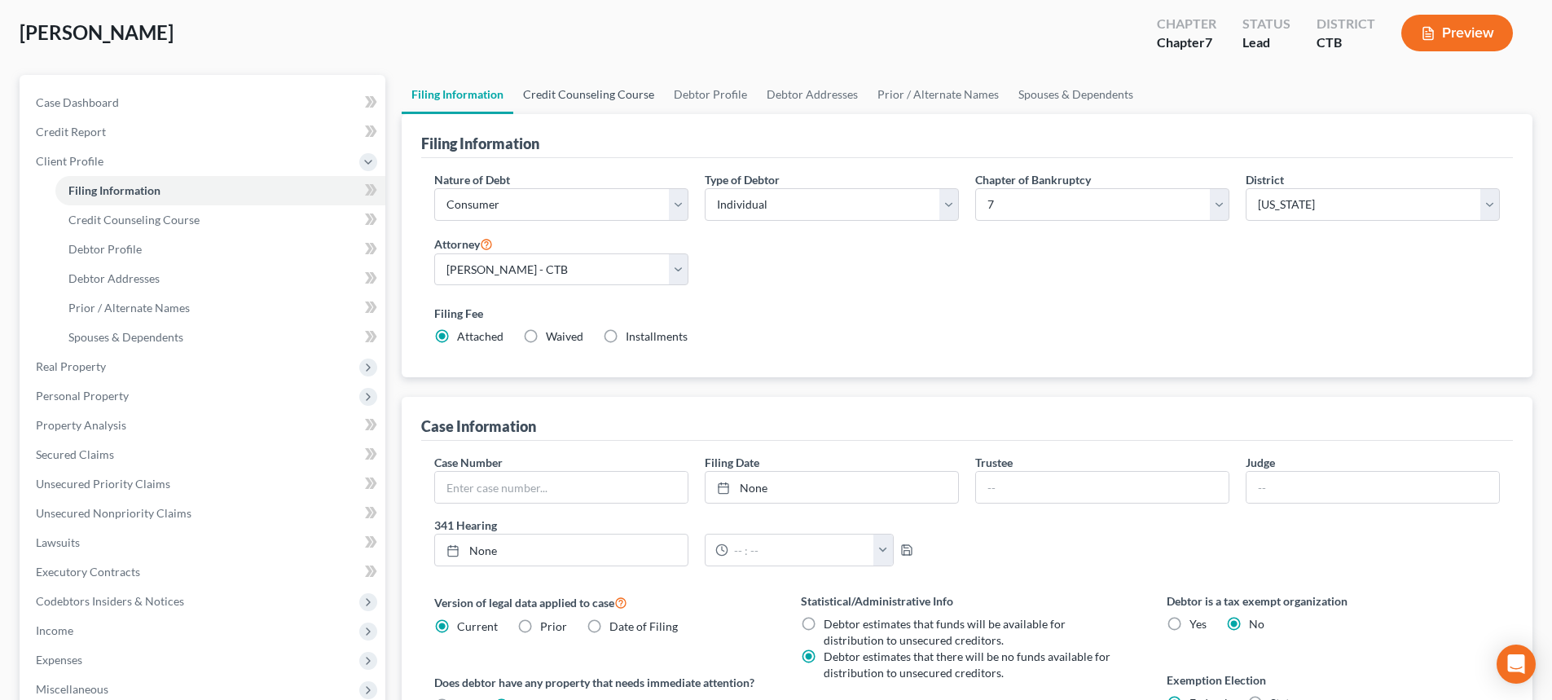
click at [584, 94] on link "Credit Counseling Course" at bounding box center [588, 94] width 151 height 39
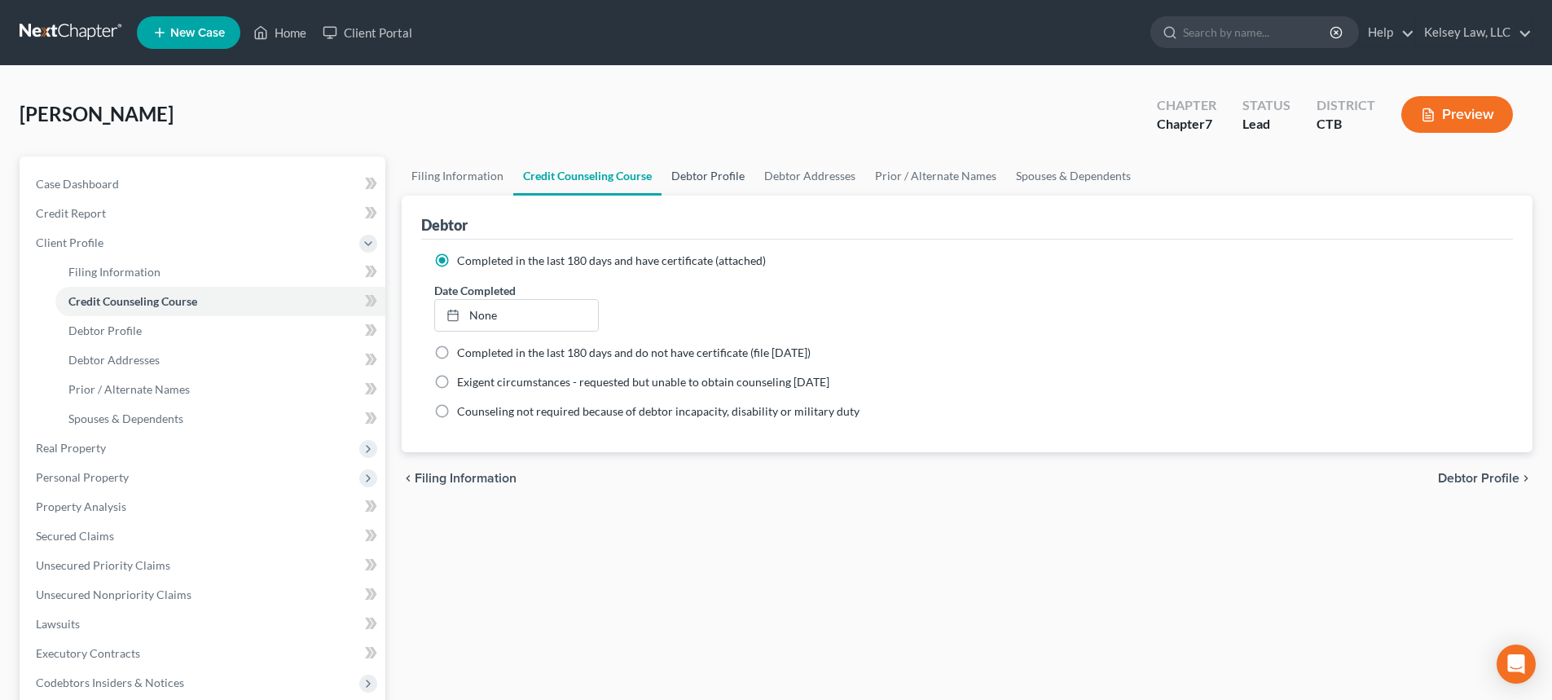
click at [713, 182] on link "Debtor Profile" at bounding box center [707, 175] width 93 height 39
select select "4"
select select "0"
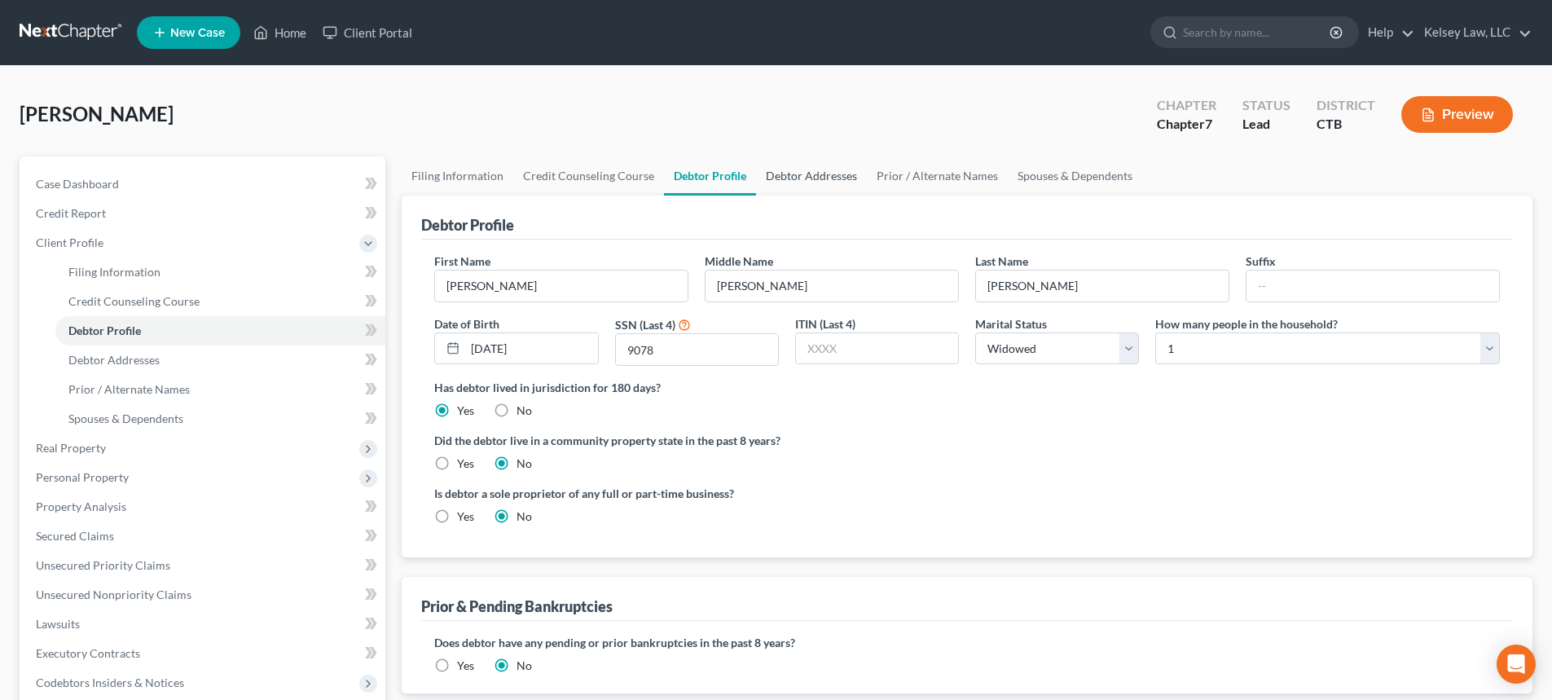
click at [789, 179] on link "Debtor Addresses" at bounding box center [811, 175] width 111 height 39
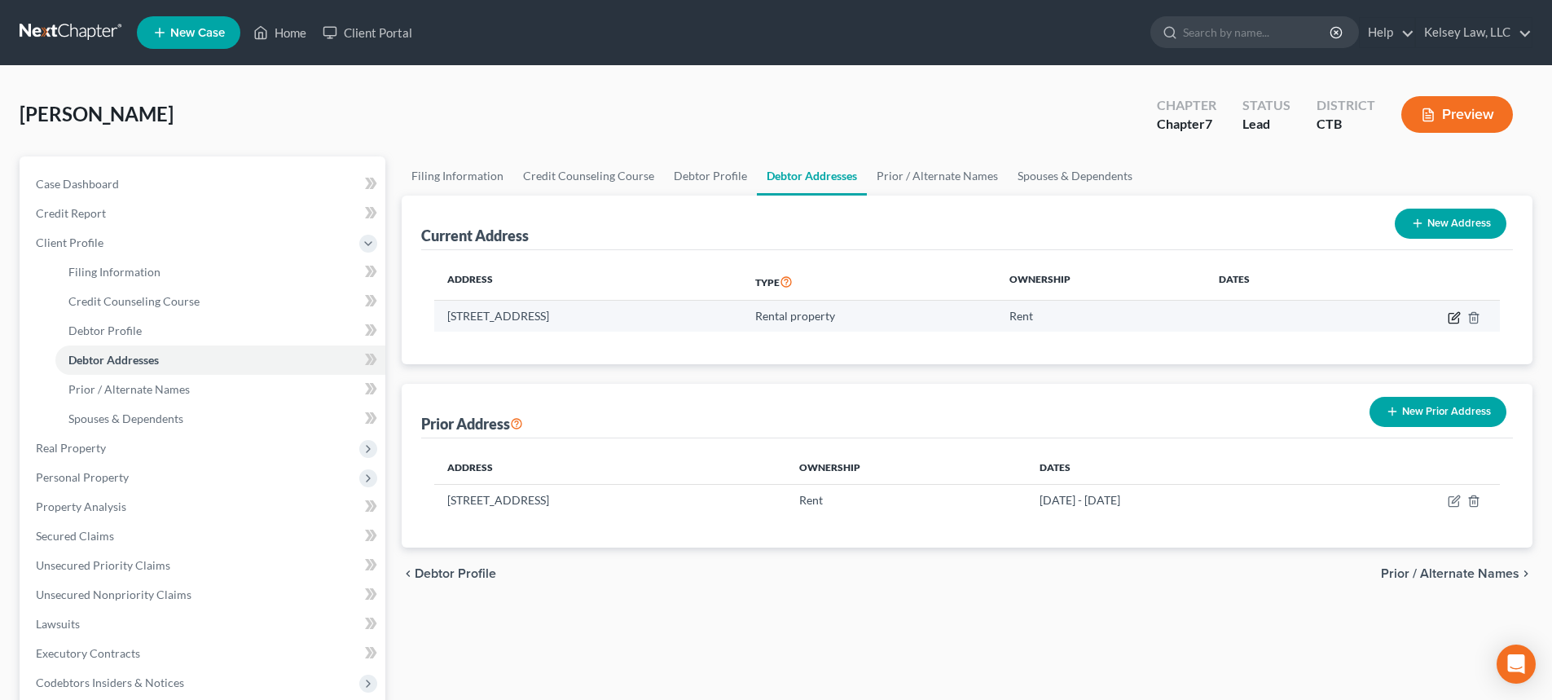
click at [1452, 316] on icon "button" at bounding box center [1454, 317] width 13 height 13
select select "6"
select select "1"
select select "0"
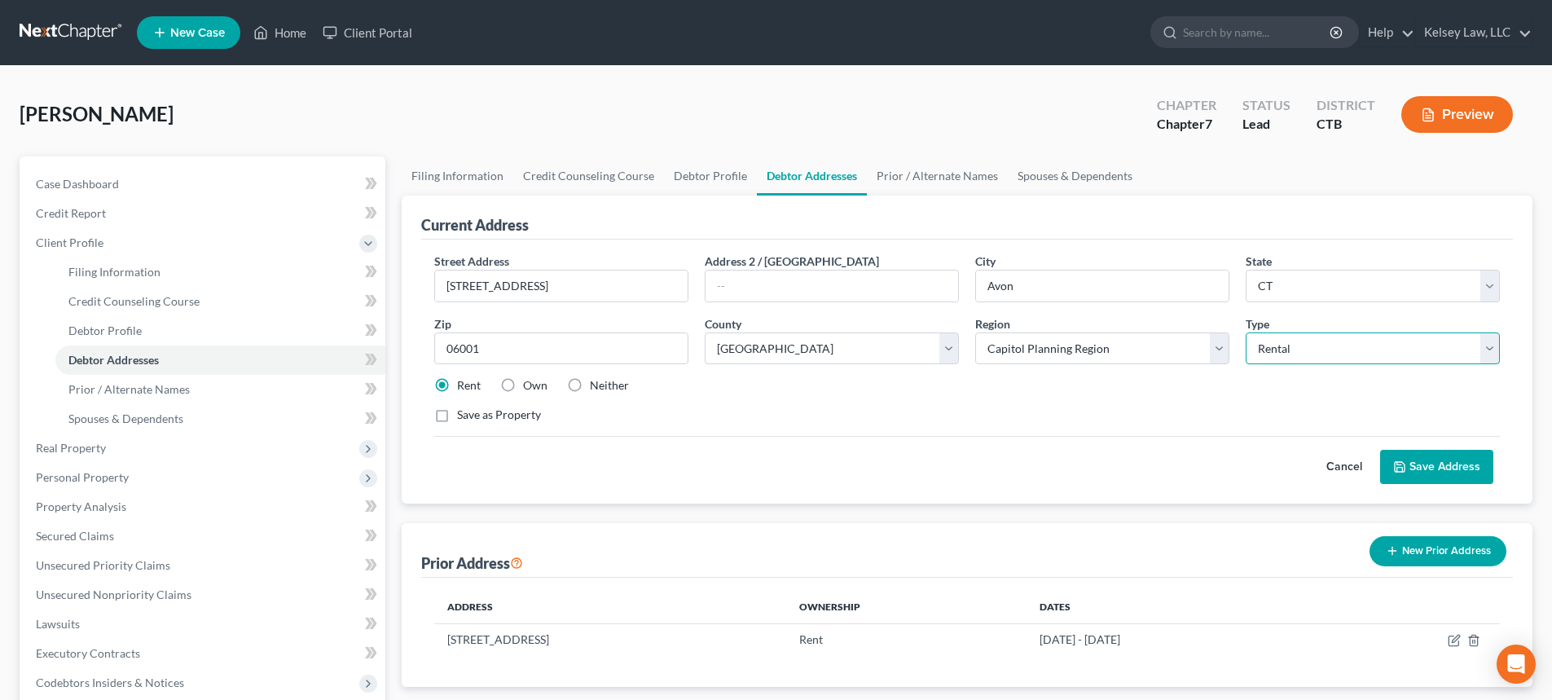
click at [1428, 348] on select "Select Residential Mailing Rental Business" at bounding box center [1373, 348] width 254 height 33
select select "0"
click at [1246, 332] on select "Select Residential Mailing Rental Business" at bounding box center [1373, 348] width 254 height 33
click at [1435, 469] on button "Save Address" at bounding box center [1436, 467] width 113 height 34
